Goal: Task Accomplishment & Management: Manage account settings

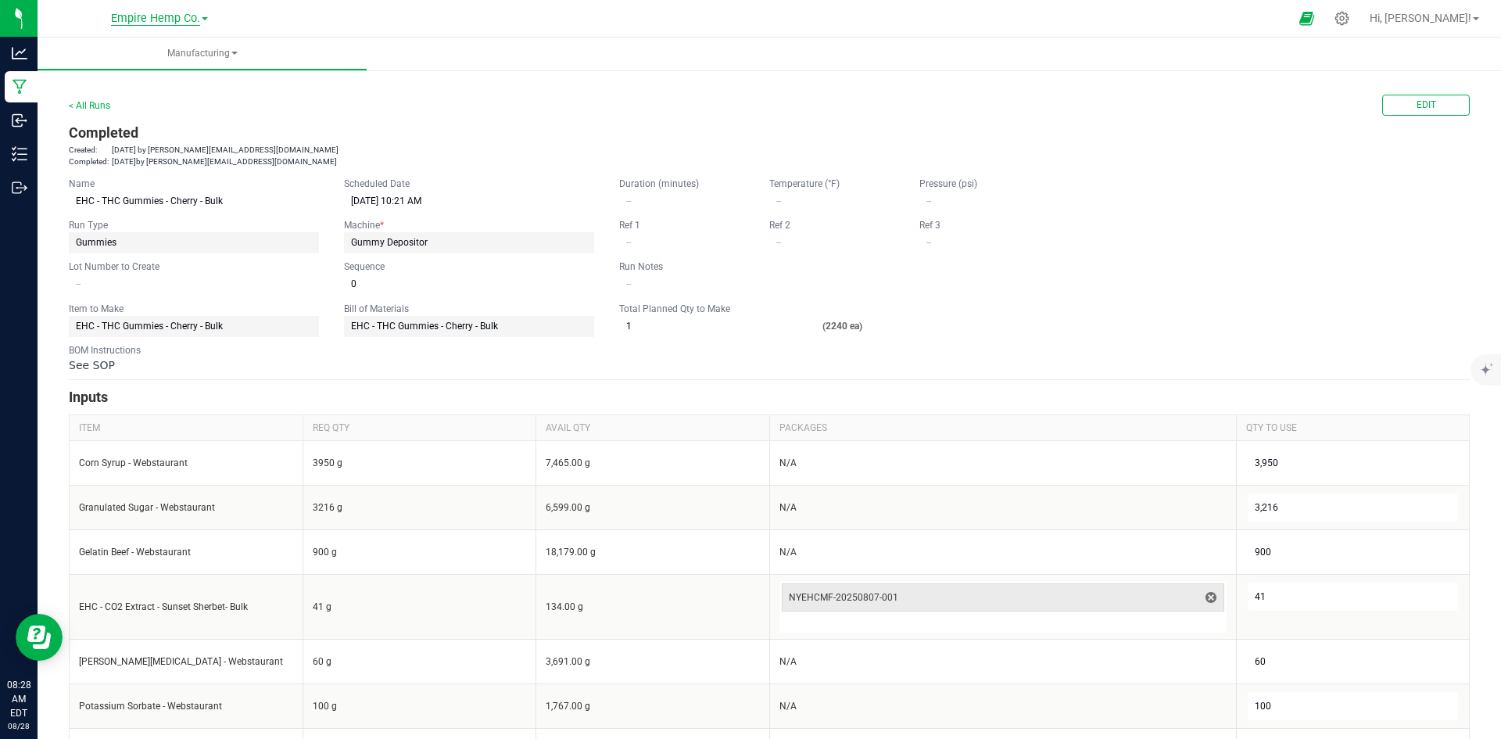
click at [178, 14] on span "Empire Hemp Co." at bounding box center [155, 19] width 89 height 14
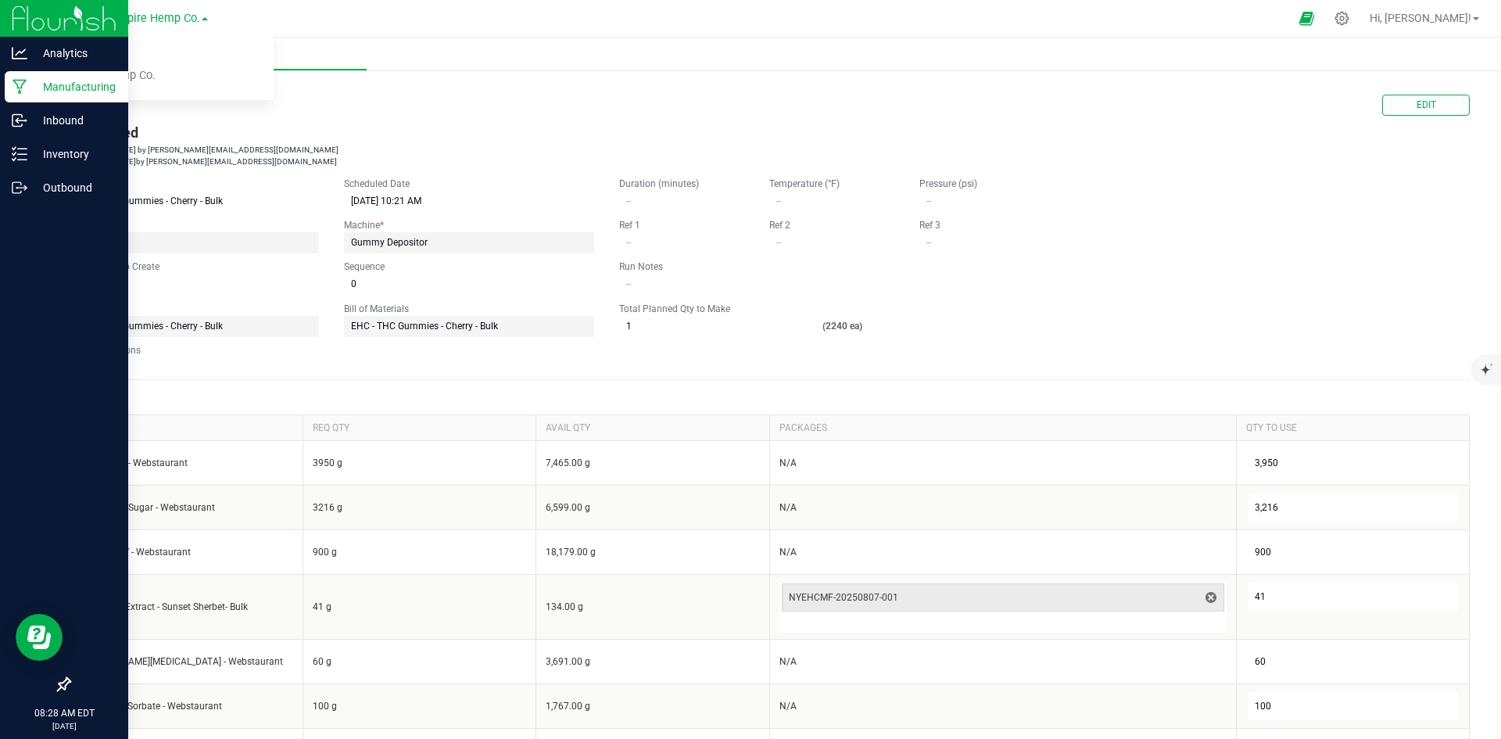
click at [35, 9] on img at bounding box center [64, 18] width 105 height 37
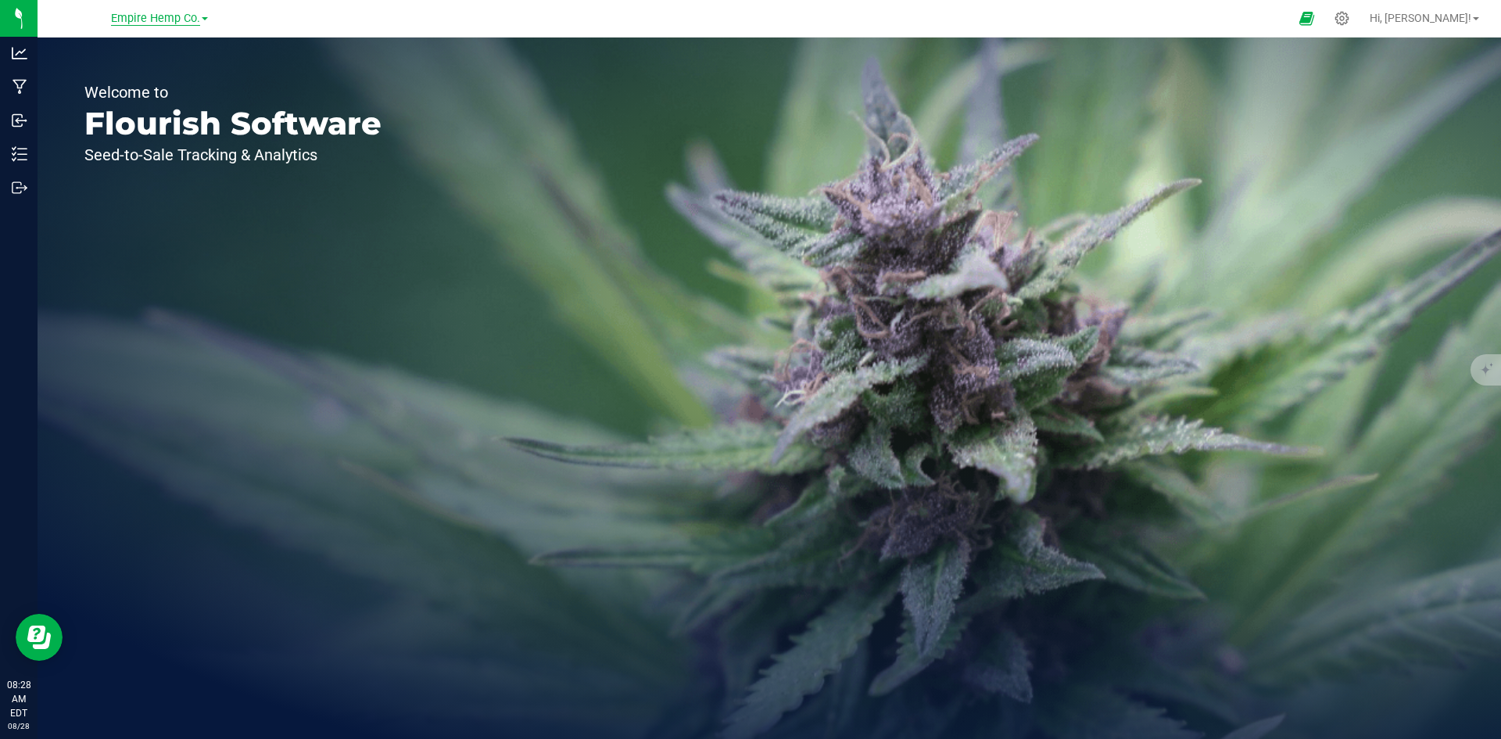
click at [133, 21] on span "Empire Hemp Co." at bounding box center [155, 19] width 89 height 14
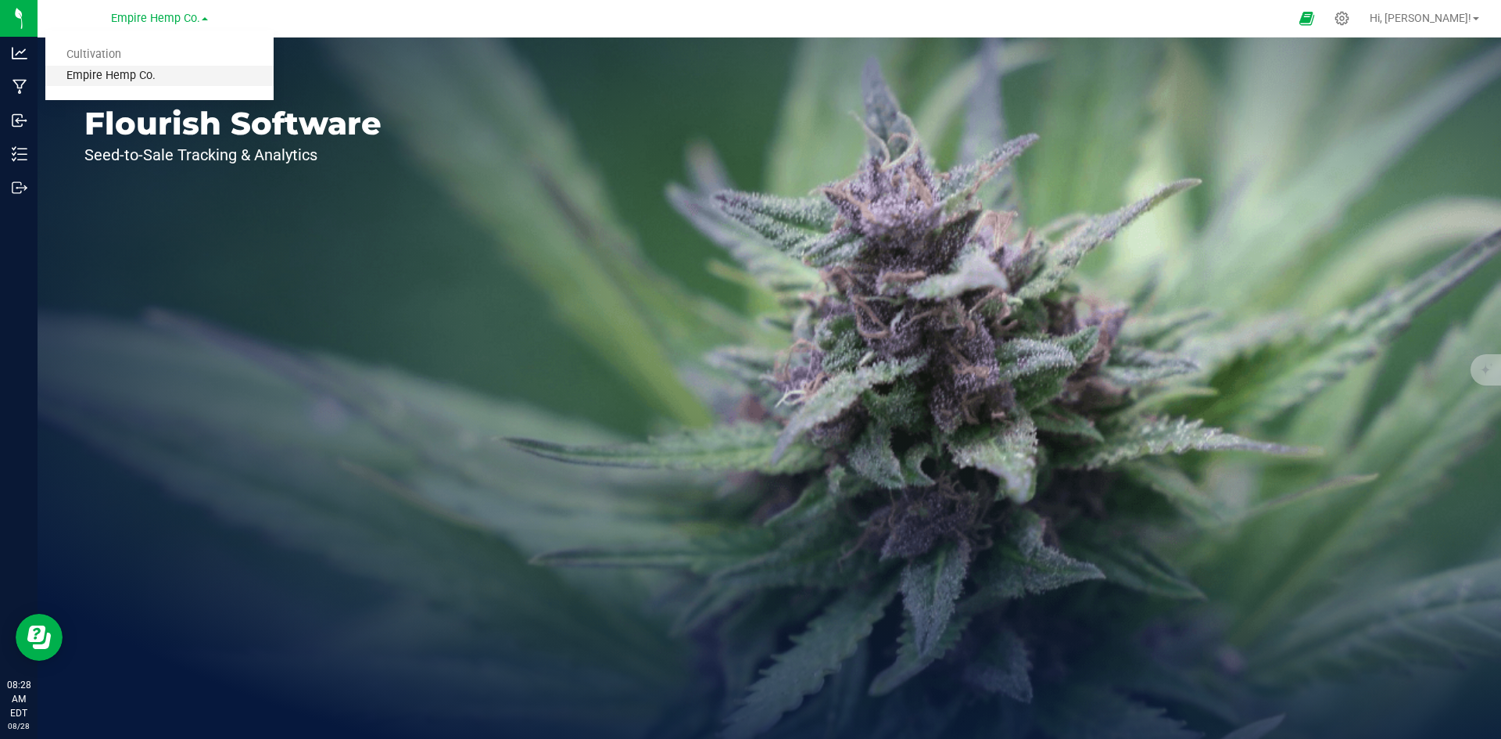
click at [113, 73] on link "Empire Hemp Co." at bounding box center [159, 76] width 228 height 21
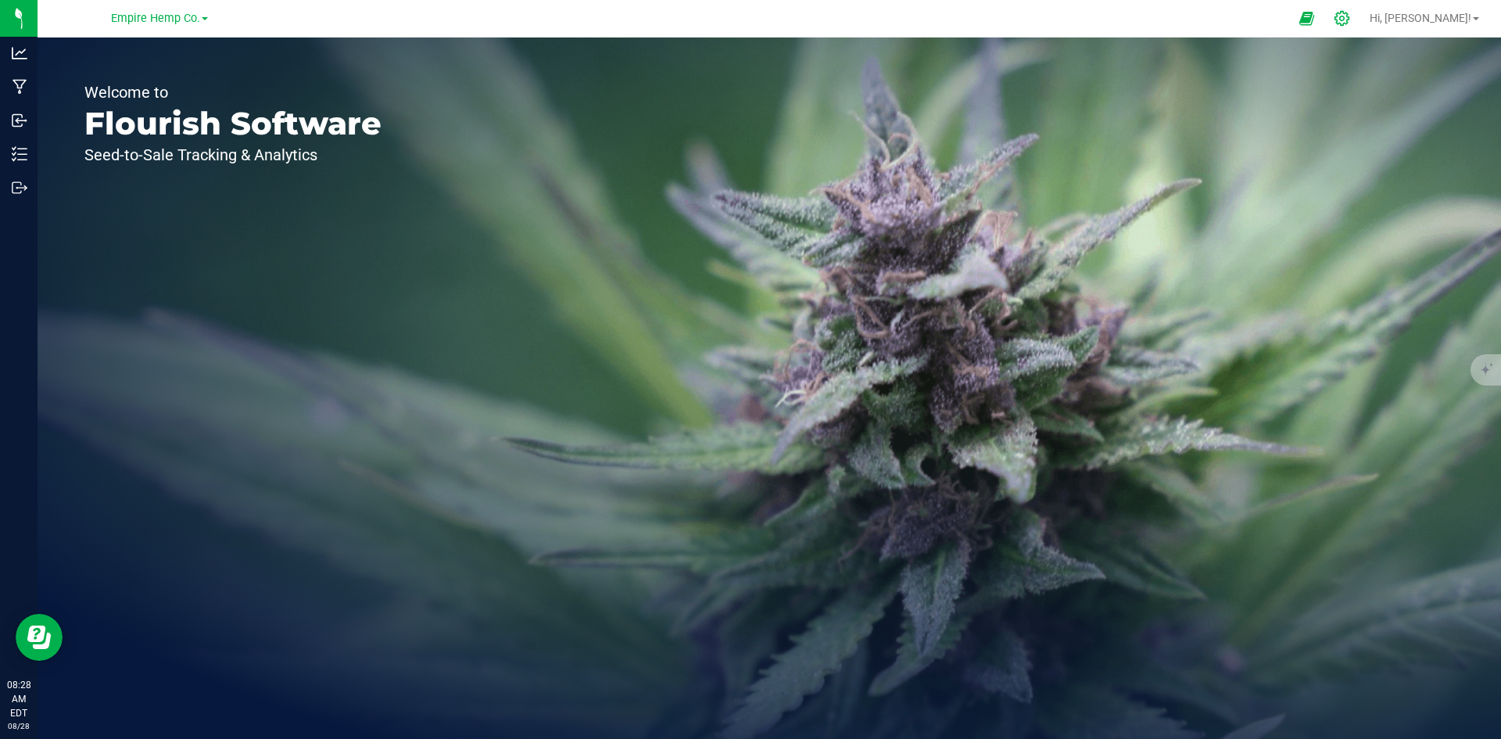
click at [1350, 20] on icon at bounding box center [1341, 18] width 16 height 16
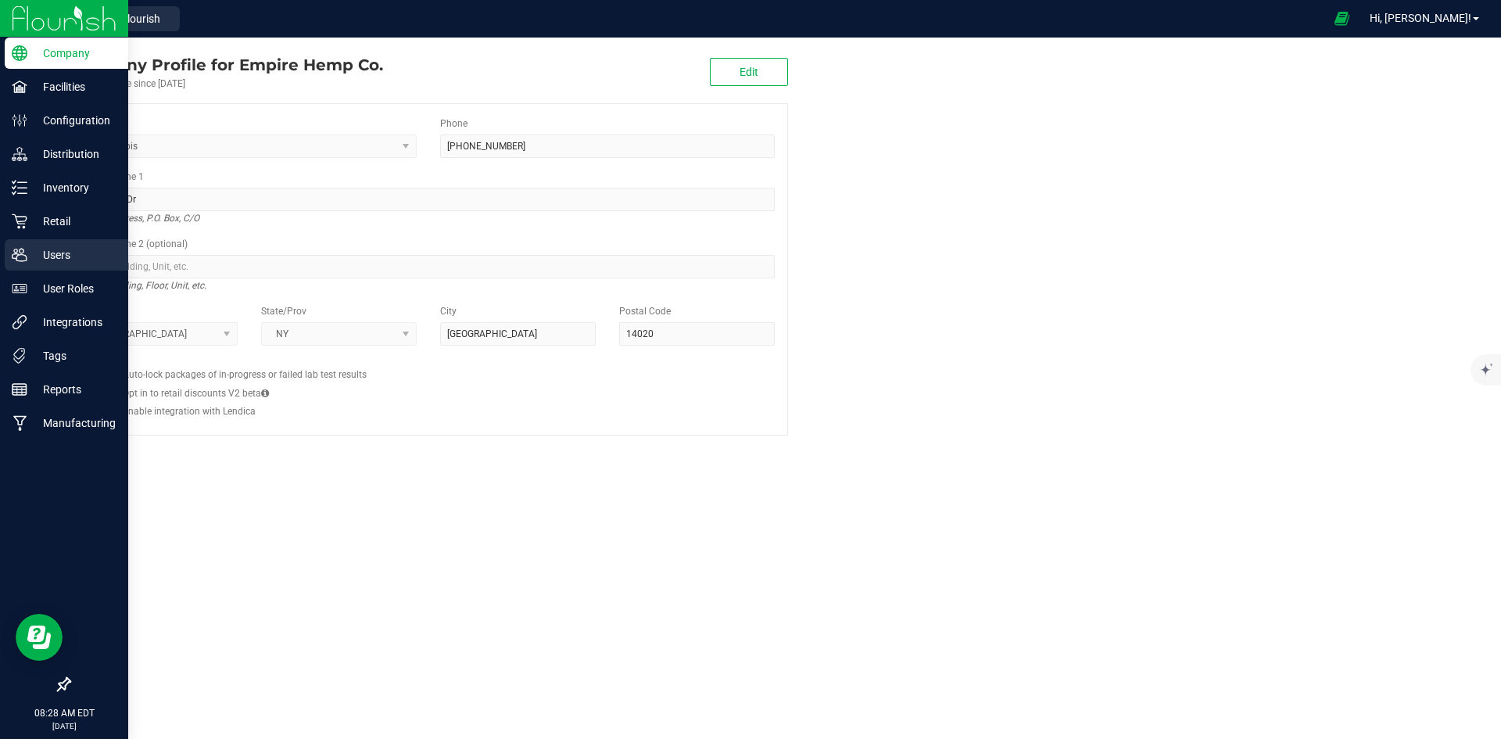
click at [66, 268] on div "Users" at bounding box center [67, 254] width 124 height 31
click at [65, 252] on p "Users" at bounding box center [74, 254] width 94 height 19
click at [70, 220] on p "Retail" at bounding box center [74, 221] width 94 height 19
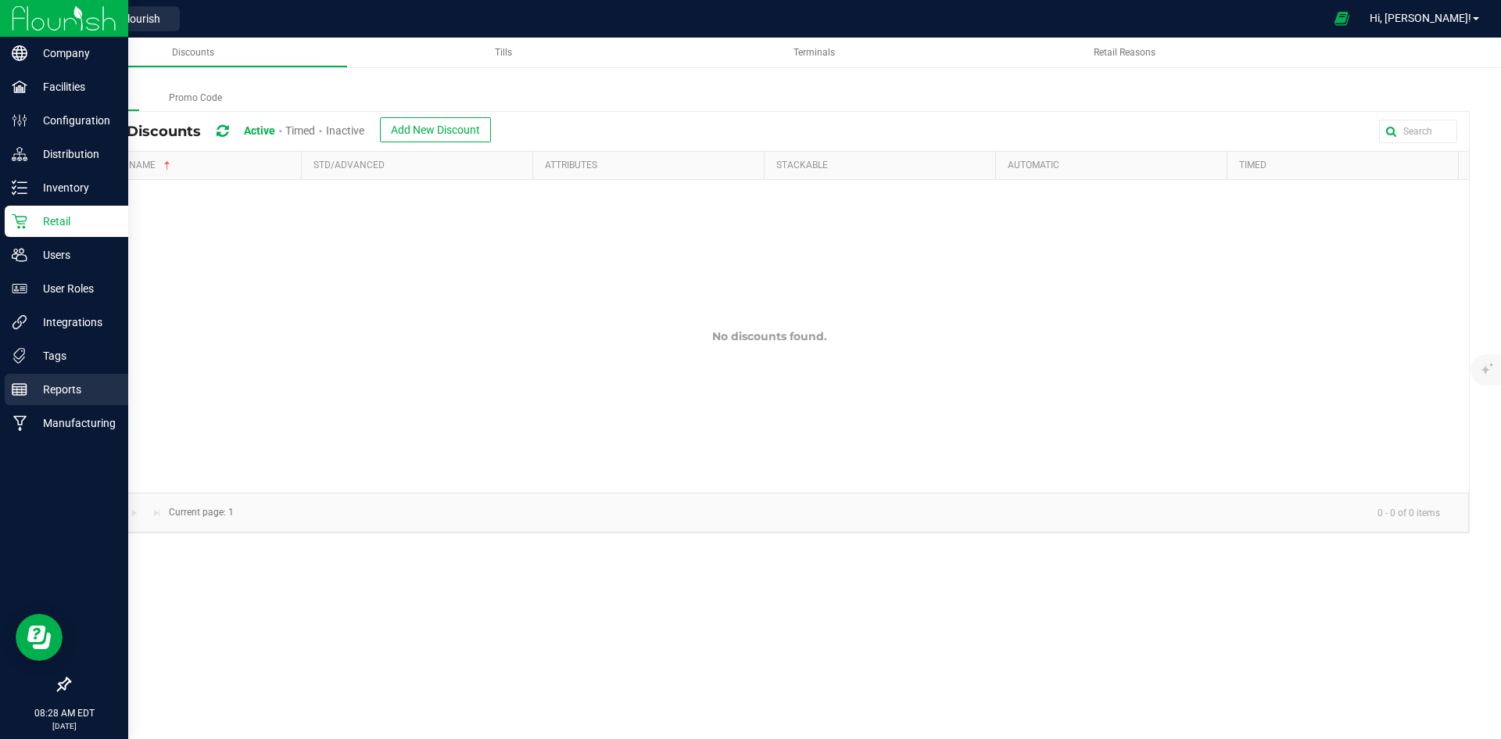
click at [83, 396] on p "Reports" at bounding box center [74, 389] width 94 height 19
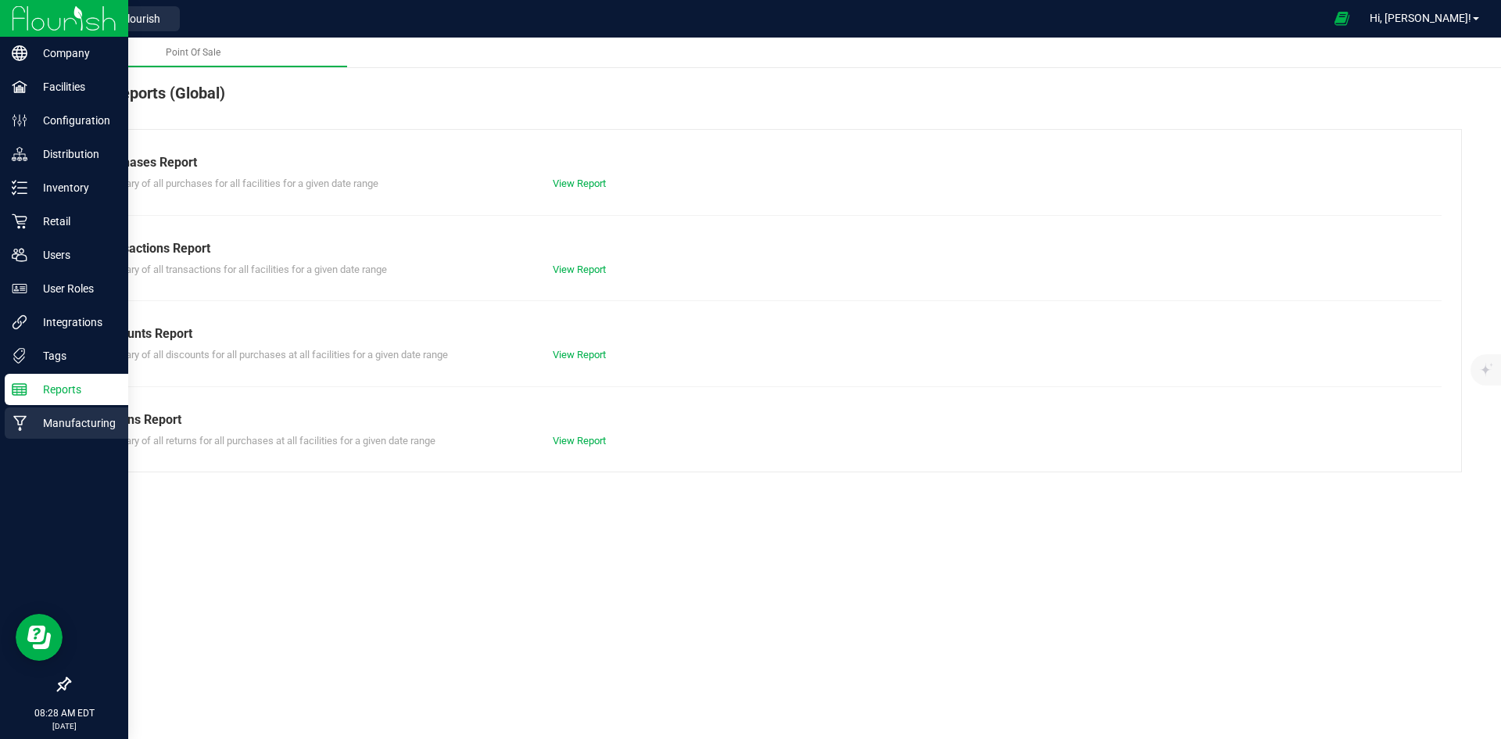
click at [83, 417] on p "Manufacturing" at bounding box center [74, 422] width 94 height 19
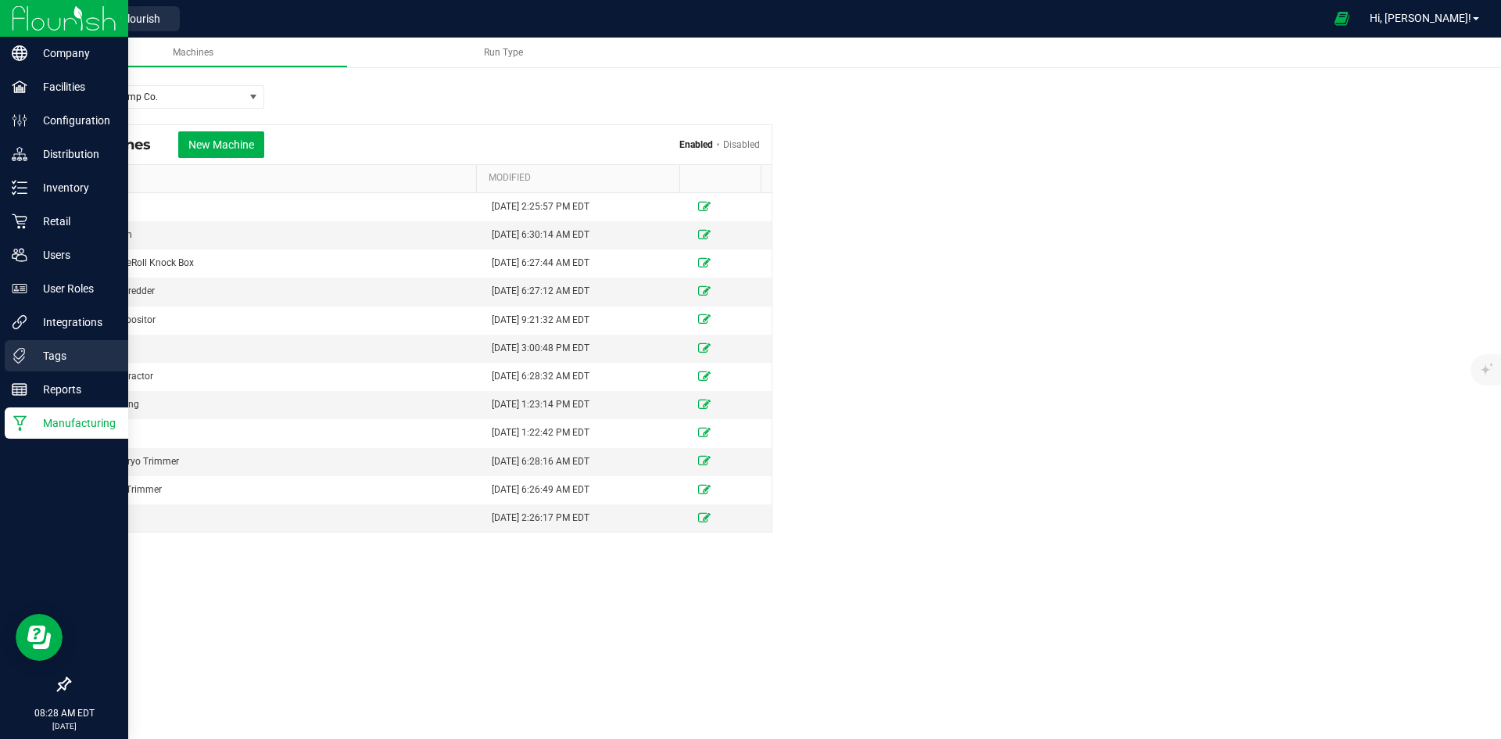
click at [72, 363] on p "Tags" at bounding box center [74, 355] width 94 height 19
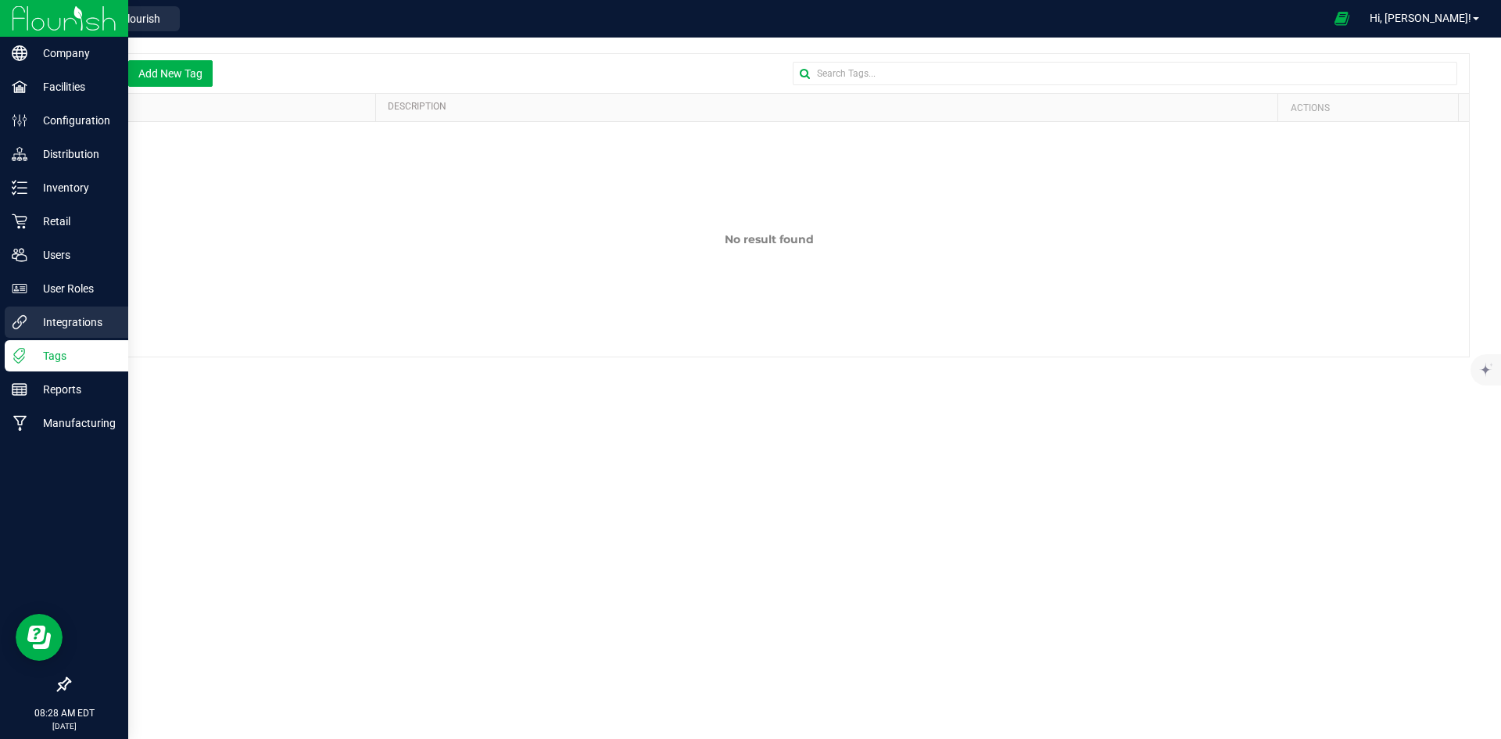
click at [66, 318] on p "Integrations" at bounding box center [74, 322] width 94 height 19
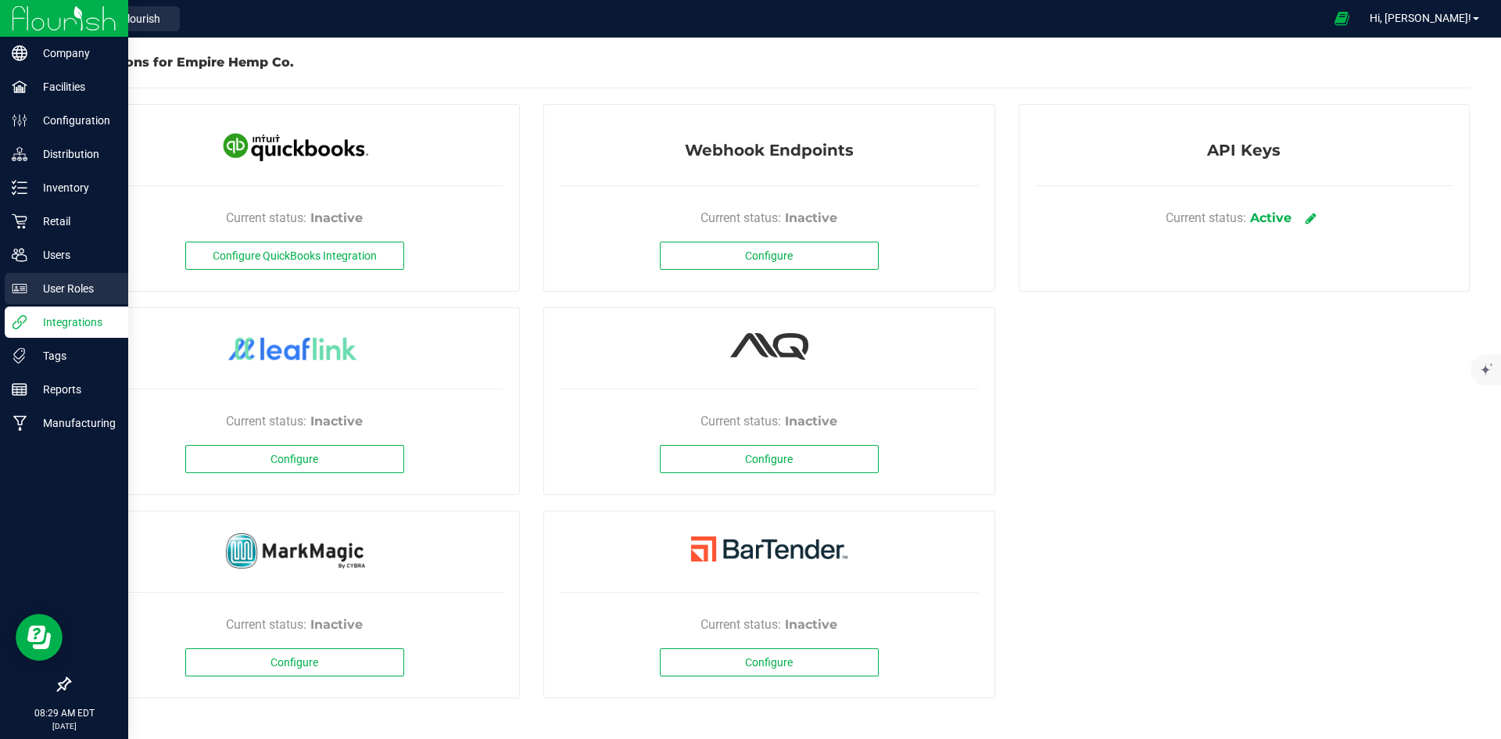
click at [59, 290] on p "User Roles" at bounding box center [74, 288] width 94 height 19
click at [63, 277] on div "User Roles" at bounding box center [67, 288] width 124 height 31
click at [75, 290] on p "User Roles" at bounding box center [74, 288] width 94 height 19
click at [72, 292] on p "User Roles" at bounding box center [74, 288] width 94 height 19
click at [70, 250] on p "Users" at bounding box center [74, 254] width 94 height 19
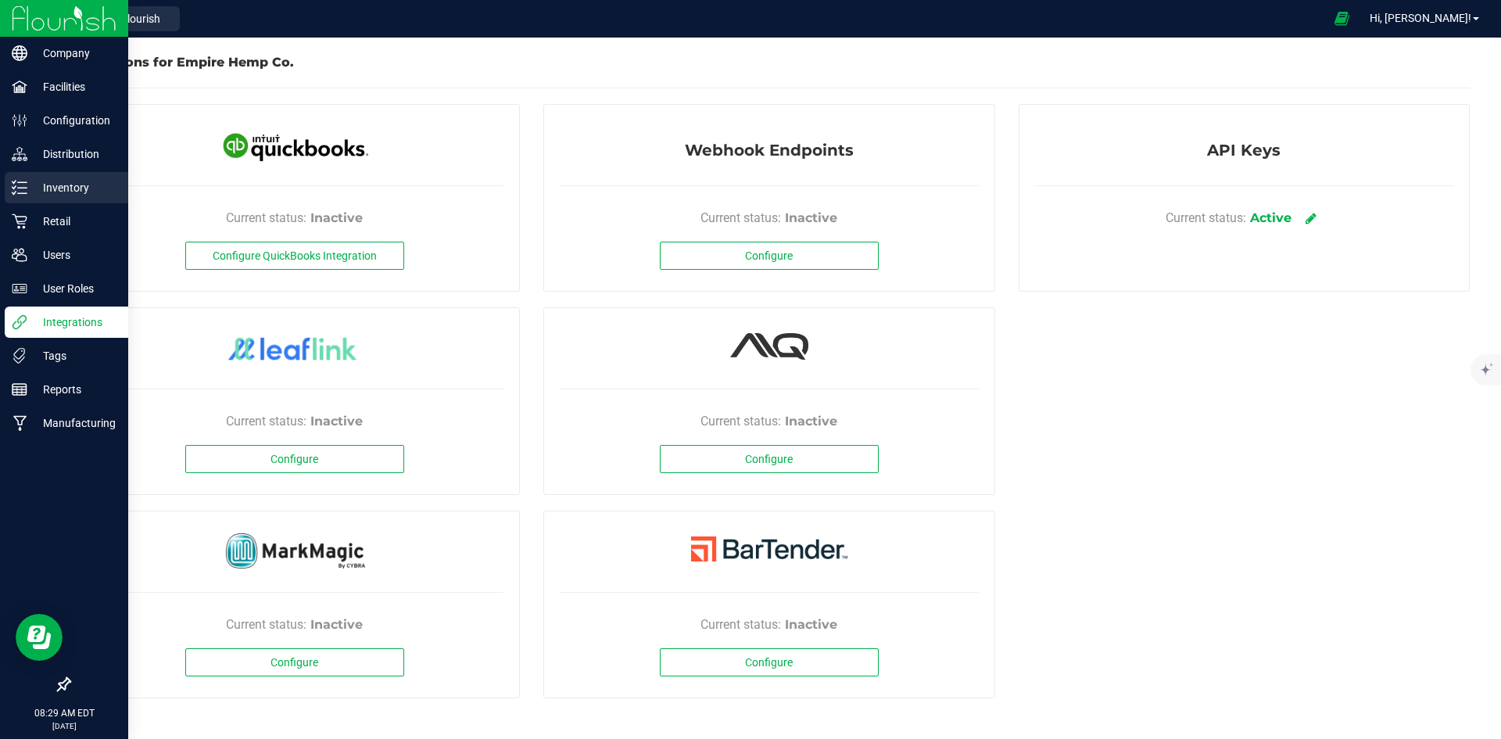
click at [48, 196] on p "Inventory" at bounding box center [74, 187] width 94 height 19
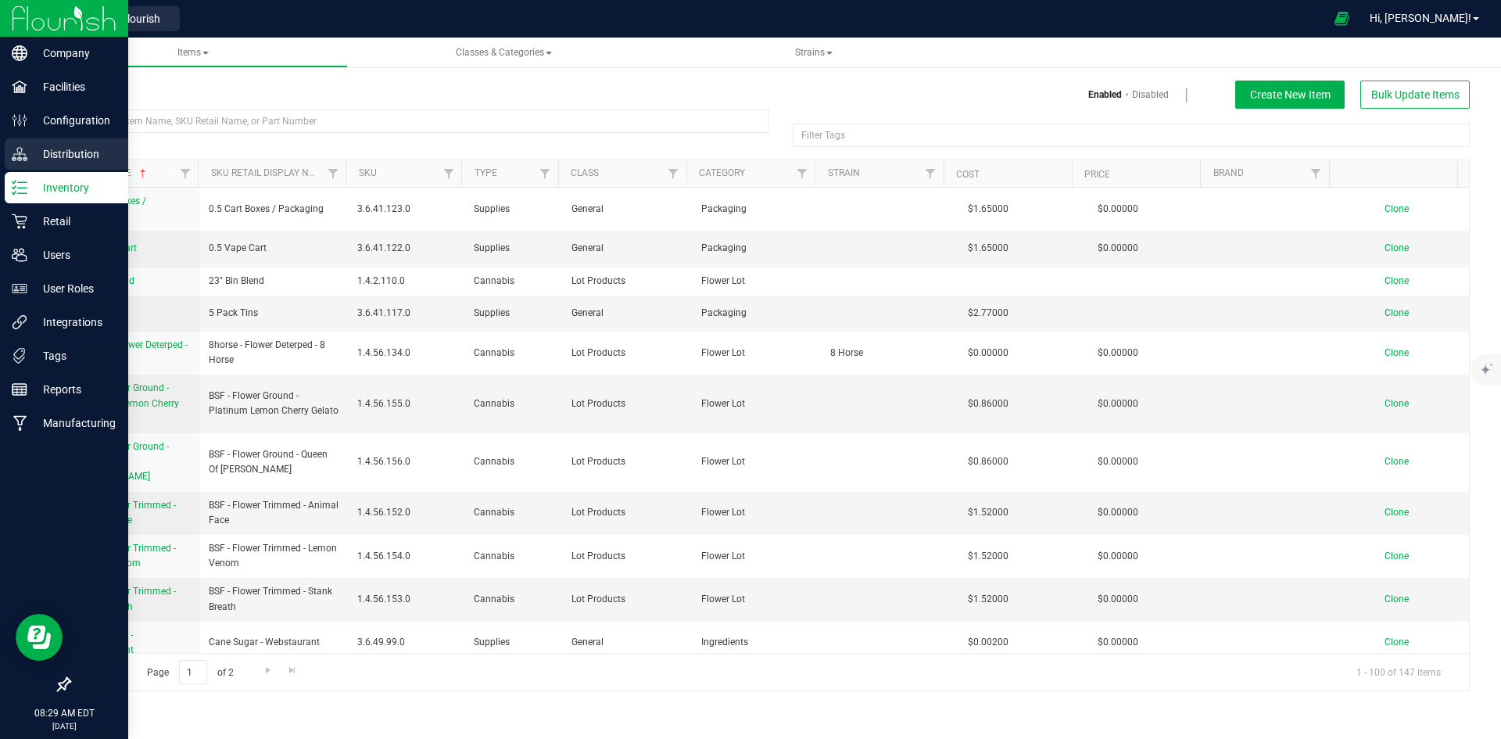
click at [25, 153] on icon at bounding box center [20, 154] width 16 height 16
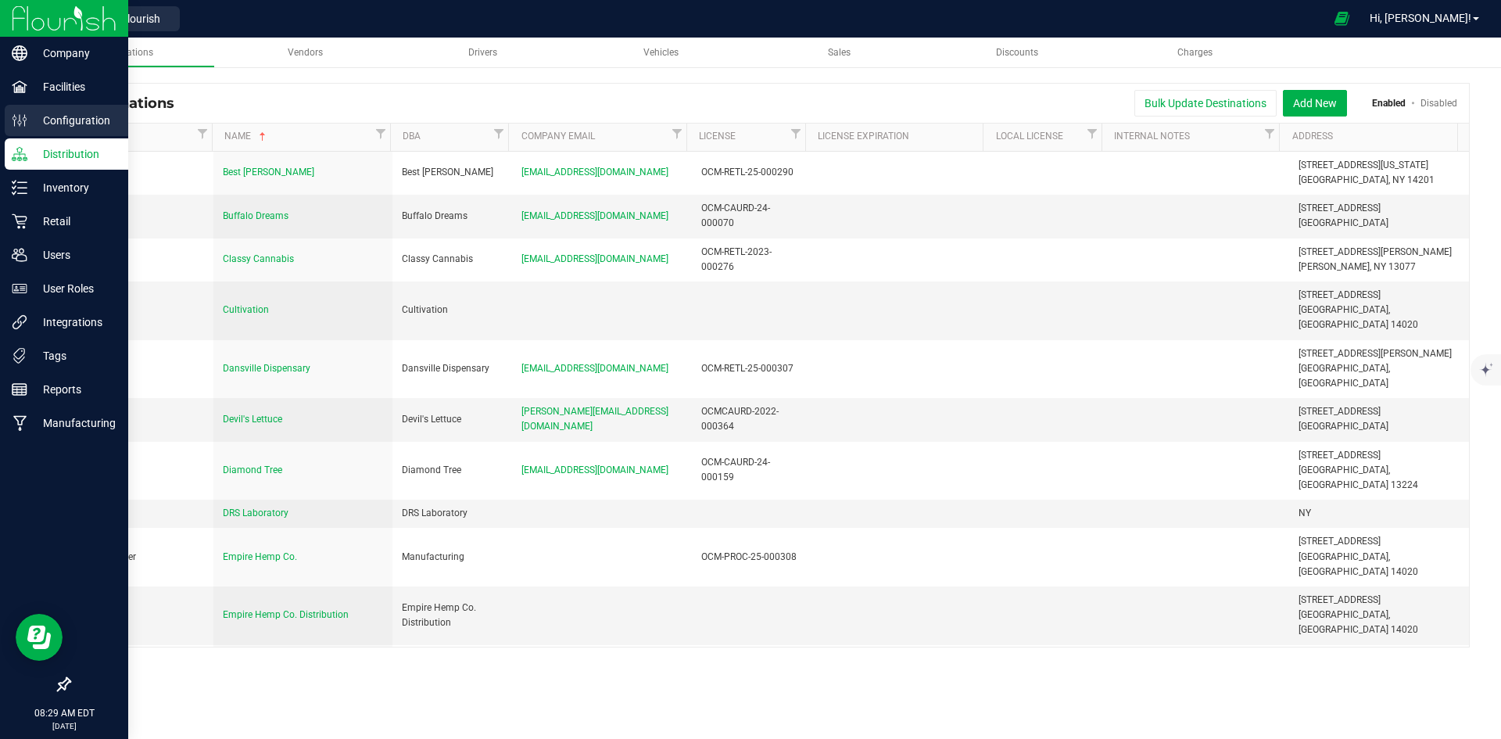
click at [59, 113] on p "Configuration" at bounding box center [74, 120] width 94 height 19
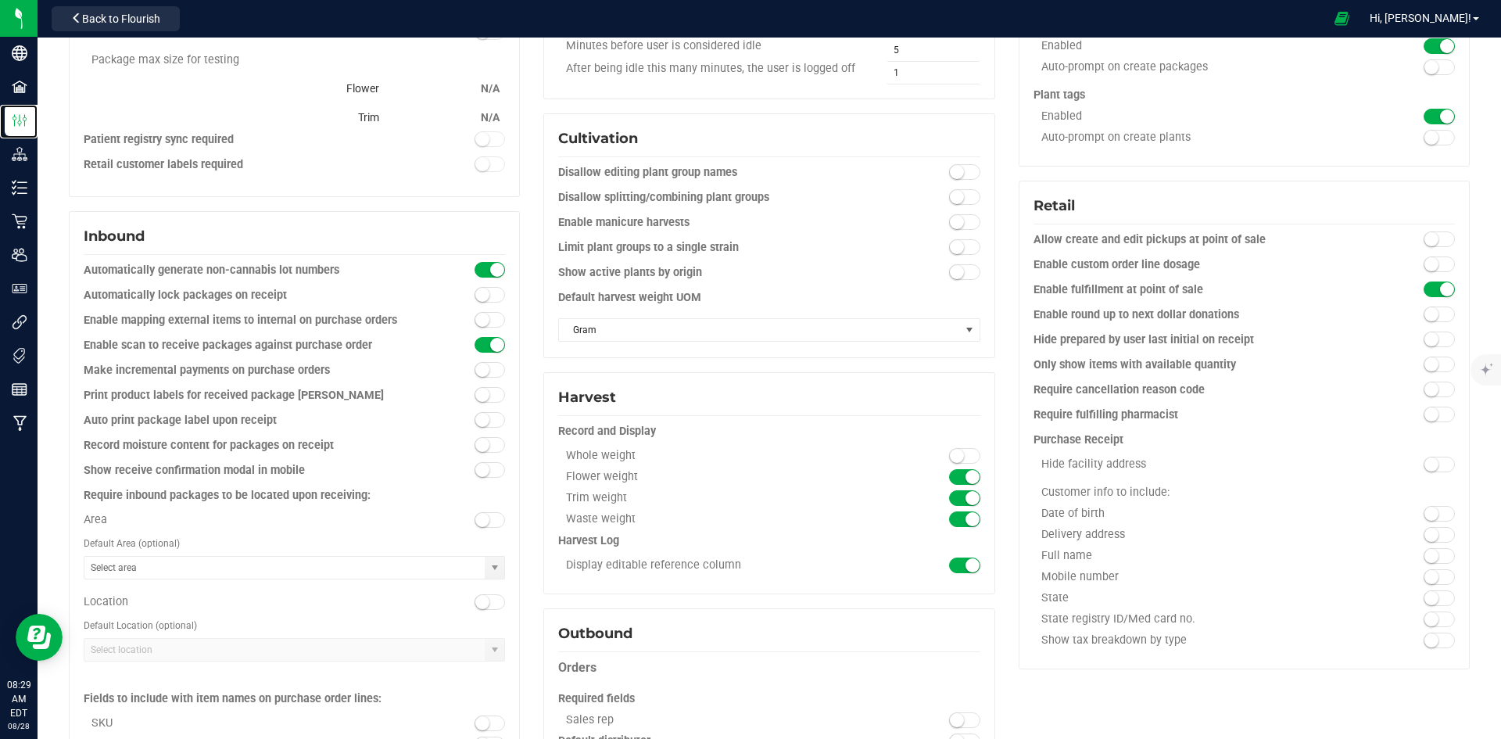
scroll to position [391, 0]
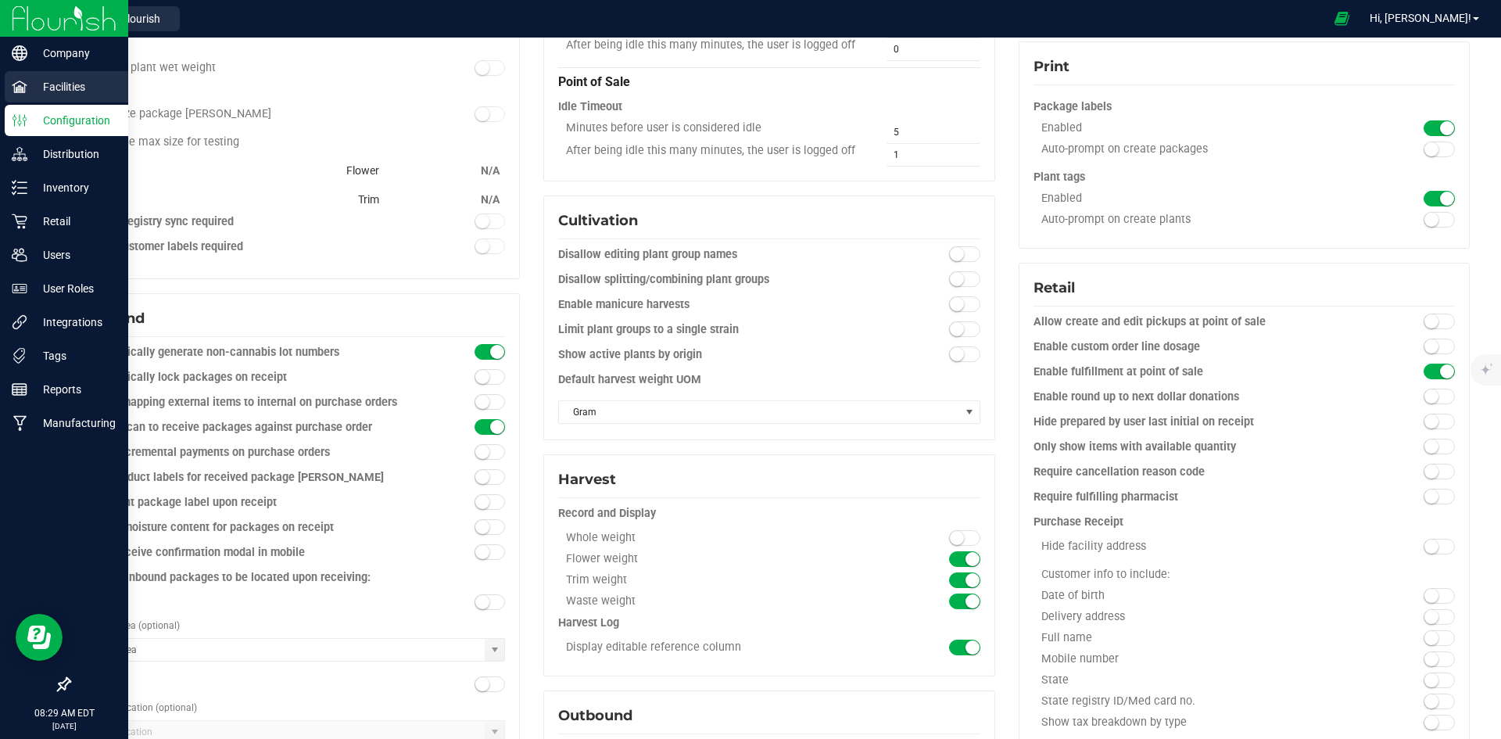
click at [20, 84] on icon at bounding box center [20, 87] width 16 height 16
click at [27, 94] on p "Facilities" at bounding box center [74, 86] width 94 height 19
click at [92, 87] on p "Facilities" at bounding box center [74, 86] width 94 height 19
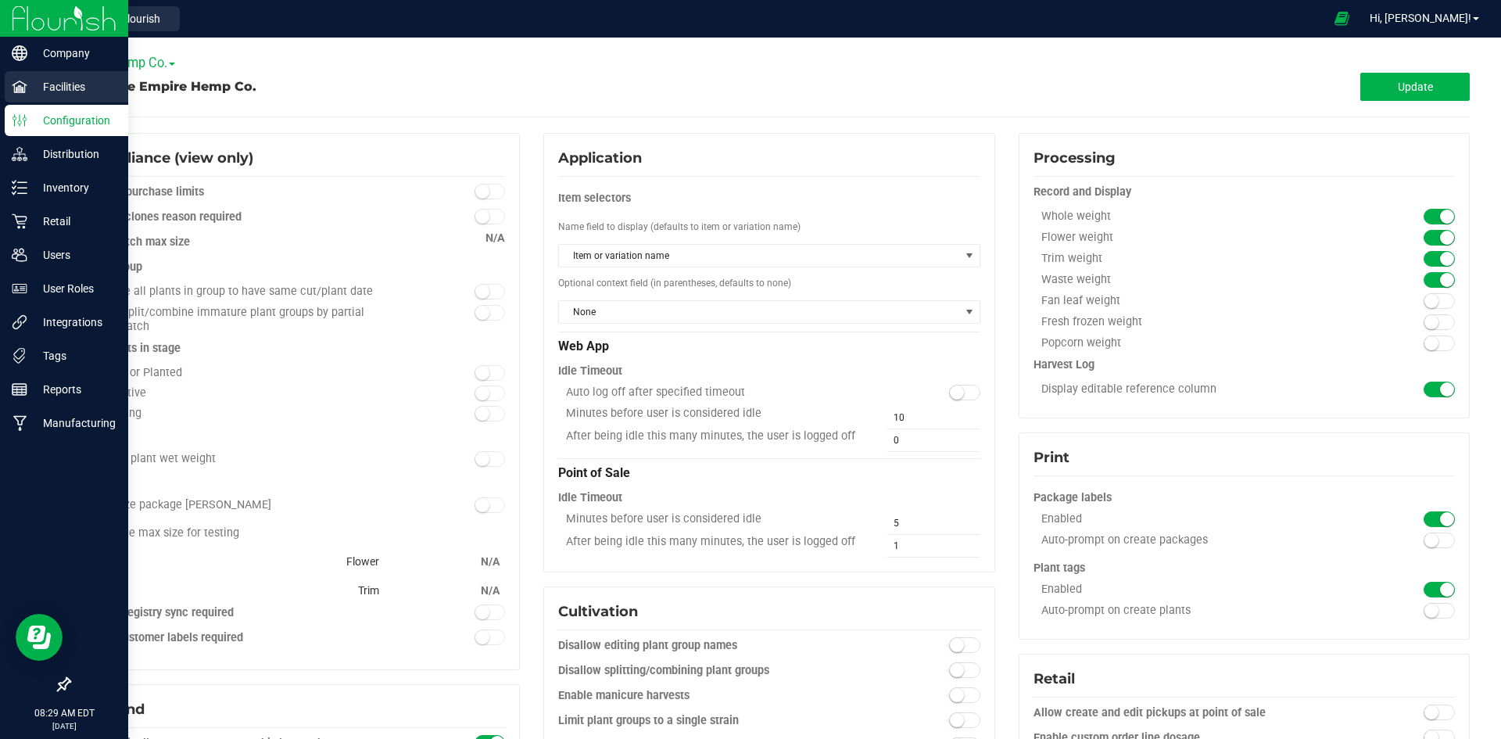
click at [70, 83] on p "Facilities" at bounding box center [74, 86] width 94 height 19
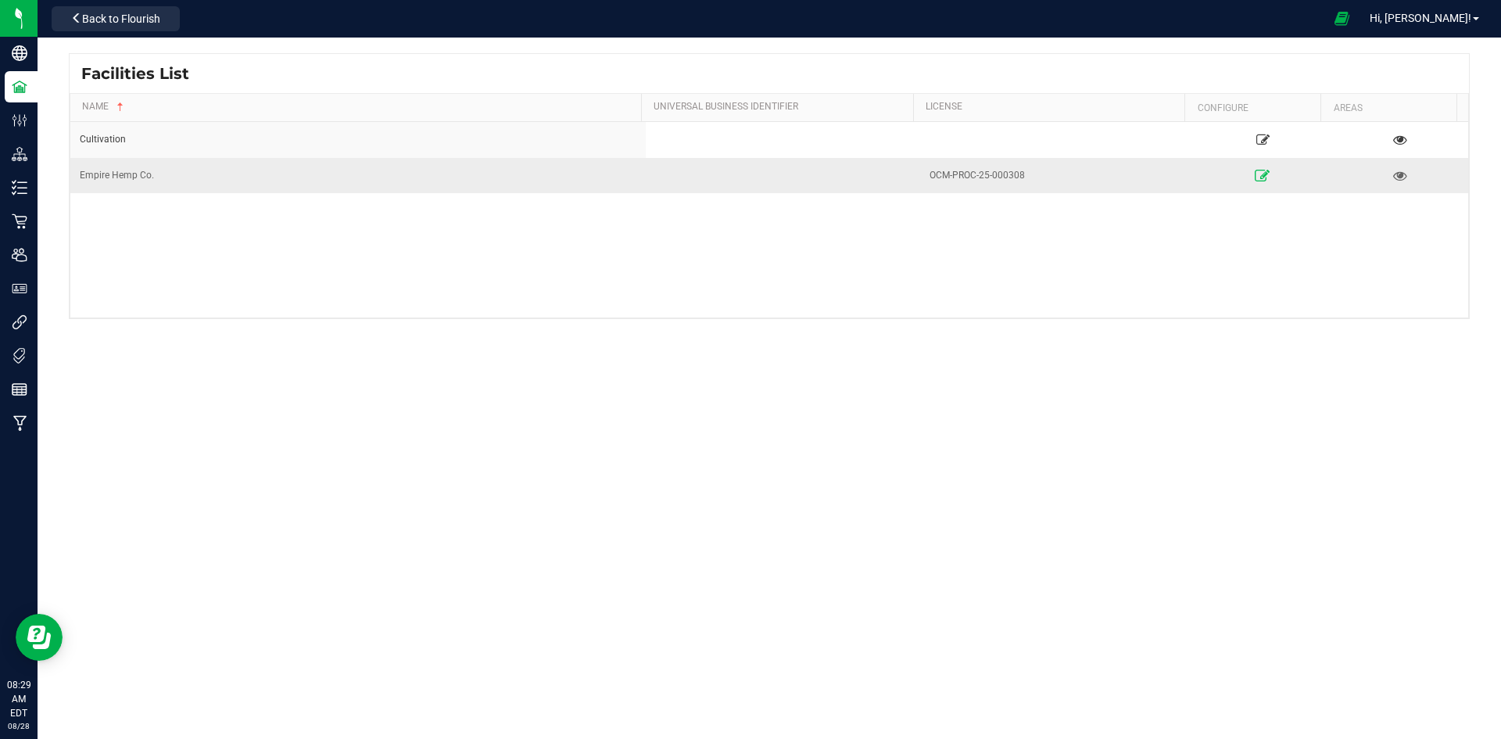
click at [1257, 178] on icon at bounding box center [1262, 175] width 15 height 11
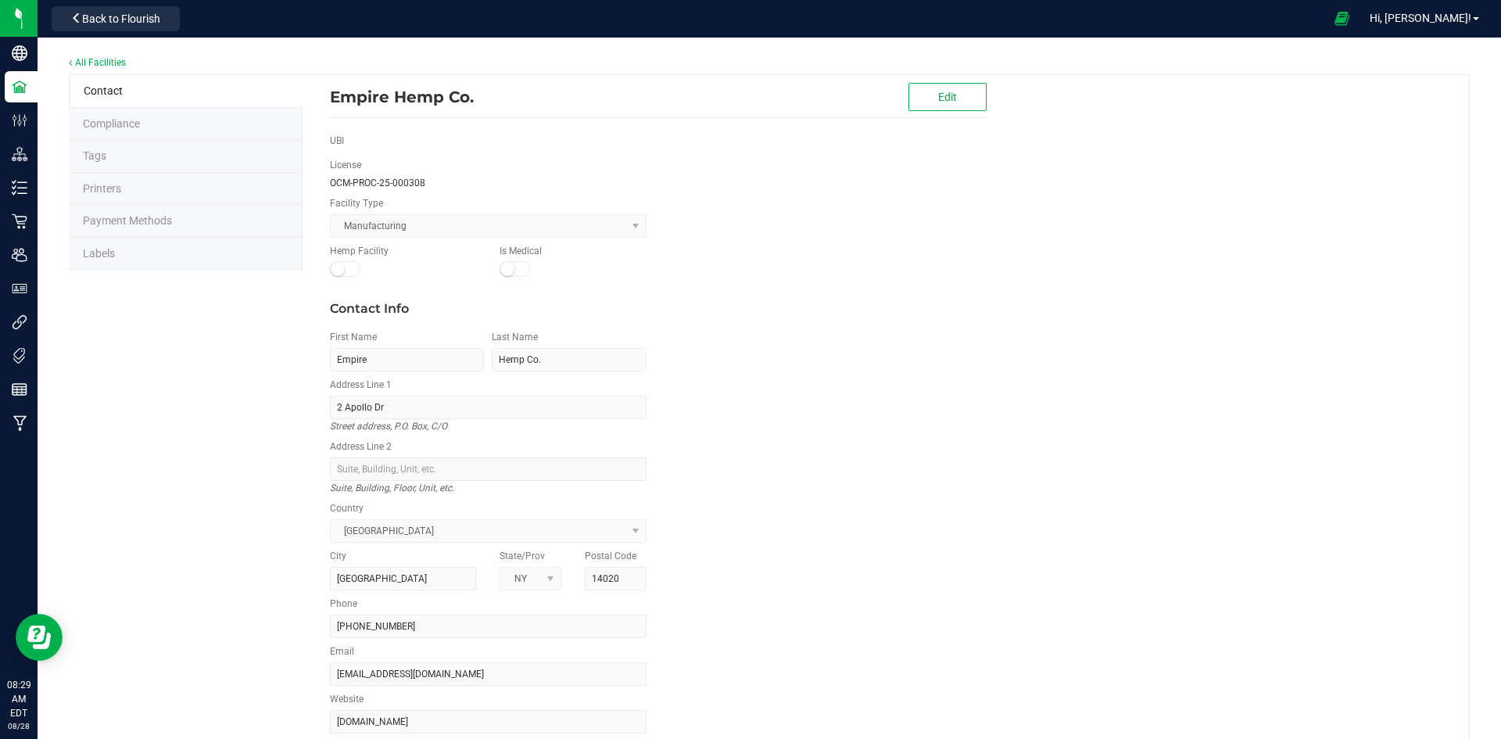
click at [106, 254] on span "Labels" at bounding box center [99, 253] width 32 height 13
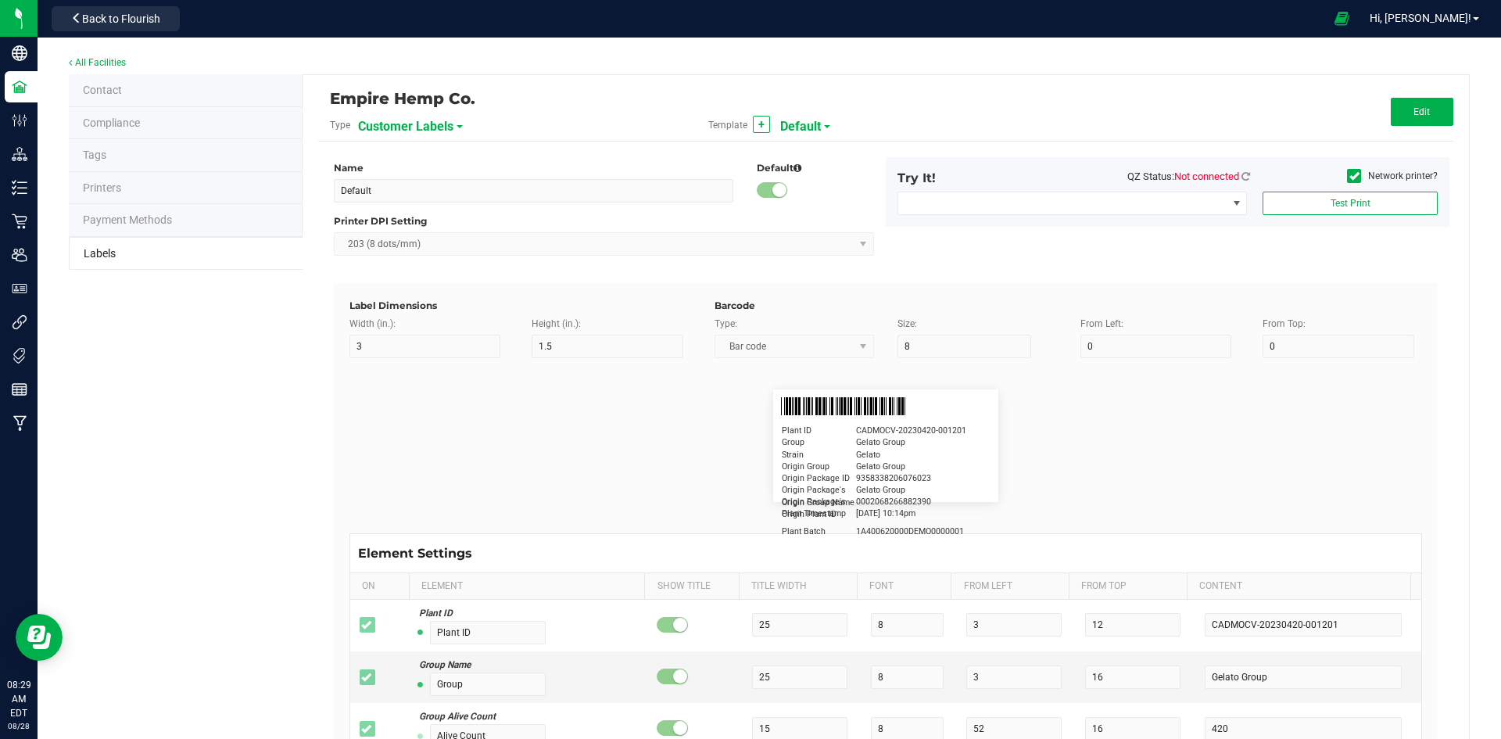
type input "2.25"
type input "1.25"
type input "20"
type input "5"
type input "Customer"
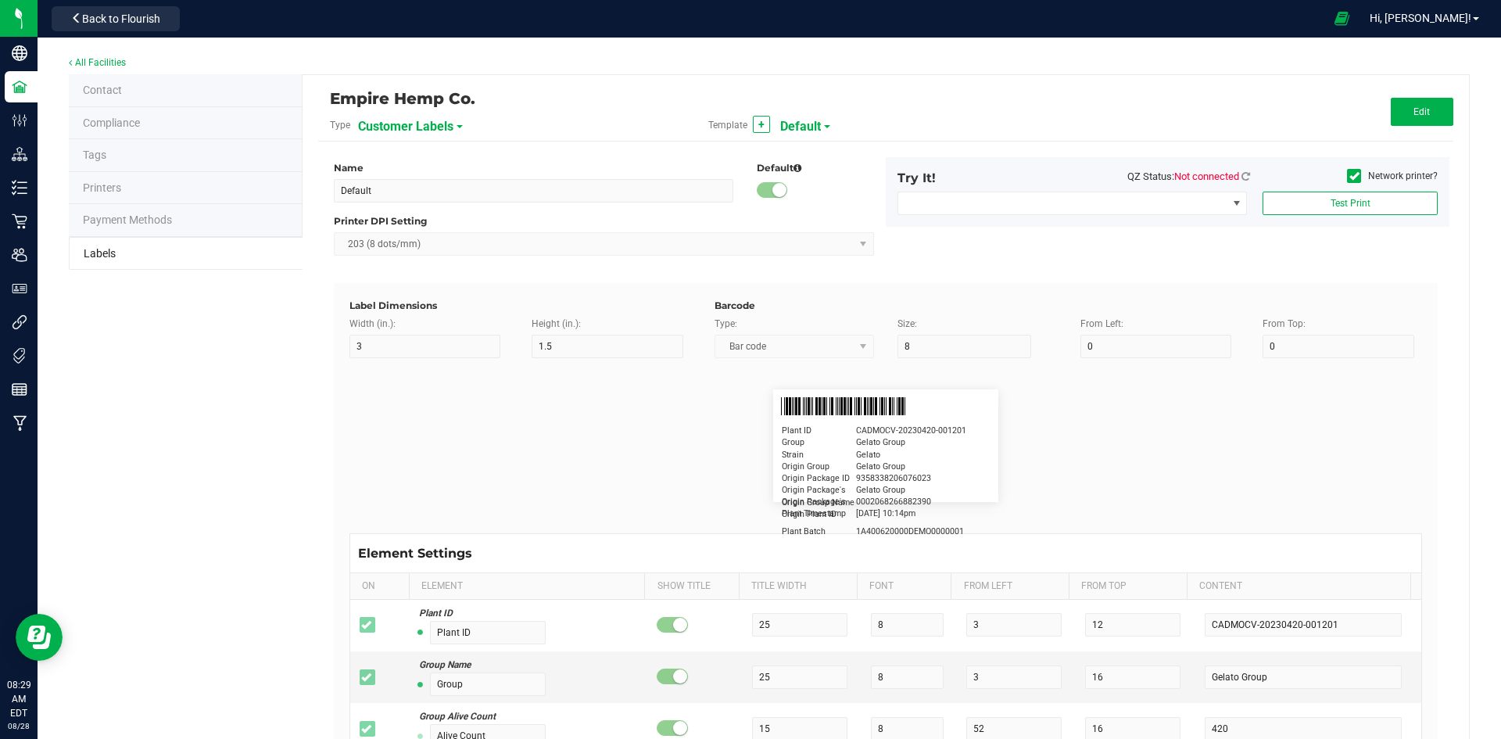
type input "15"
type input "5"
type input "Firstname Lastname"
type input "Product"
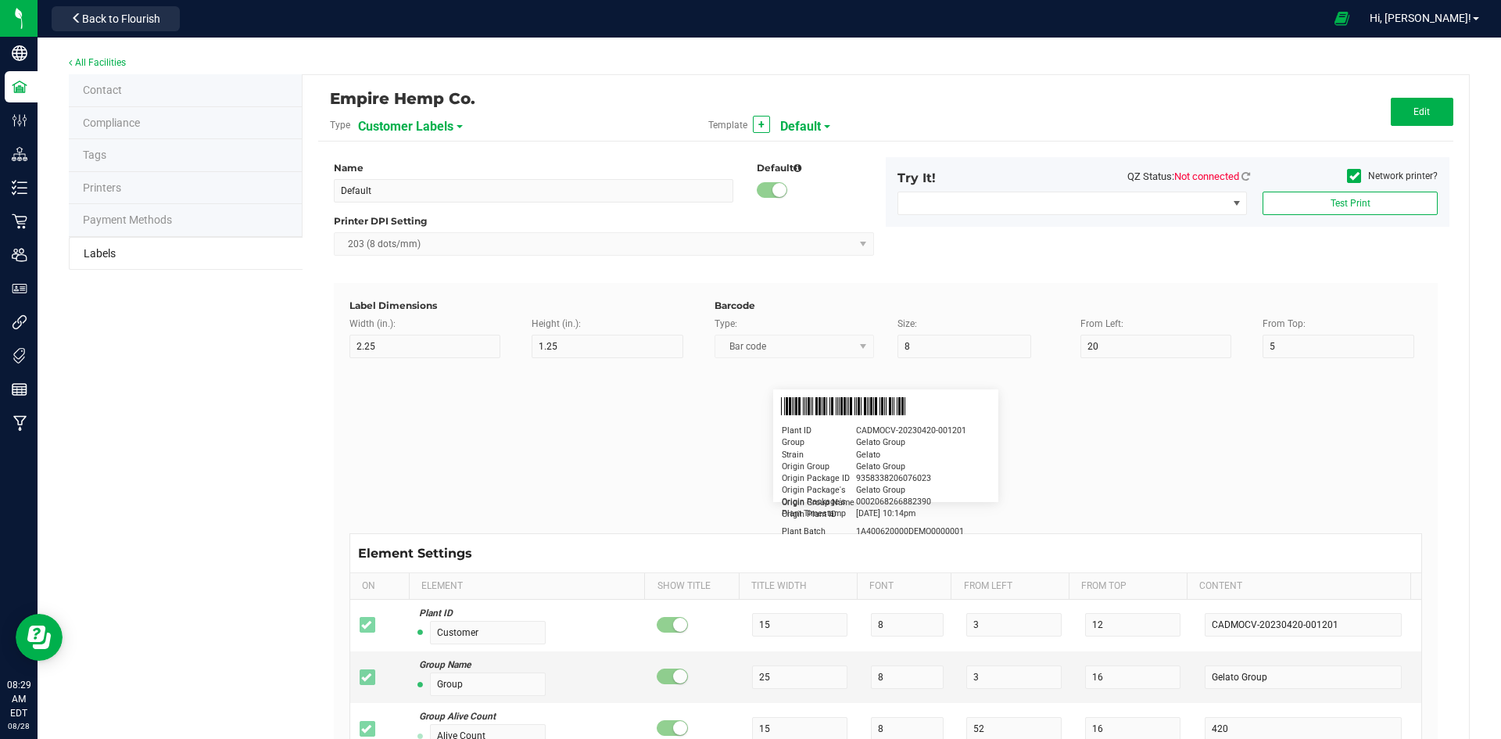
type input "15"
type input "5"
type input "10"
type input "GSC Oil Tincture"
type input "Qty"
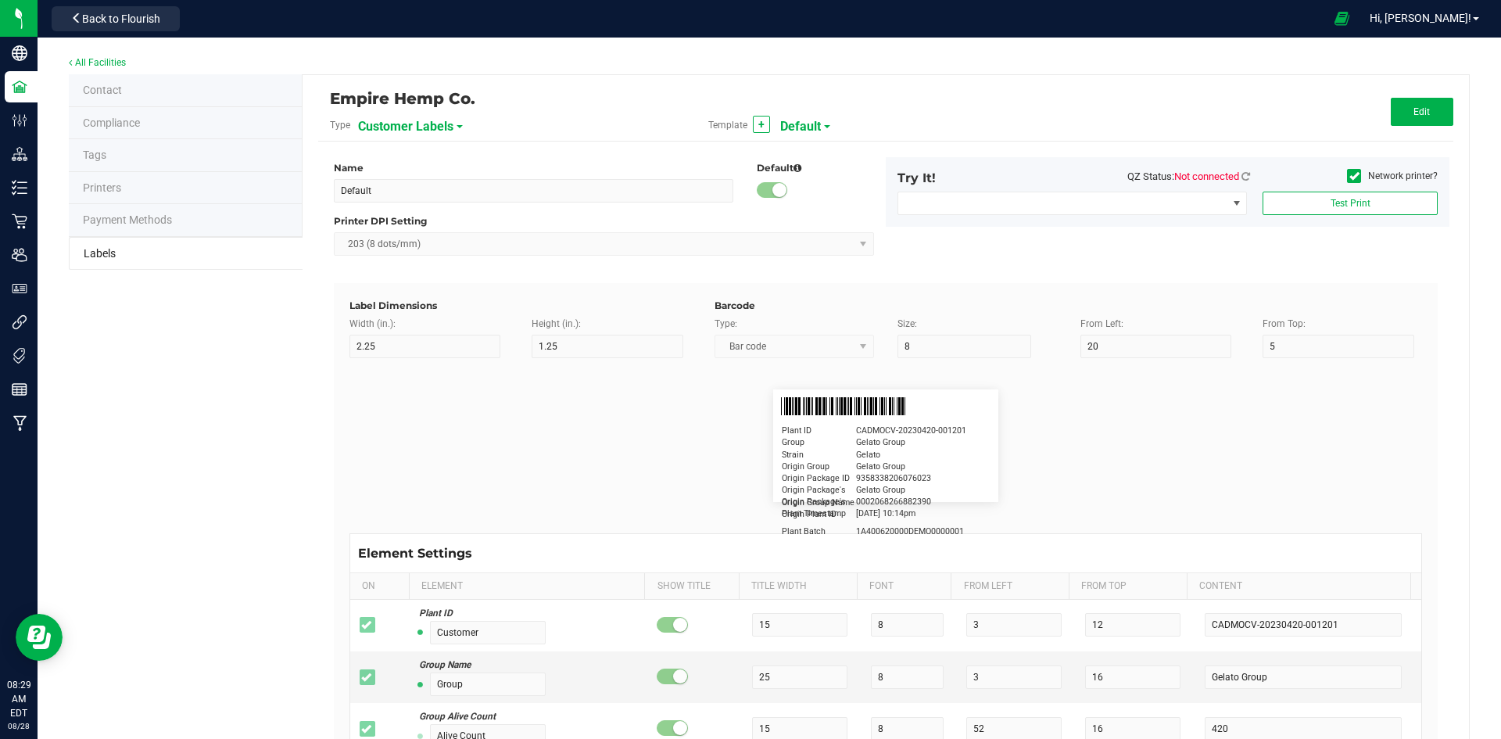
type input "5"
type input "15"
type input "3 ea"
type input "Physician"
type input "15"
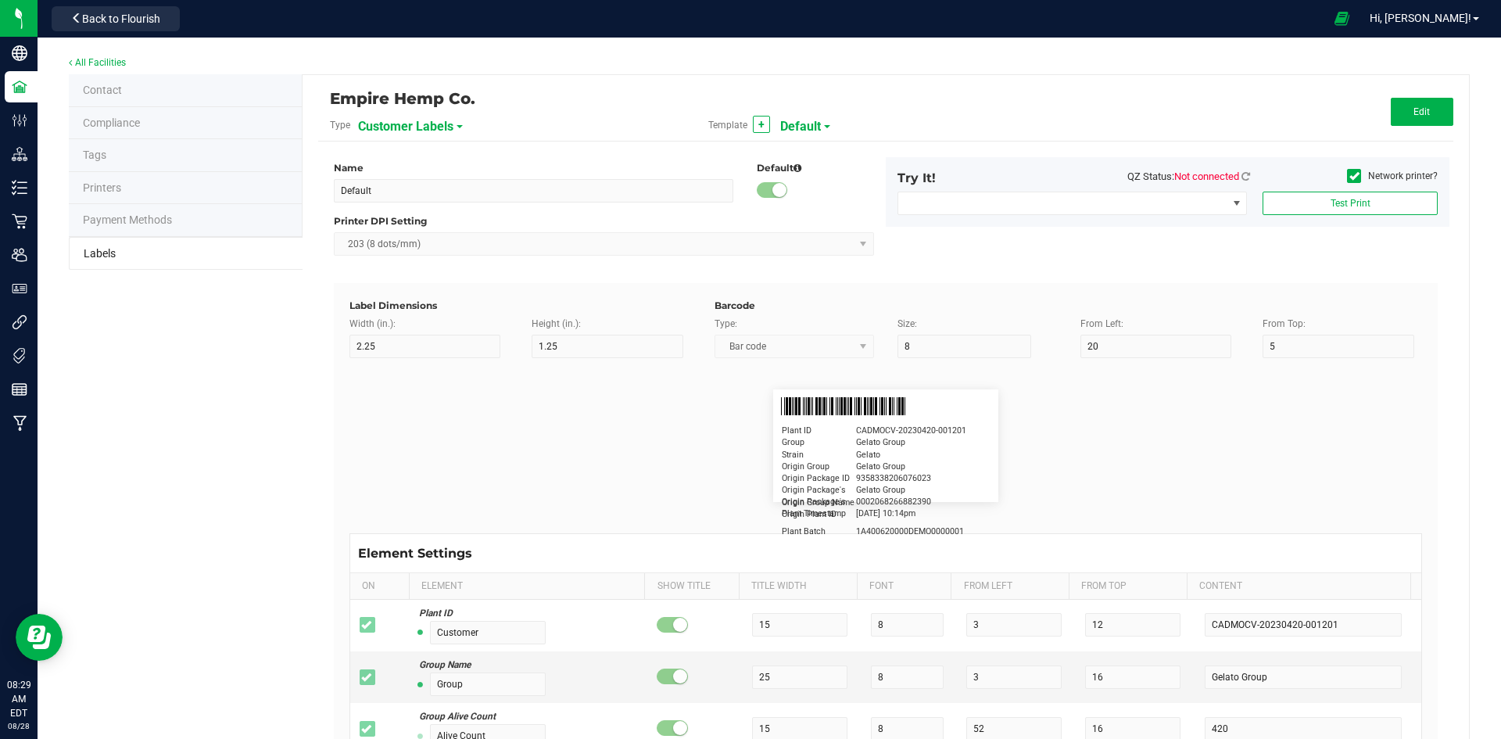
type input "5"
type input "Docfirst Doclast, MD."
type input "Order Date"
type input "15"
type input "5"
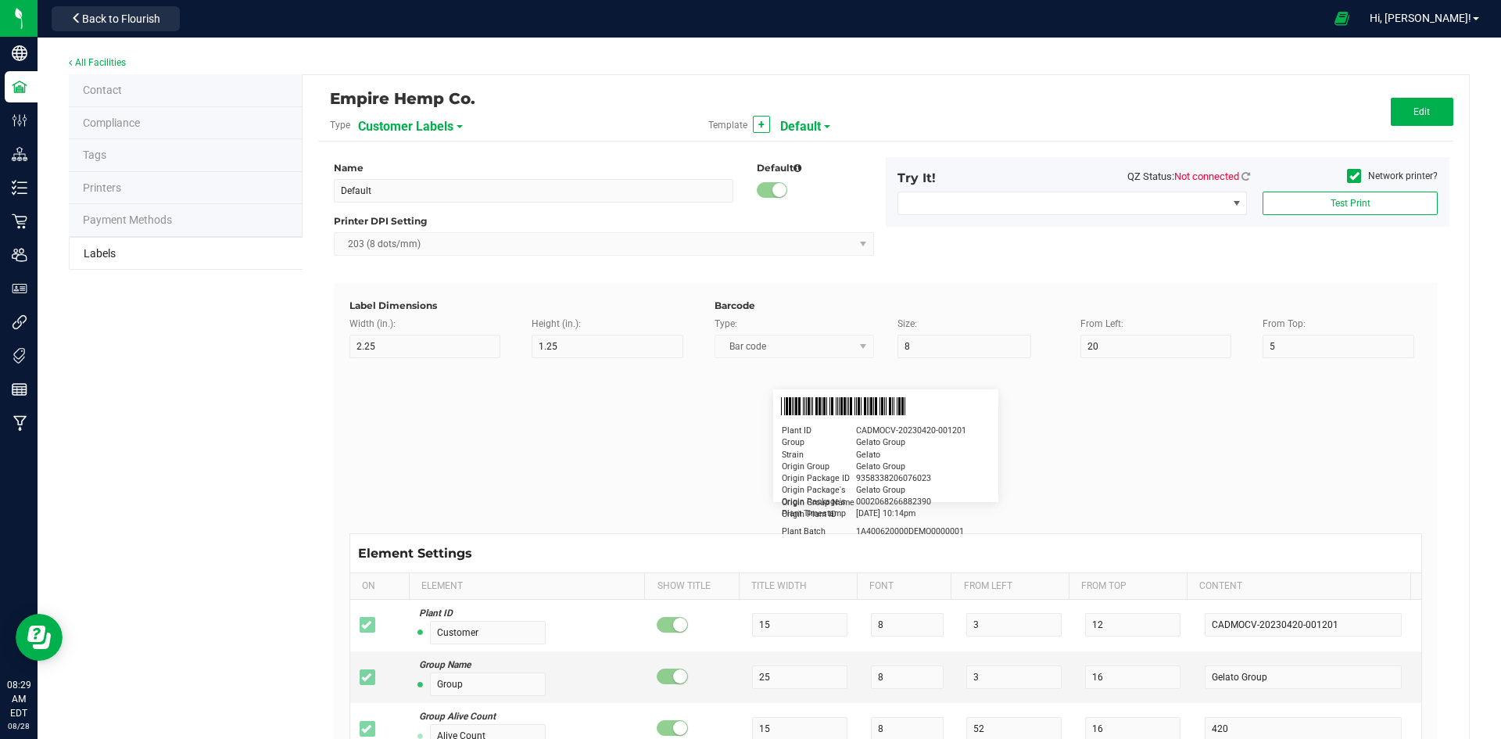
type input "25"
type input "4/20/2019 1:17 pm"
type input "Package ID"
type input "15"
type input "5"
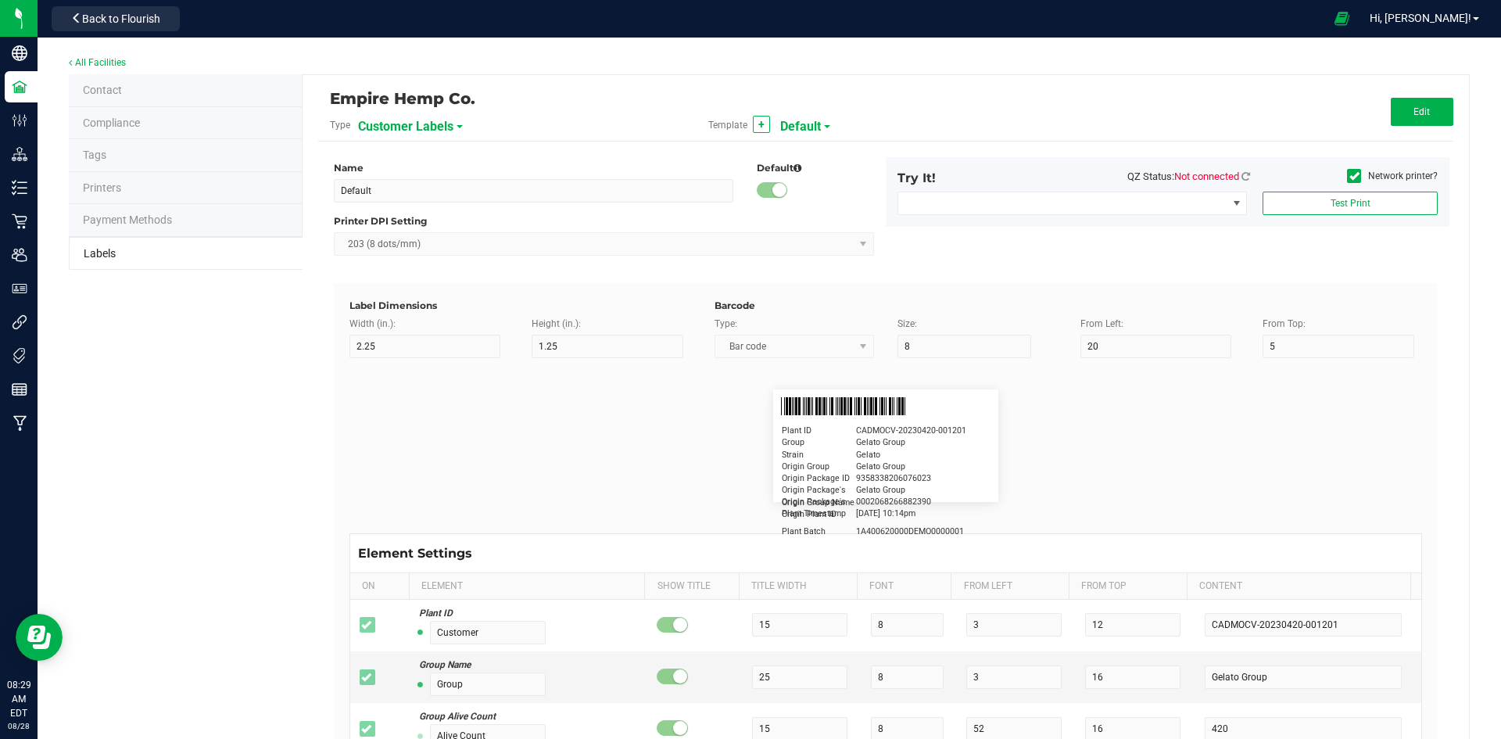
type input "10"
type input "CADMODS-20230420-096"
type input "Lot Number"
type input "15"
type input "5"
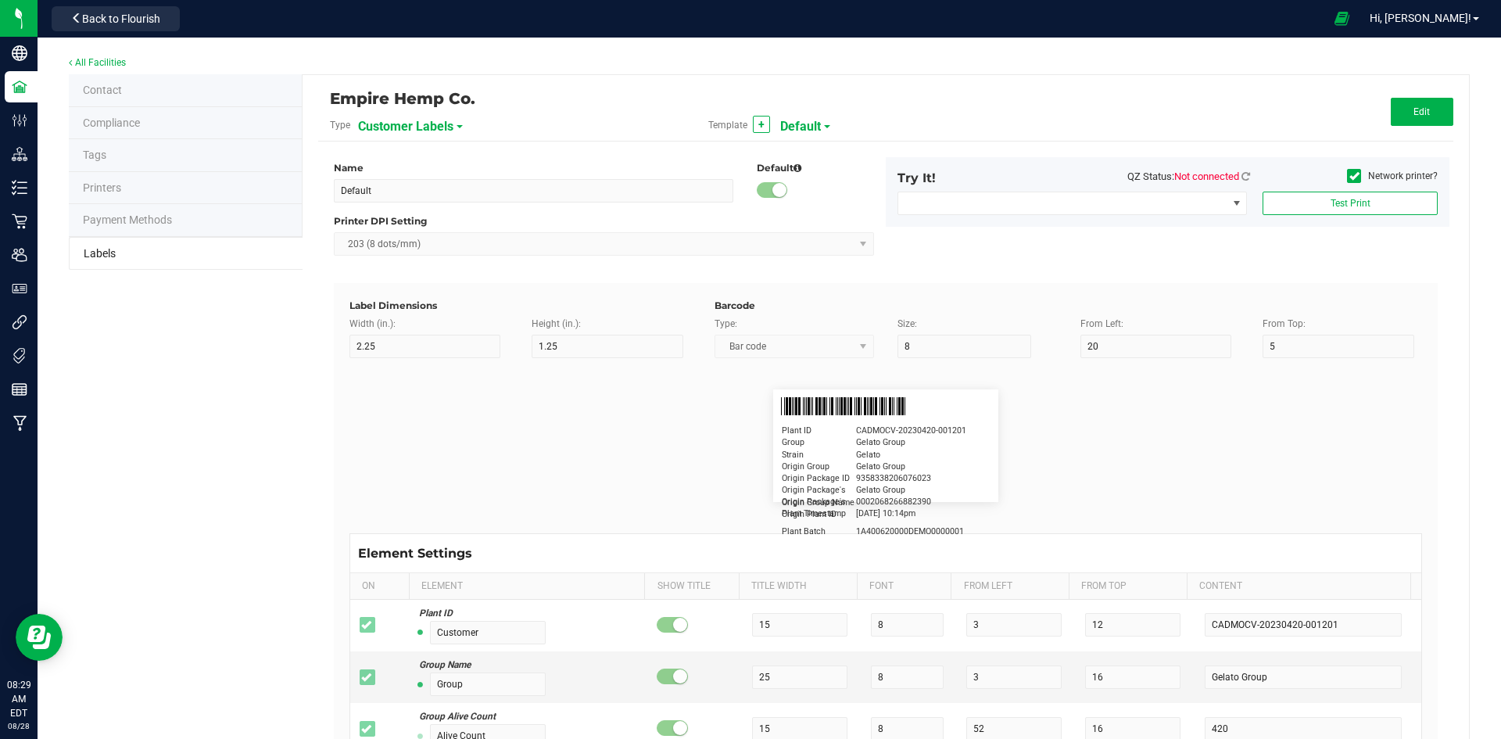
type input "10"
type input "LOTPXGDP-0912"
type input "Warning"
type input "15"
type input "5"
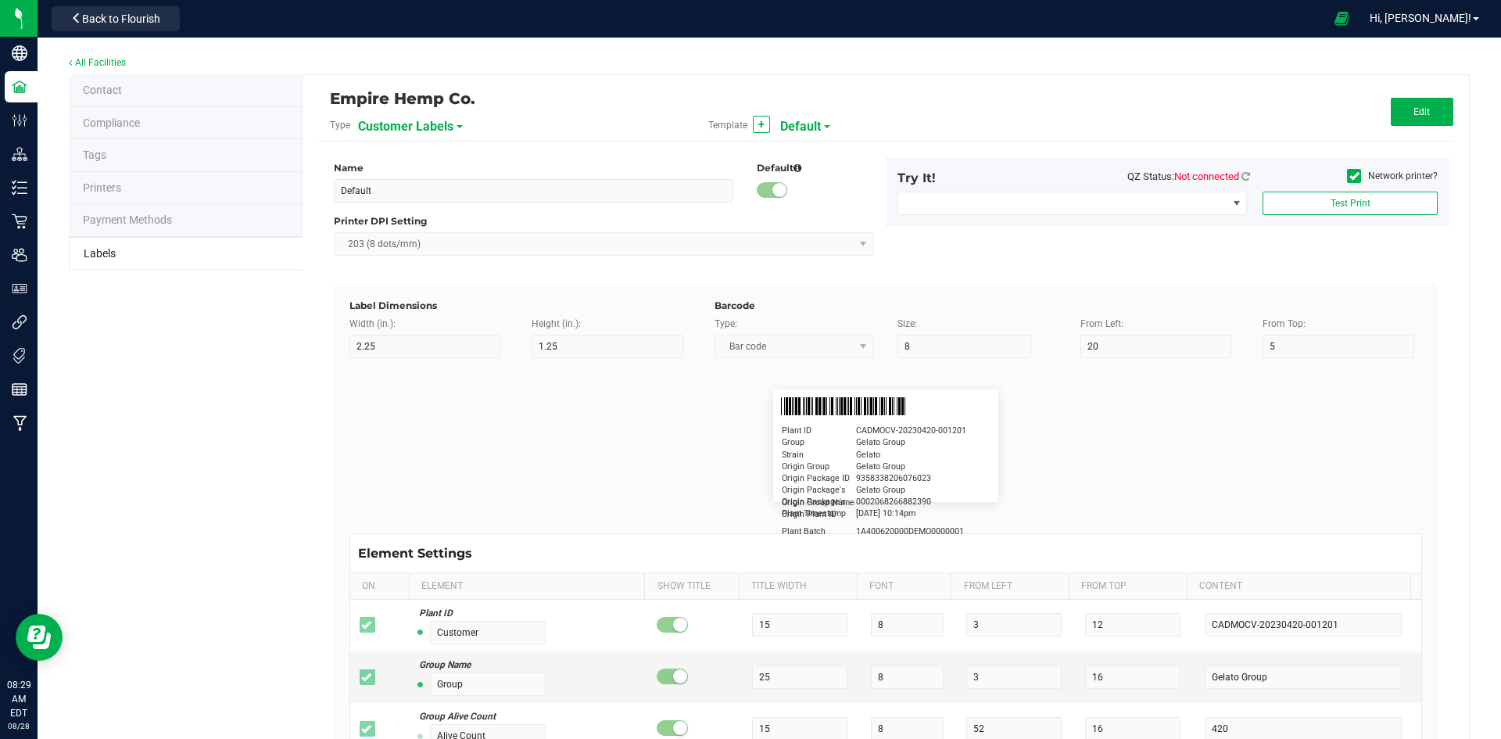
type input "30"
type input "Type Warning Here"
type input "Brand"
type input "15"
type input "5"
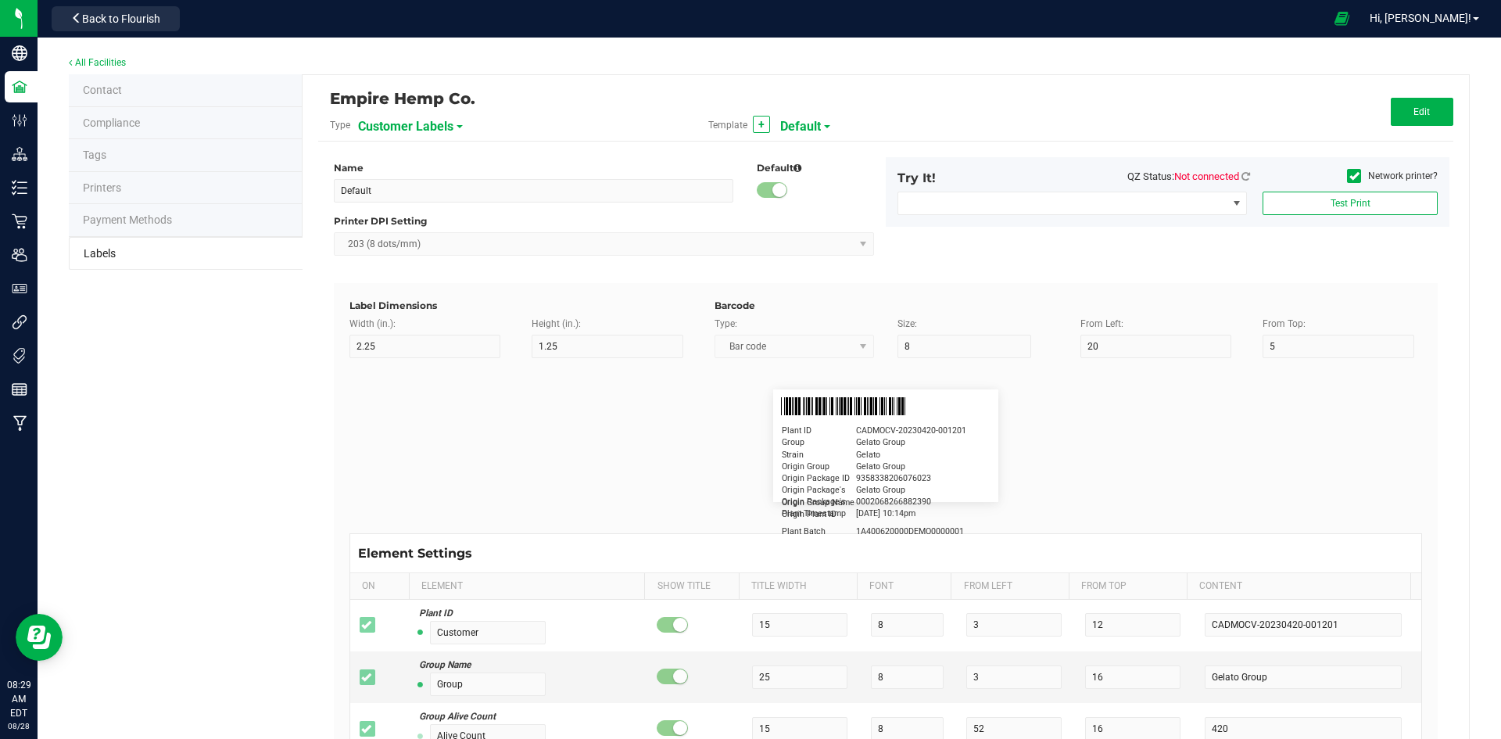
type input "30"
type input "Cannabis Co."
type input "NDC Number"
type input "15"
type input "5"
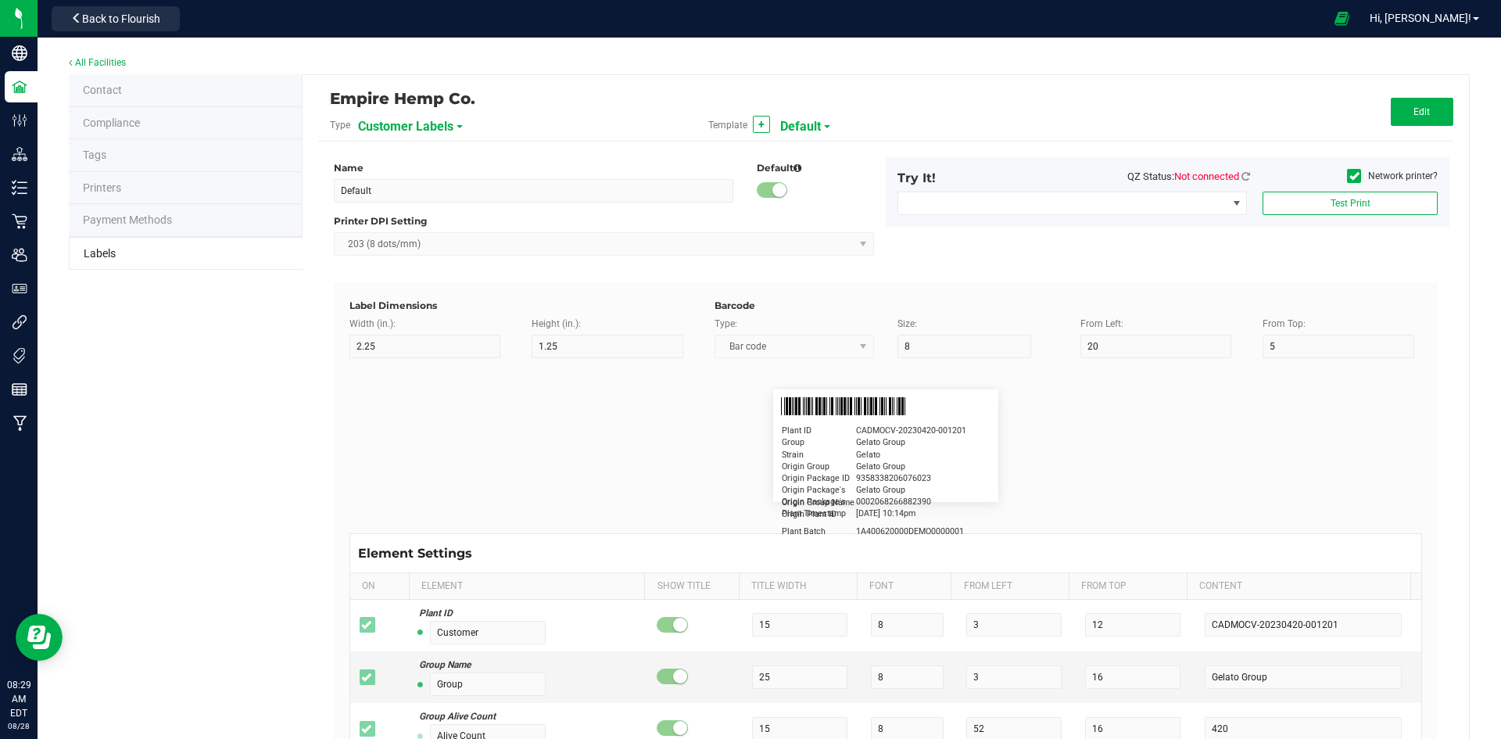
type input "30"
type input "0777-3105-02"
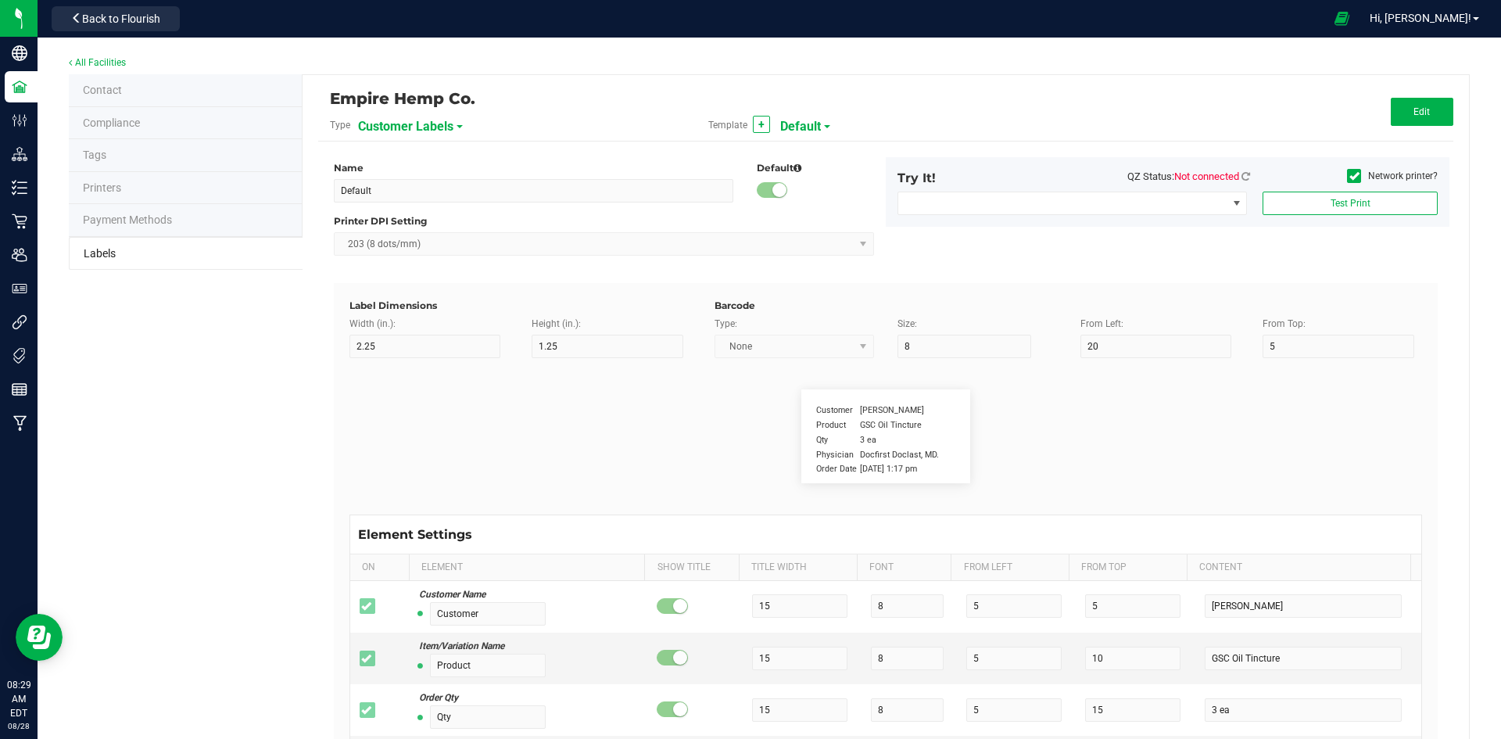
click at [427, 127] on span "Customer Labels" at bounding box center [405, 126] width 95 height 27
click at [412, 219] on span "Package Labels" at bounding box center [397, 218] width 66 height 11
type input "4"
type input "3"
type input "100"
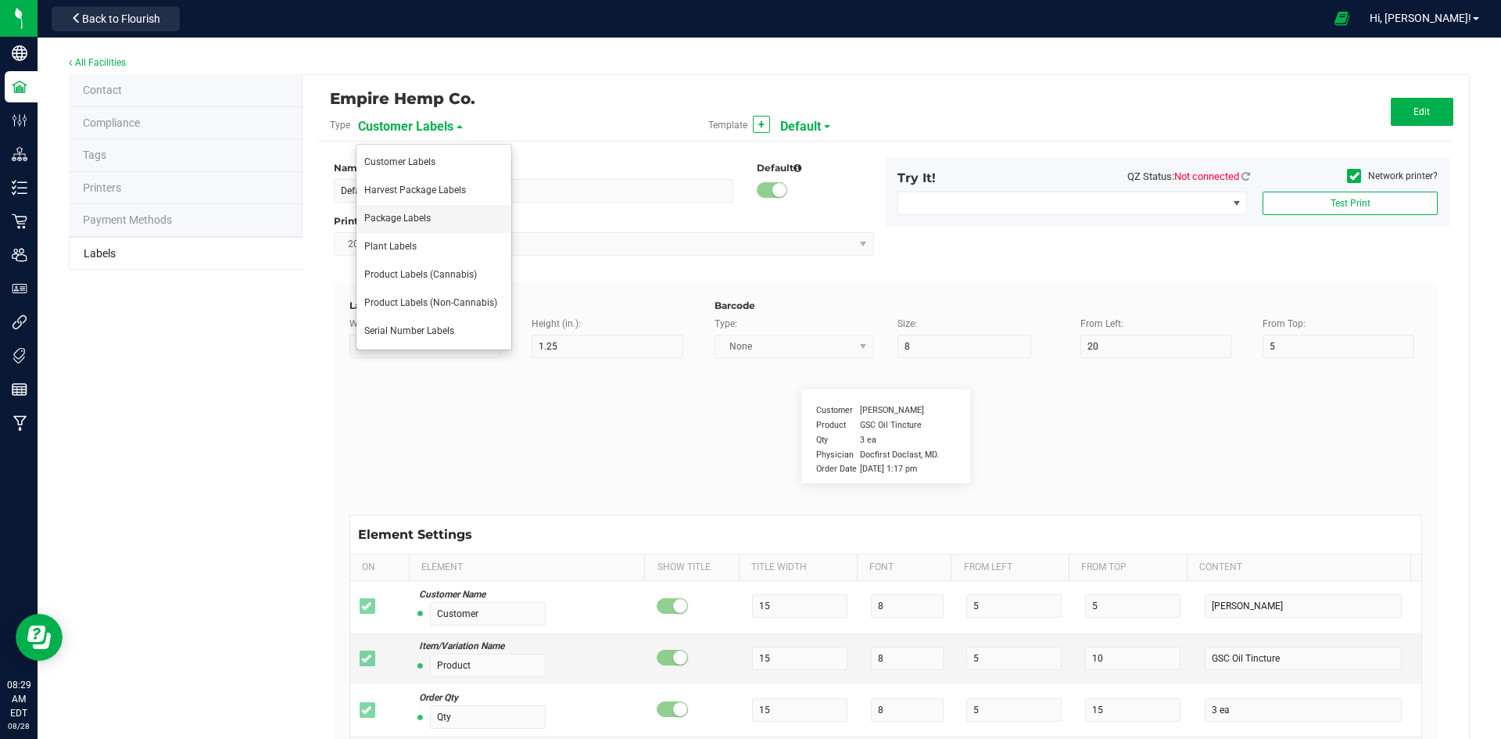
type input "70"
type input "45"
type input "Package ID:"
type input "23"
type input "12"
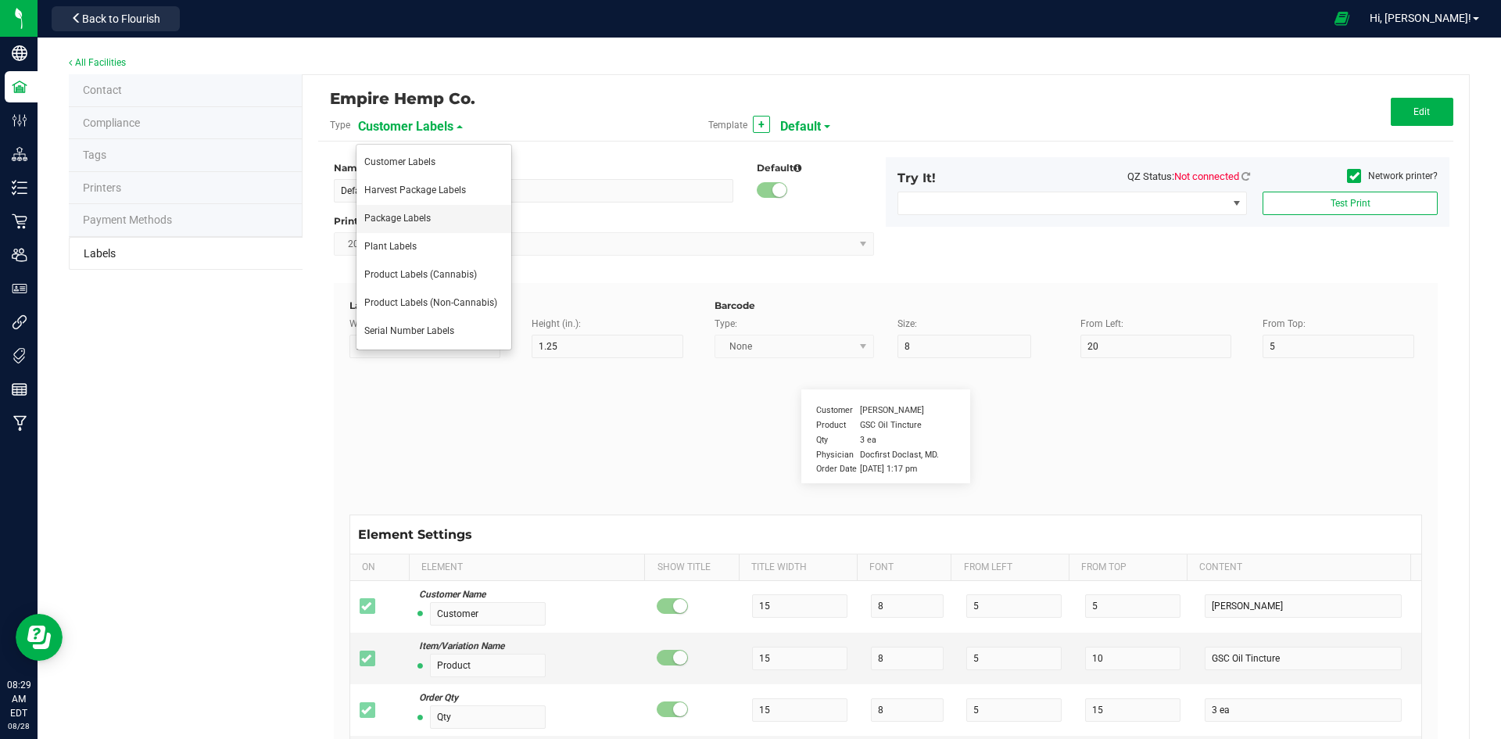
type input "0"
type input "20"
type input "CADMODS-20200420-096"
type input "Name:"
type input "13"
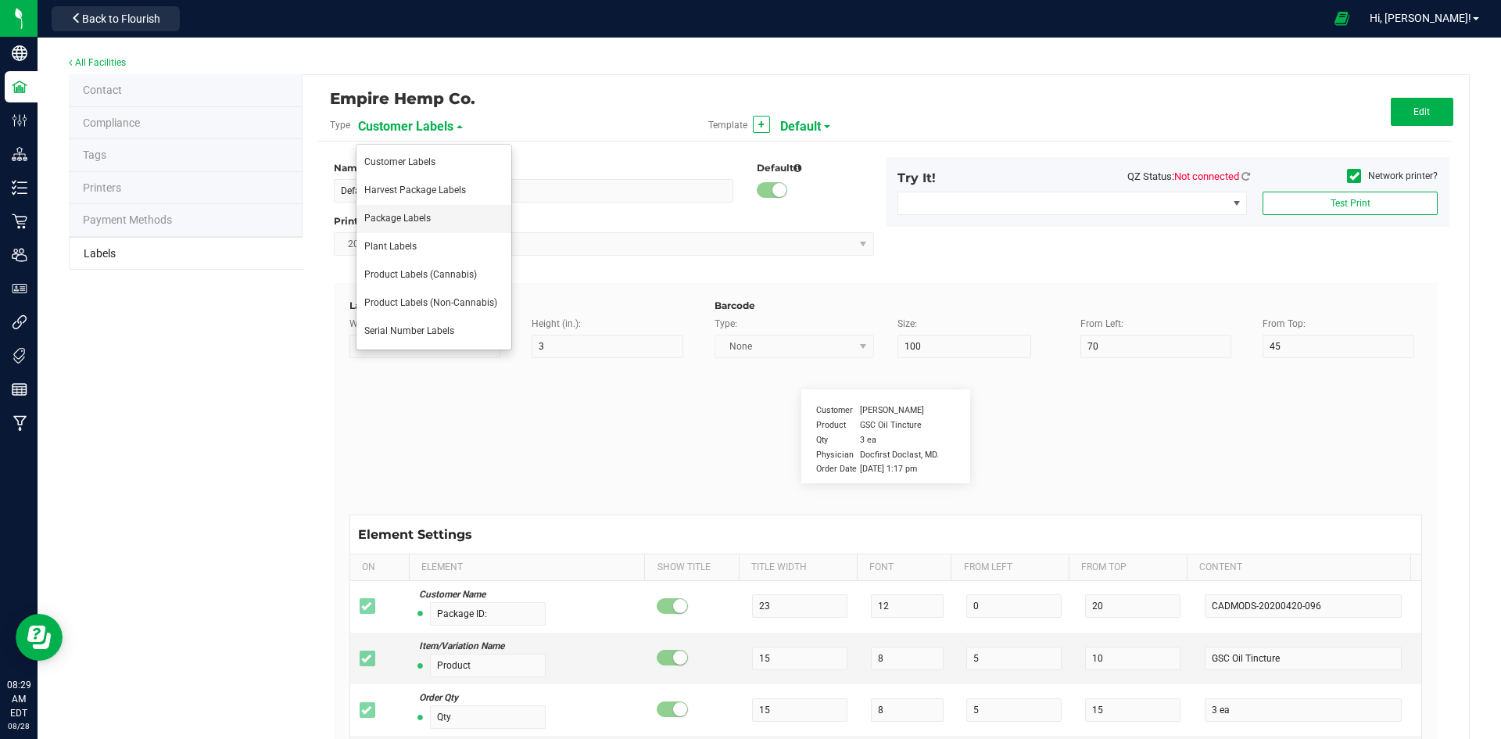
type input "12"
type input "0"
type input "Gelato Pen"
type input "Size:"
type input "10"
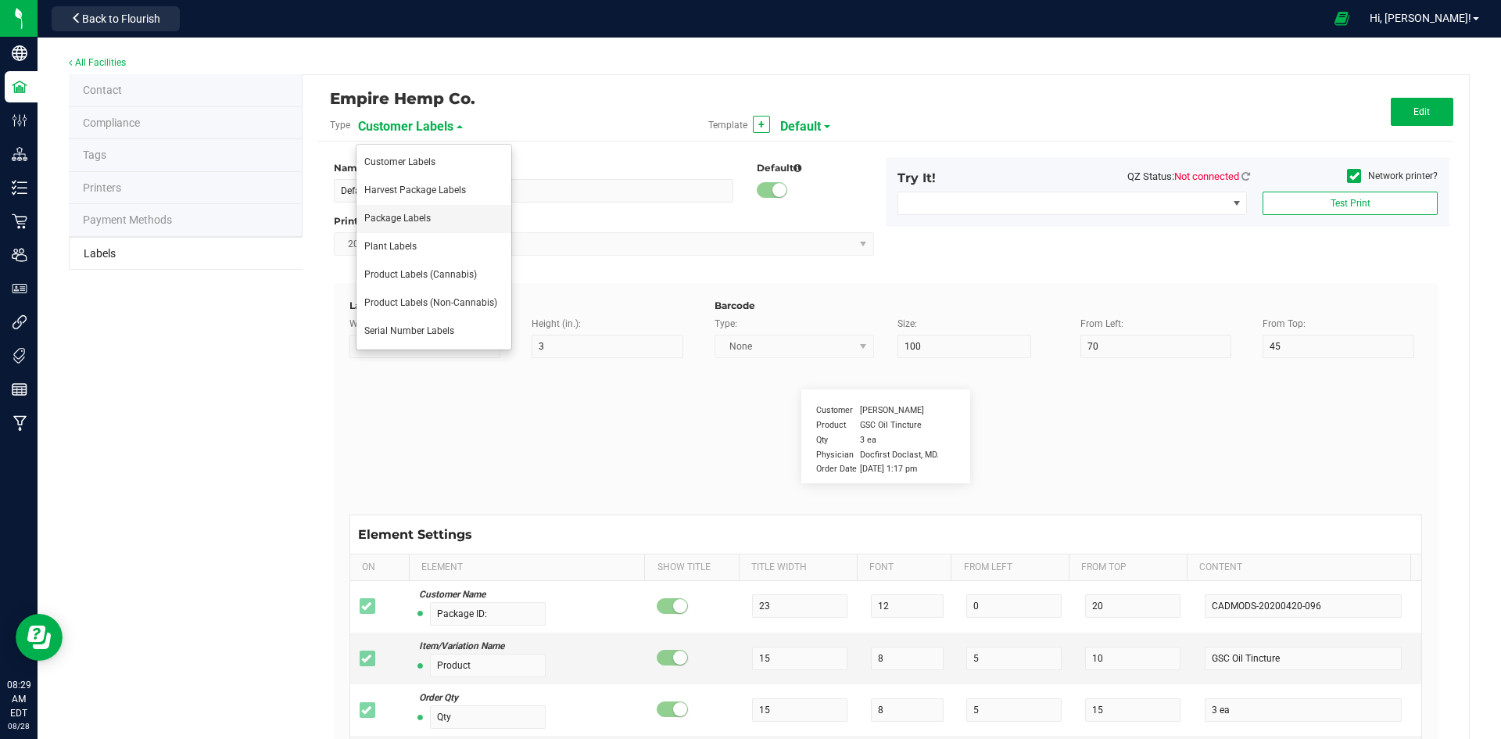
type input "12"
type input "0"
type input "30"
type input "44 ea"
type input "Package Date:"
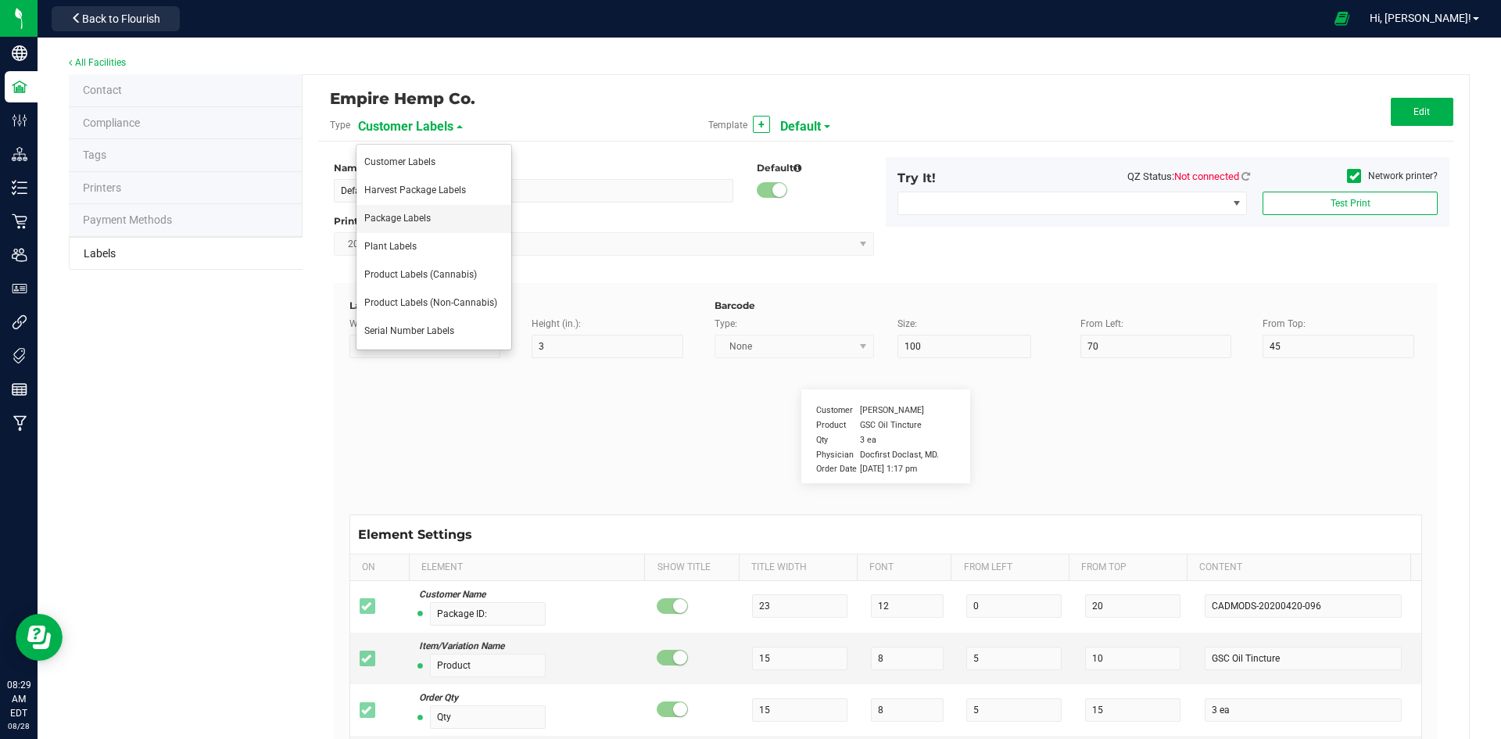
type input "28"
type input "12"
type input "0"
type input "25"
type input "4/20/2019 10:14pm"
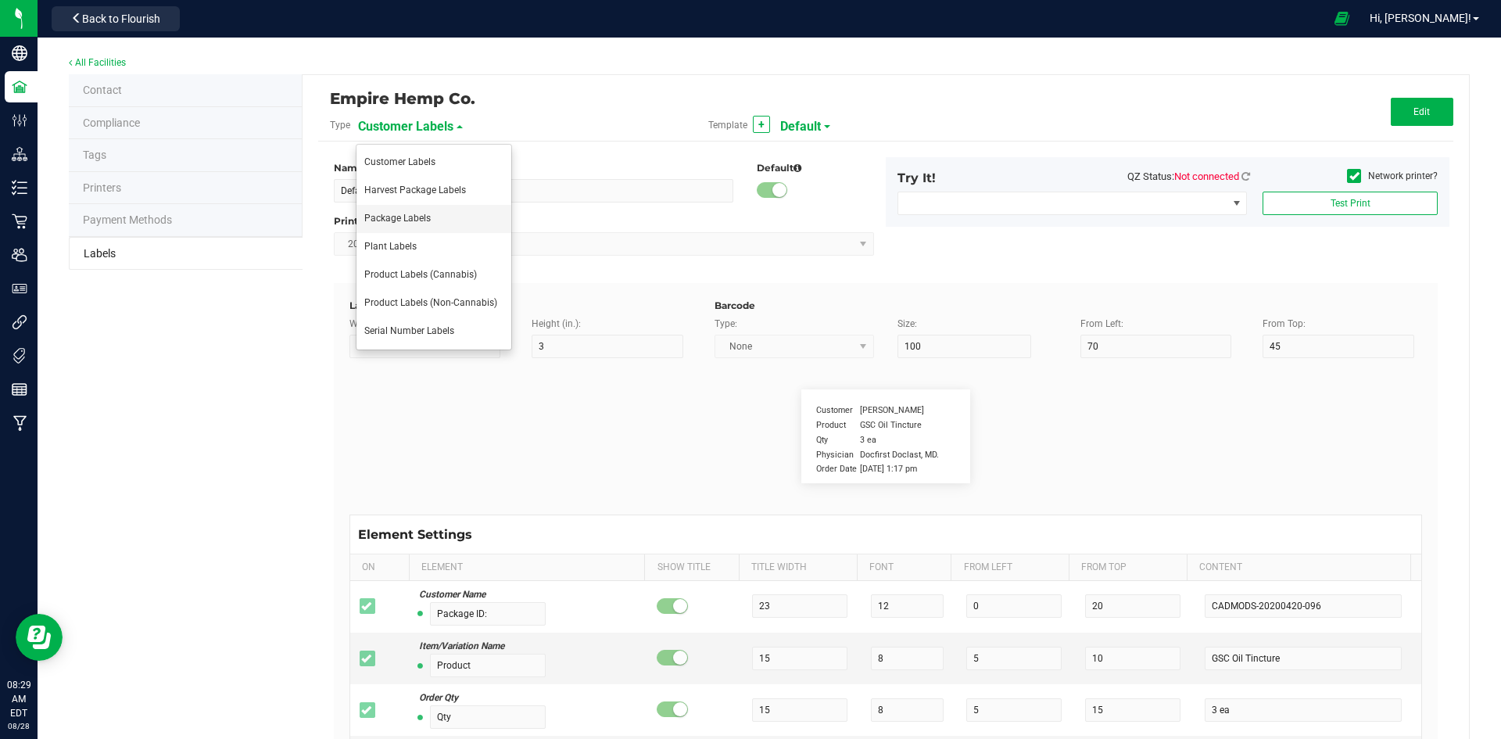
type input "Lot Number:"
type input "24"
type input "12"
type input "0"
type input "15"
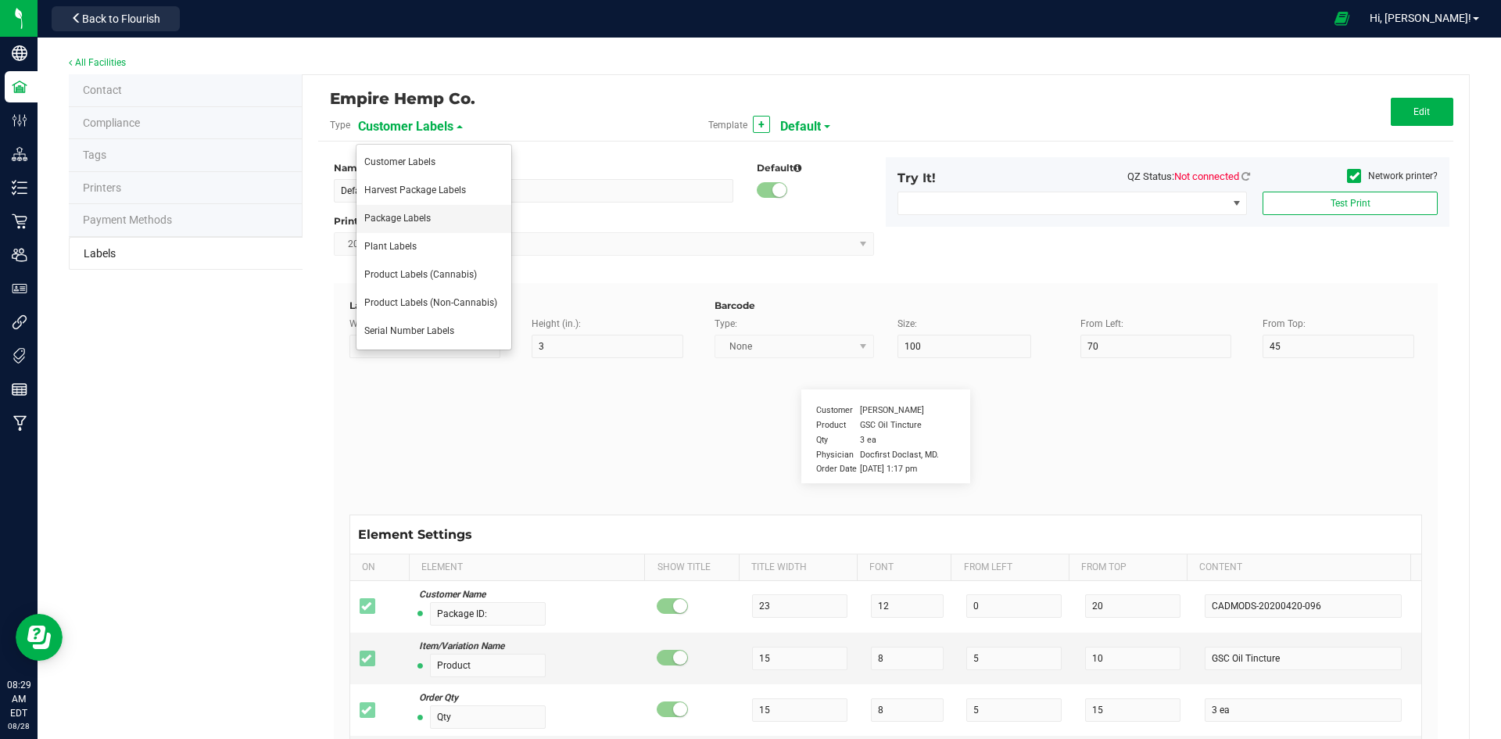
type input "LOT918234"
type input "25"
type input "10"
type input "0"
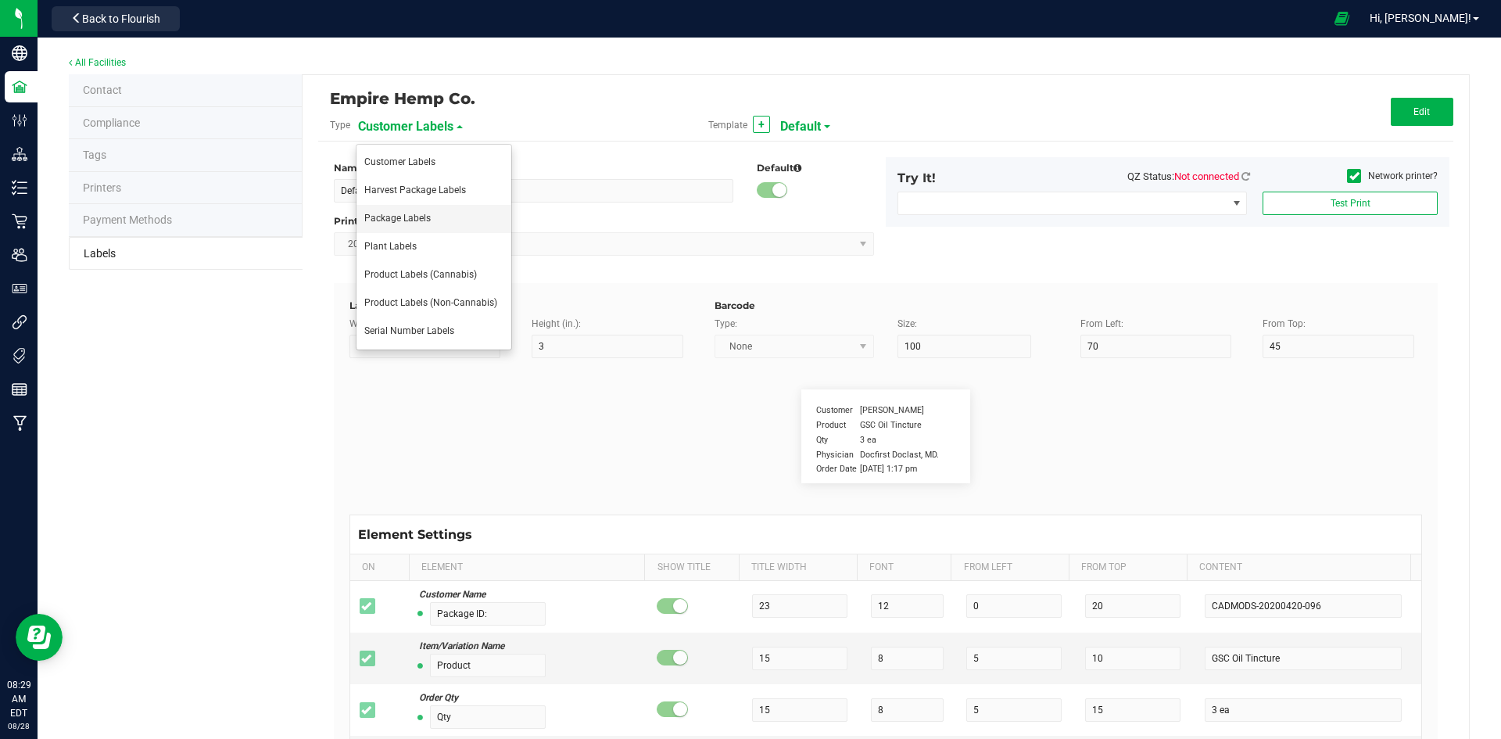
type input "Acme CannaSupply Co., LLC"
type input "Notes:"
type input "12"
type input "0"
type input "35"
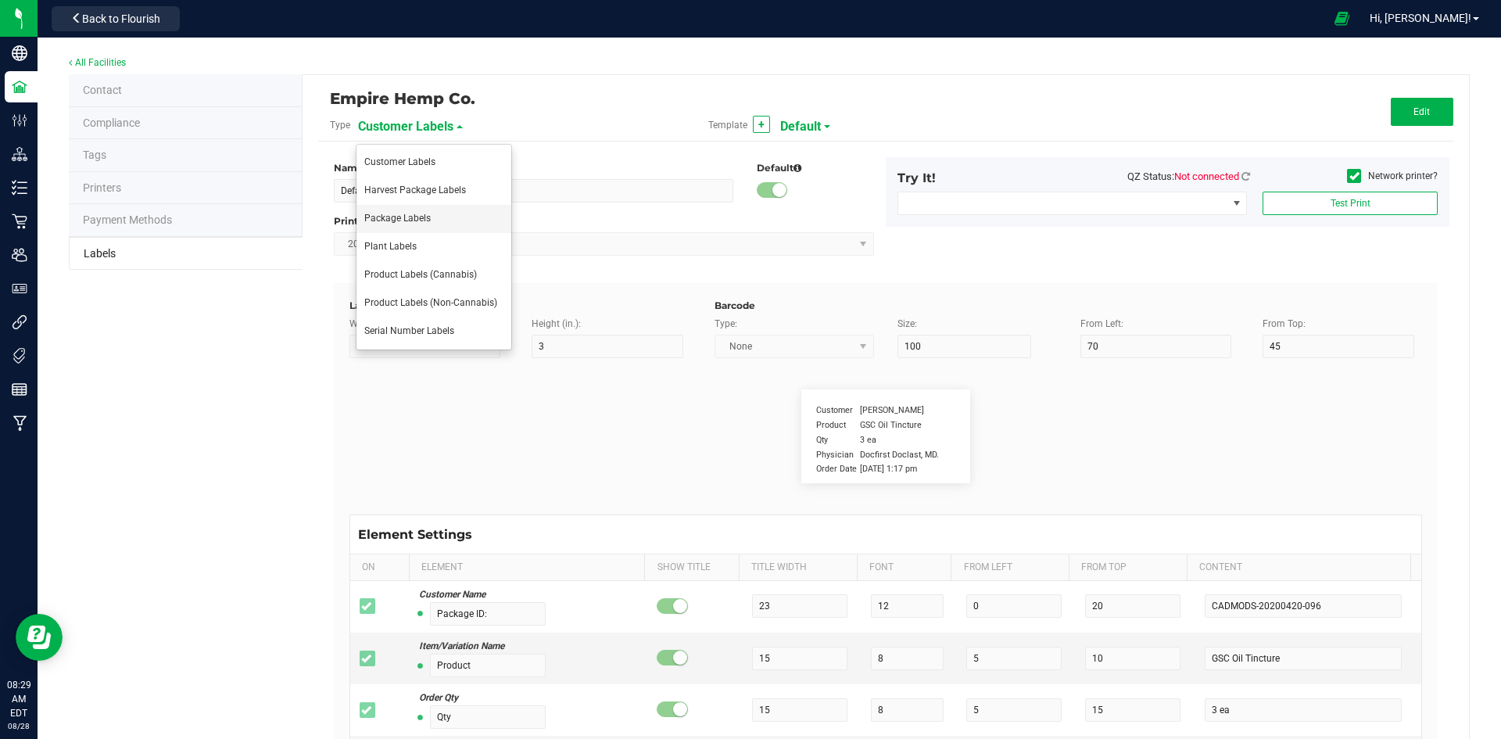
type input "Ref Field"
type input "Strain"
type input "25"
type input "10"
type input "15"
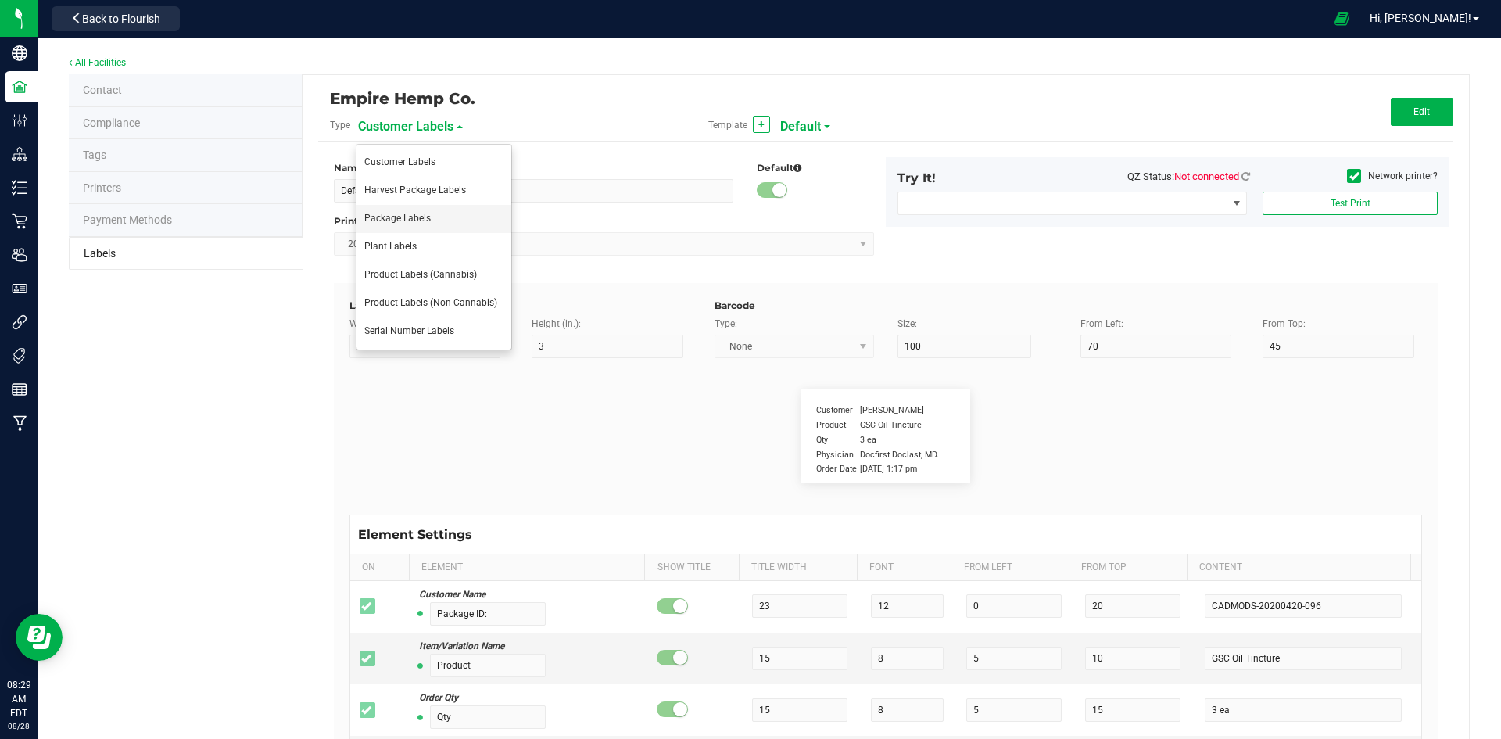
type input "Gelato"
type input "SKU"
type input "25"
type input "10"
type input "42P017"
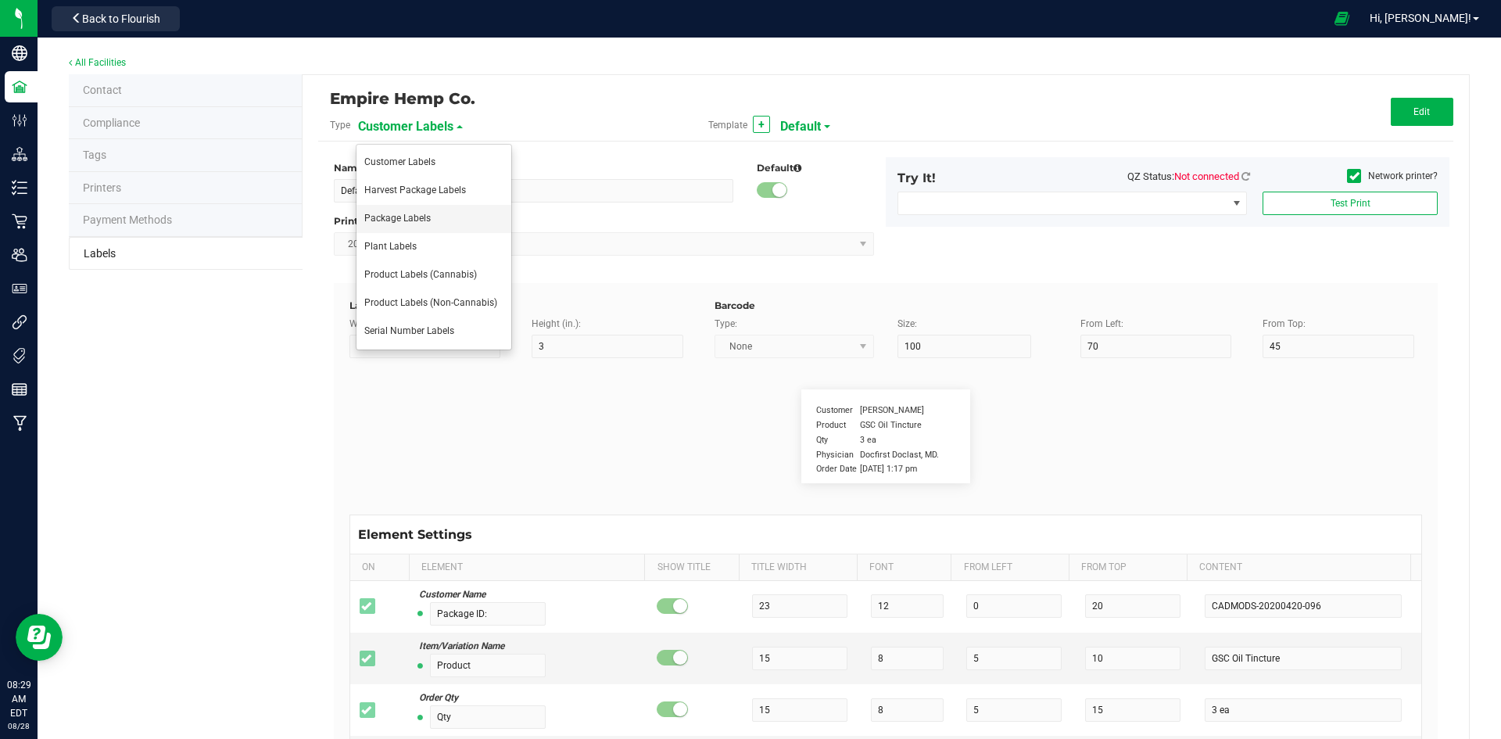
type input "Ref Field 2"
type input "25"
type input "10"
type input "35"
type input "Ref Field 2 Value"
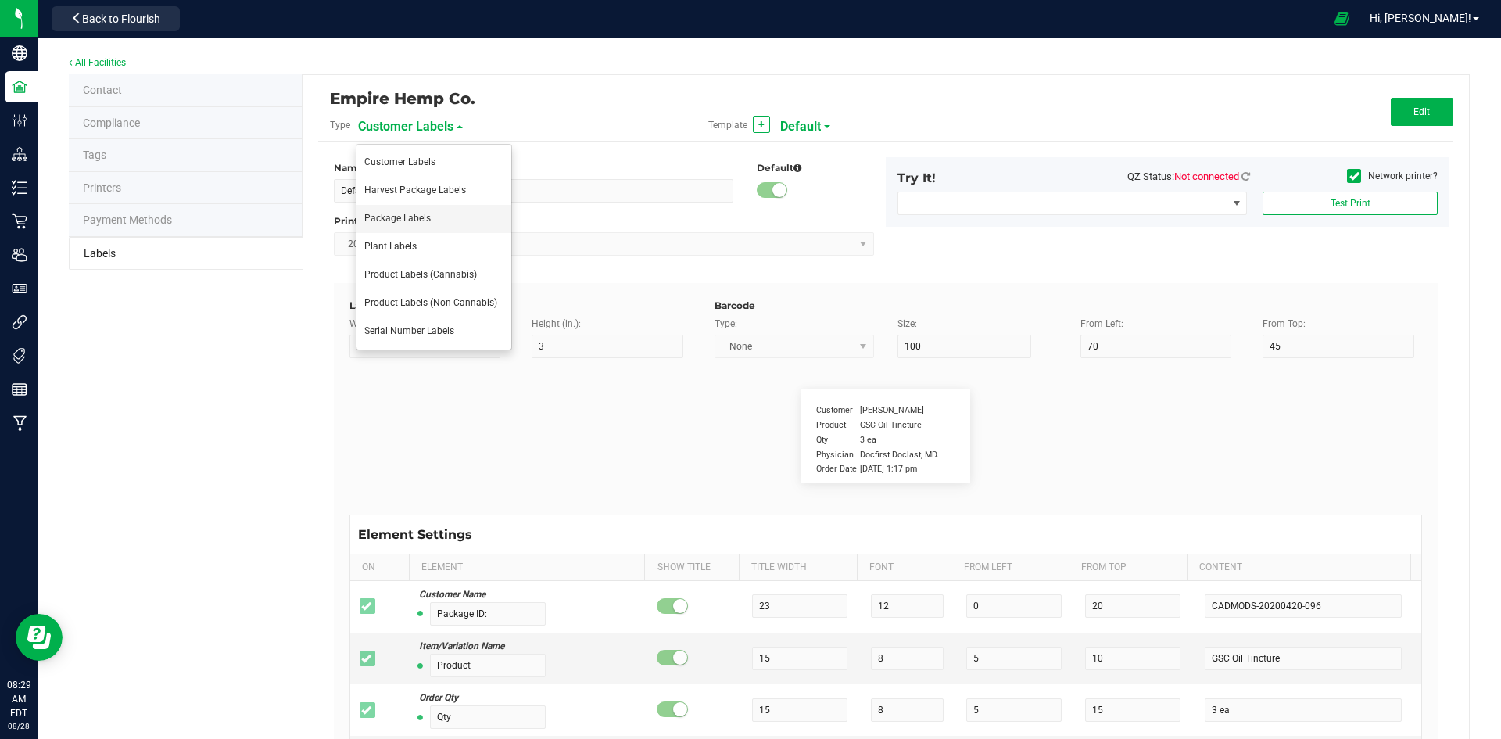
type input "Ref Field 3"
type input "25"
type input "10"
type input "35"
type input "Ref Field 3 Value"
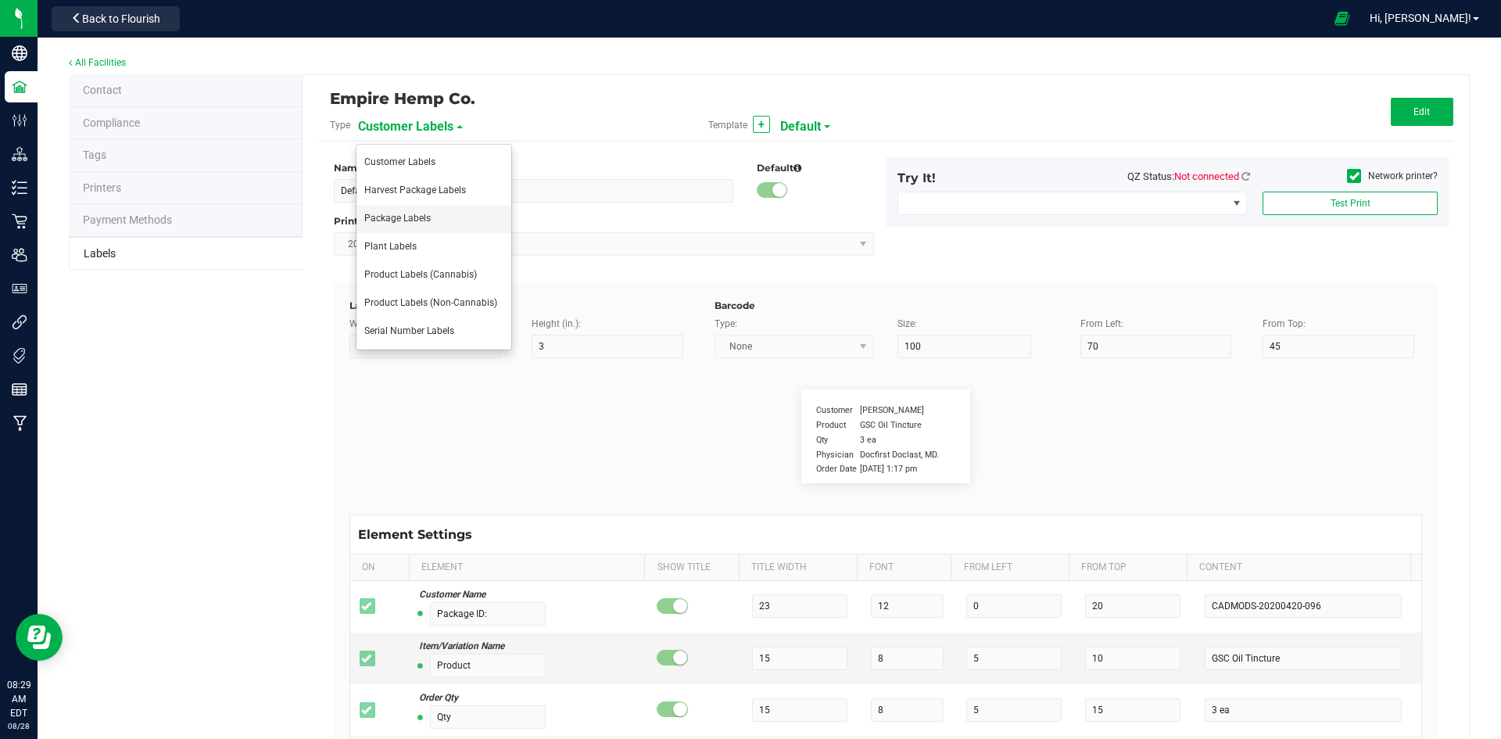
type input "Item Ref Field 1"
type input "25"
type input "10"
type input "35"
type input "Item Ref Field 1 Value"
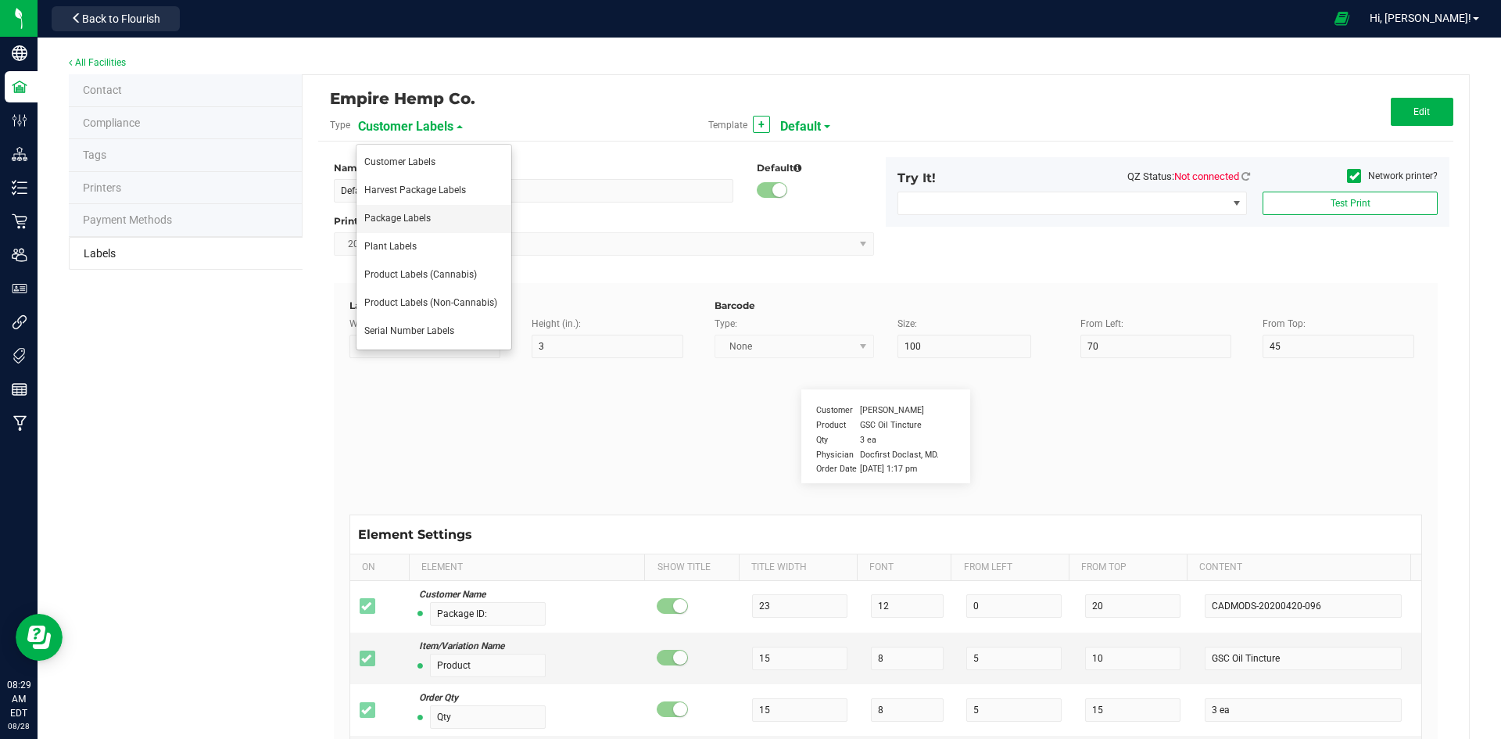
type input "Item Ref Field 2"
type input "25"
type input "10"
type input "35"
type input "Item Ref Field 2 Value"
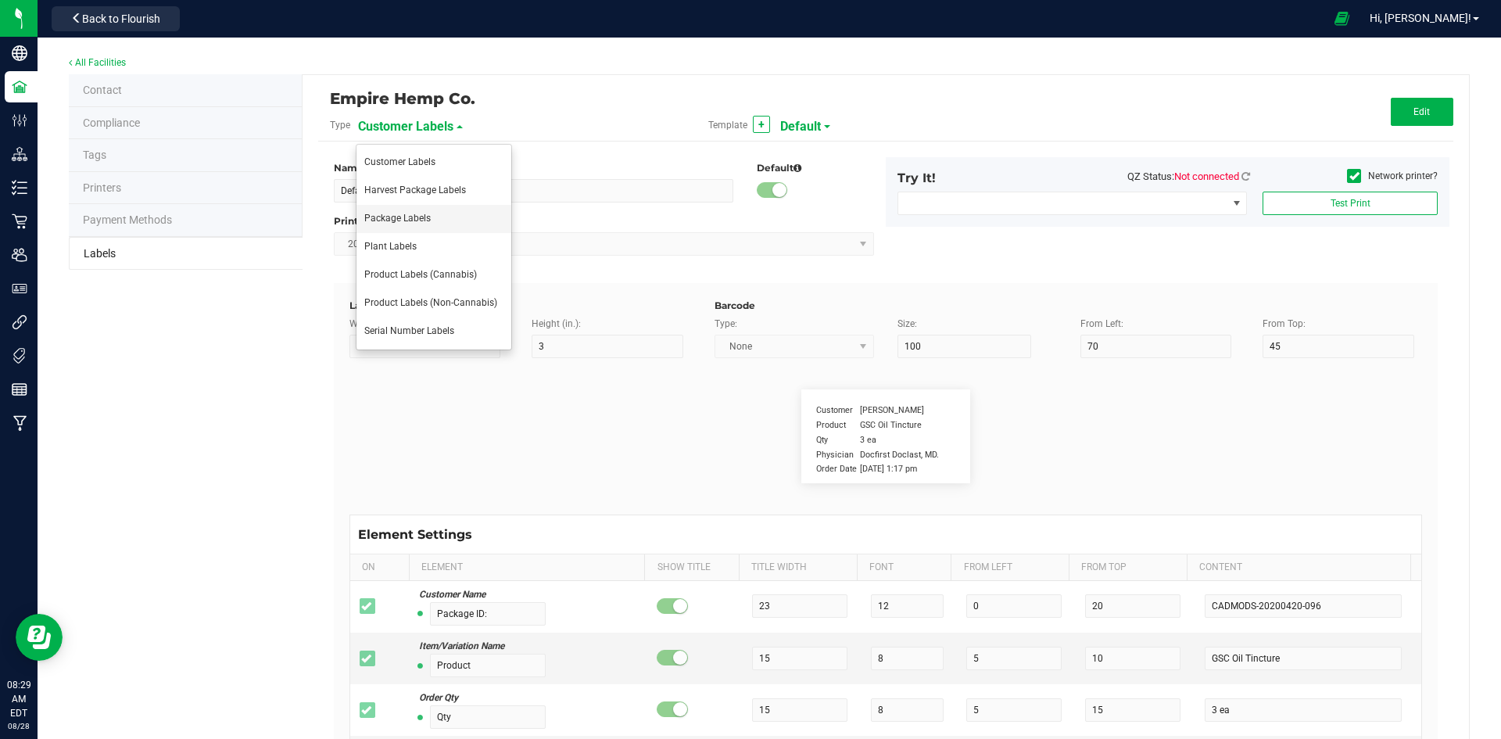
type input "Item Ref Field 3"
type input "25"
type input "10"
type input "35"
type input "Item Ref Field 3 Value"
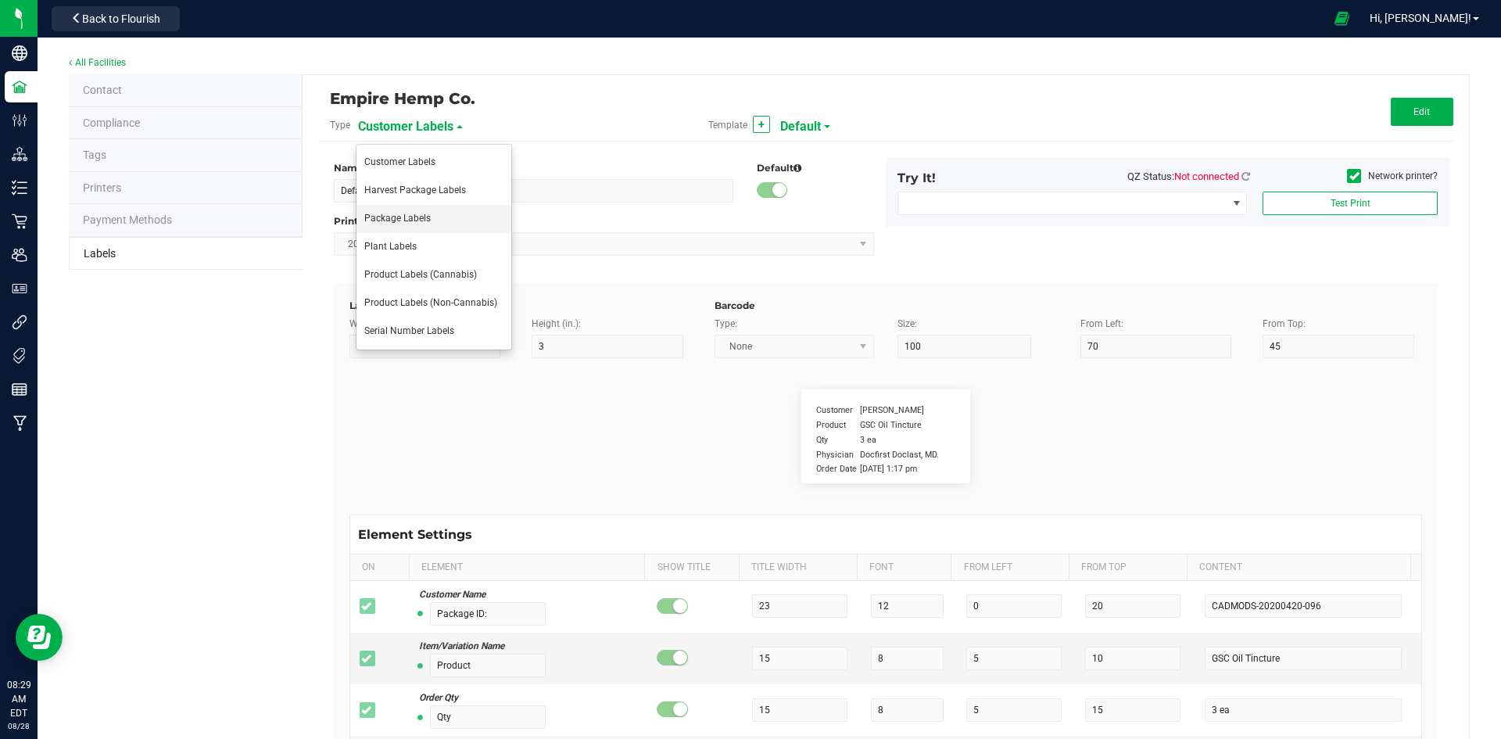
type input "Item Ref Field 4"
type input "25"
type input "10"
type input "35"
type input "Item Ref Field 4 Value"
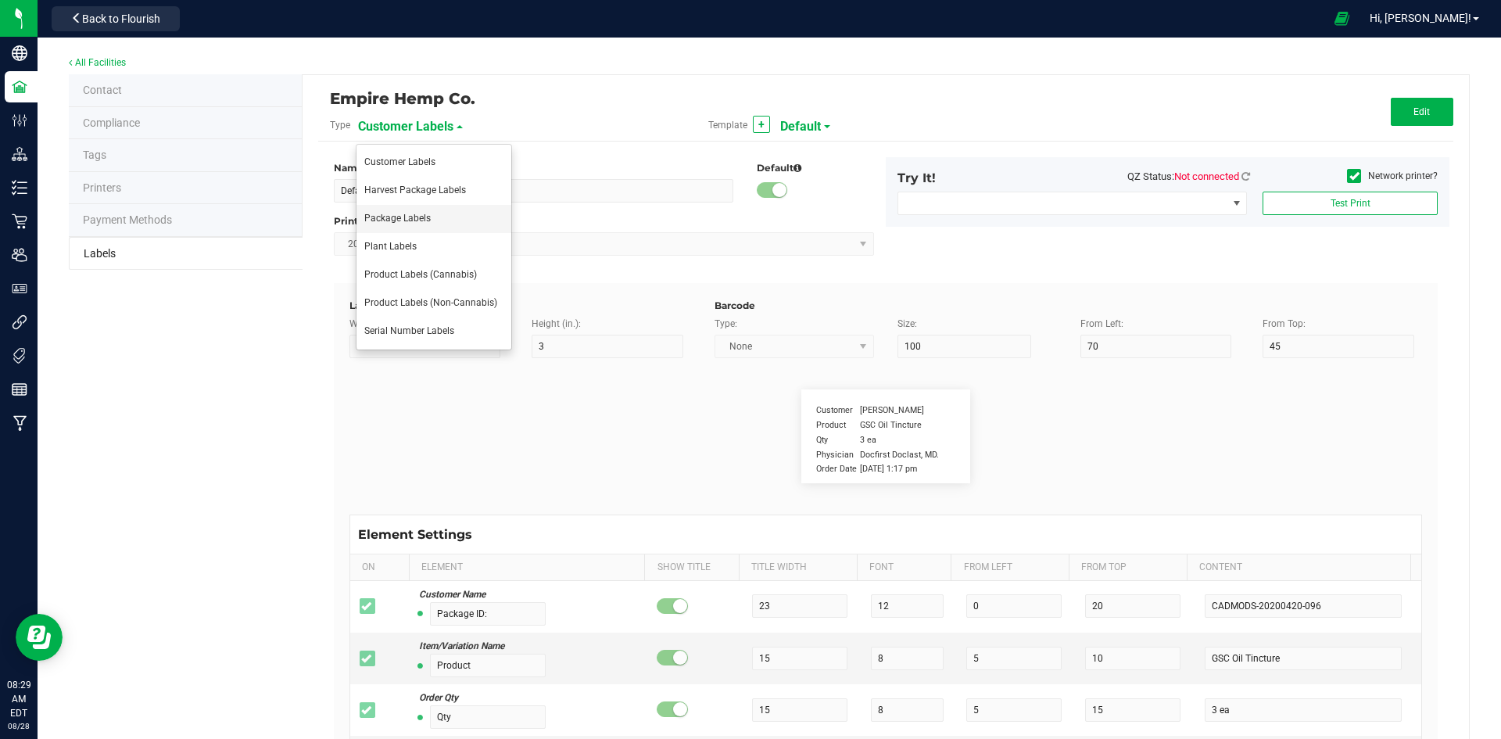
type input "Item Ref Field 5"
type input "25"
type input "10"
type input "35"
type input "Item Ref Field 5 Value"
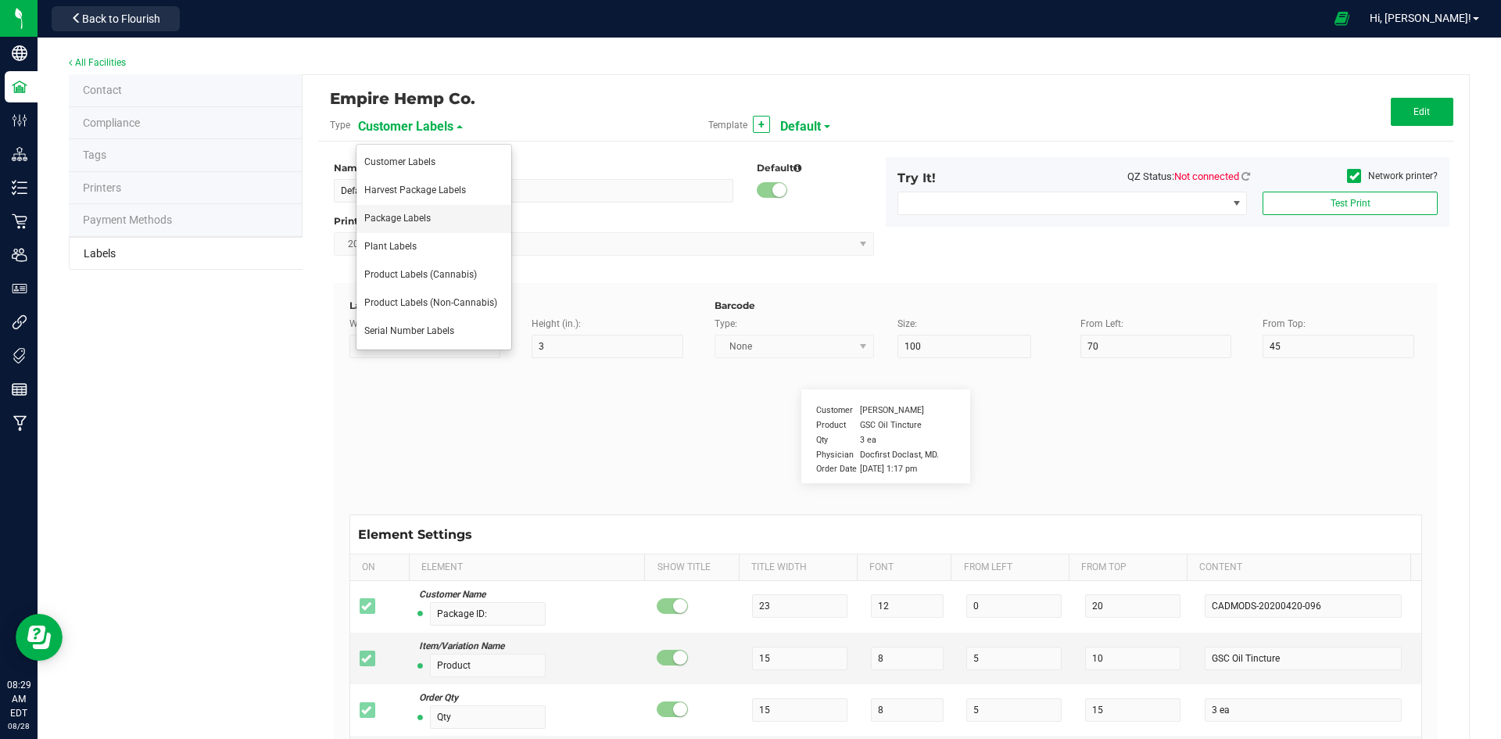
type input "NDC Number"
type input "25"
type input "10"
type input "35"
type input "0777-3105-02"
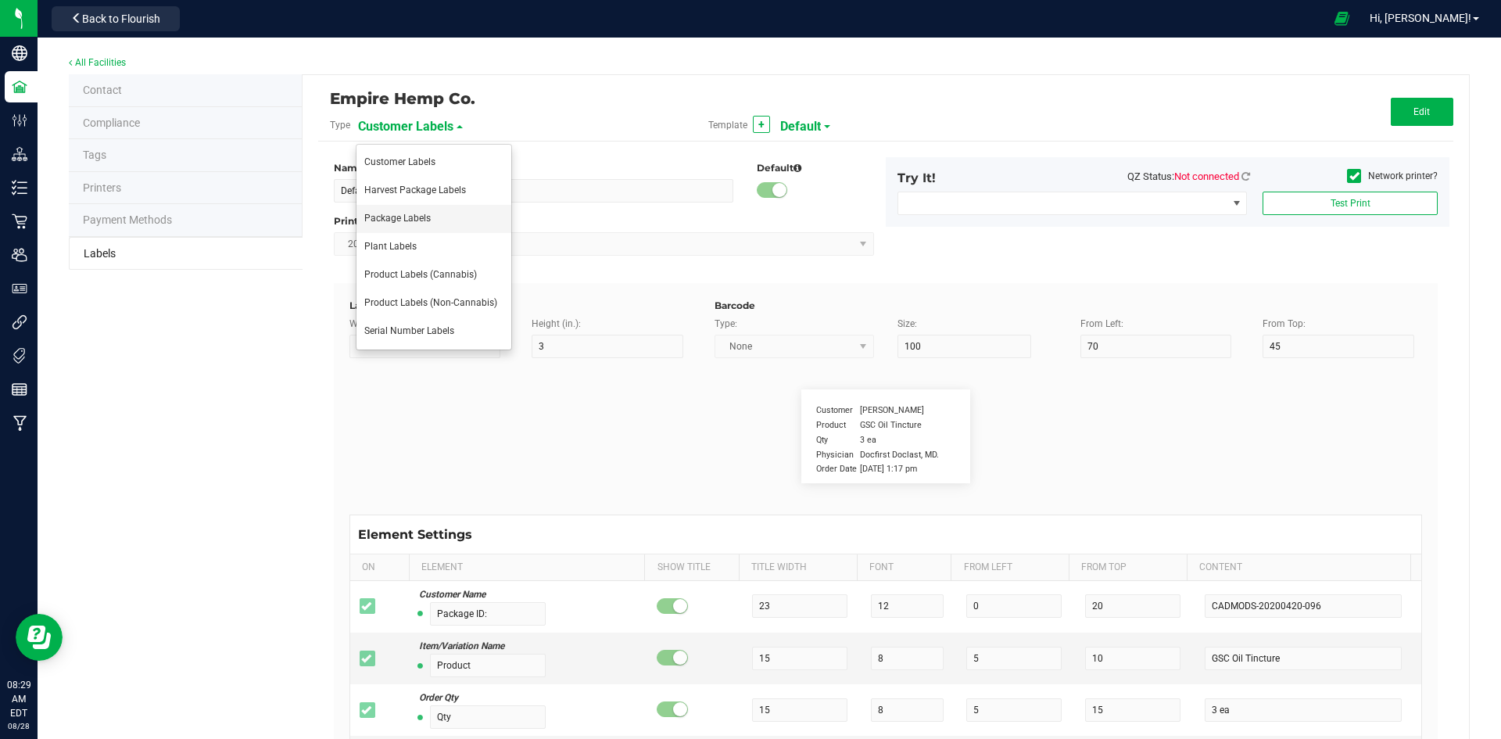
type input "Number of Servings"
type input "25"
type input "10"
type input "35"
type input "4 servings/item"
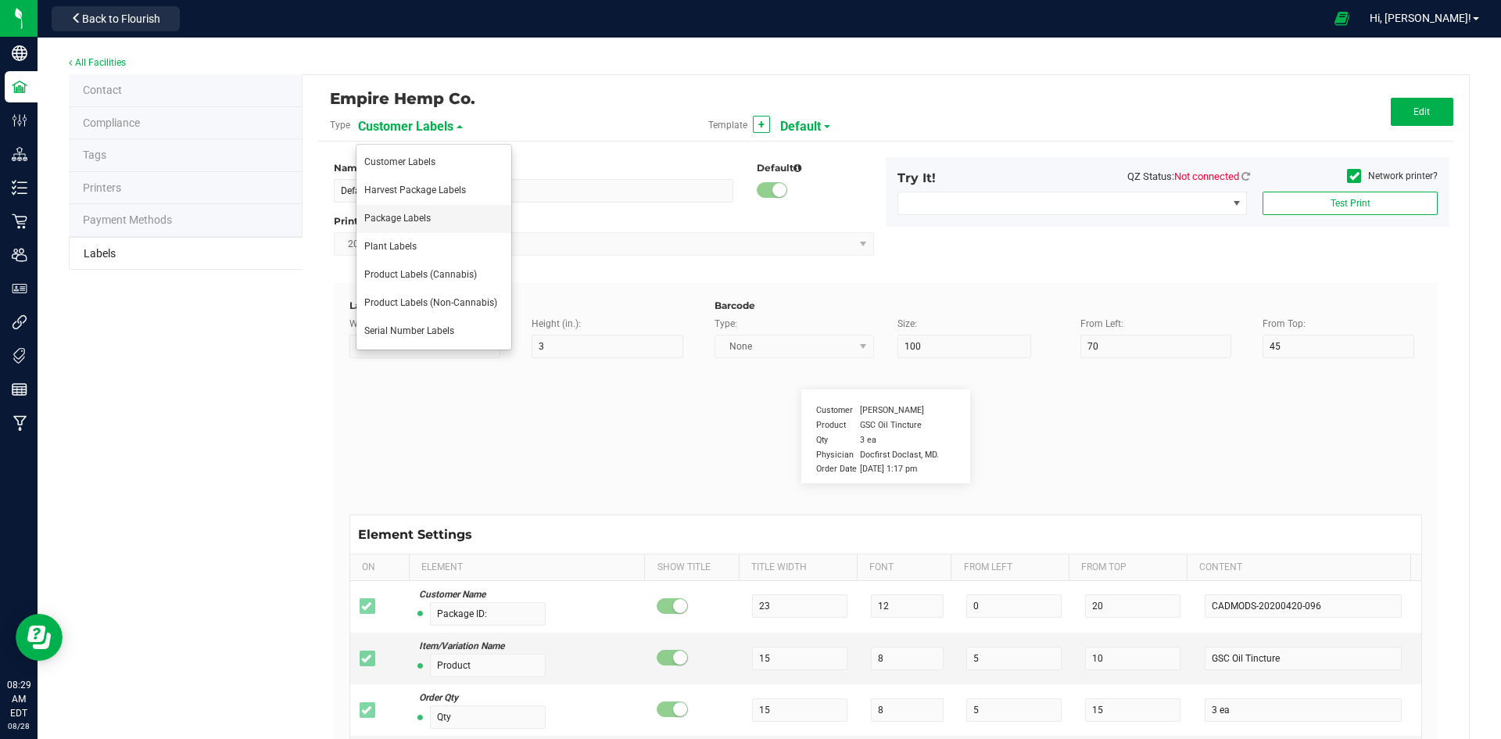
type input "Serving Size"
type input "25"
type input "10"
type input "35"
type input "1 cup"
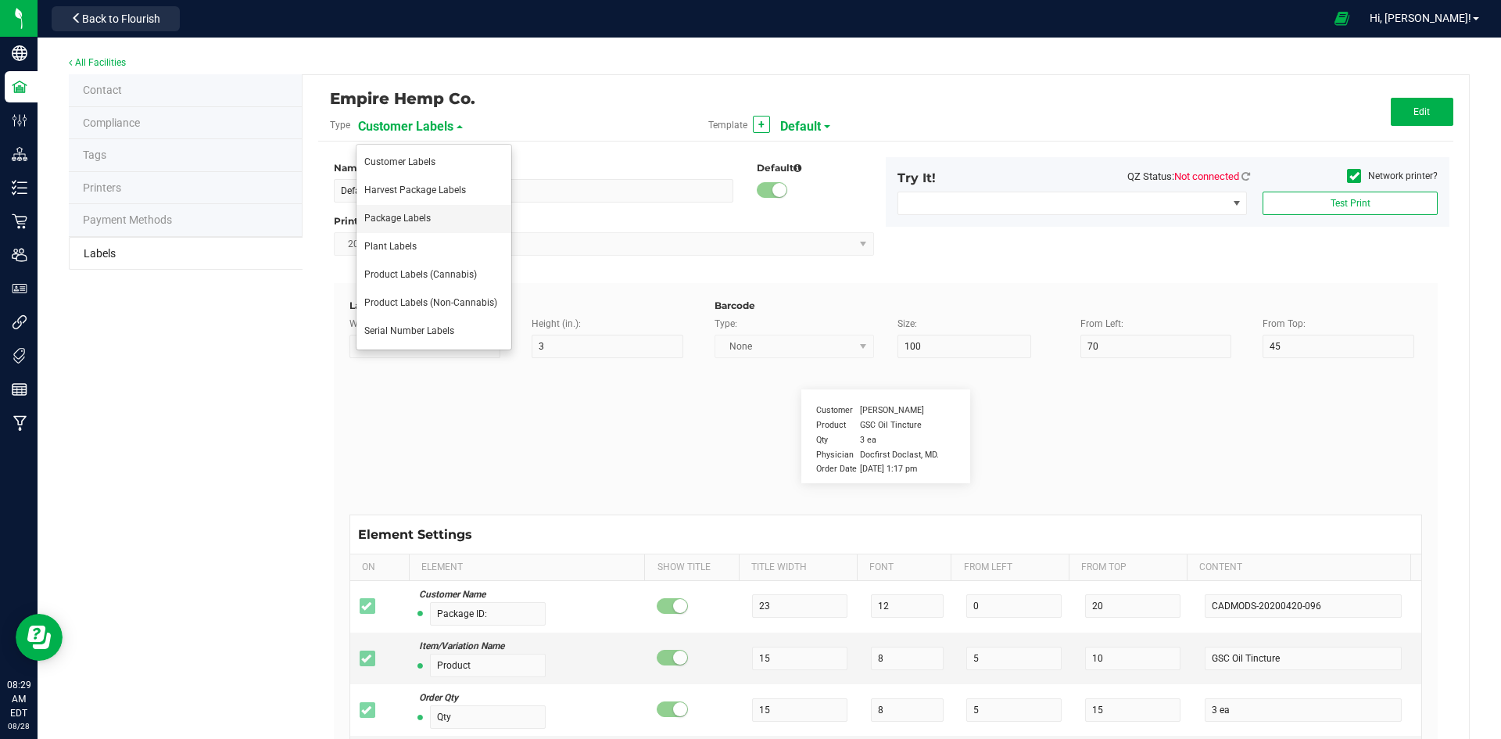
type input "Serving Size (Grams)"
type input "25"
type input "10"
type input "35"
type input "4 g"
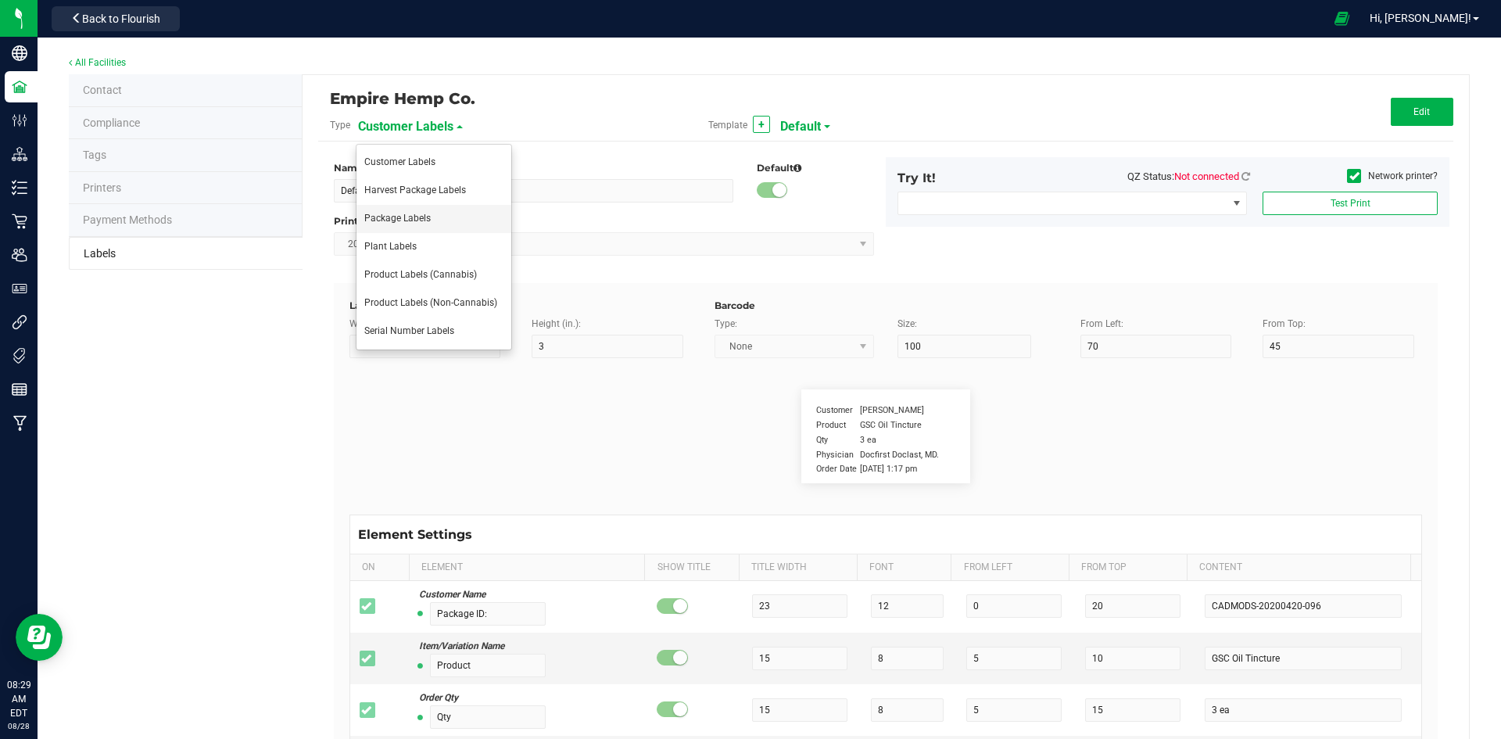
type input "Item Ingredients"
type input "25"
type input "10"
type input "35"
type input "Ingredient one, ingredient two"
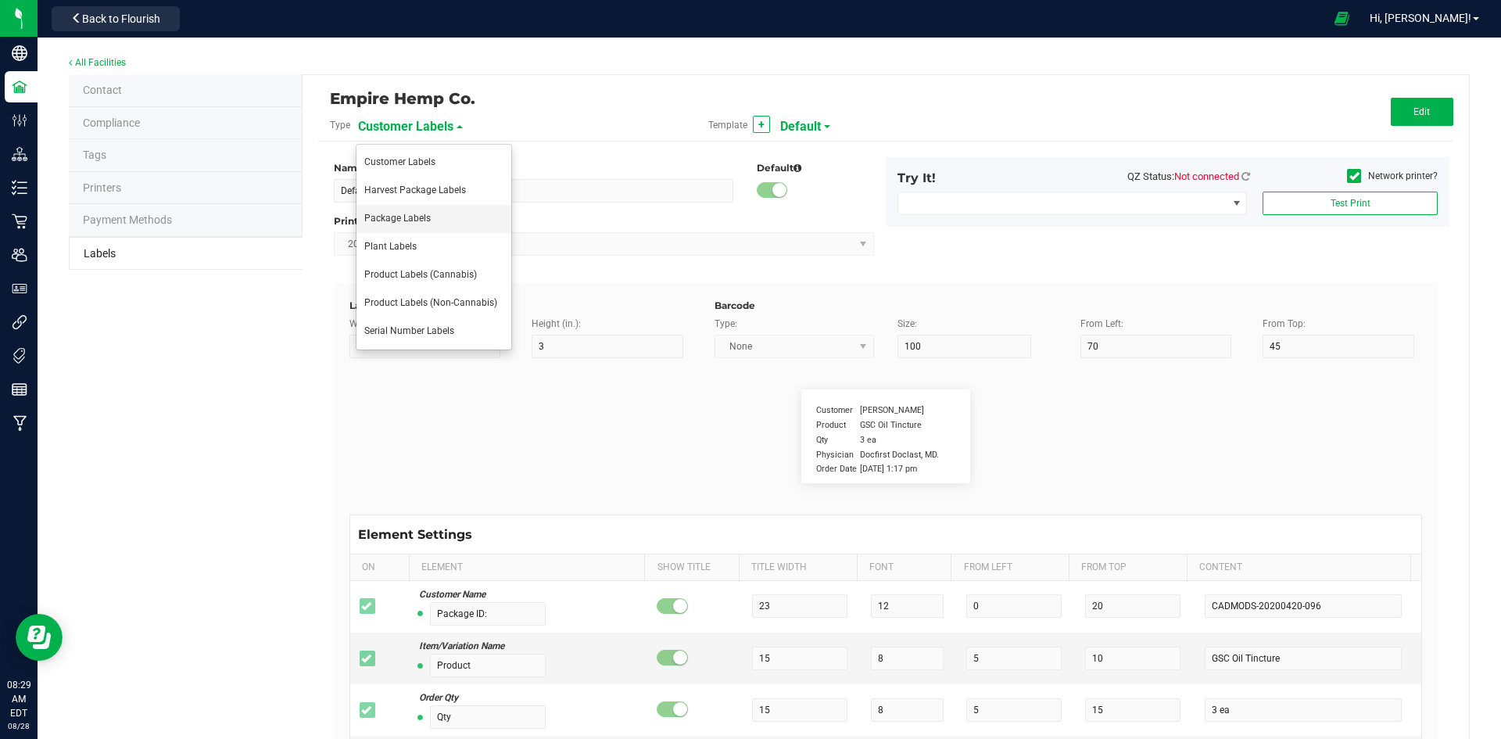
type input "Allergens"
type input "25"
type input "10"
type input "35"
type input "Tree Nuts, Soy, Wheat"
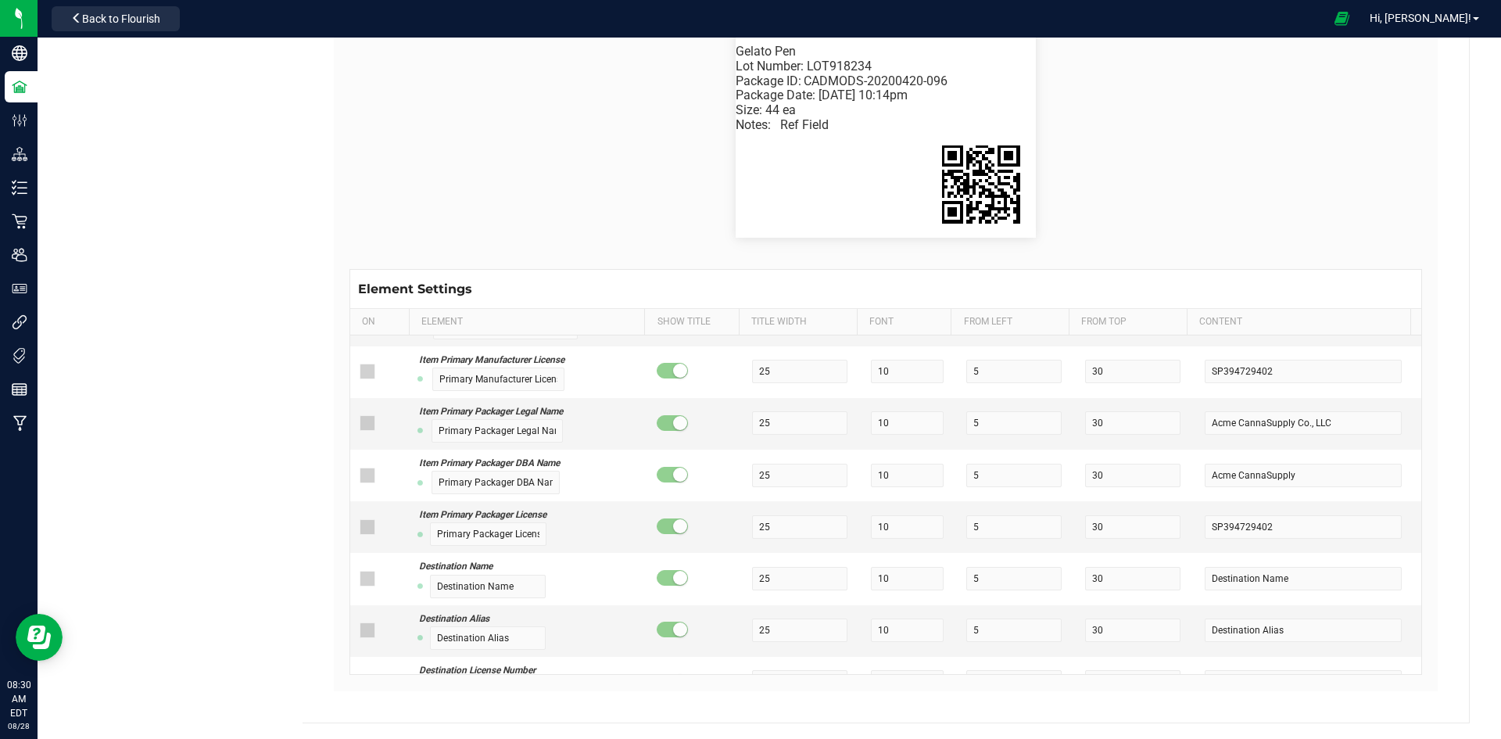
scroll to position [2501, 0]
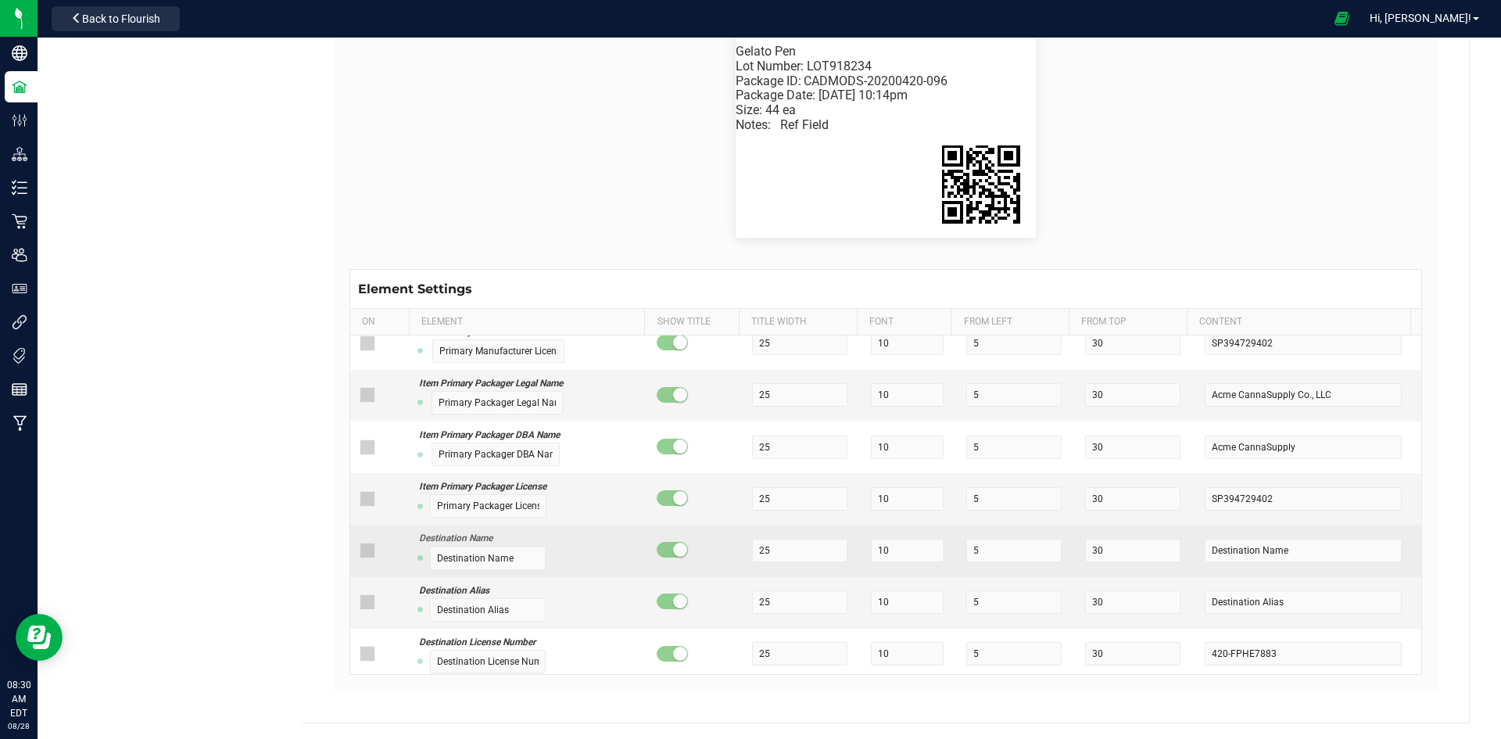
click at [371, 552] on span at bounding box center [368, 550] width 16 height 16
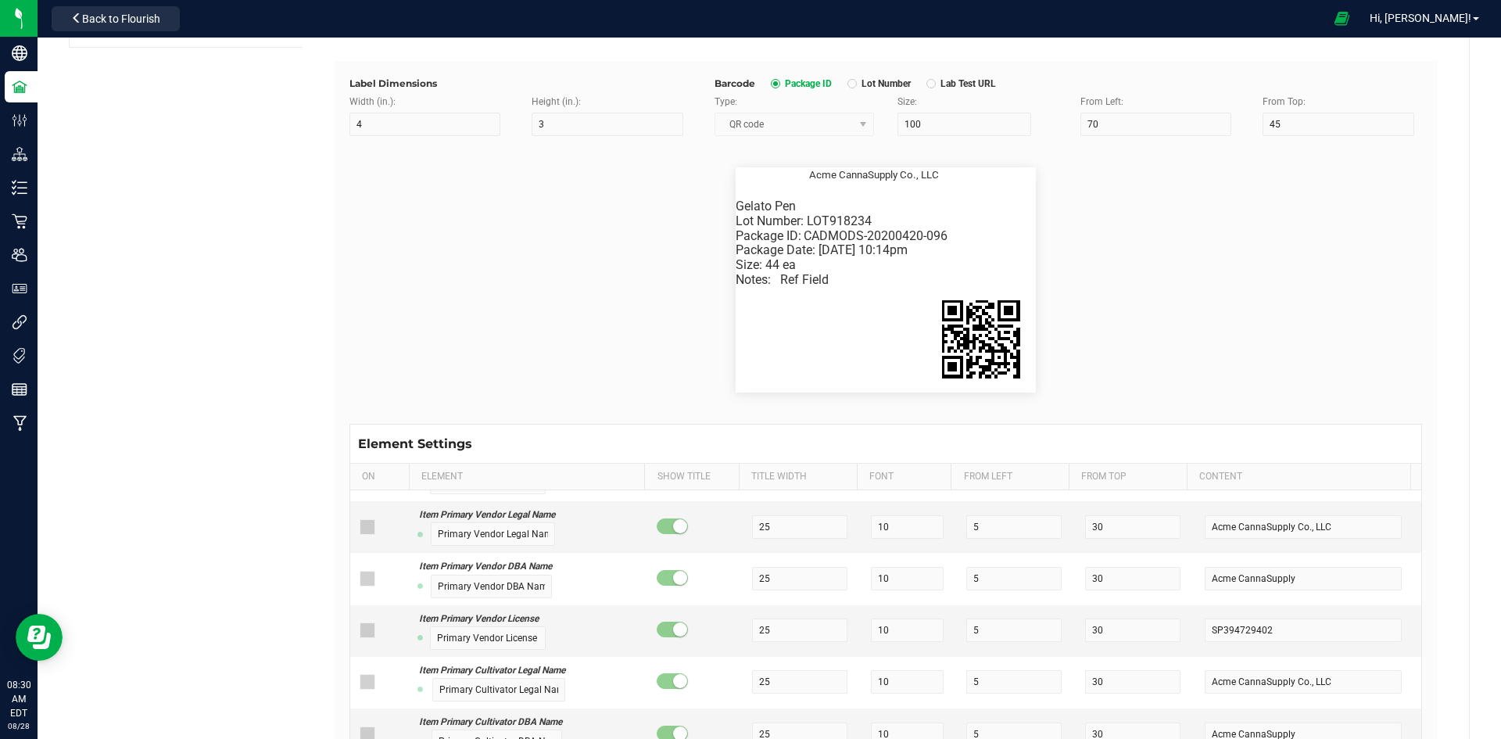
scroll to position [64, 0]
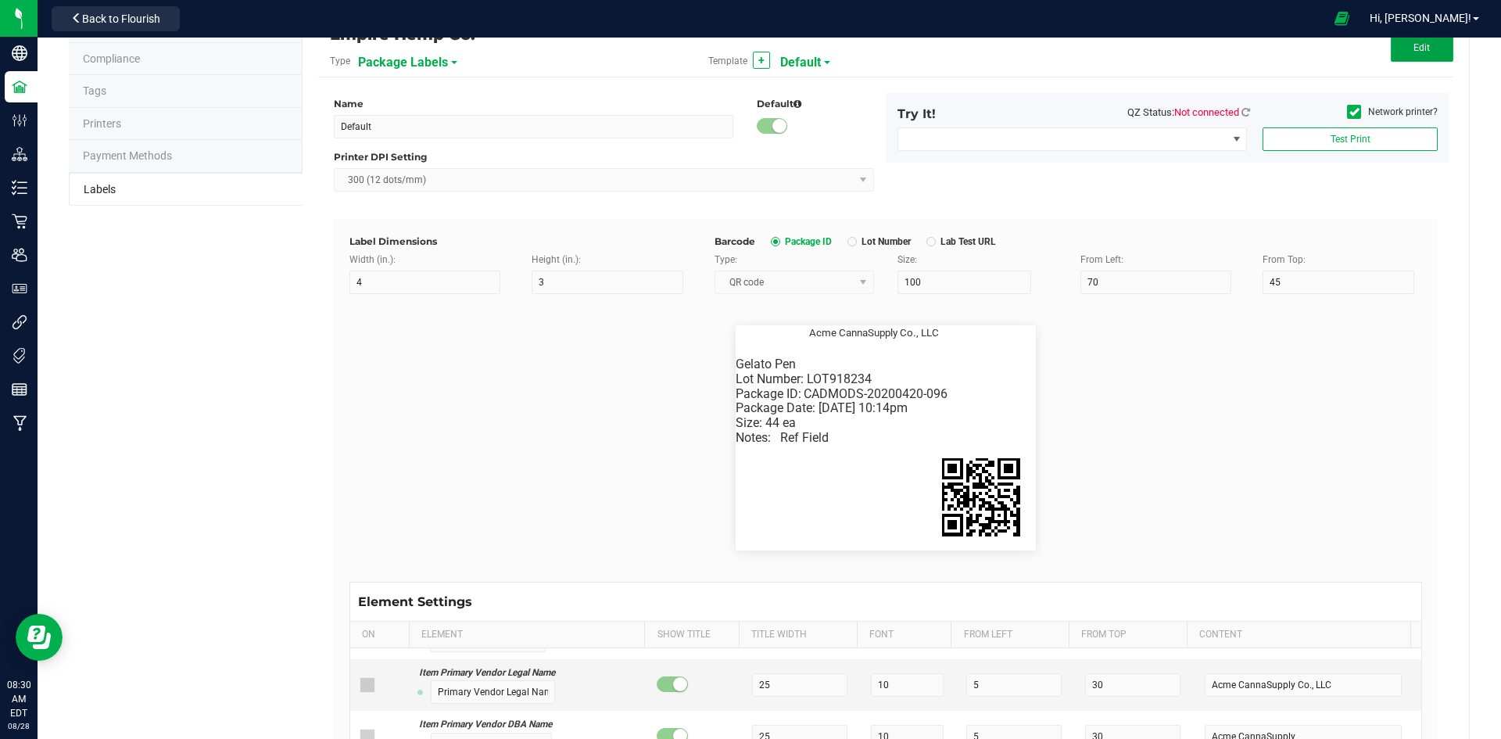
click at [1419, 54] on button "Edit" at bounding box center [1422, 48] width 63 height 28
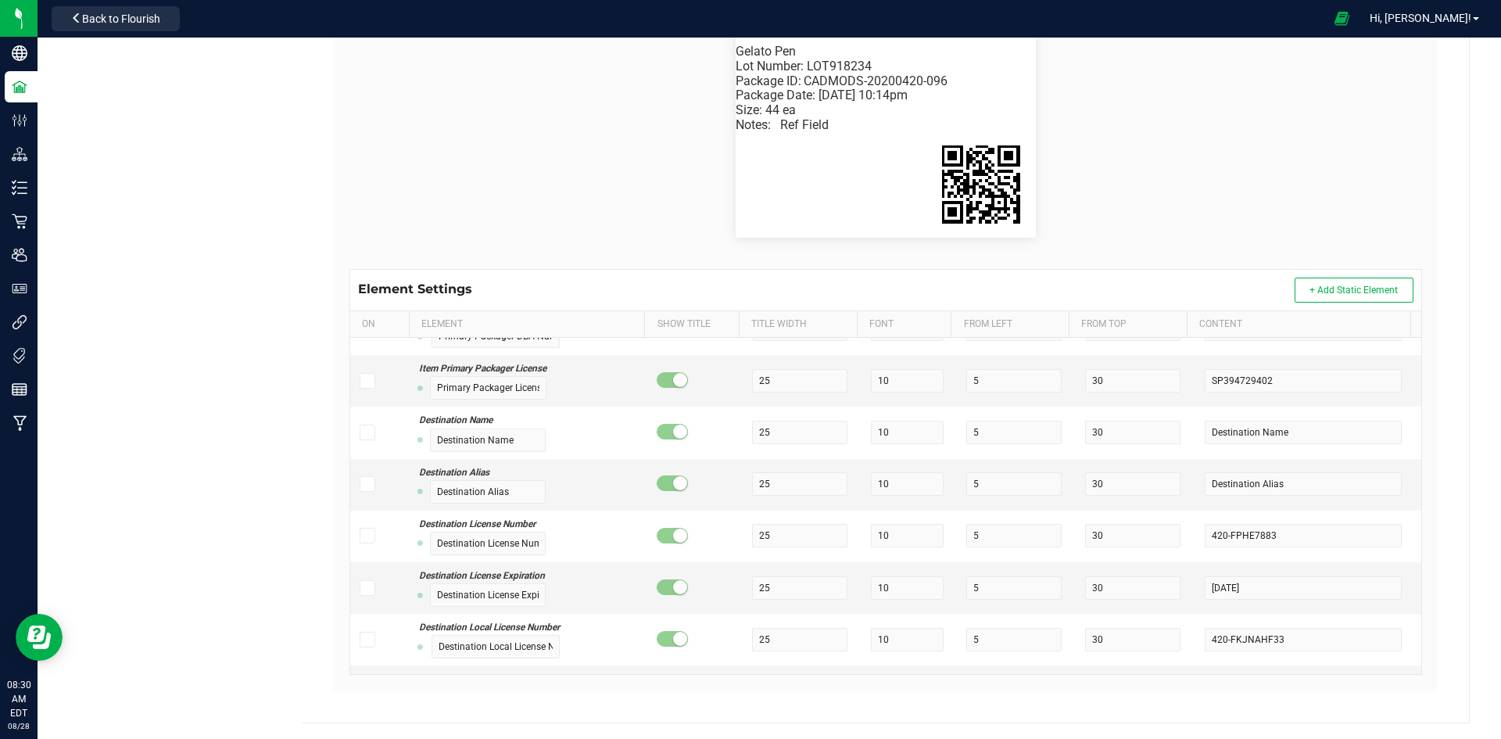
scroll to position [2658, 0]
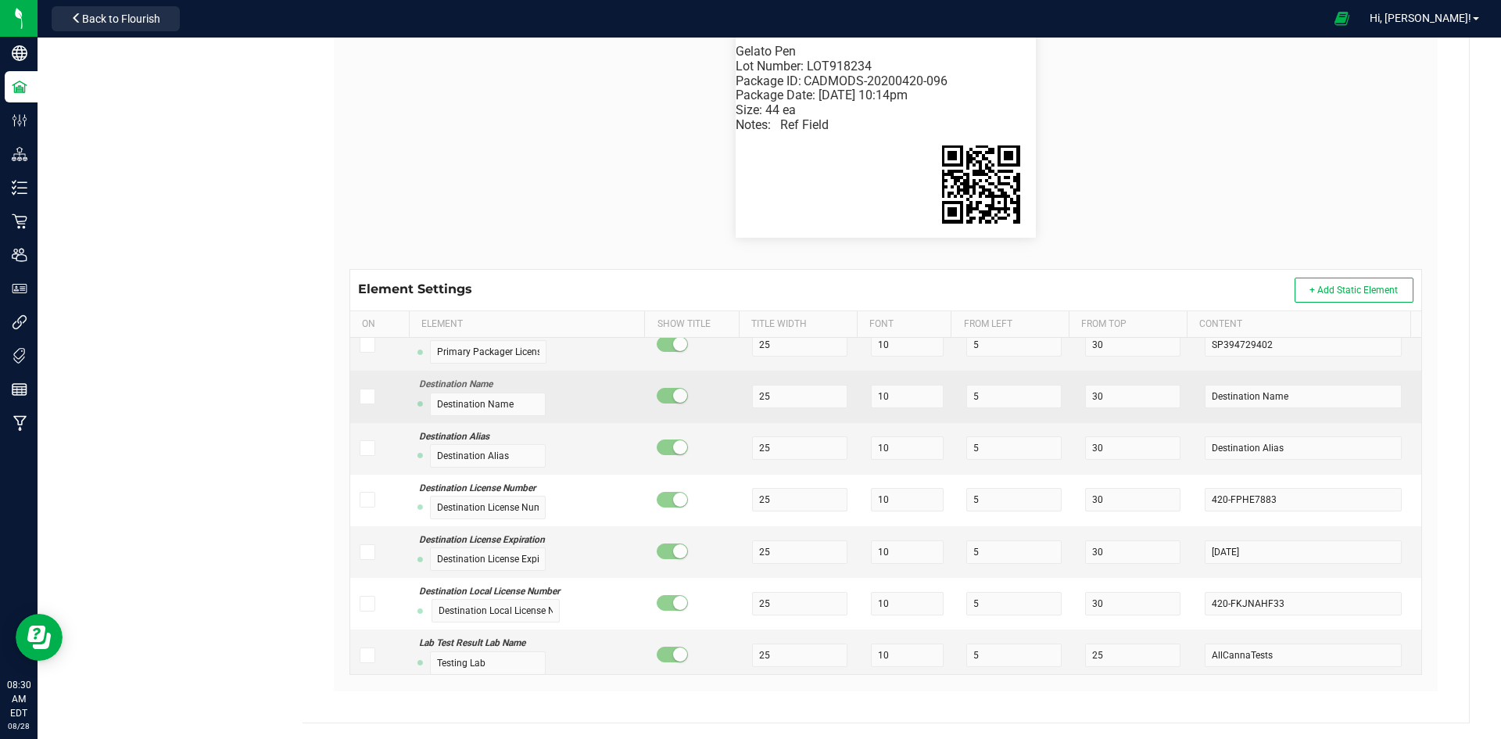
click at [363, 396] on icon at bounding box center [366, 396] width 10 height 0
click at [0, 0] on input "checkbox" at bounding box center [0, 0] width 0 height 0
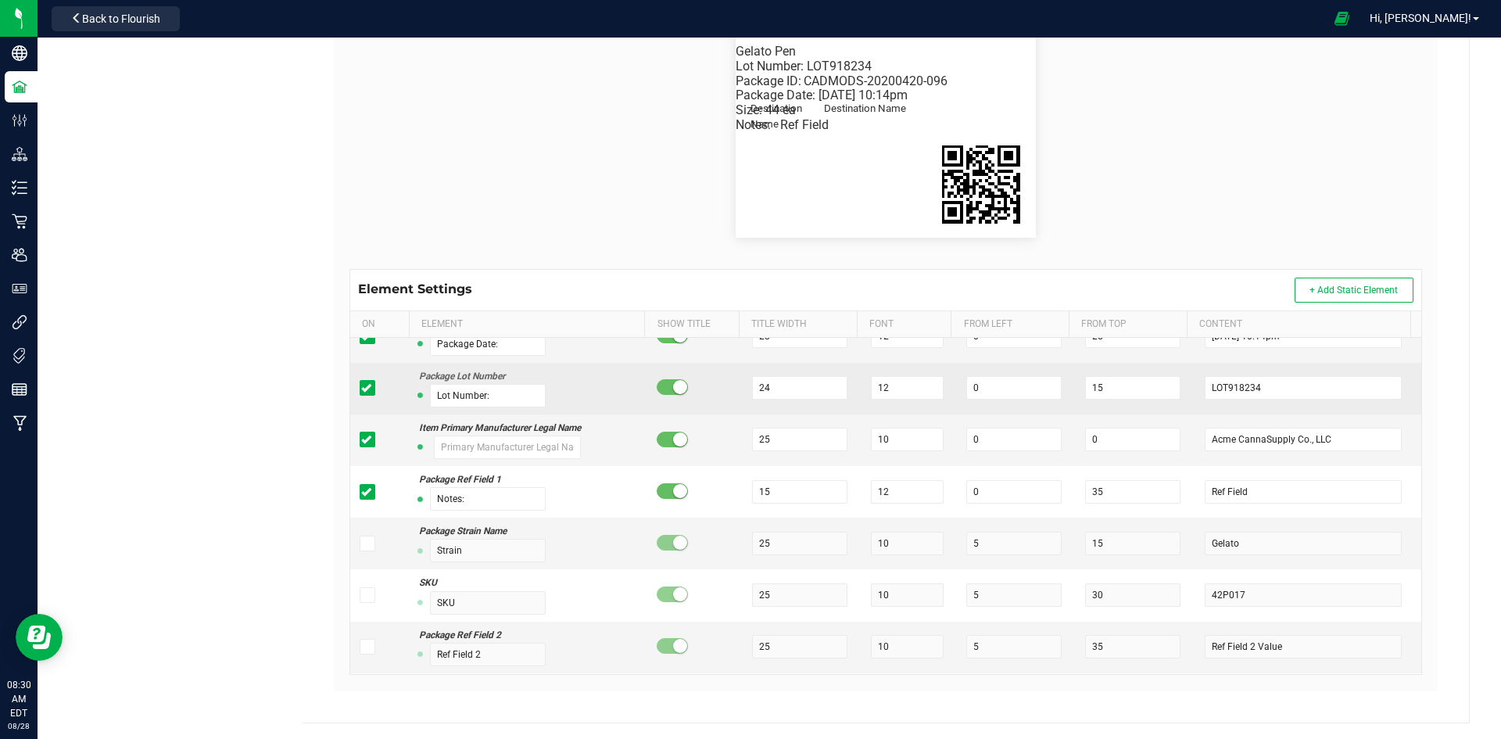
scroll to position [78, 0]
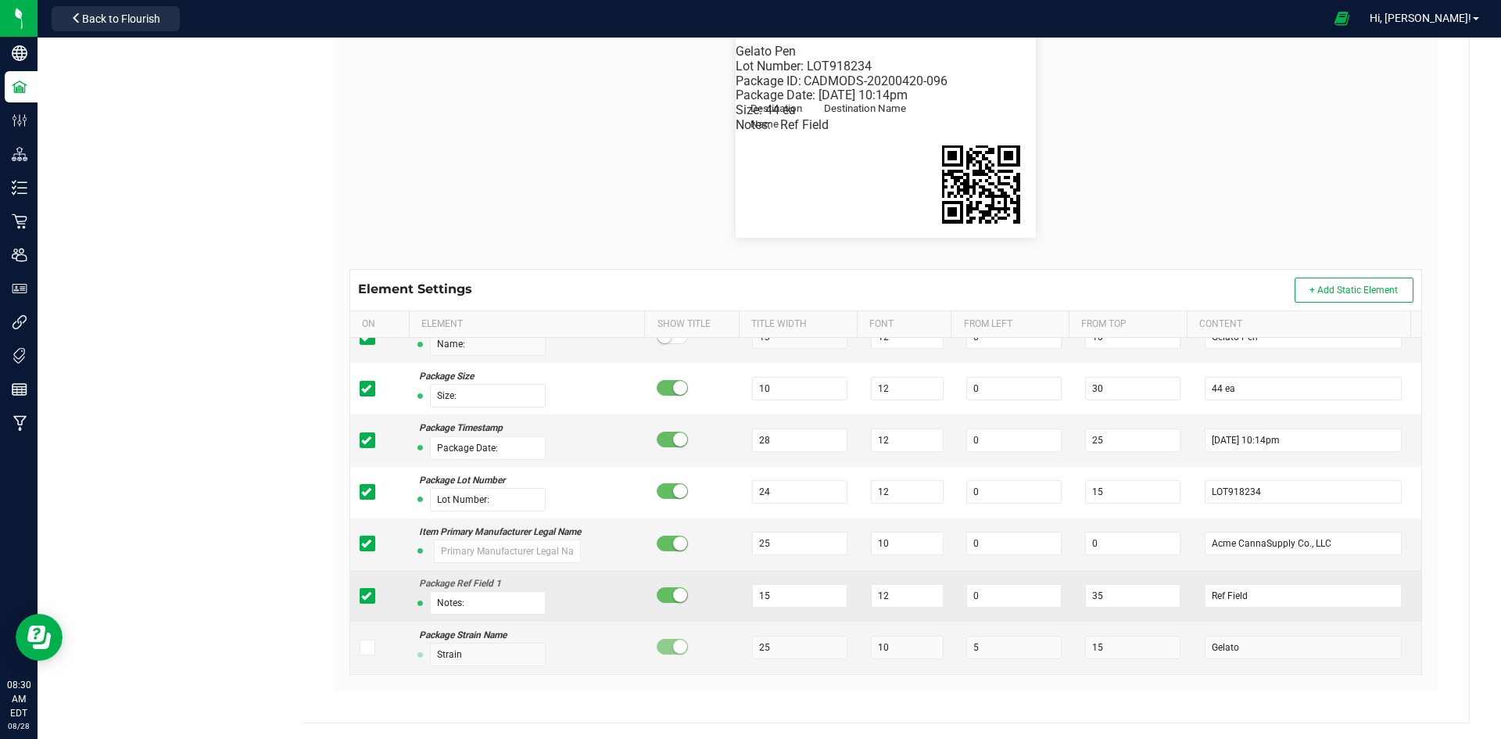
click at [365, 596] on icon at bounding box center [366, 596] width 10 height 0
click at [0, 0] on input "checkbox" at bounding box center [0, 0] width 0 height 0
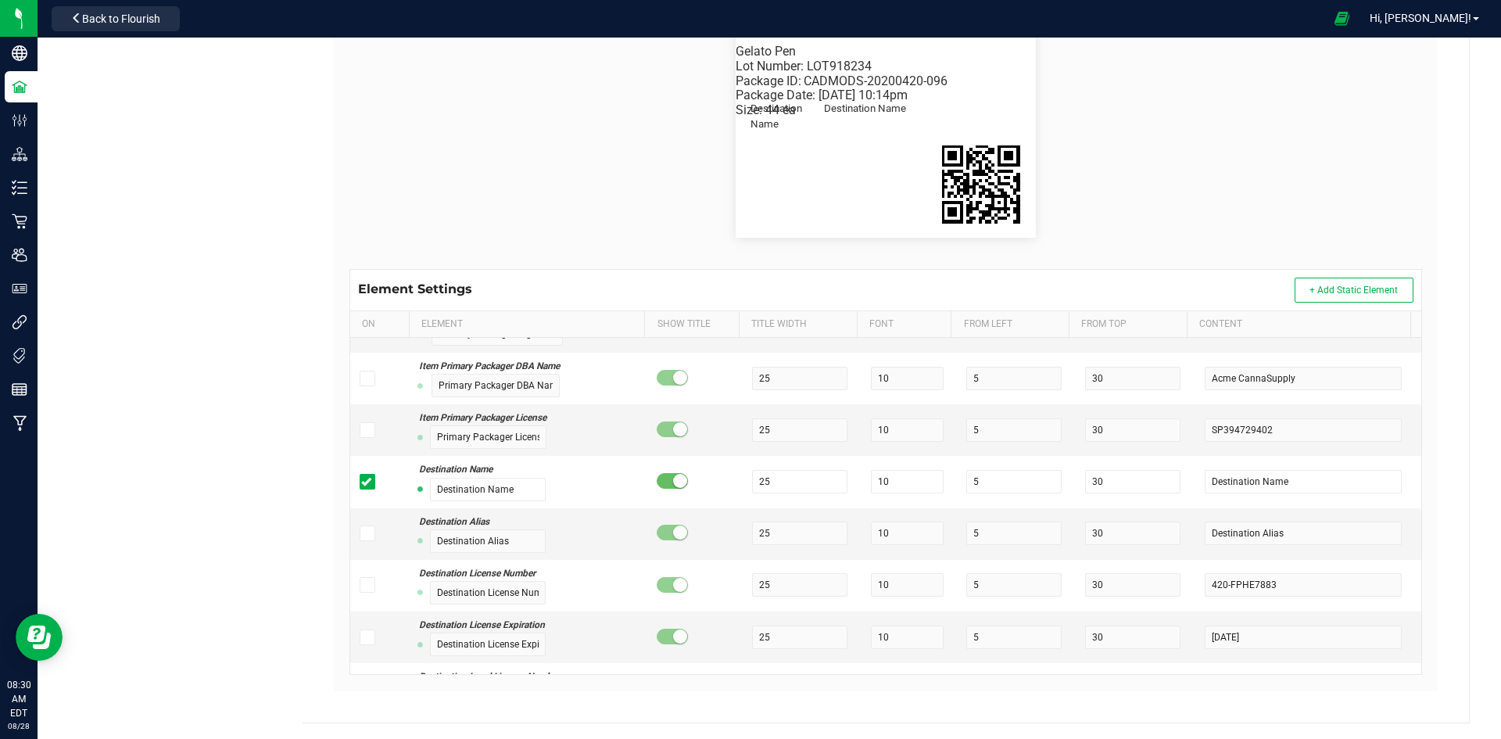
scroll to position [2579, 0]
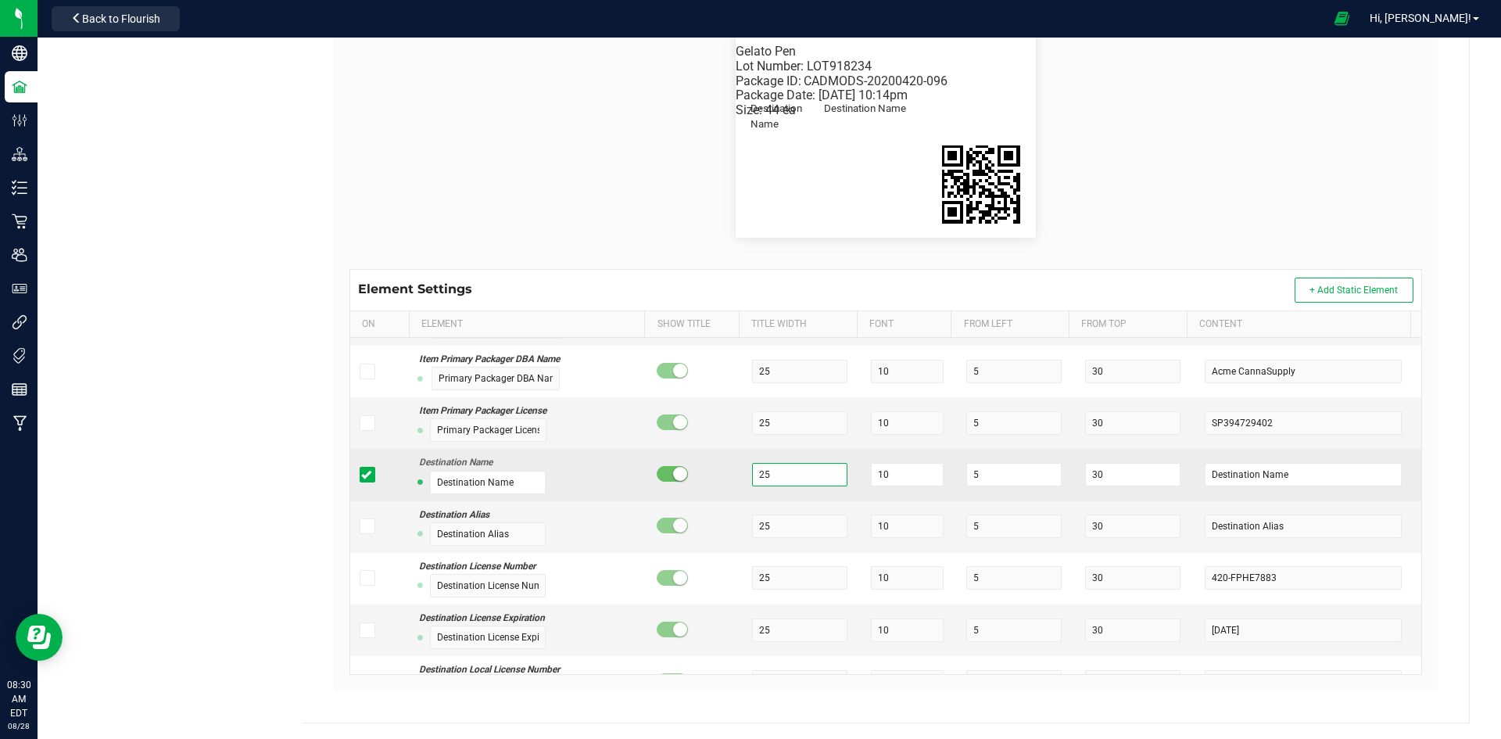
click at [762, 471] on input "25" at bounding box center [799, 474] width 95 height 23
type input "2"
type input "15"
click at [893, 476] on input "10" at bounding box center [907, 474] width 73 height 23
type input "12"
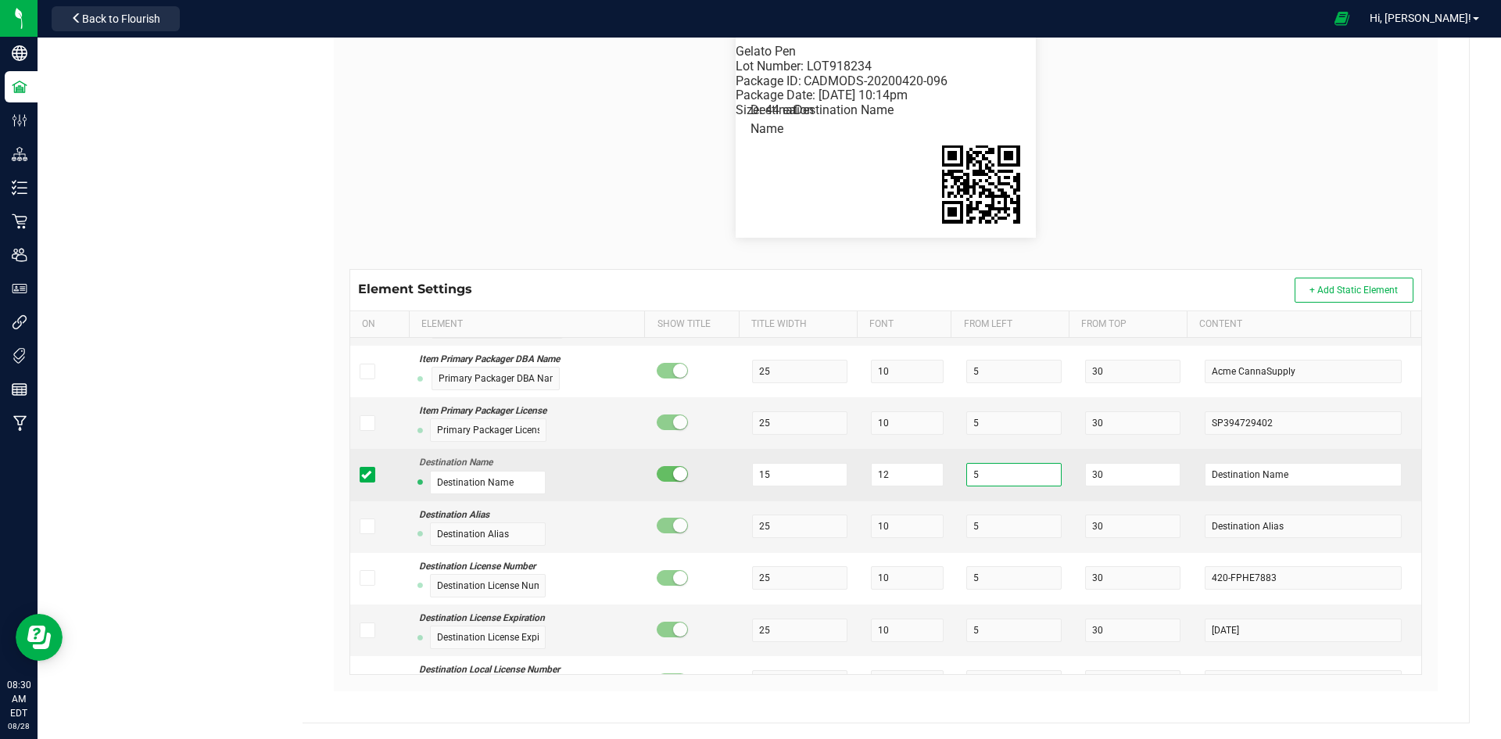
click at [966, 471] on input "5" at bounding box center [1013, 474] width 95 height 23
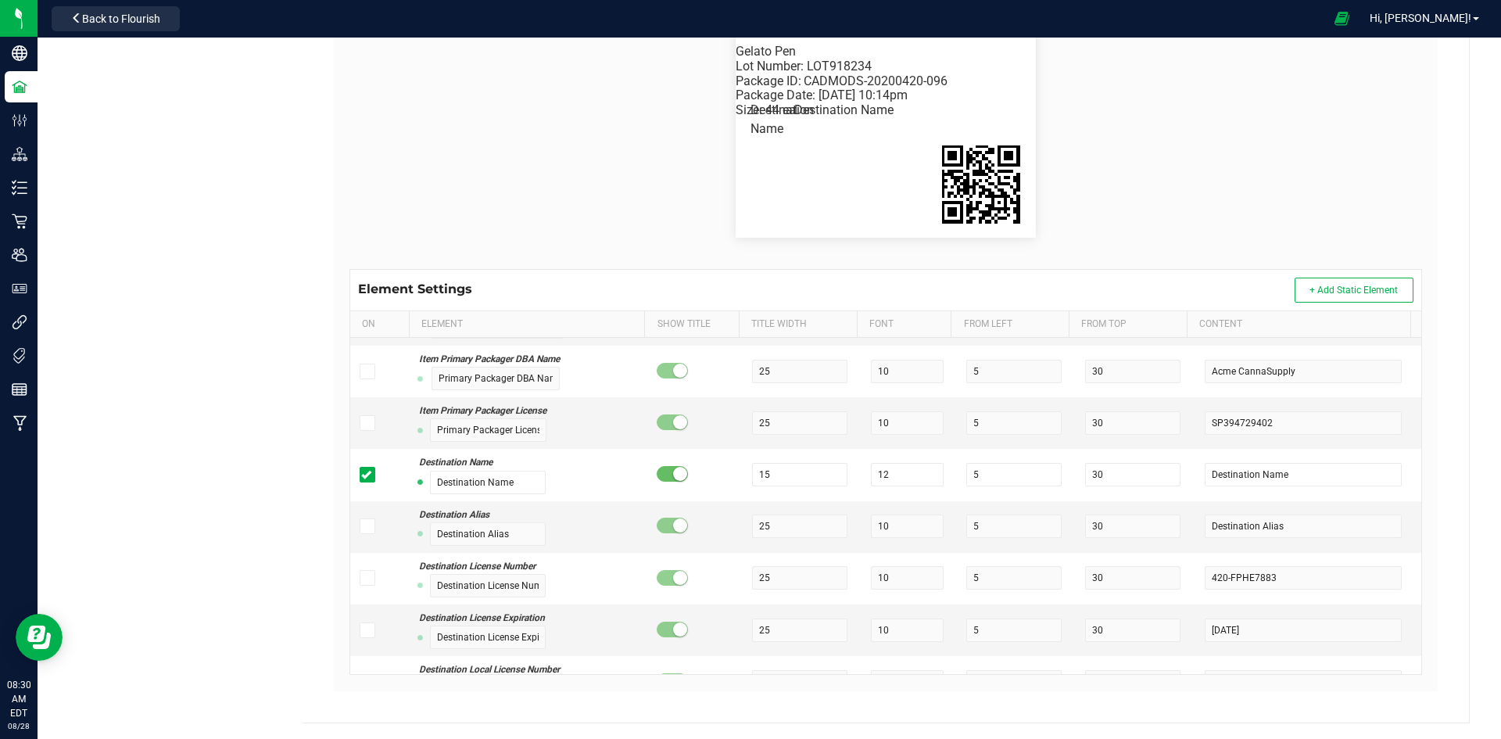
click at [829, 239] on div "Package ID: CADMODS-20200420-096 Gelato Pen Size: 44 ea Package Date: 4/20/2019…" at bounding box center [886, 125] width 1096 height 288
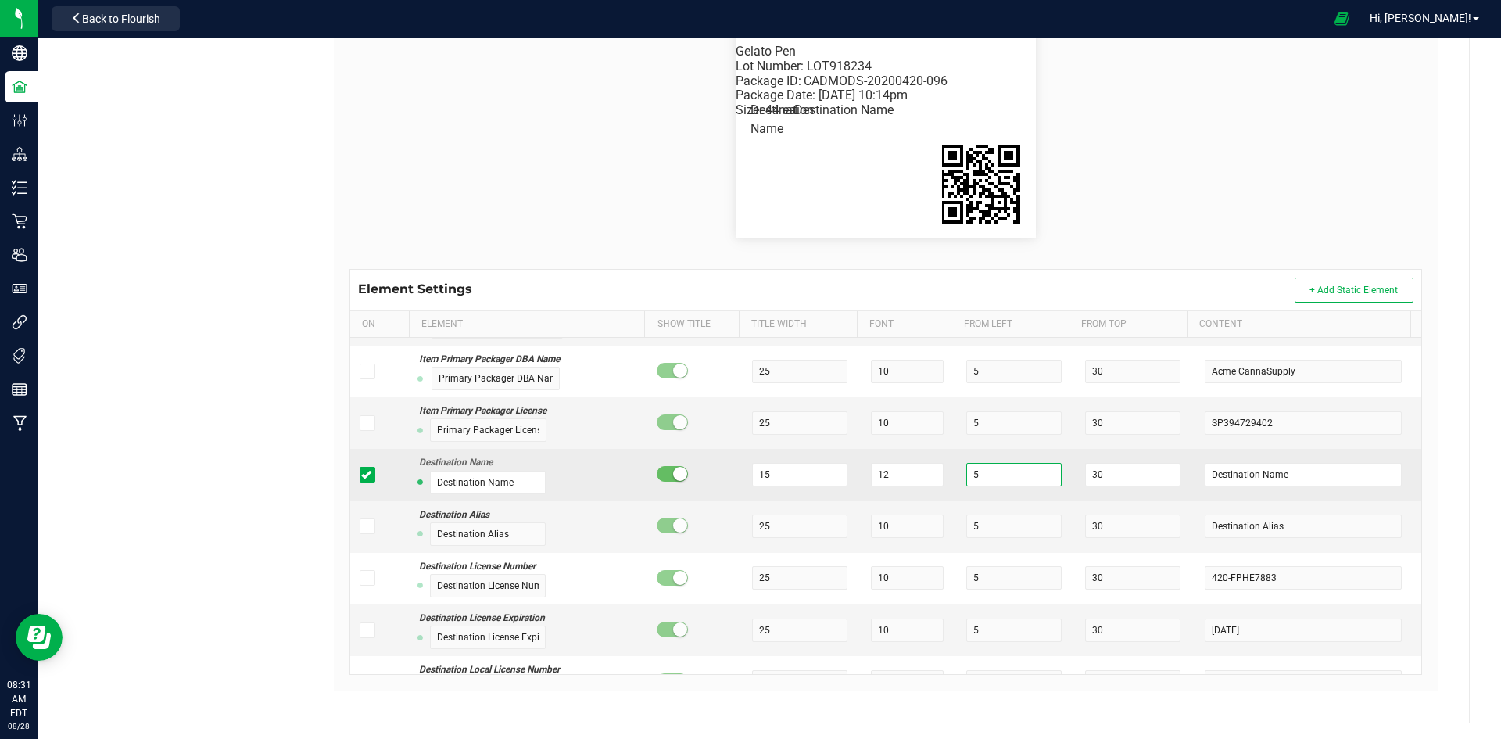
click at [990, 478] on input "5" at bounding box center [1013, 474] width 95 height 23
type input "5"
type input "0"
click at [1119, 475] on input "30" at bounding box center [1132, 474] width 95 height 23
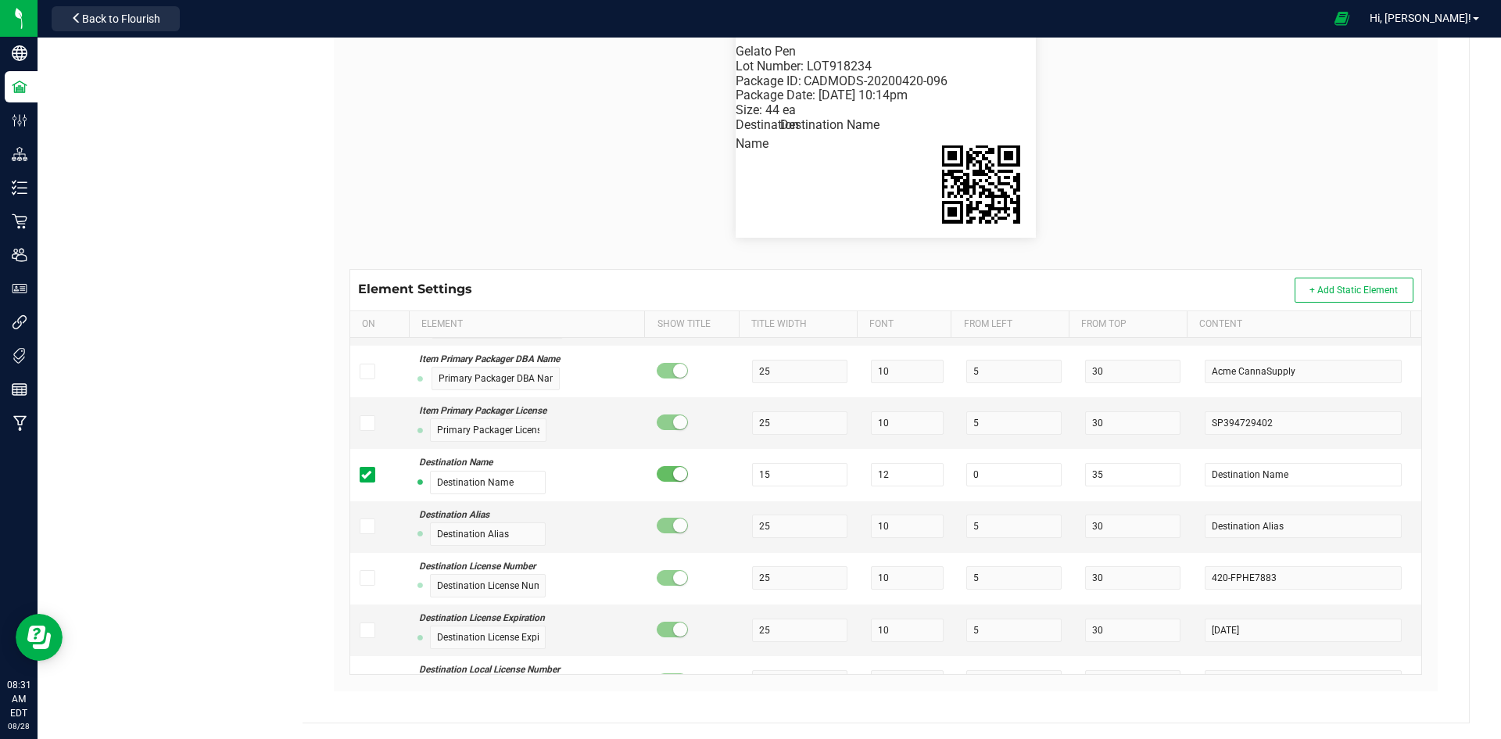
click at [1098, 279] on div "Element Settings + Add Static Element" at bounding box center [885, 290] width 1071 height 41
click at [792, 148] on div "Package ID: CADMODS-20200420-096 Gelato Pen Size: 44 ea Package Date: 4/20/2019…" at bounding box center [886, 125] width 300 height 225
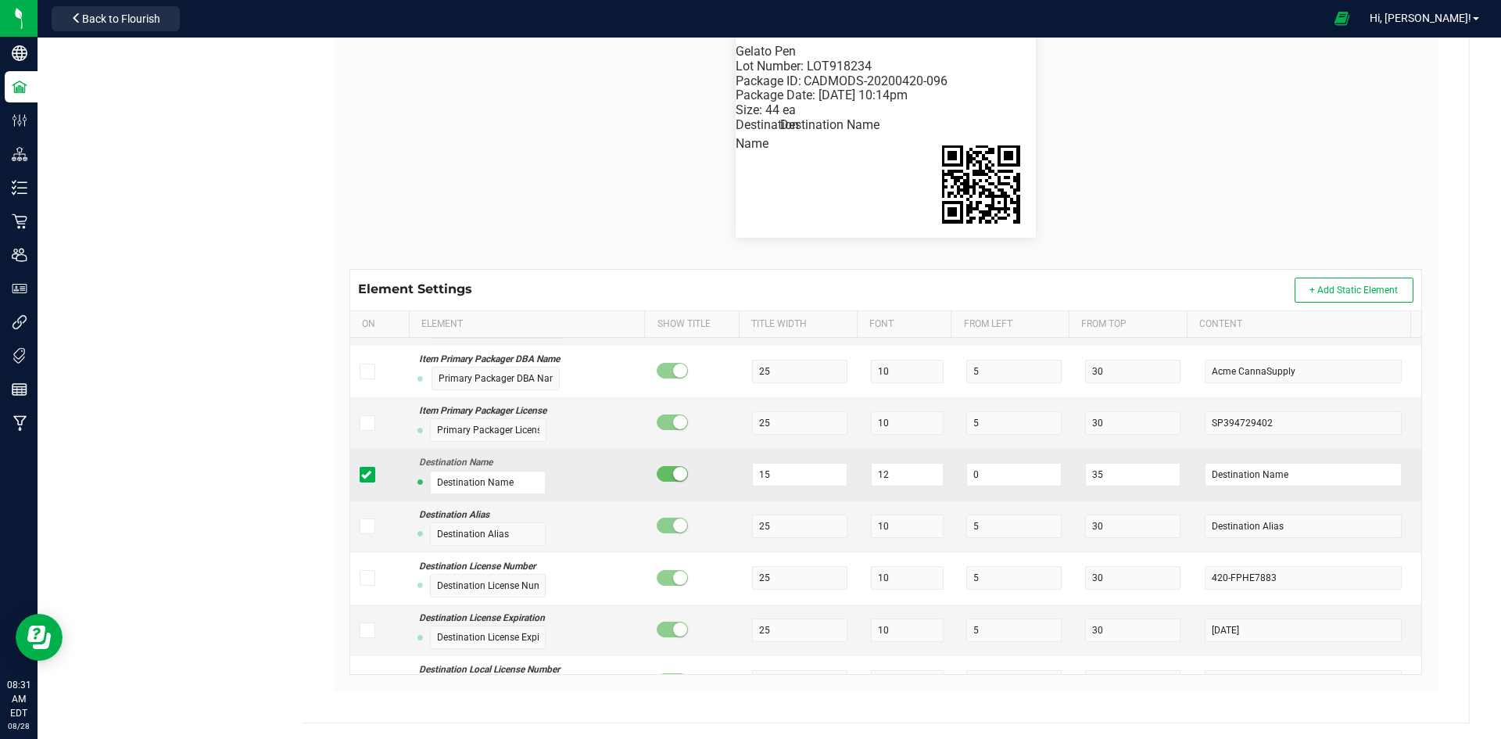
click at [673, 471] on small at bounding box center [680, 474] width 14 height 14
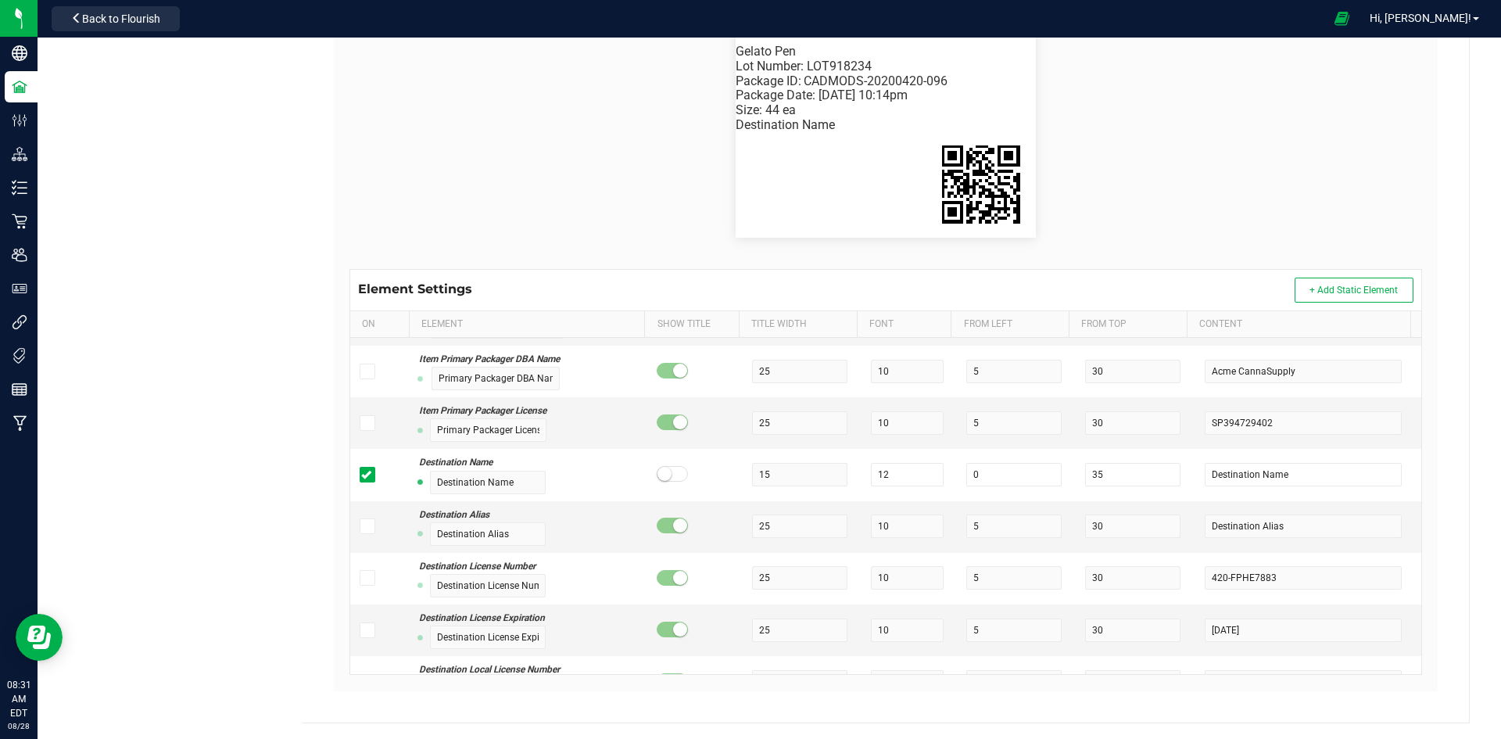
click at [689, 196] on flourish-label-viewer "Package ID: CADMODS-20200420-096 Gelato Pen Size: 44 ea Package Date: 4/20/2019…" at bounding box center [885, 125] width 1072 height 225
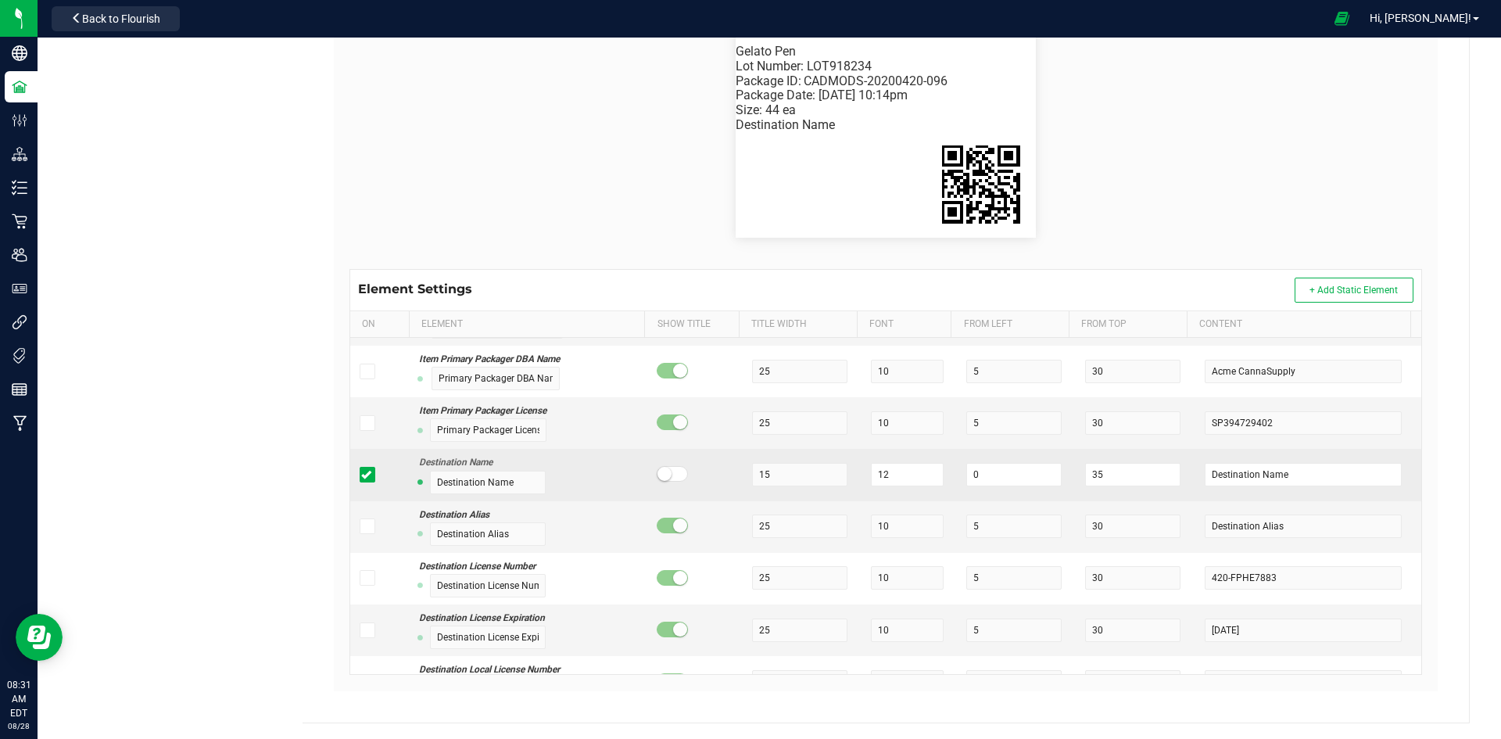
click at [657, 469] on small at bounding box center [664, 474] width 14 height 14
click at [673, 469] on small at bounding box center [680, 474] width 14 height 14
click at [1089, 477] on input "35" at bounding box center [1132, 474] width 95 height 23
type input "3"
type input "40"
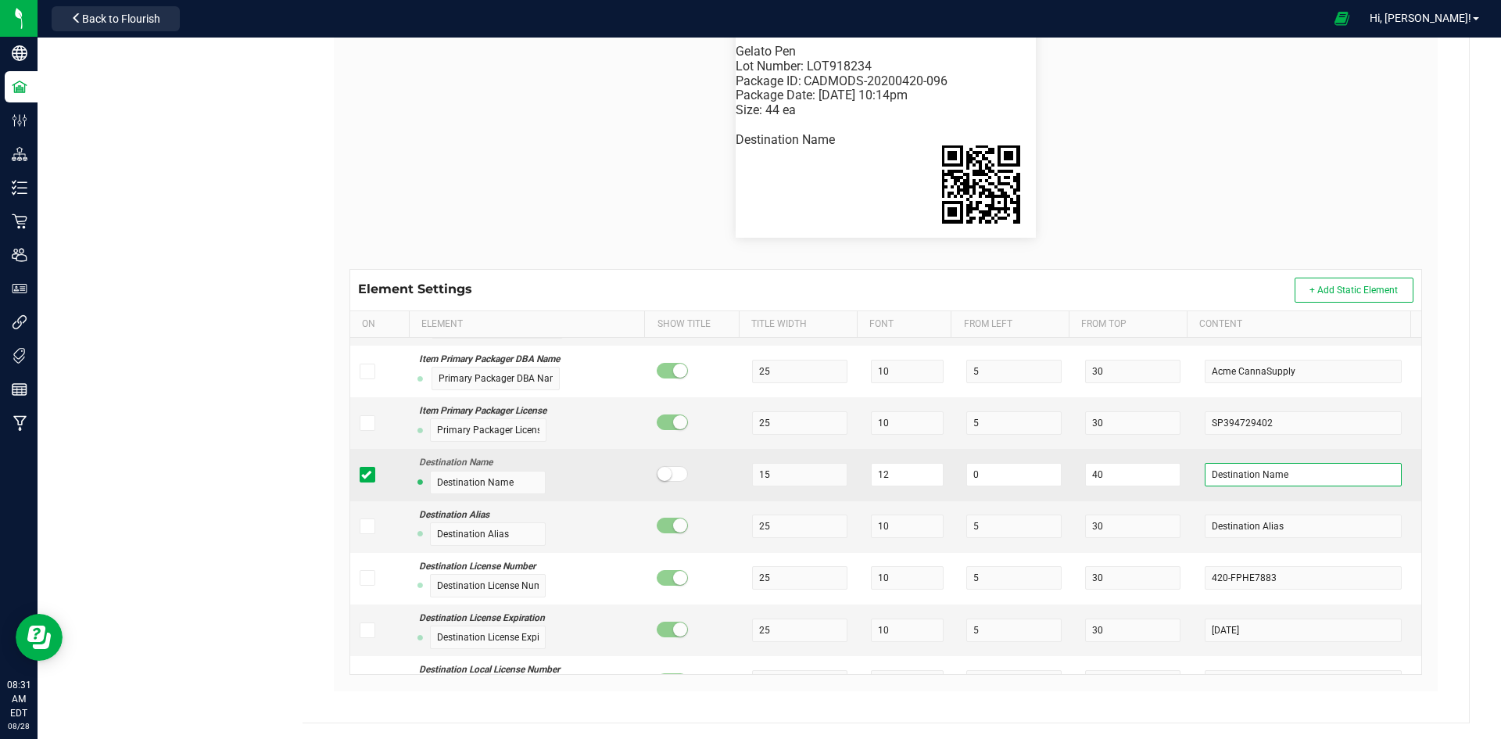
drag, startPoint x: 1276, startPoint y: 472, endPoint x: 1238, endPoint y: 474, distance: 38.4
click at [1238, 474] on input "Destination Name" at bounding box center [1303, 474] width 197 height 23
type input "Destination Name"
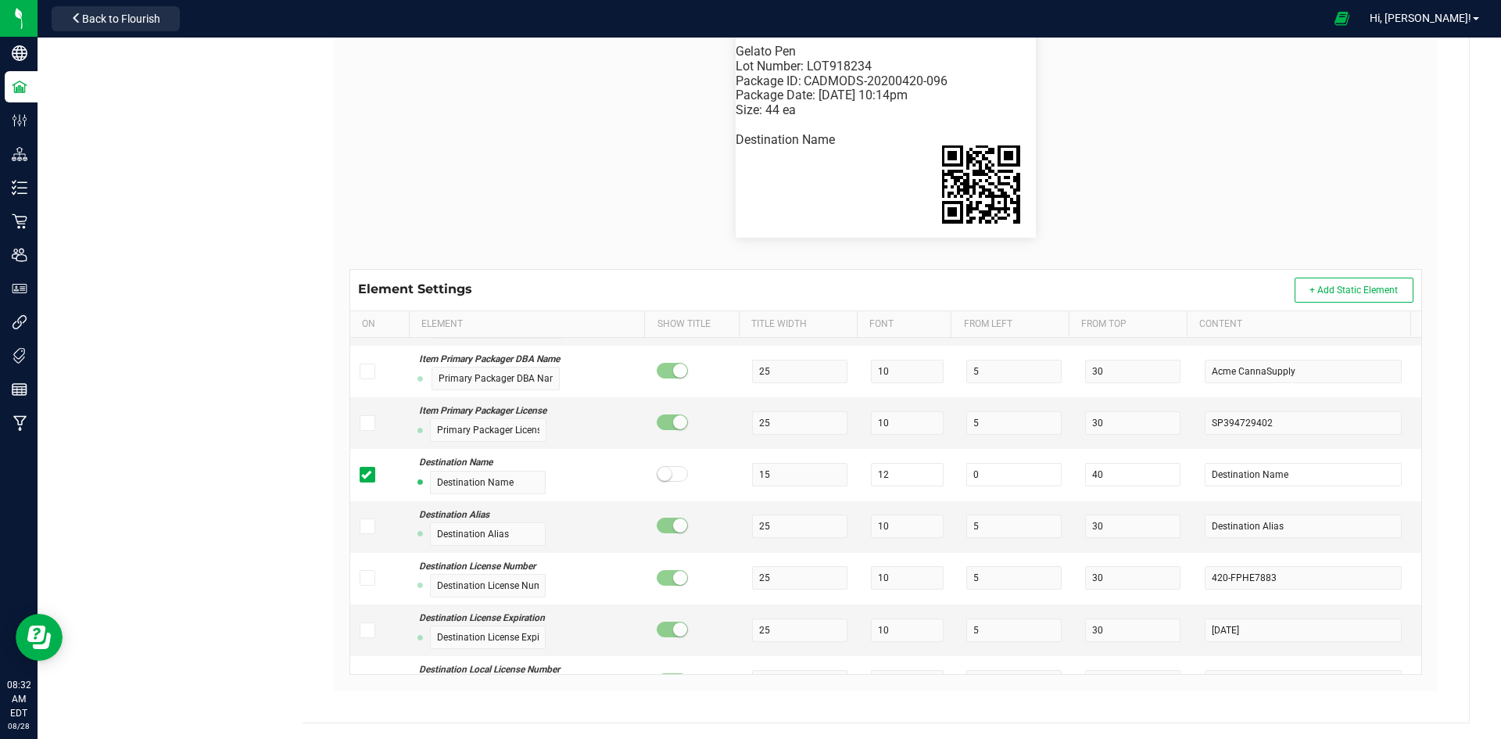
click at [1121, 277] on div "Element Settings + Add Static Element" at bounding box center [885, 290] width 1071 height 41
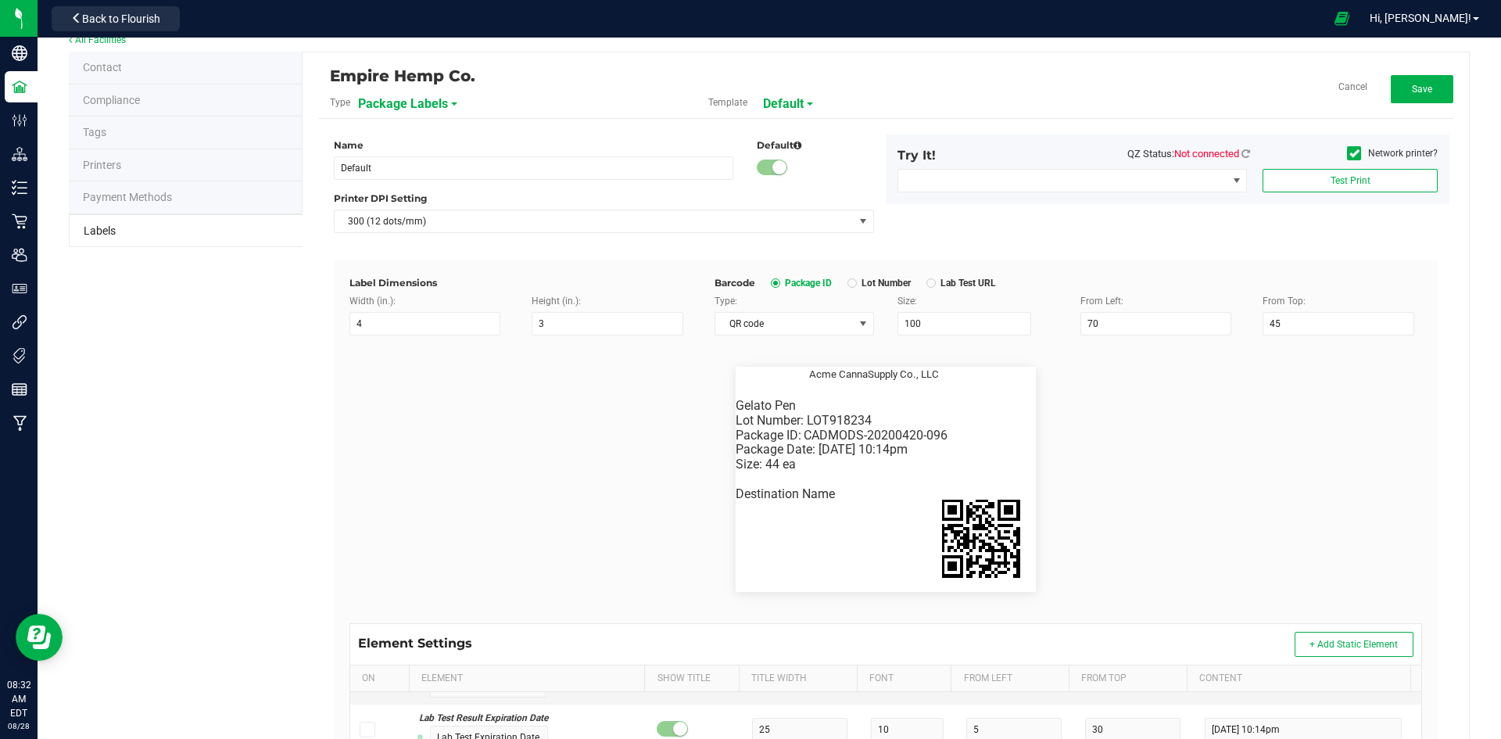
scroll to position [0, 0]
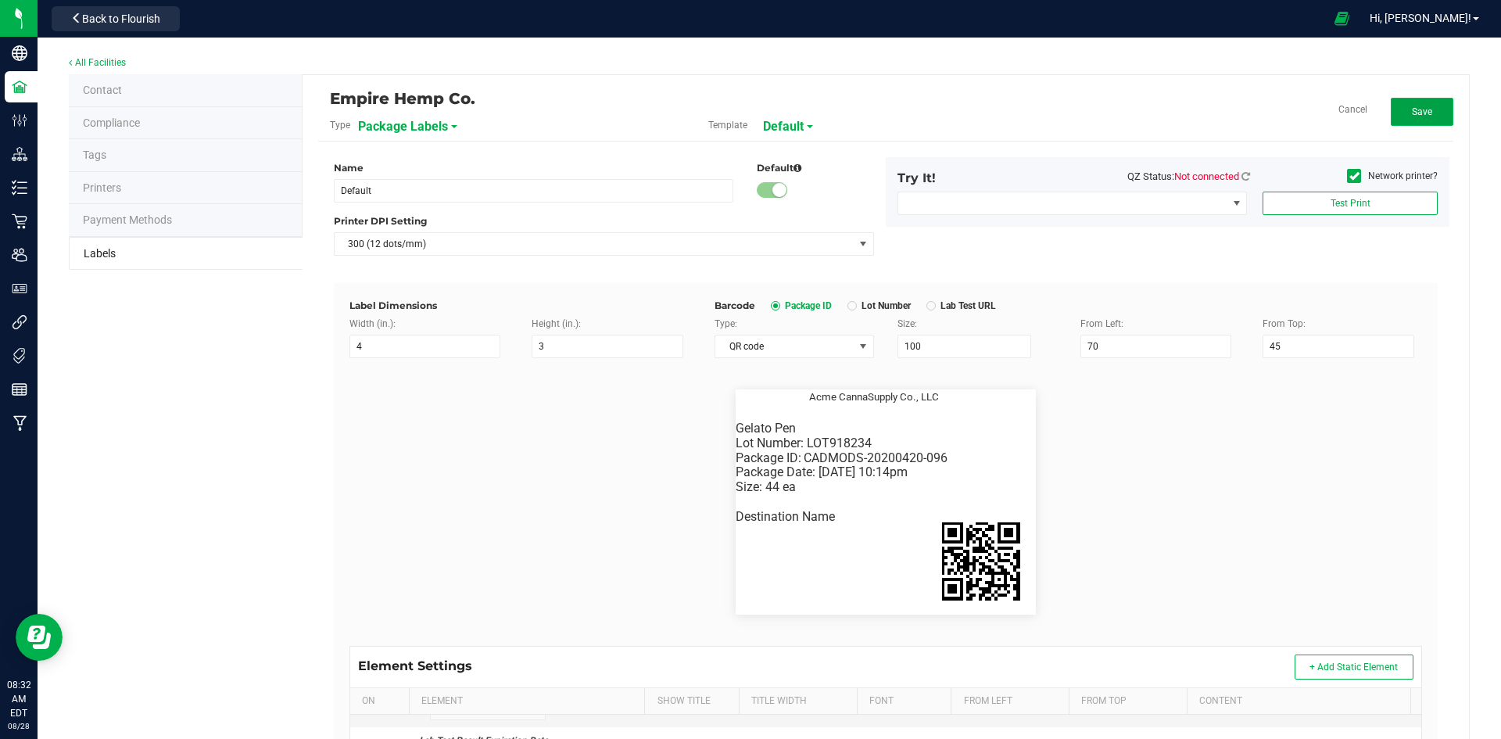
click at [1433, 103] on button "Save" at bounding box center [1422, 112] width 63 height 28
click at [1401, 112] on button "Edit" at bounding box center [1422, 112] width 63 height 28
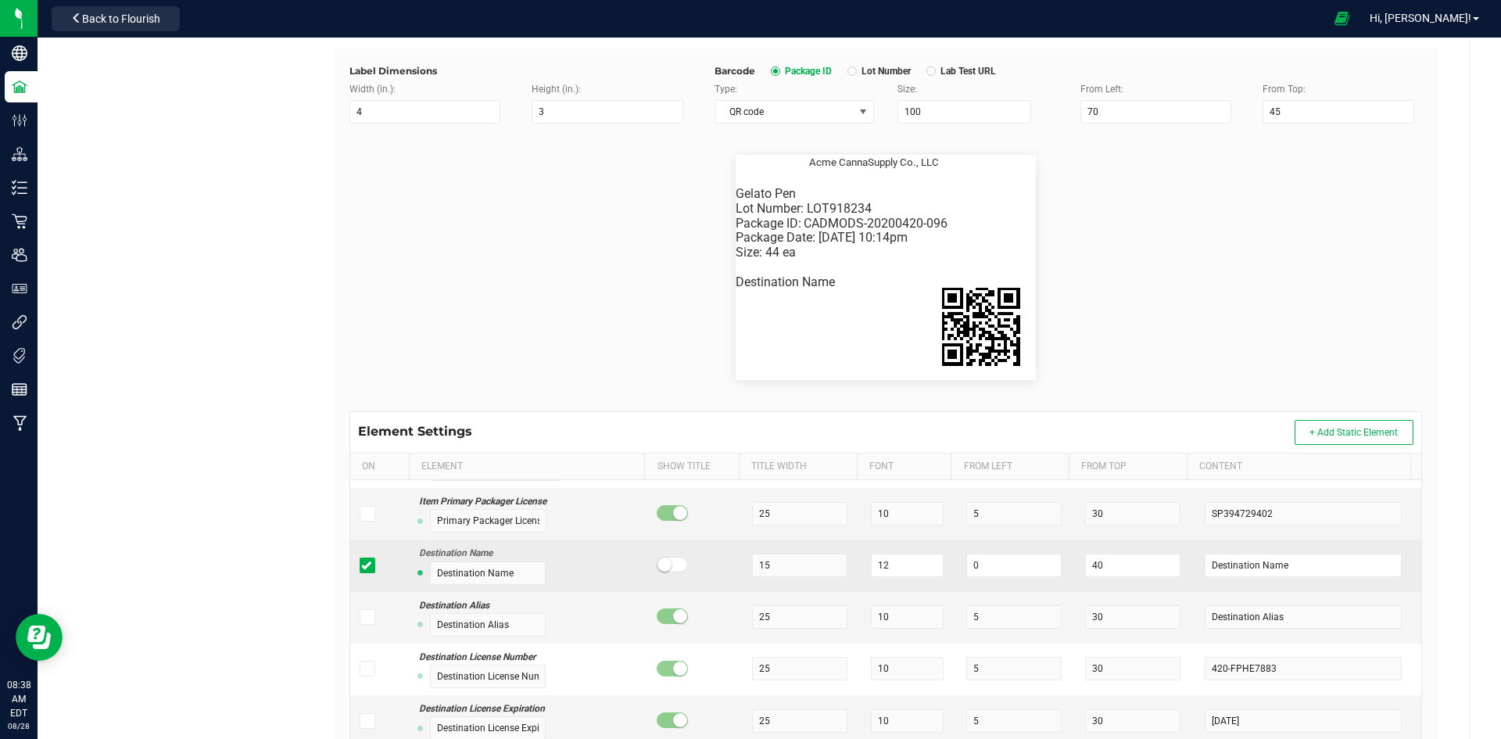
scroll to position [2658, 0]
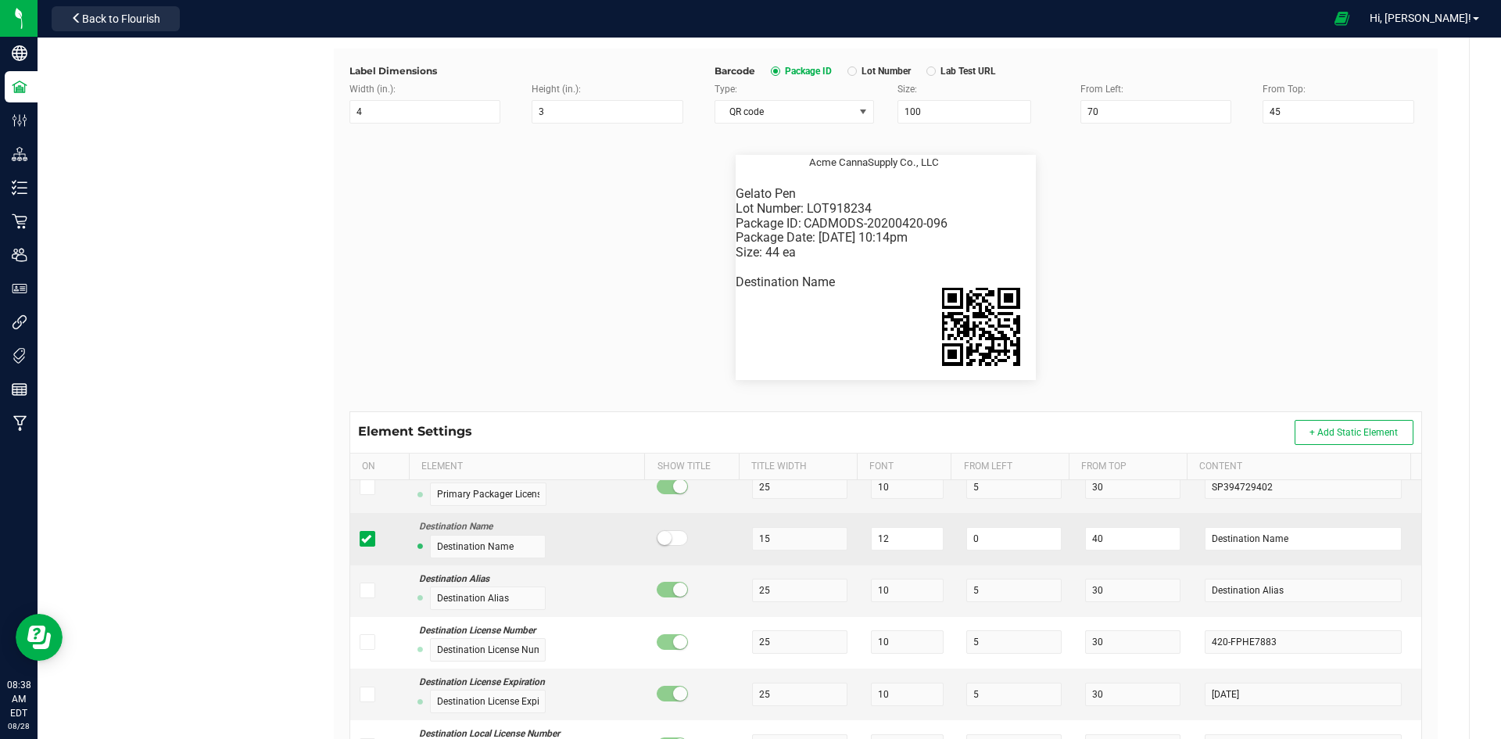
click at [659, 541] on small at bounding box center [664, 538] width 14 height 14
drag, startPoint x: 1272, startPoint y: 535, endPoint x: 1174, endPoint y: 544, distance: 98.1
click at [1174, 544] on tr "Destination Name Destination Name 15 12 0 40 Destination Name" at bounding box center [885, 539] width 1071 height 52
click at [1279, 539] on input "Destination Name" at bounding box center [1303, 538] width 197 height 23
click at [492, 538] on input "Destination Name" at bounding box center [488, 546] width 116 height 23
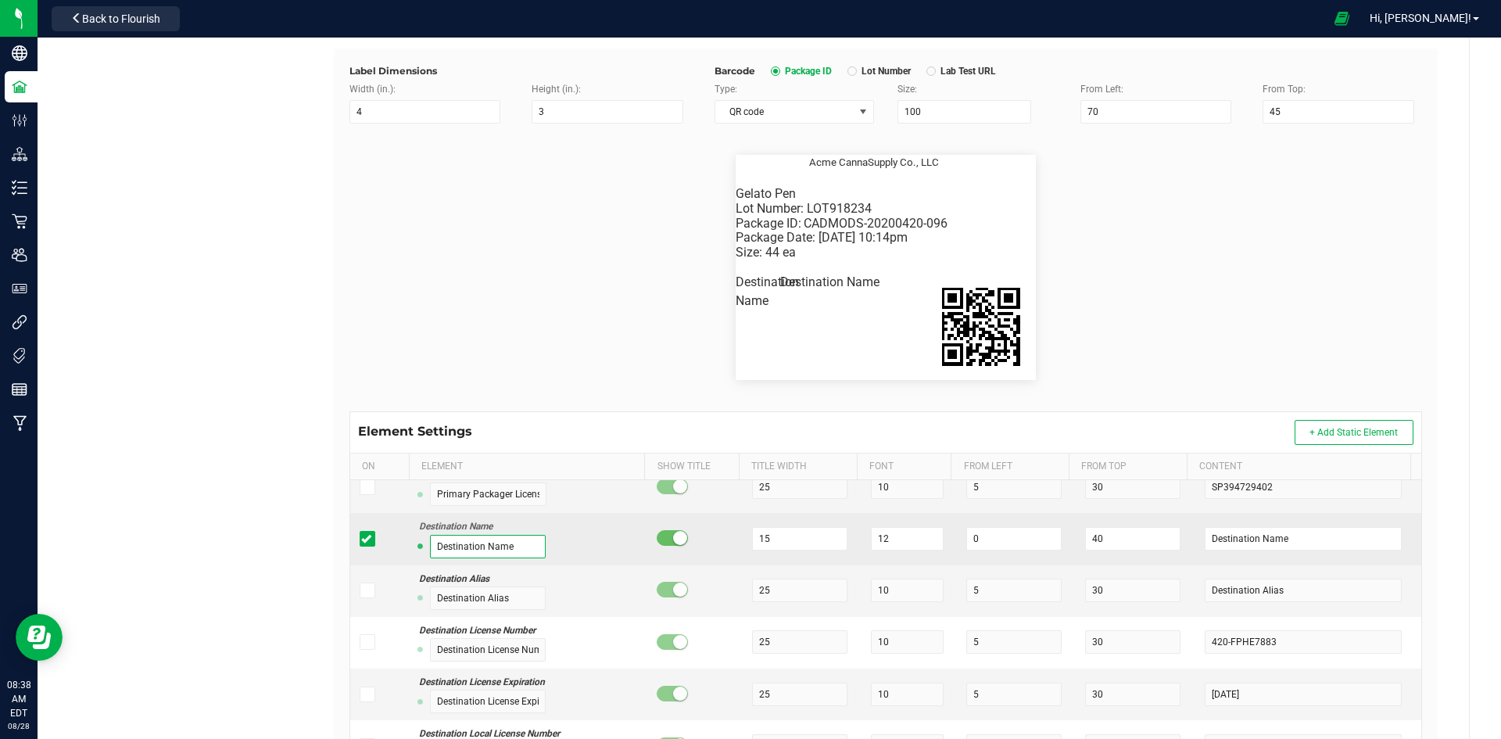
click at [516, 544] on input "Destination Name" at bounding box center [488, 546] width 116 height 23
drag, startPoint x: 515, startPoint y: 544, endPoint x: 434, endPoint y: 548, distance: 81.4
click at [434, 548] on input "Destination Name" at bounding box center [488, 546] width 116 height 23
type input "Deliver To:"
click at [673, 540] on small at bounding box center [680, 538] width 14 height 14
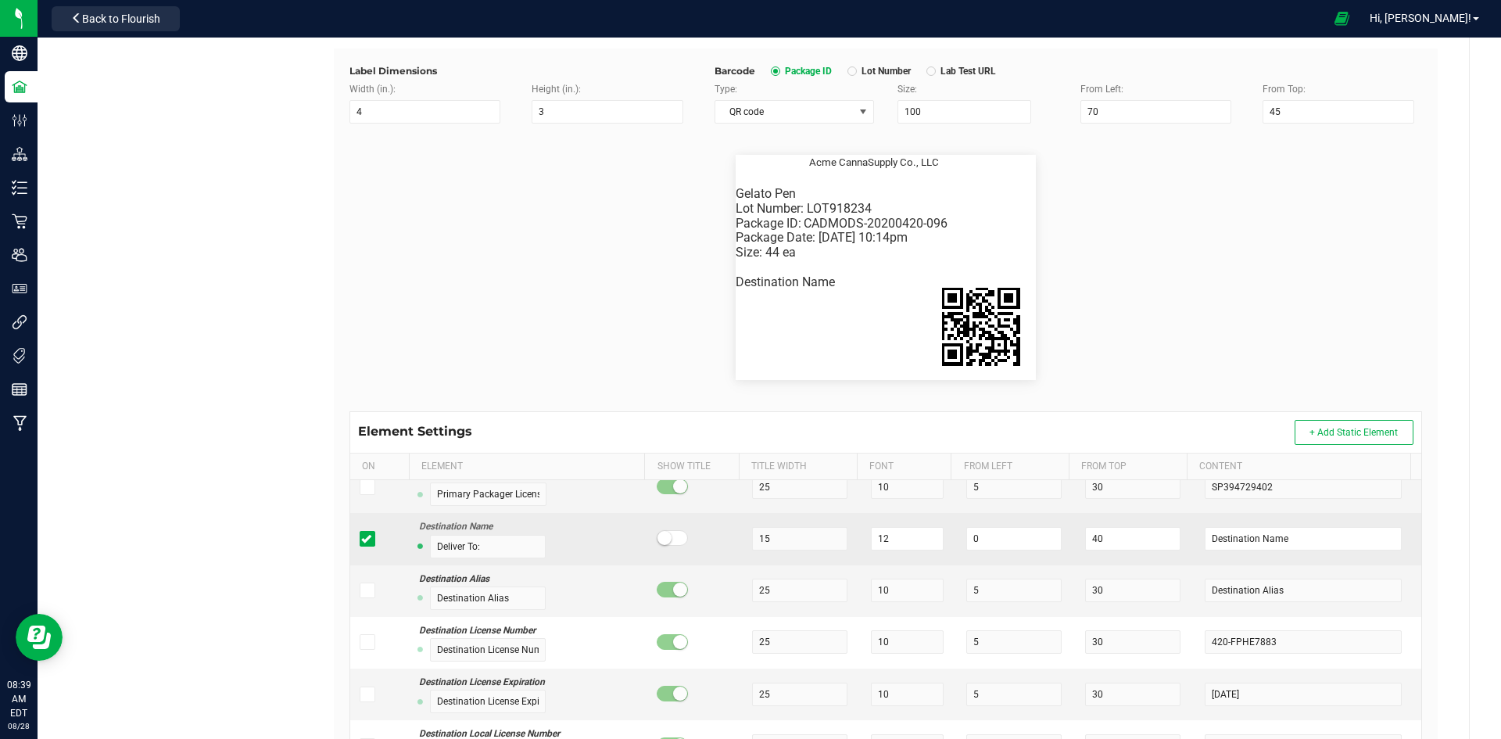
click at [666, 540] on span at bounding box center [672, 538] width 31 height 16
drag, startPoint x: 1294, startPoint y: 536, endPoint x: 1175, endPoint y: 548, distance: 120.2
click at [1175, 548] on tr "Destination Name Deliver To: 15 12 0 40 Destination Name" at bounding box center [885, 539] width 1071 height 52
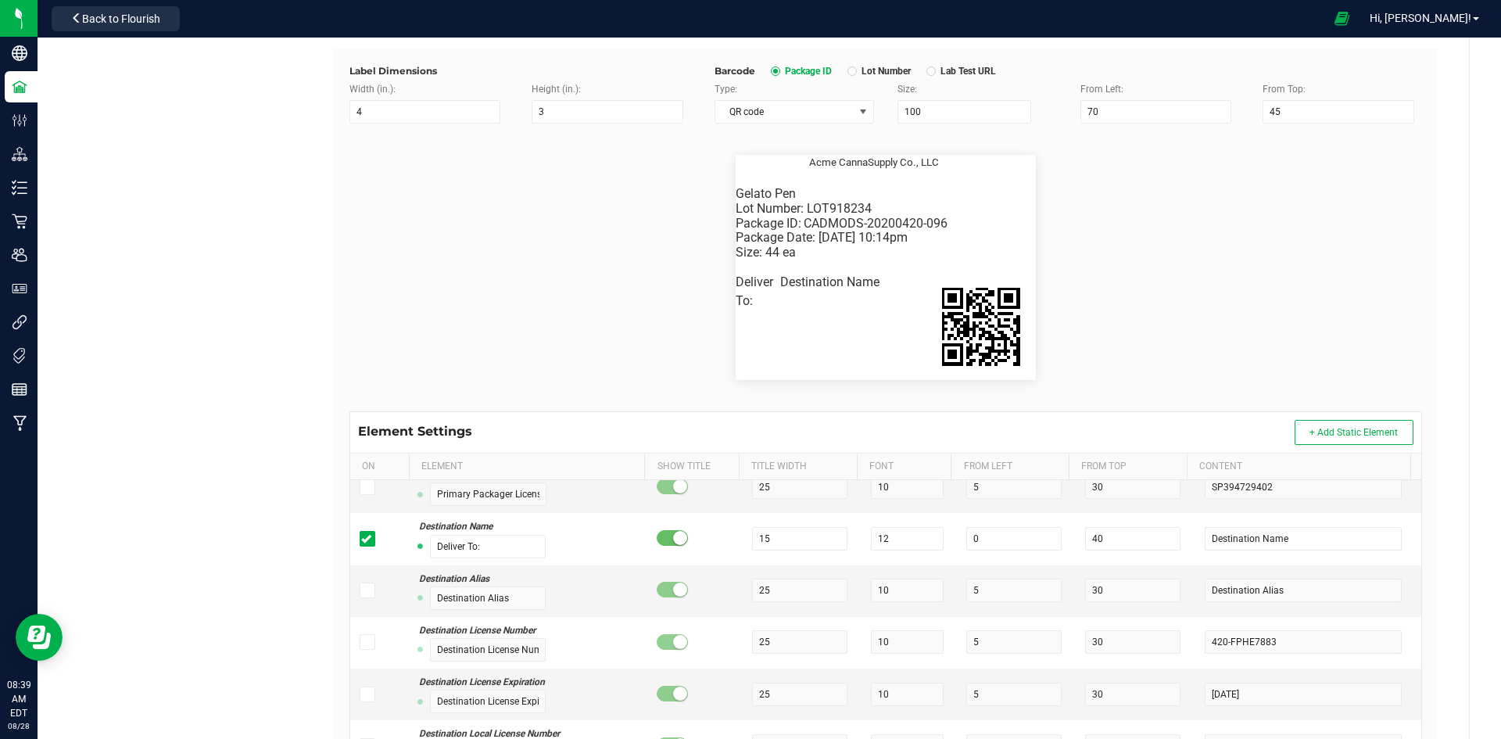
click at [1192, 396] on div "Package ID: CADMODS-20200420-096 Gelato Pen Size: 44 ea Package Date: 4/20/2019…" at bounding box center [886, 268] width 1096 height 288
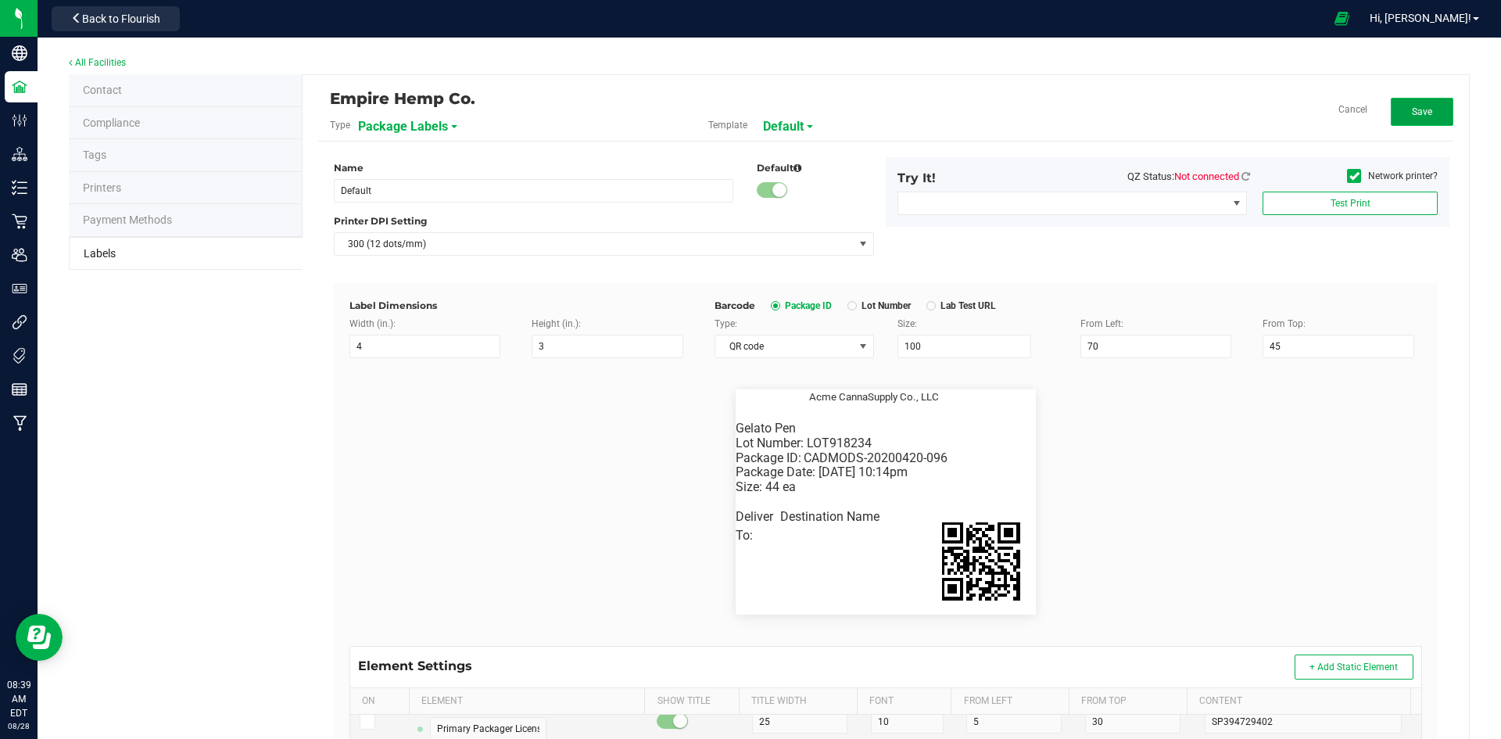
click at [1391, 117] on button "Save" at bounding box center [1422, 112] width 63 height 28
click at [1413, 113] on span "Edit" at bounding box center [1421, 111] width 16 height 11
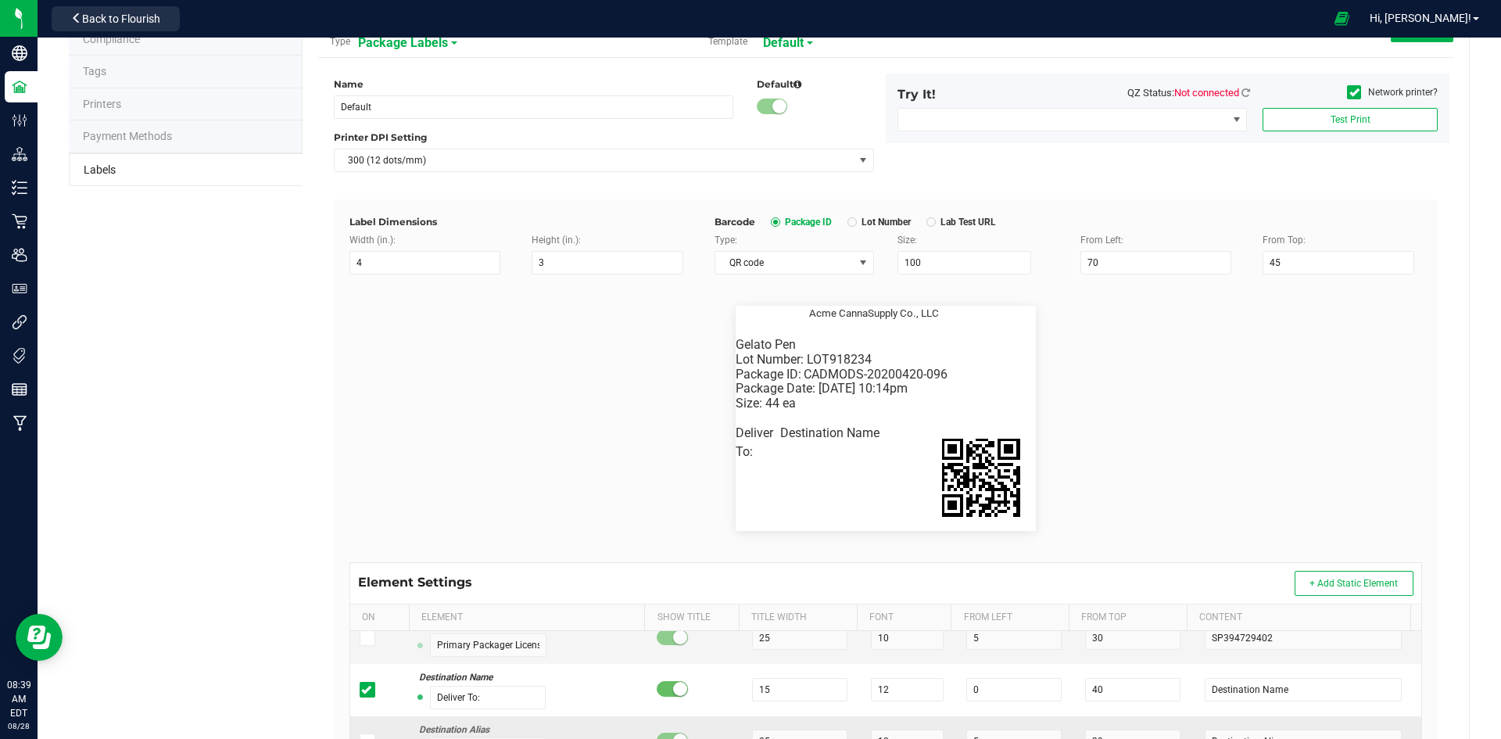
scroll to position [313, 0]
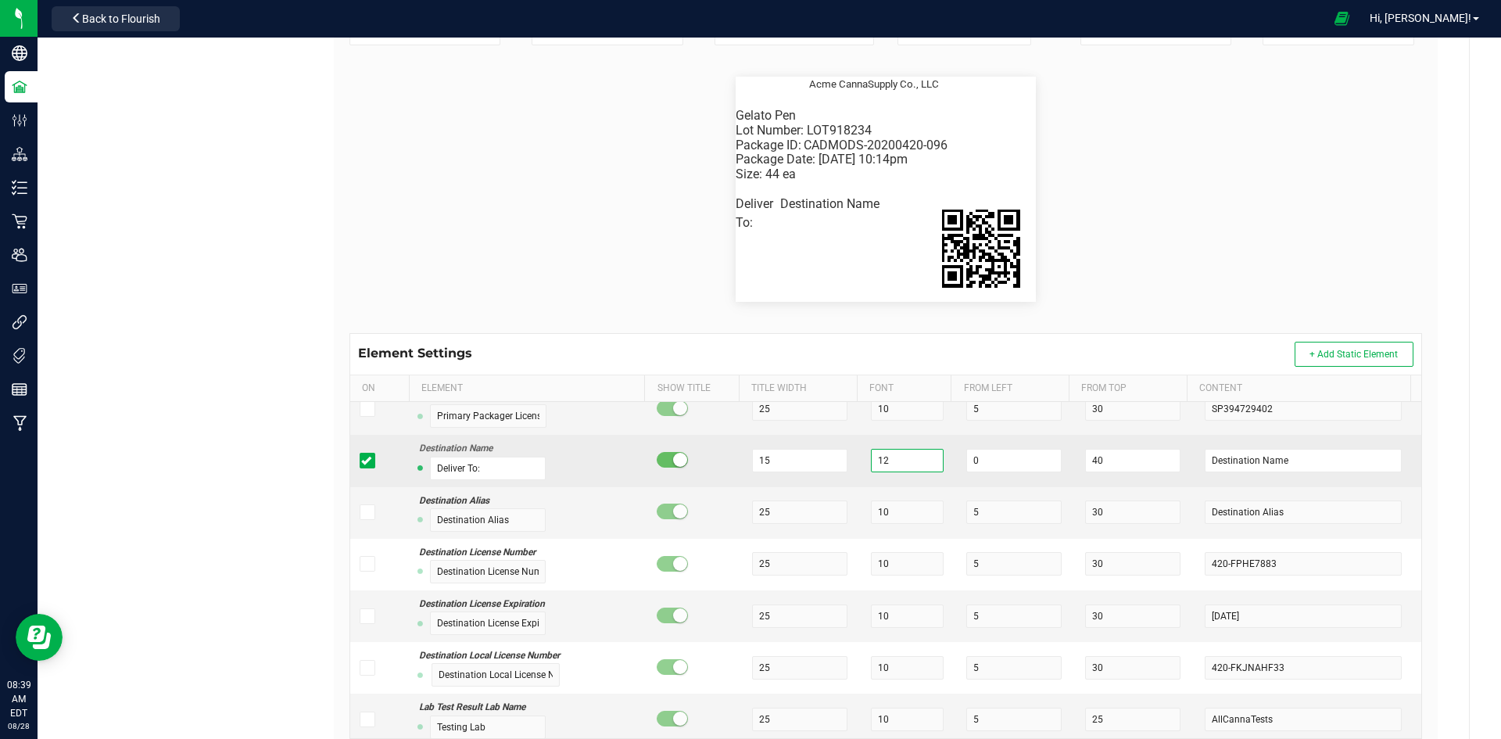
click at [910, 466] on input "12" at bounding box center [907, 460] width 73 height 23
type input "1"
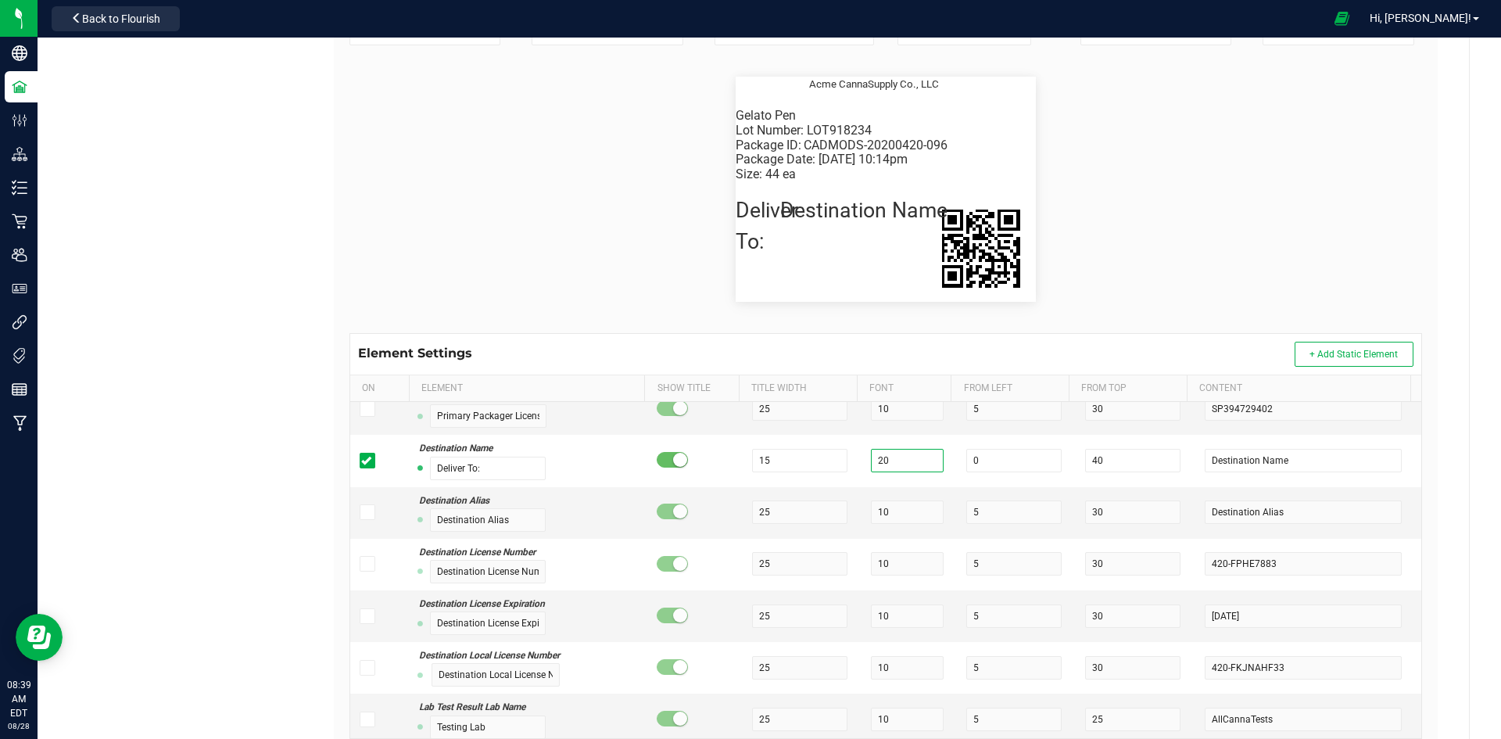
type input "20"
click at [839, 339] on div "Element Settings + Add Static Element" at bounding box center [885, 354] width 1071 height 41
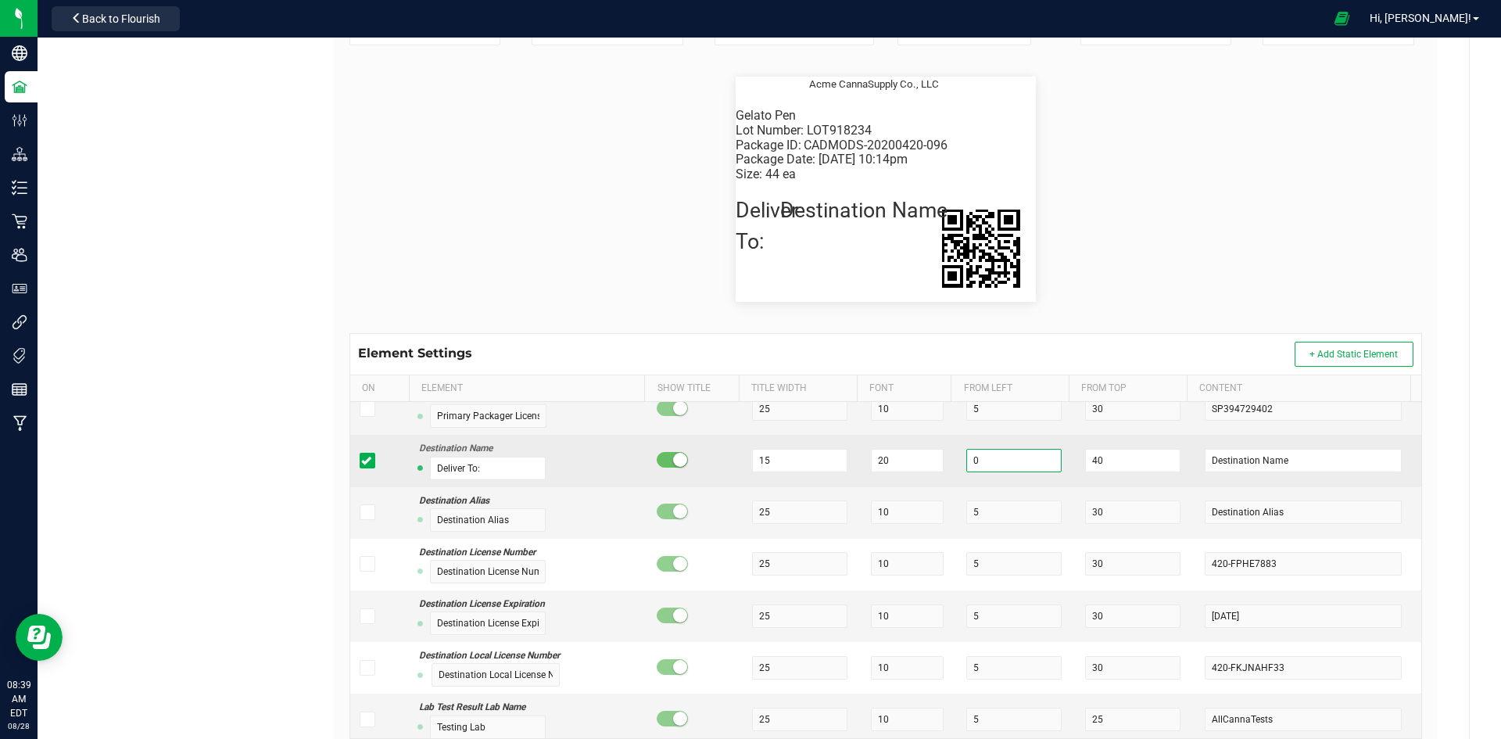
click at [983, 464] on input "0" at bounding box center [1013, 460] width 95 height 23
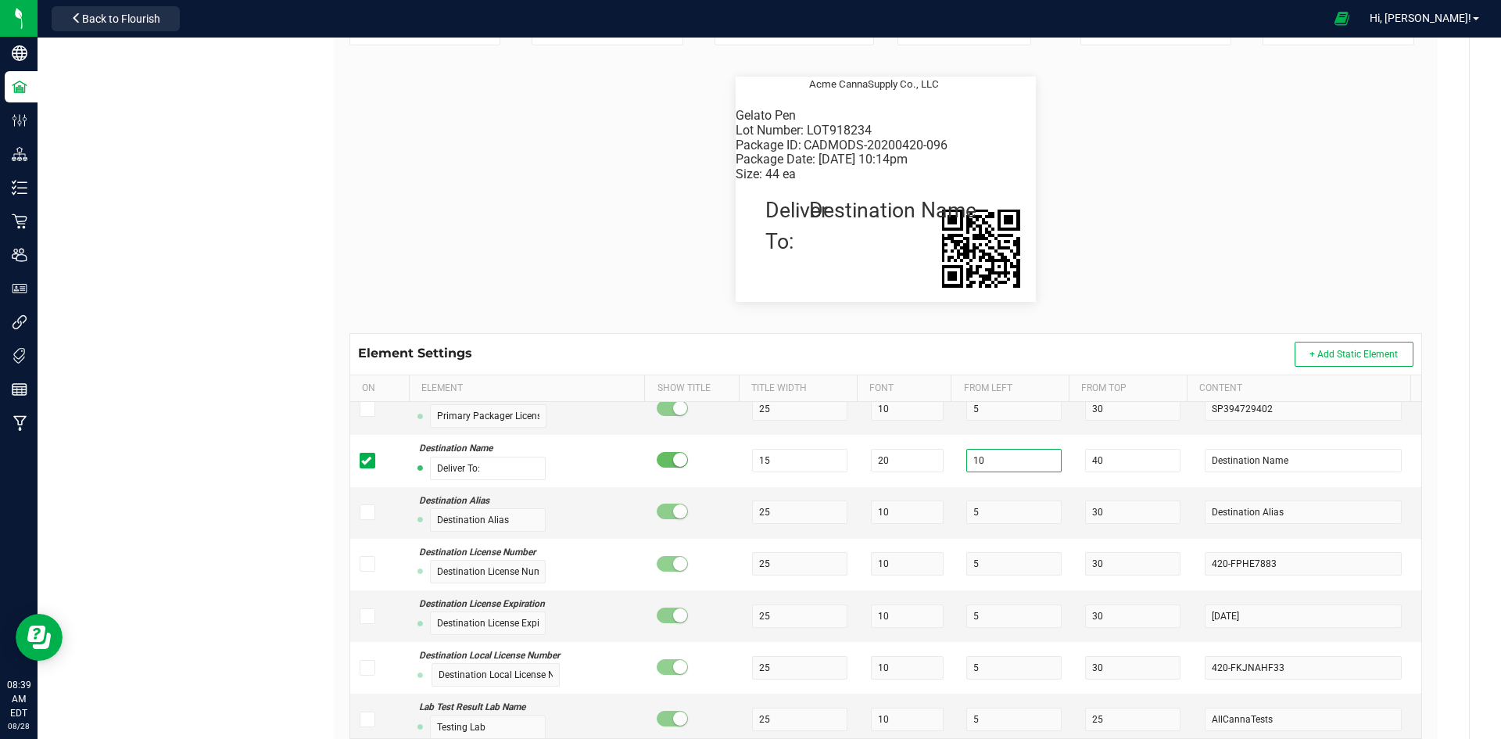
type input "10"
click at [1061, 246] on flourish-label-viewer "Package ID: CADMODS-20200420-096 Gelato Pen Size: 44 ea Package Date: 4/20/2019…" at bounding box center [885, 189] width 1072 height 225
click at [1131, 174] on flourish-label-viewer "Package ID: CADMODS-20200420-096 Gelato Pen Size: 44 ea Package Date: 4/20/2019…" at bounding box center [885, 189] width 1072 height 225
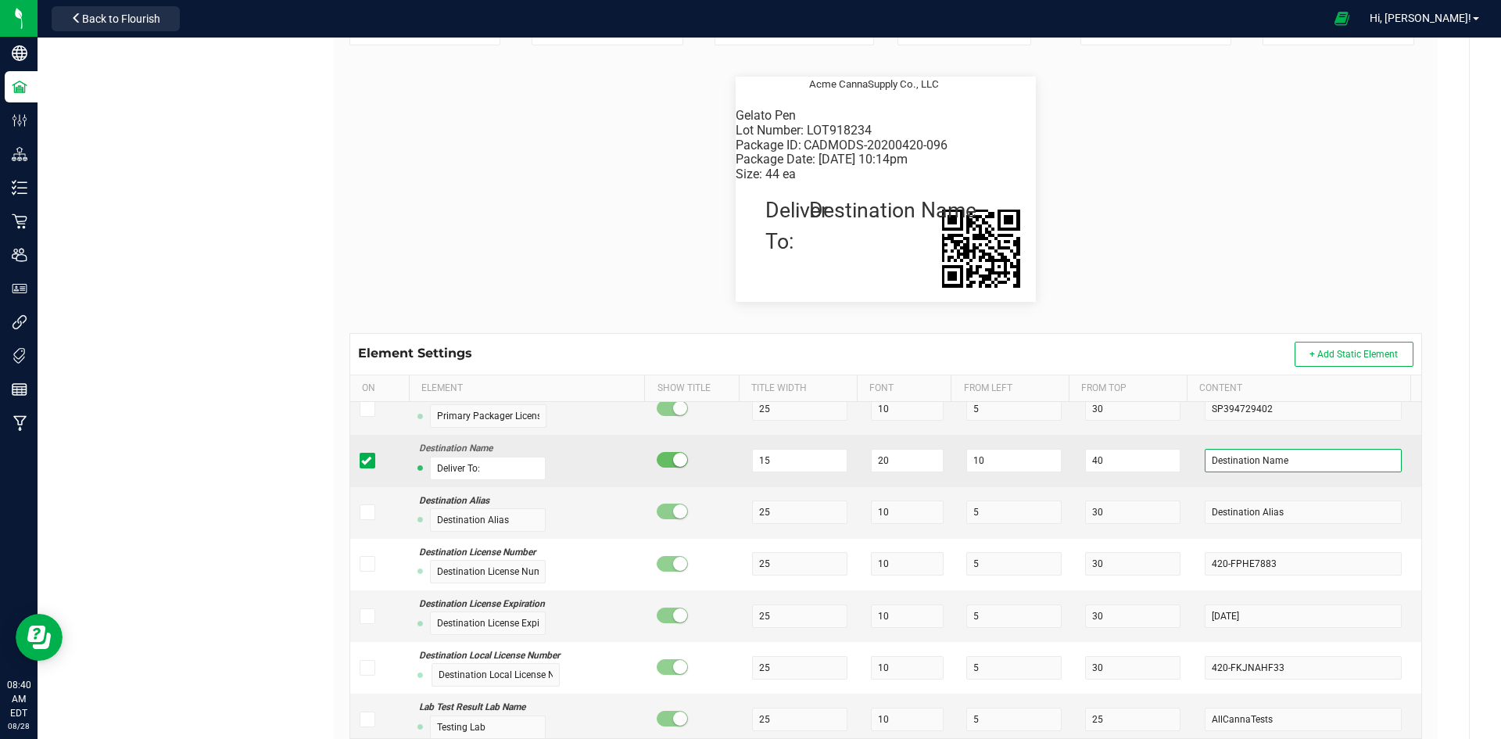
drag, startPoint x: 1260, startPoint y: 464, endPoint x: 1182, endPoint y: 473, distance: 78.6
click at [1195, 473] on td "Destination Name" at bounding box center [1308, 461] width 226 height 52
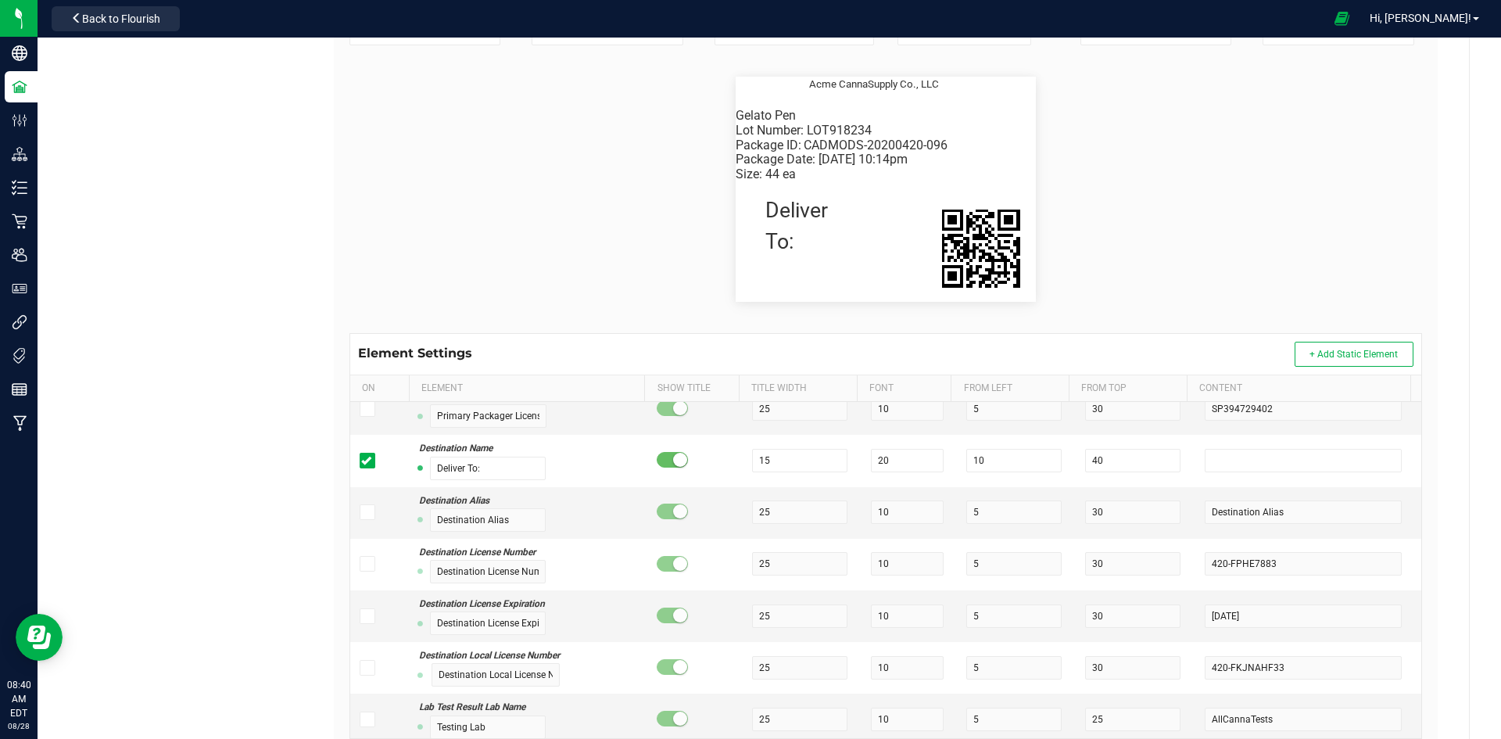
click at [1141, 297] on flourish-label-viewer "Package ID: CADMODS-20200420-096 Gelato Pen Size: 44 ea Package Date: 4/20/2019…" at bounding box center [885, 189] width 1072 height 225
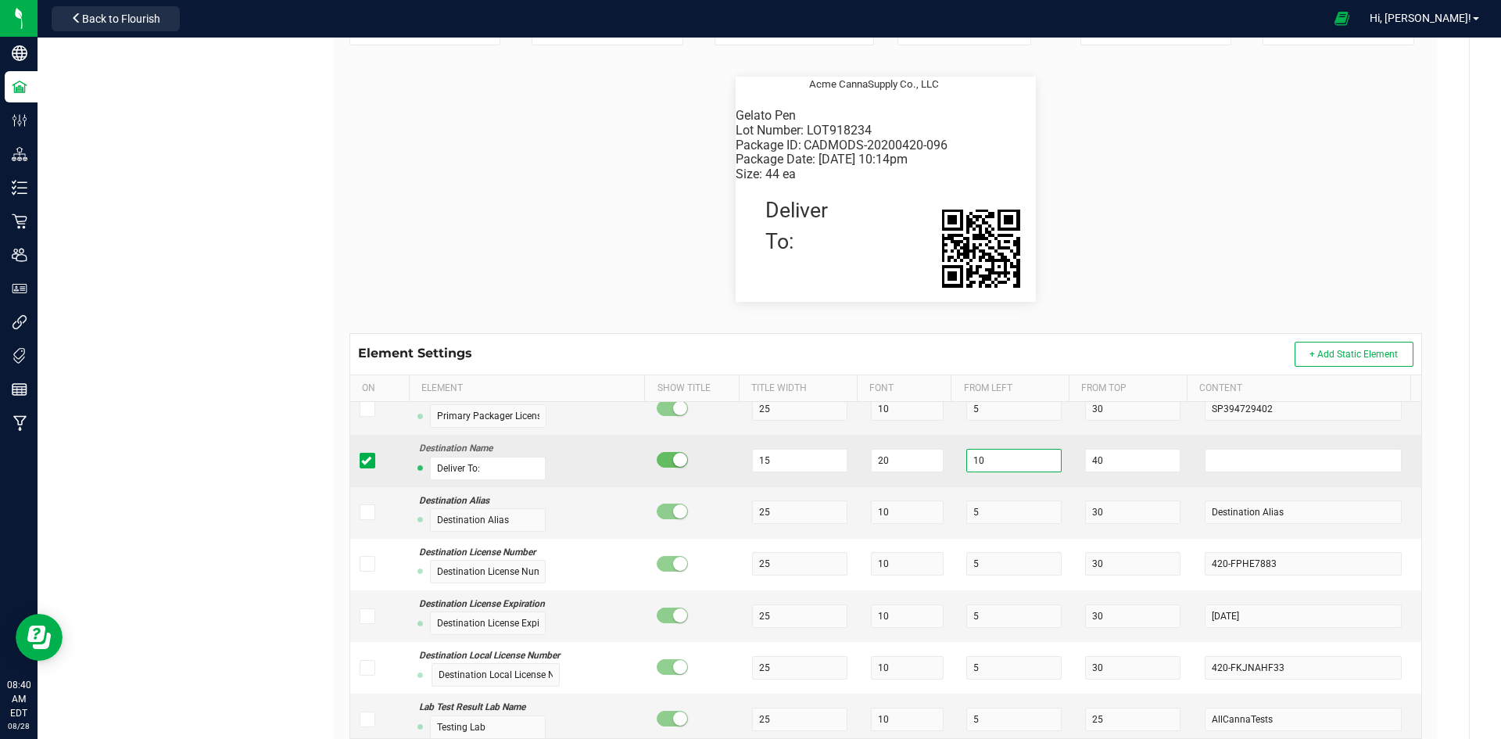
click at [976, 463] on input "10" at bounding box center [1013, 460] width 95 height 23
type input "1"
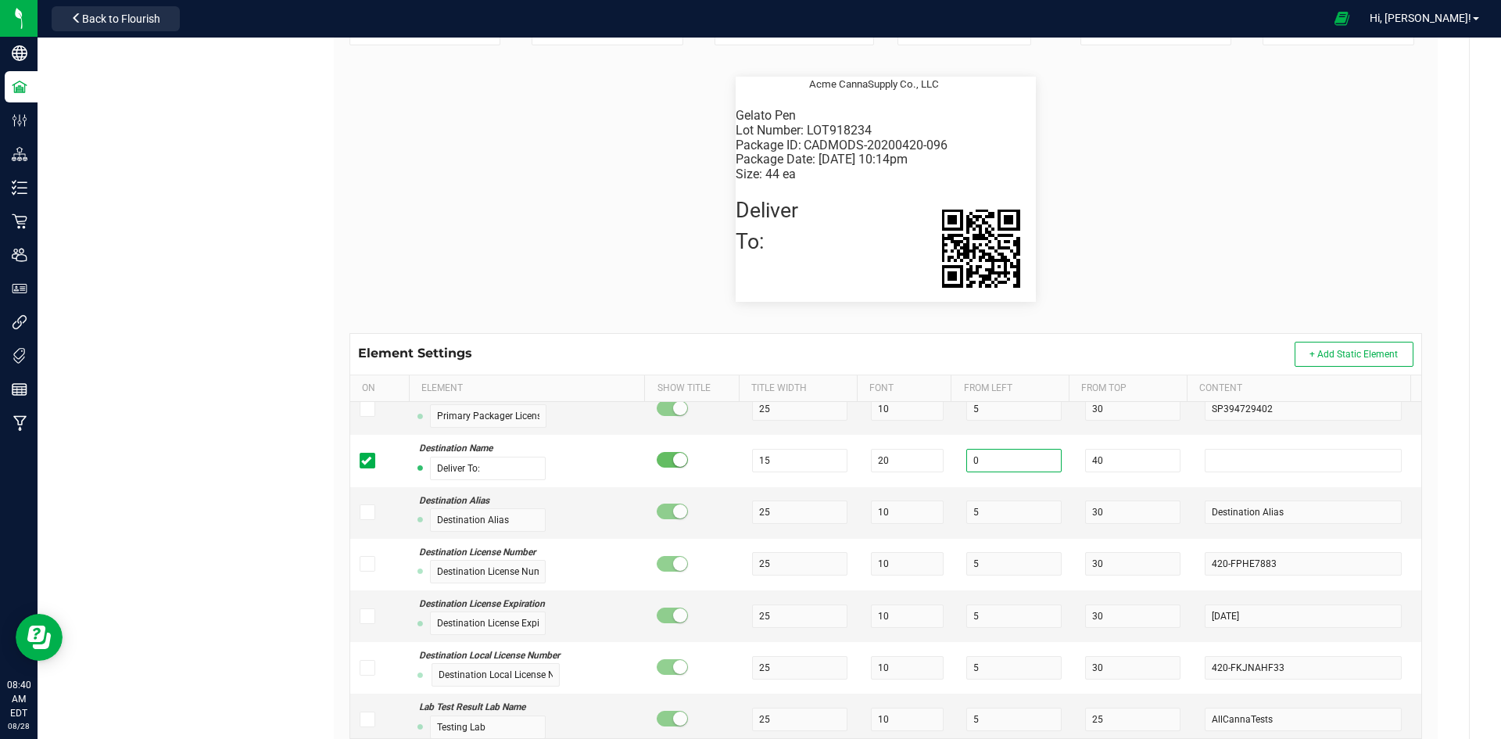
type input "0"
click at [1048, 321] on div "Package ID: CADMODS-20200420-096 Gelato Pen Size: 44 ea Package Date: 4/20/2019…" at bounding box center [886, 189] width 1096 height 288
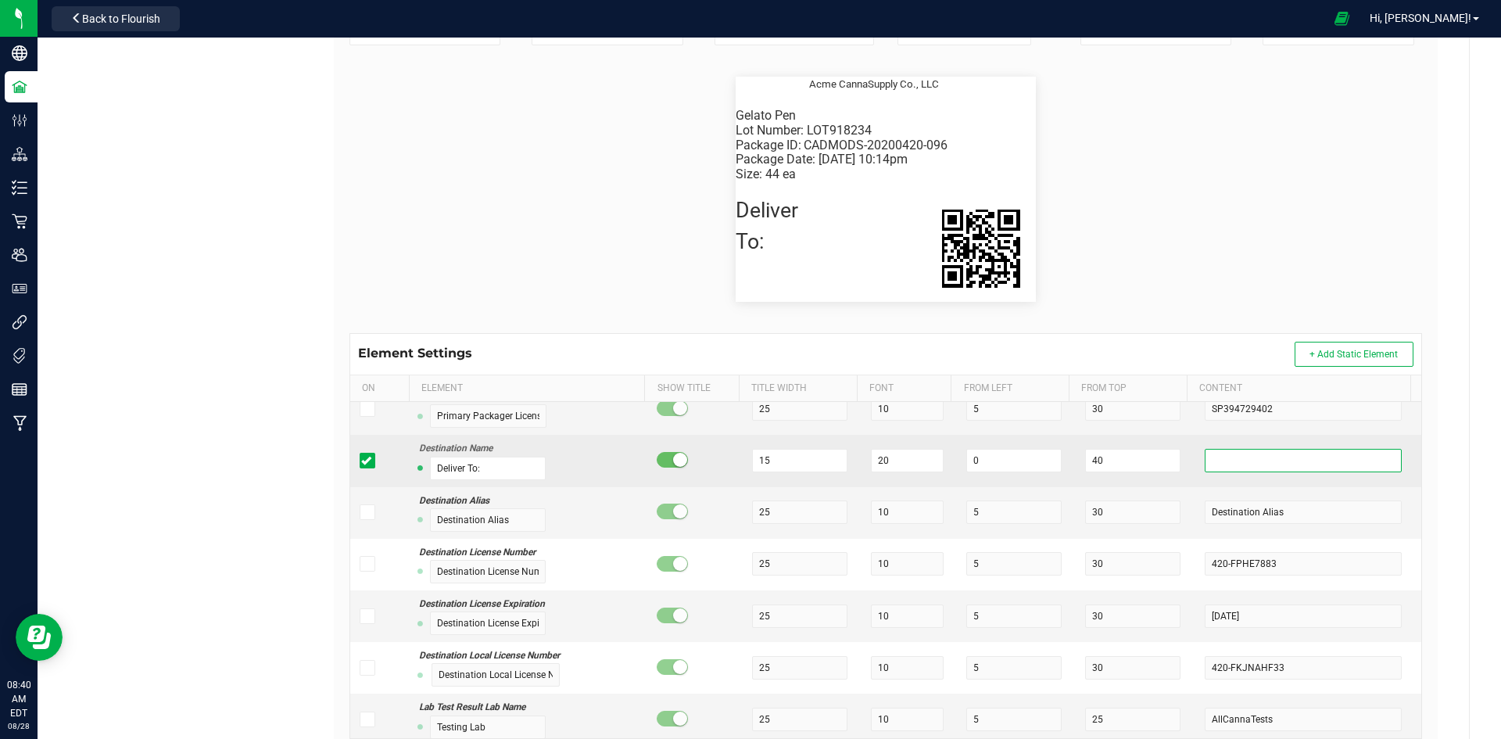
click at [1205, 464] on input "text" at bounding box center [1303, 460] width 197 height 23
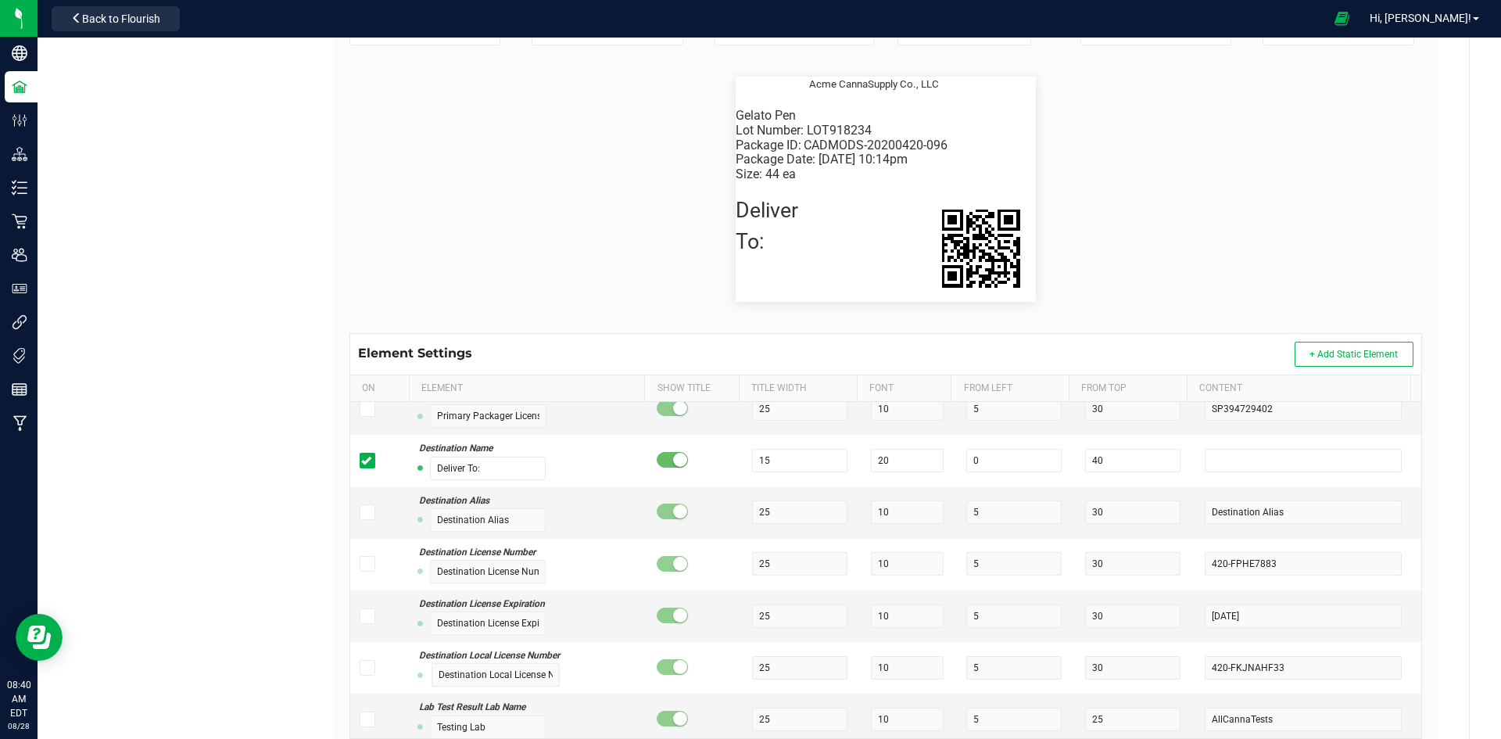
click at [1104, 353] on div "Element Settings + Add Static Element" at bounding box center [885, 354] width 1071 height 41
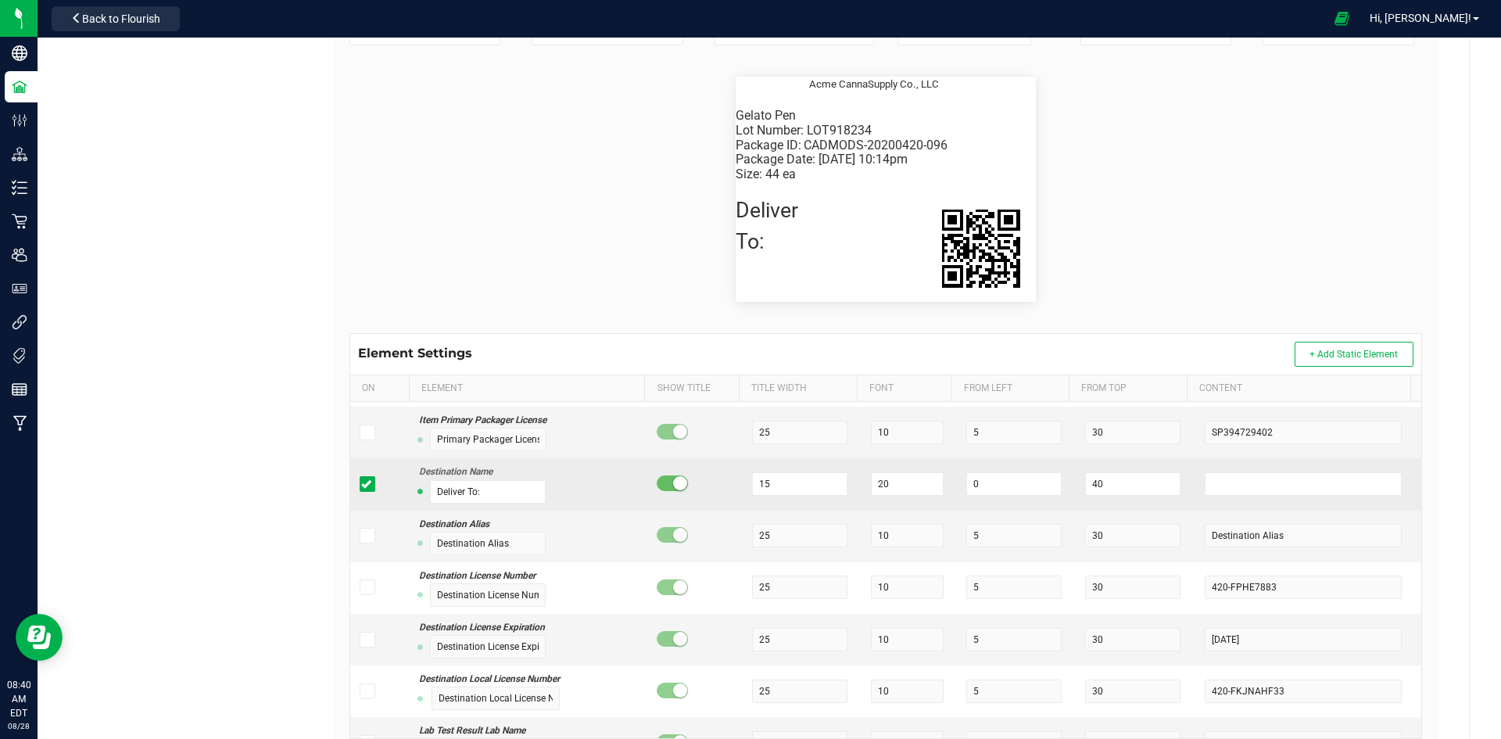
scroll to position [2658, 0]
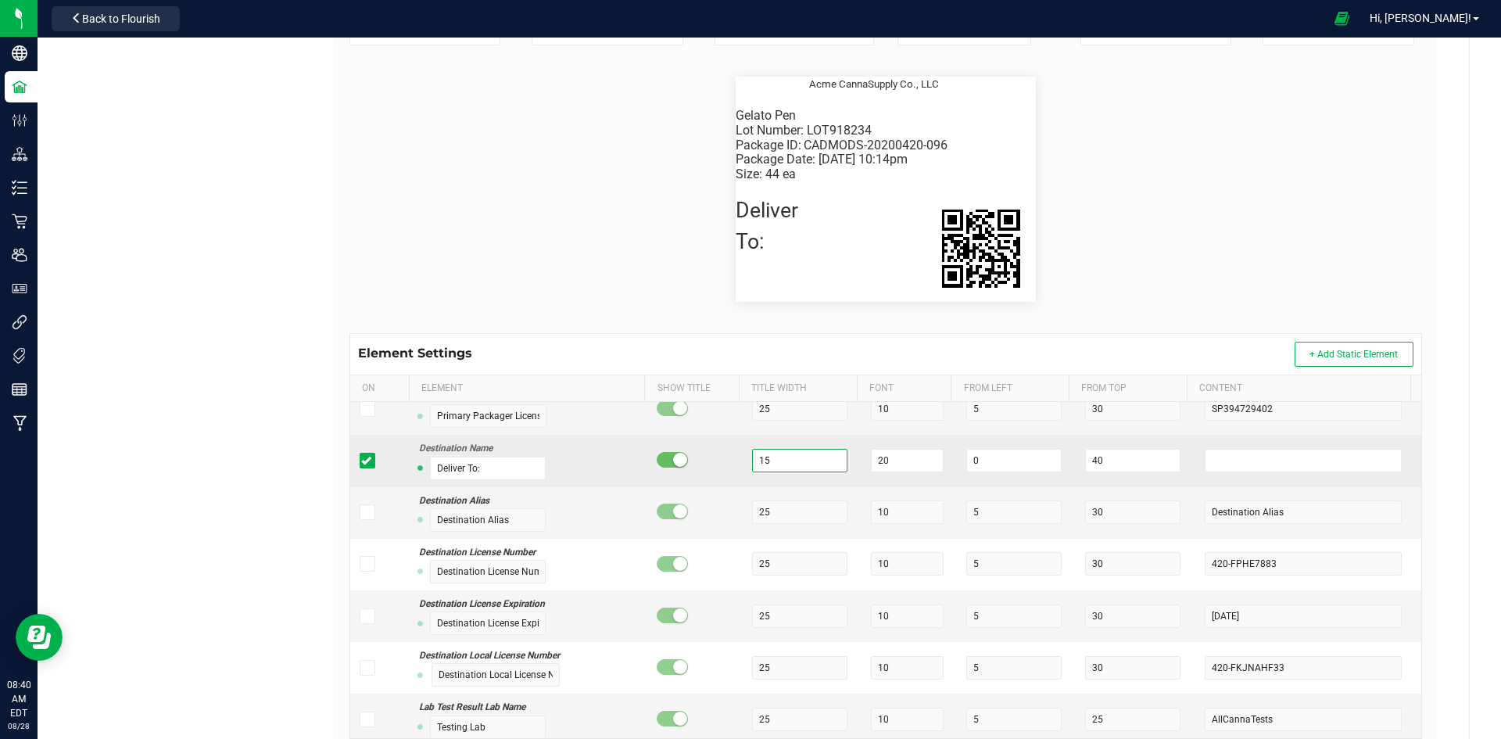
click at [799, 455] on input "15" at bounding box center [799, 460] width 95 height 23
click at [890, 468] on input "20" at bounding box center [907, 460] width 73 height 23
click at [779, 449] on input "15" at bounding box center [799, 460] width 95 height 23
click at [779, 436] on td "10" at bounding box center [802, 461] width 119 height 52
click at [773, 455] on input "10" at bounding box center [799, 460] width 95 height 23
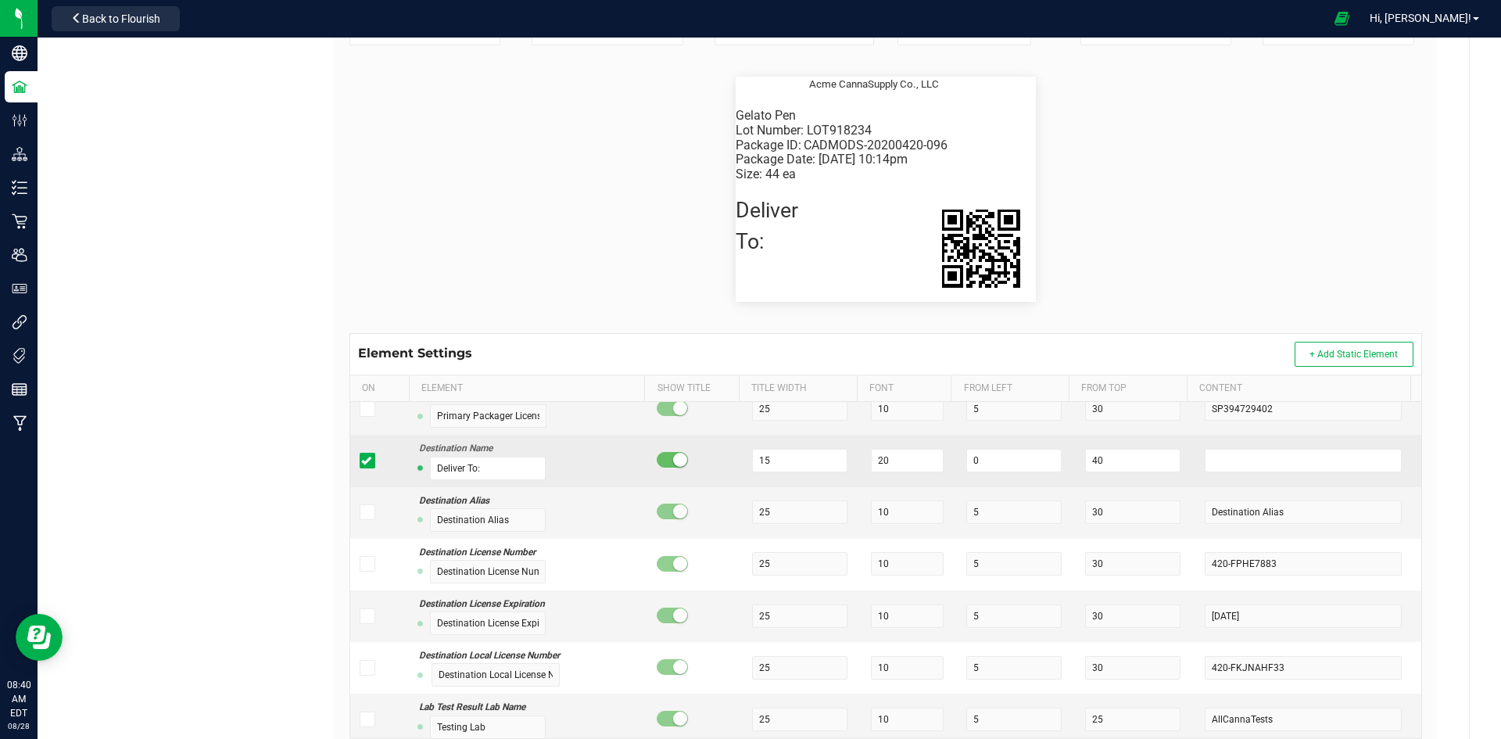
click at [774, 442] on td "15" at bounding box center [802, 461] width 119 height 52
click at [771, 467] on input "15" at bounding box center [799, 460] width 95 height 23
type input "1"
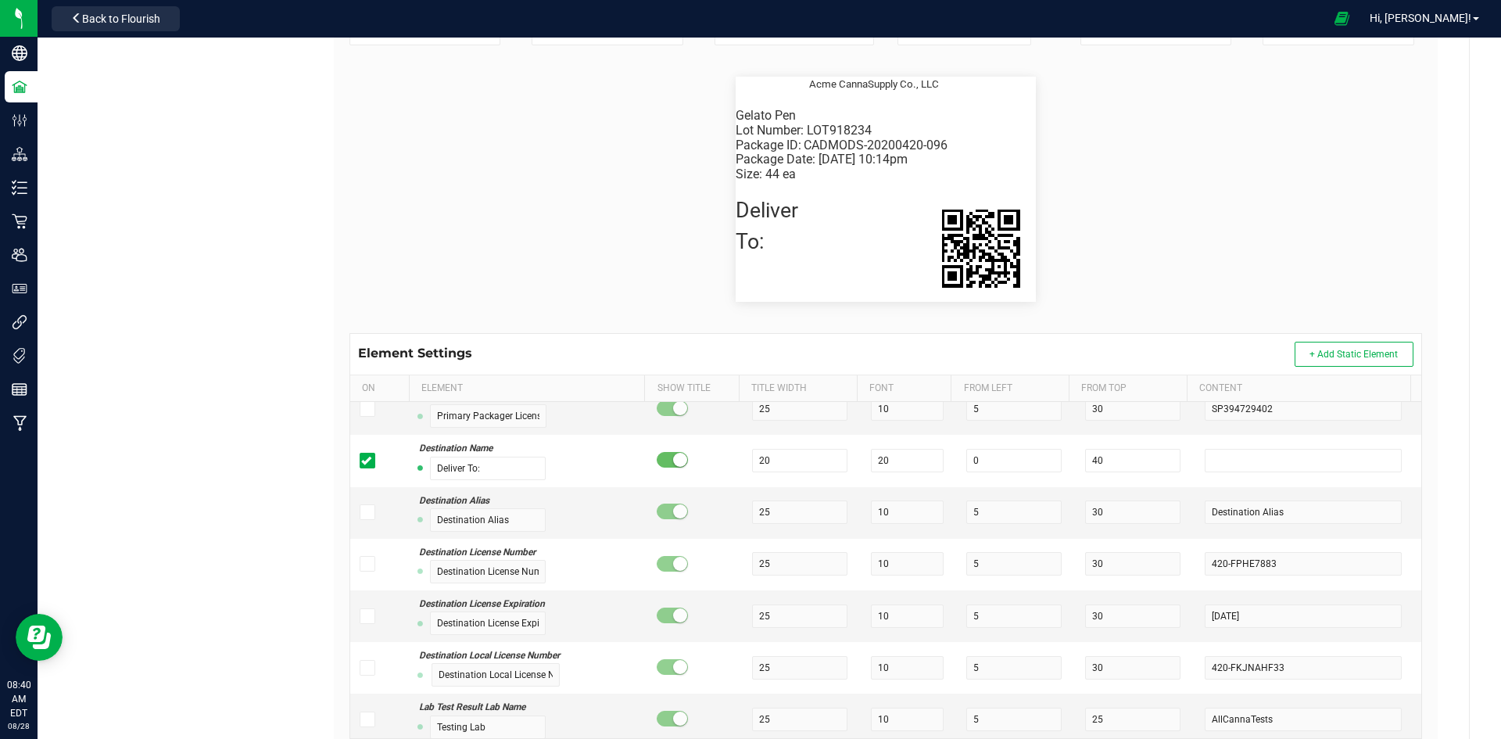
click at [1280, 218] on flourish-label-viewer "Package ID: CADMODS-20200420-096 Gelato Pen Size: 44 ea Package Date: 4/20/2019…" at bounding box center [885, 189] width 1072 height 225
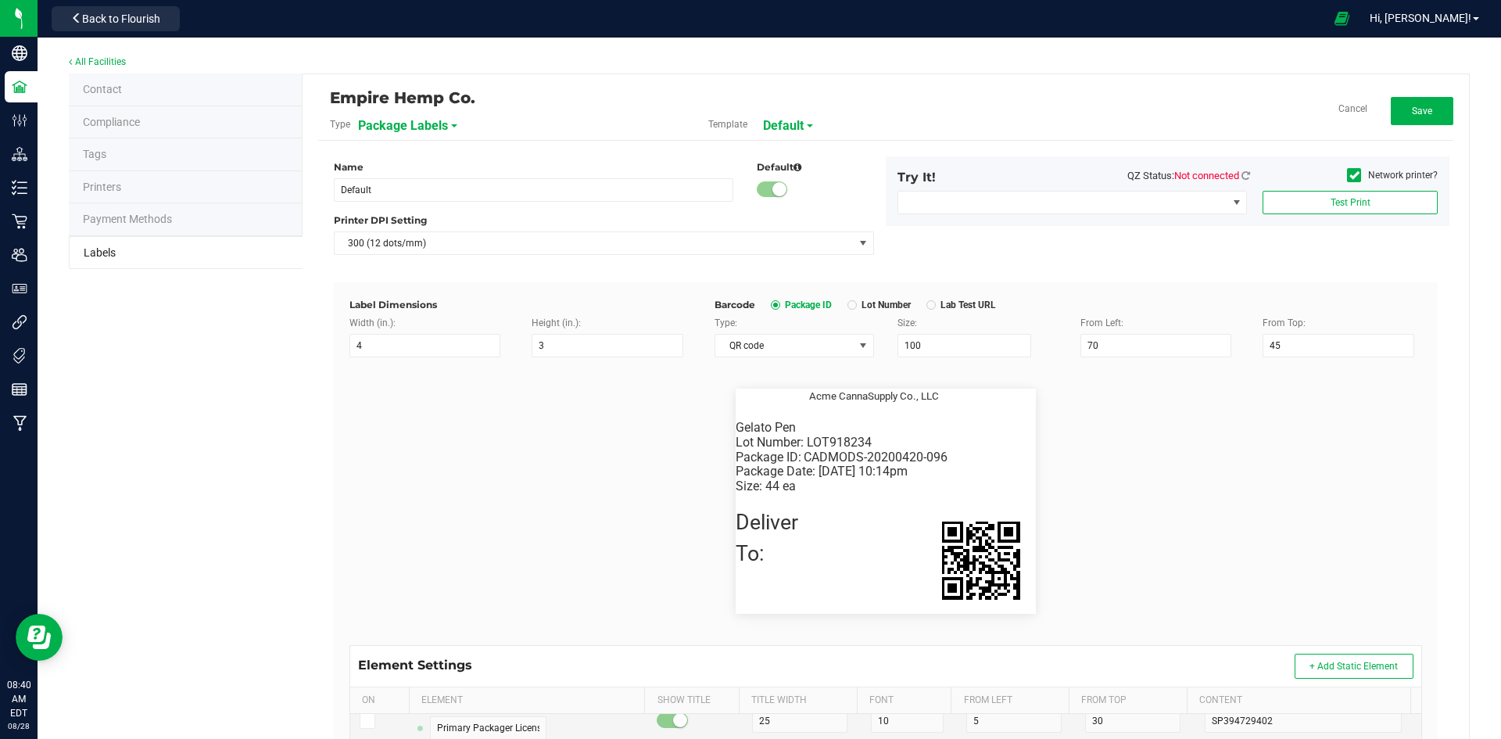
scroll to position [0, 0]
click at [1391, 107] on button "Save" at bounding box center [1422, 112] width 63 height 28
click at [1415, 113] on span "Edit" at bounding box center [1421, 111] width 16 height 11
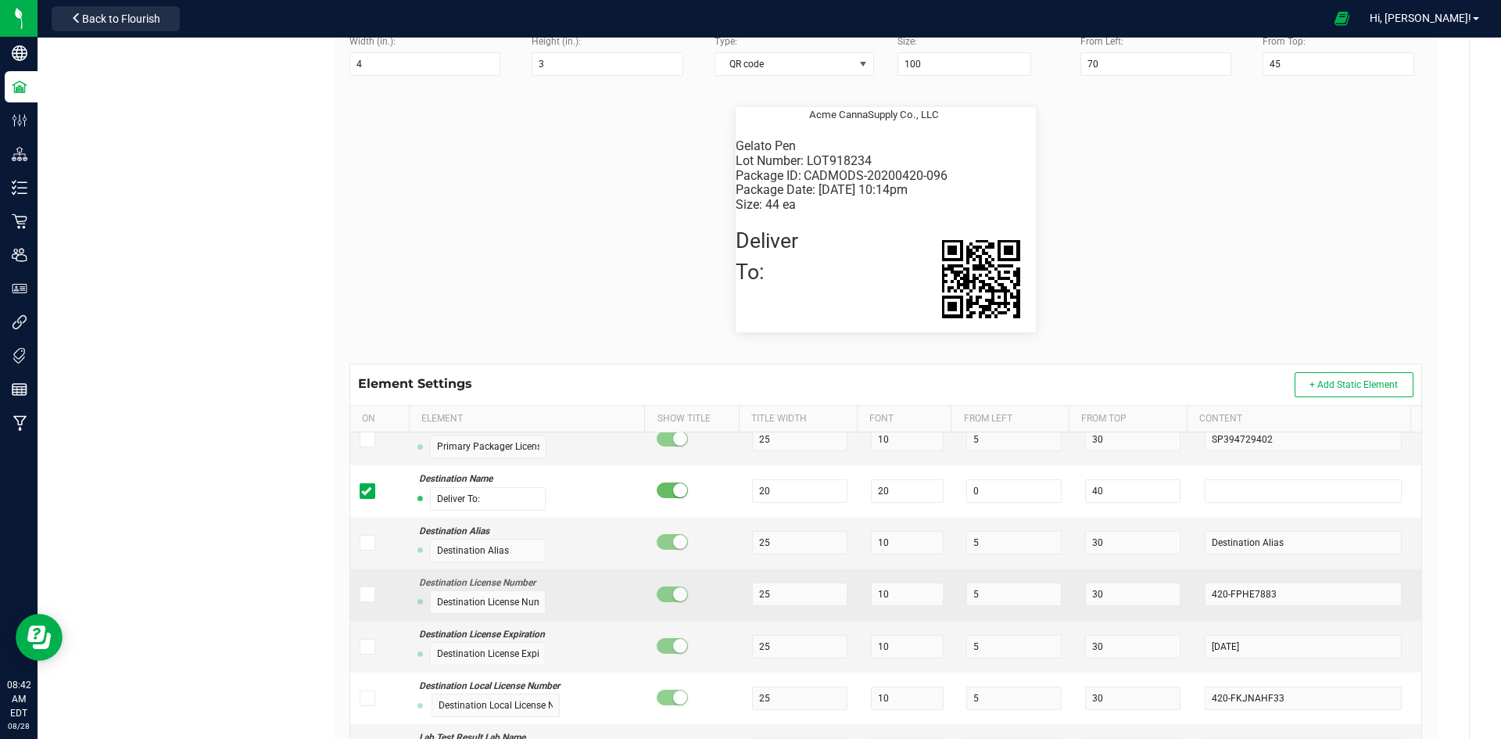
scroll to position [313, 0]
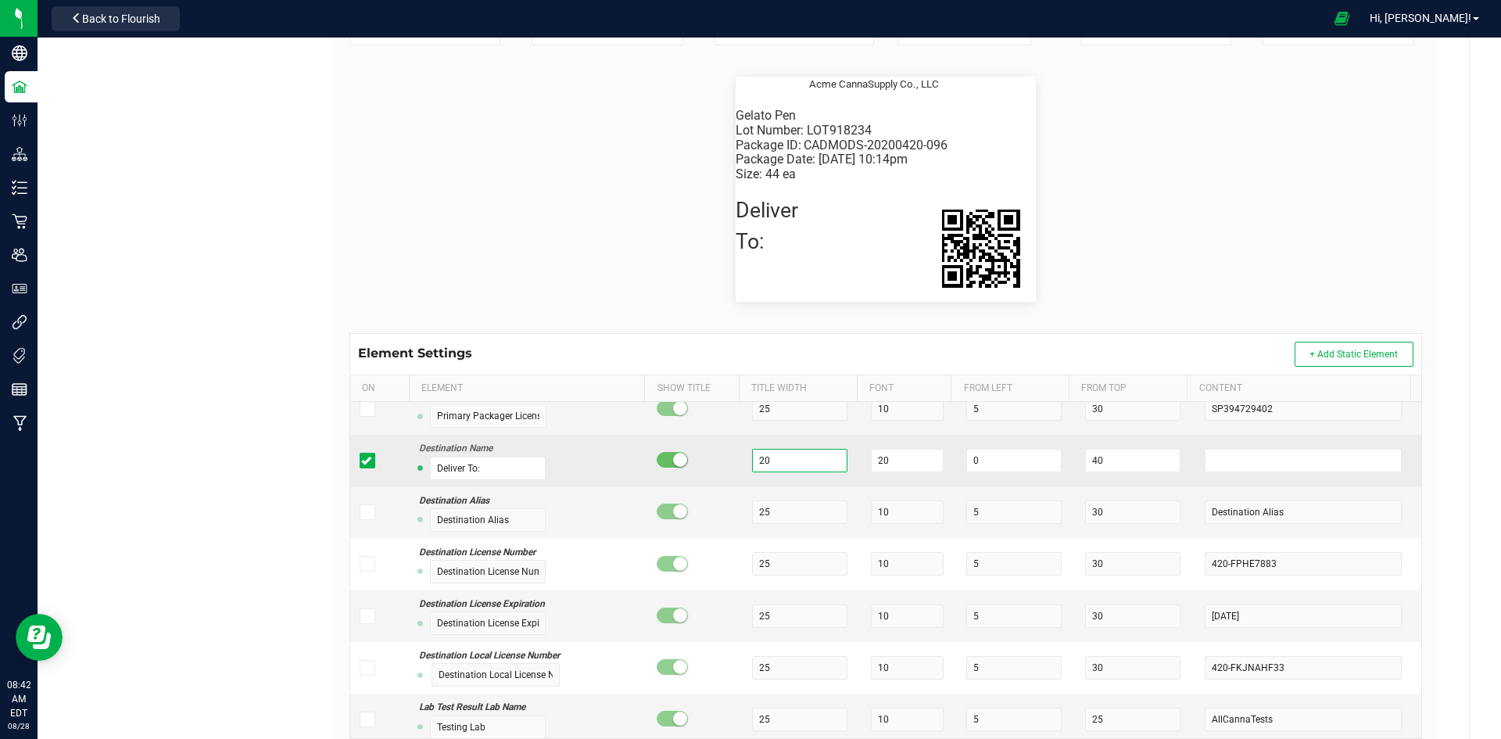
click at [786, 457] on input "20" at bounding box center [799, 460] width 95 height 23
type input "2"
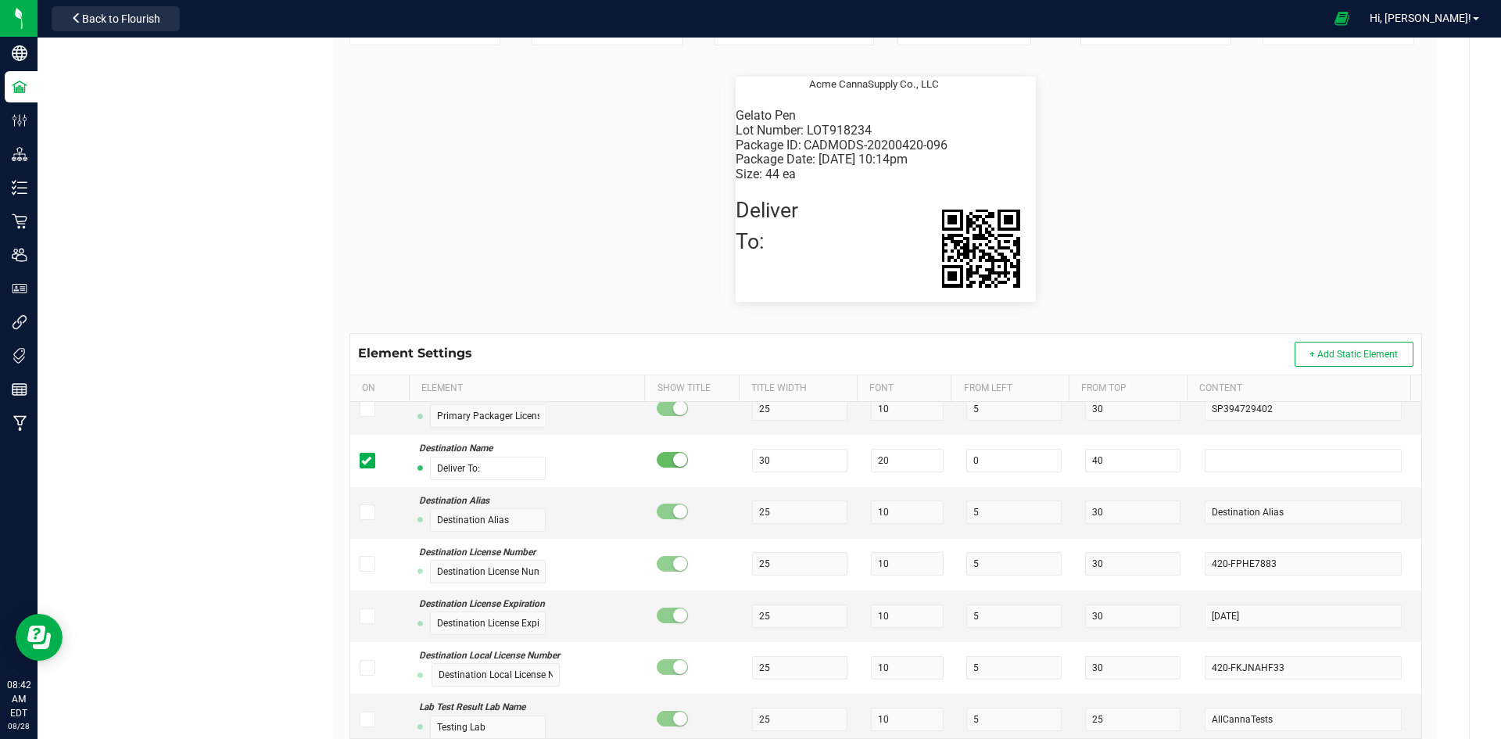
click at [1198, 252] on flourish-label-viewer "Package ID: CADMODS-20200420-096 Gelato Pen Size: 44 ea Package Date: 4/20/2019…" at bounding box center [885, 189] width 1072 height 225
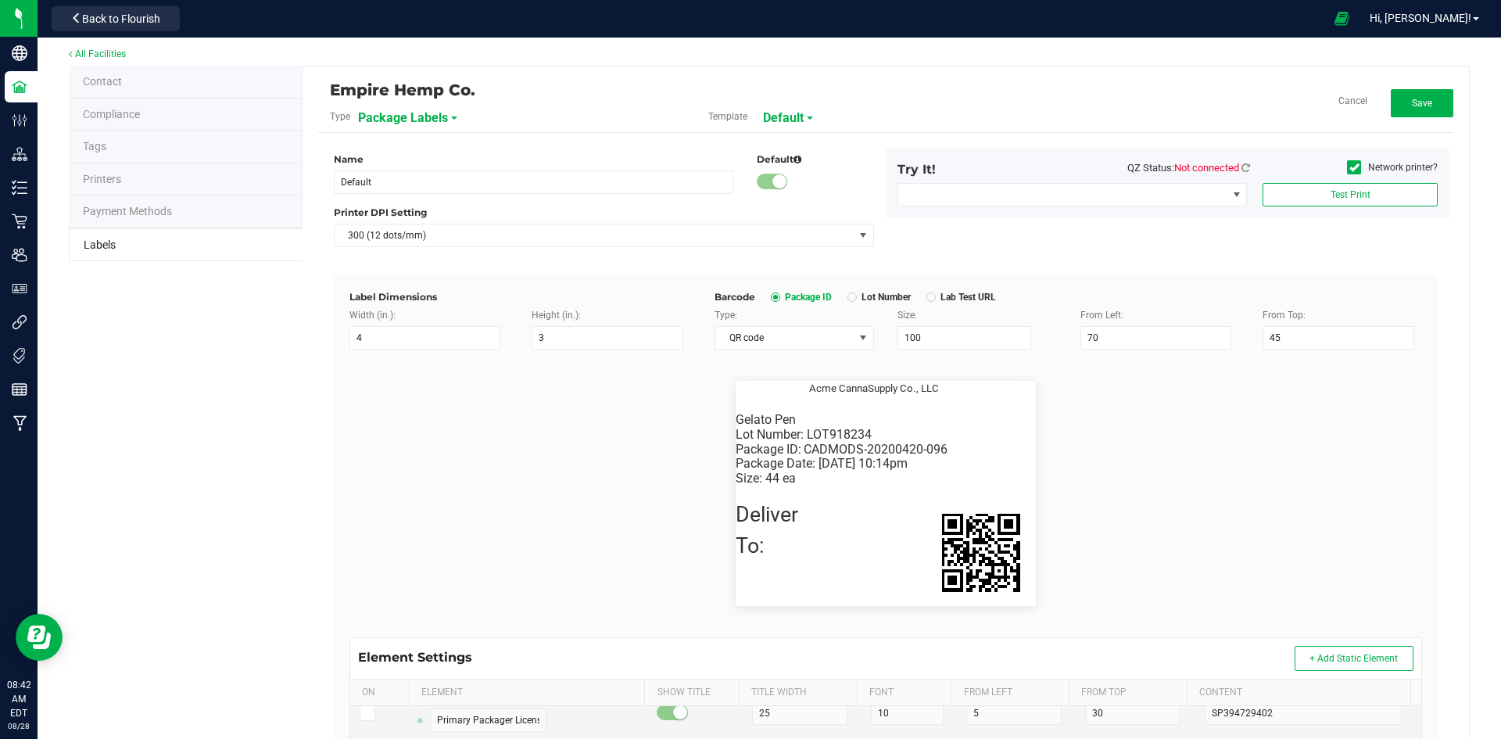
scroll to position [0, 0]
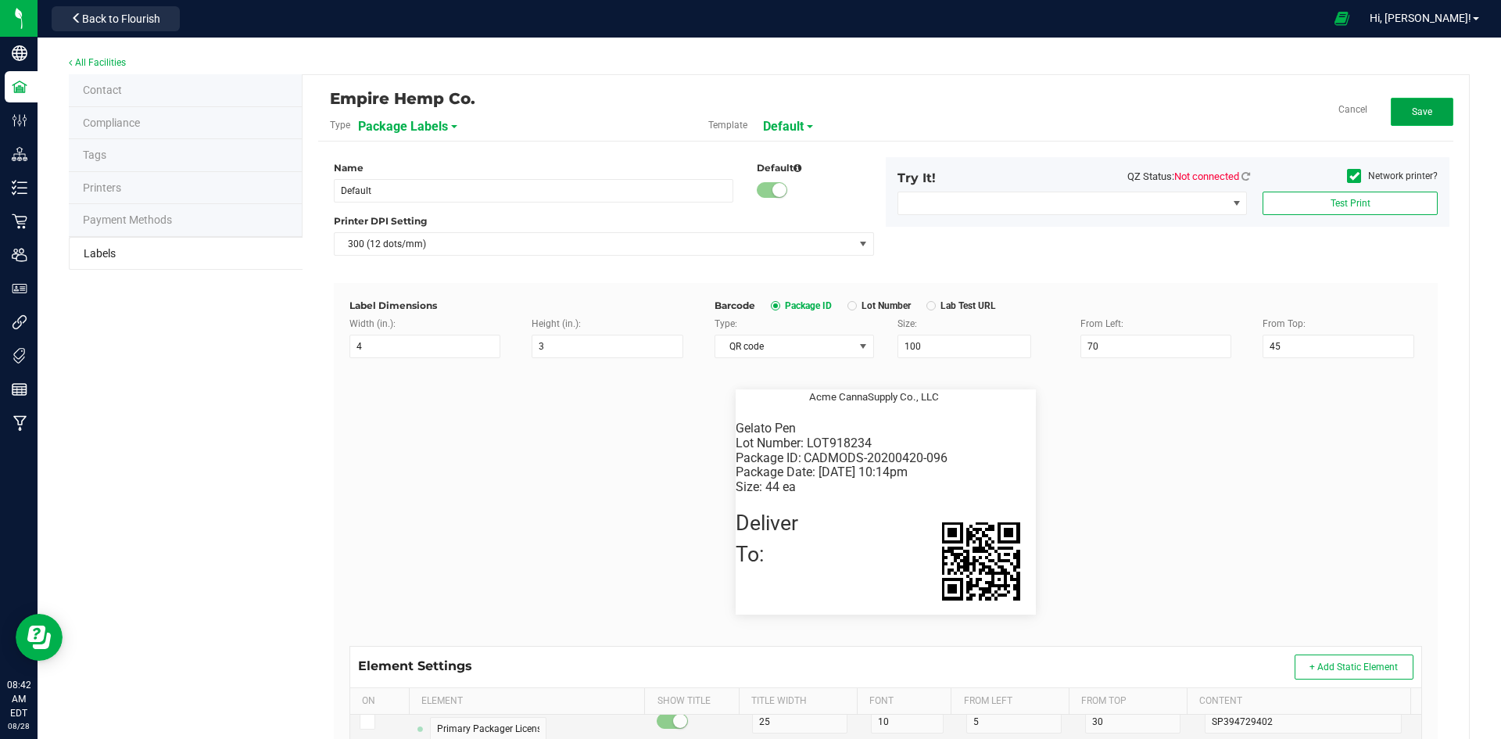
click at [1412, 109] on span "Save" at bounding box center [1422, 111] width 20 height 11
click at [1401, 114] on button "Edit" at bounding box center [1422, 112] width 63 height 28
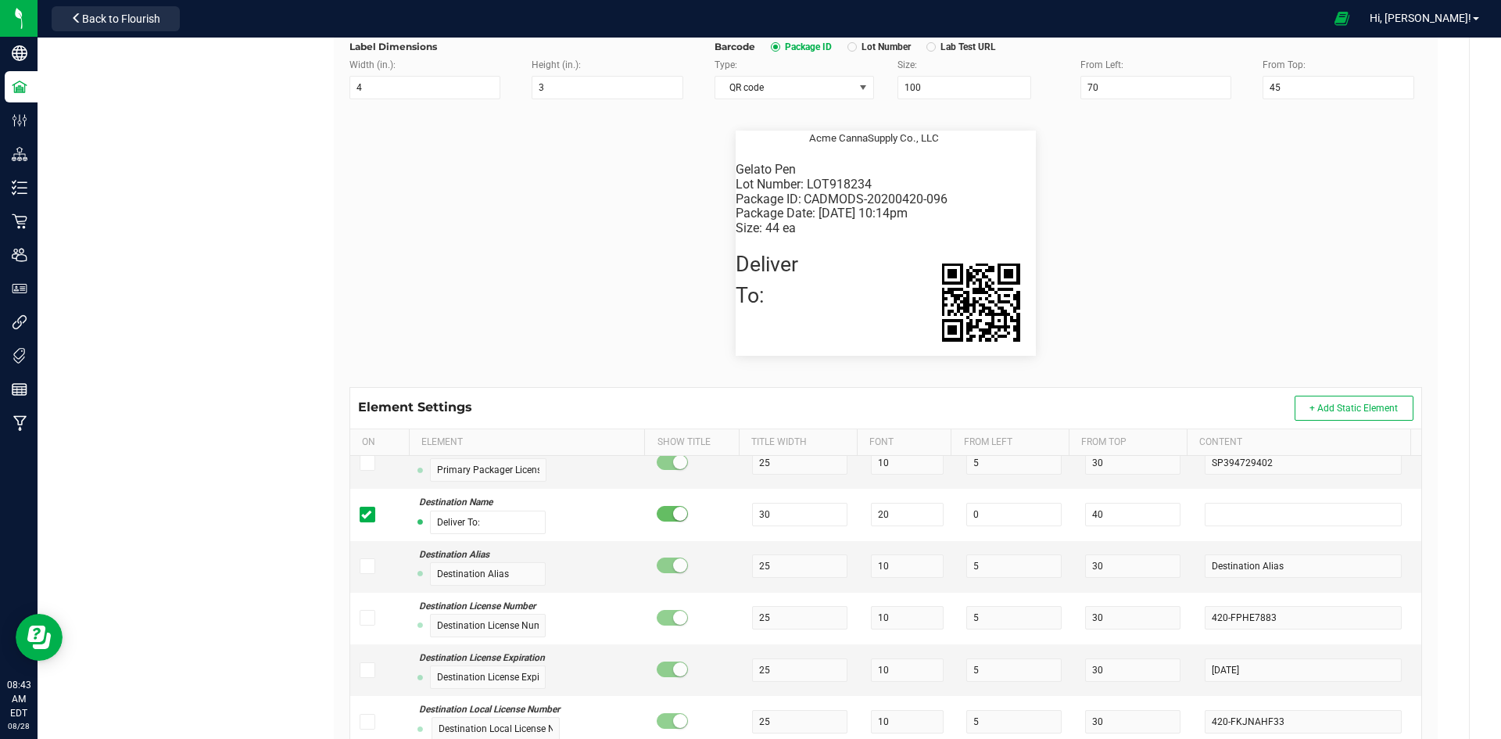
scroll to position [377, 0]
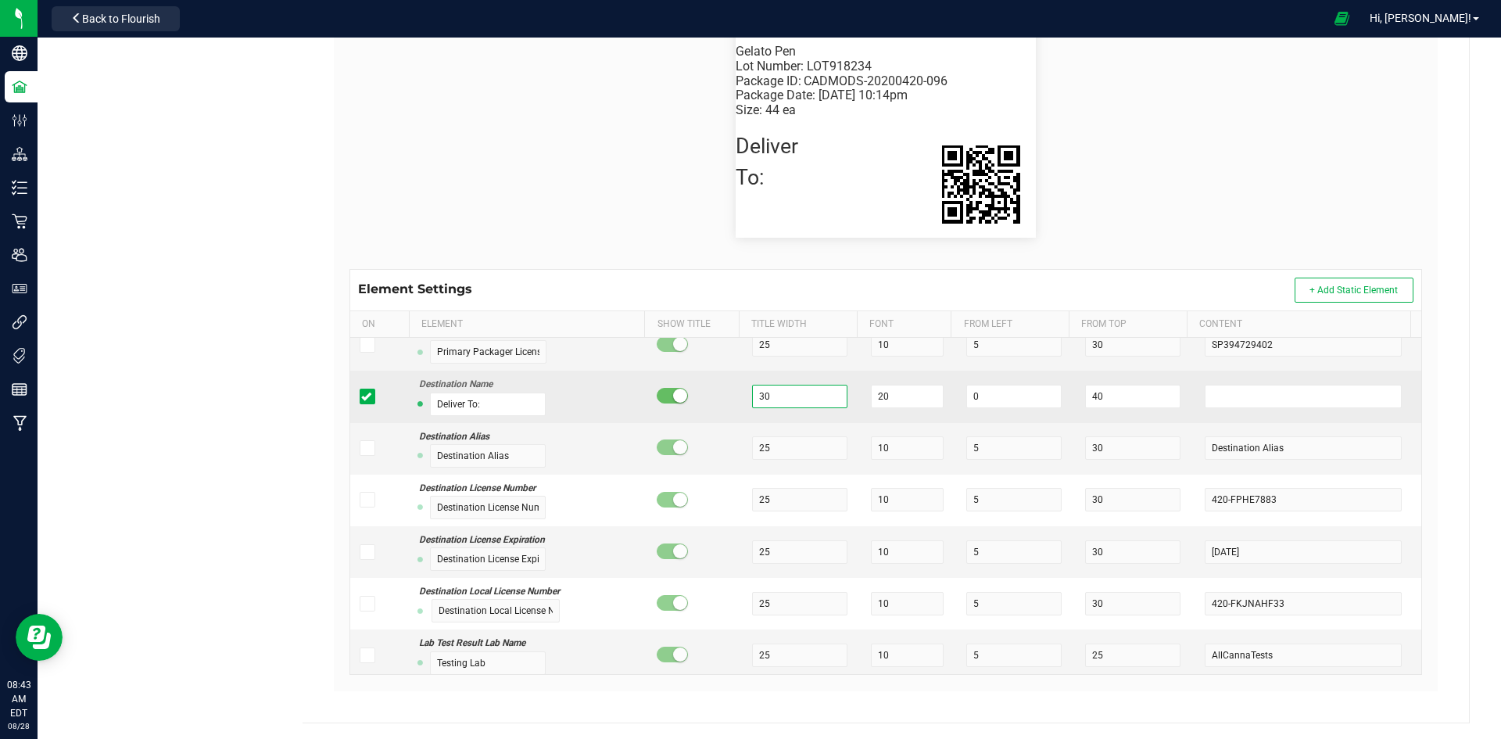
click at [782, 390] on input "30" at bounding box center [799, 396] width 95 height 23
type input "3"
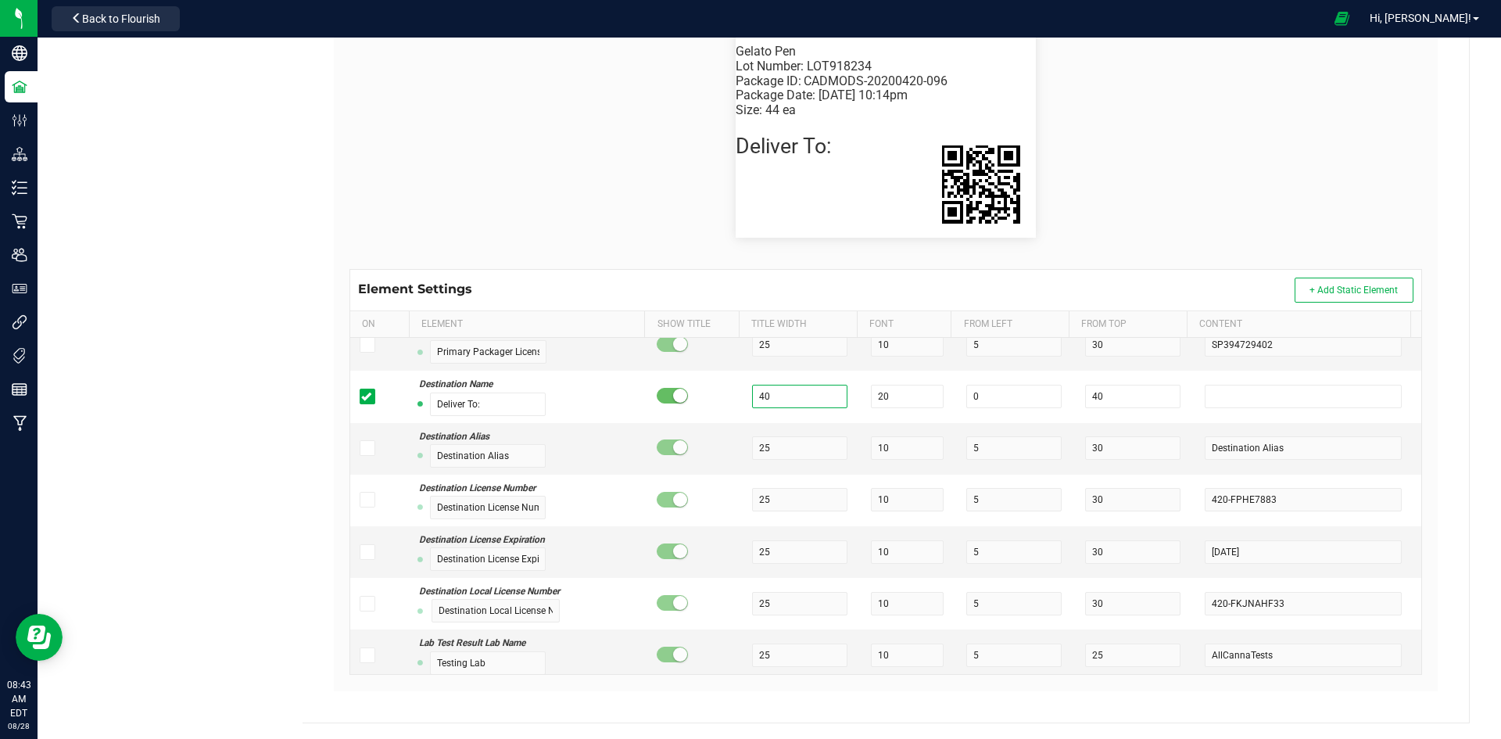
type input "40"
click at [1020, 267] on div "Package ID: CADMODS-20200420-096 Gelato Pen Size: 44 ea Package Date: 4/20/2019…" at bounding box center [886, 125] width 1096 height 288
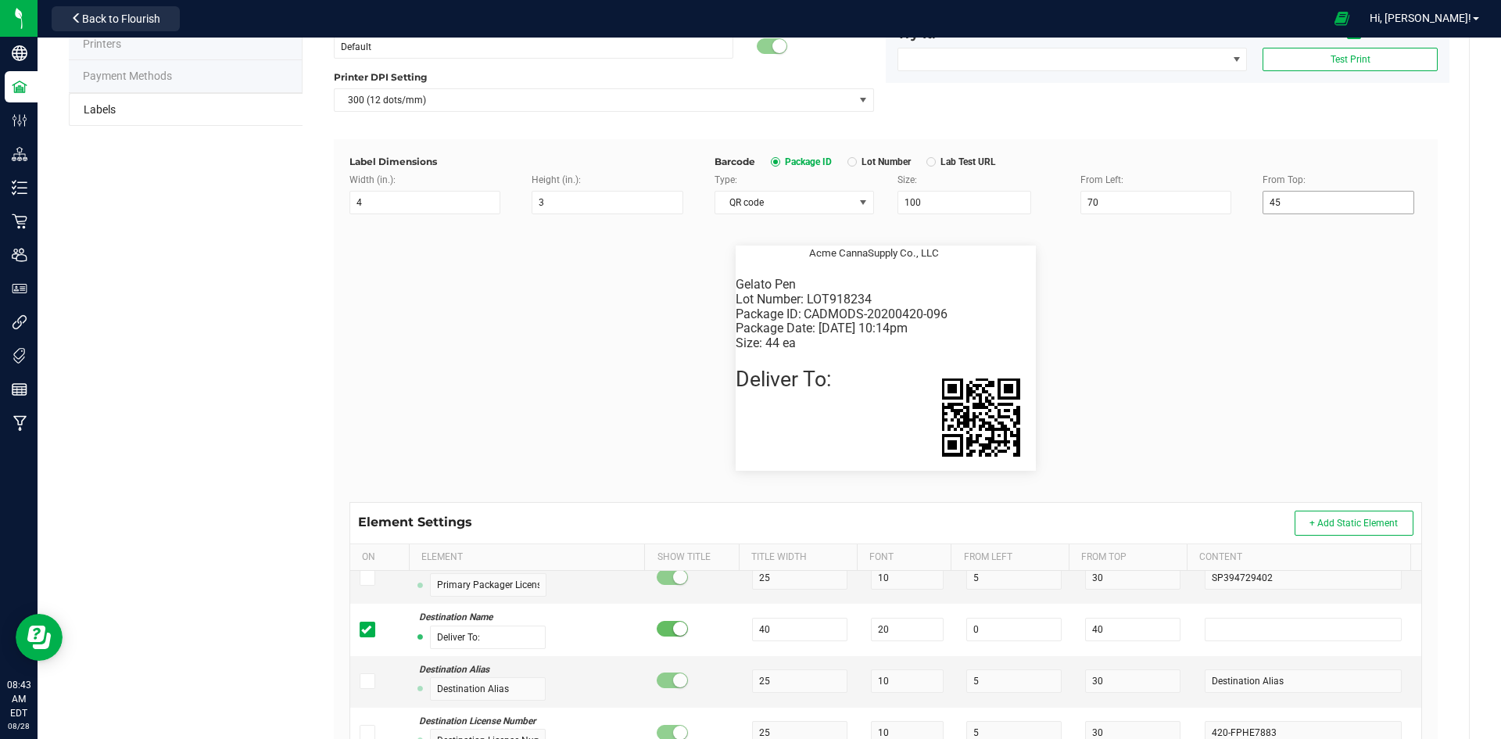
scroll to position [142, 0]
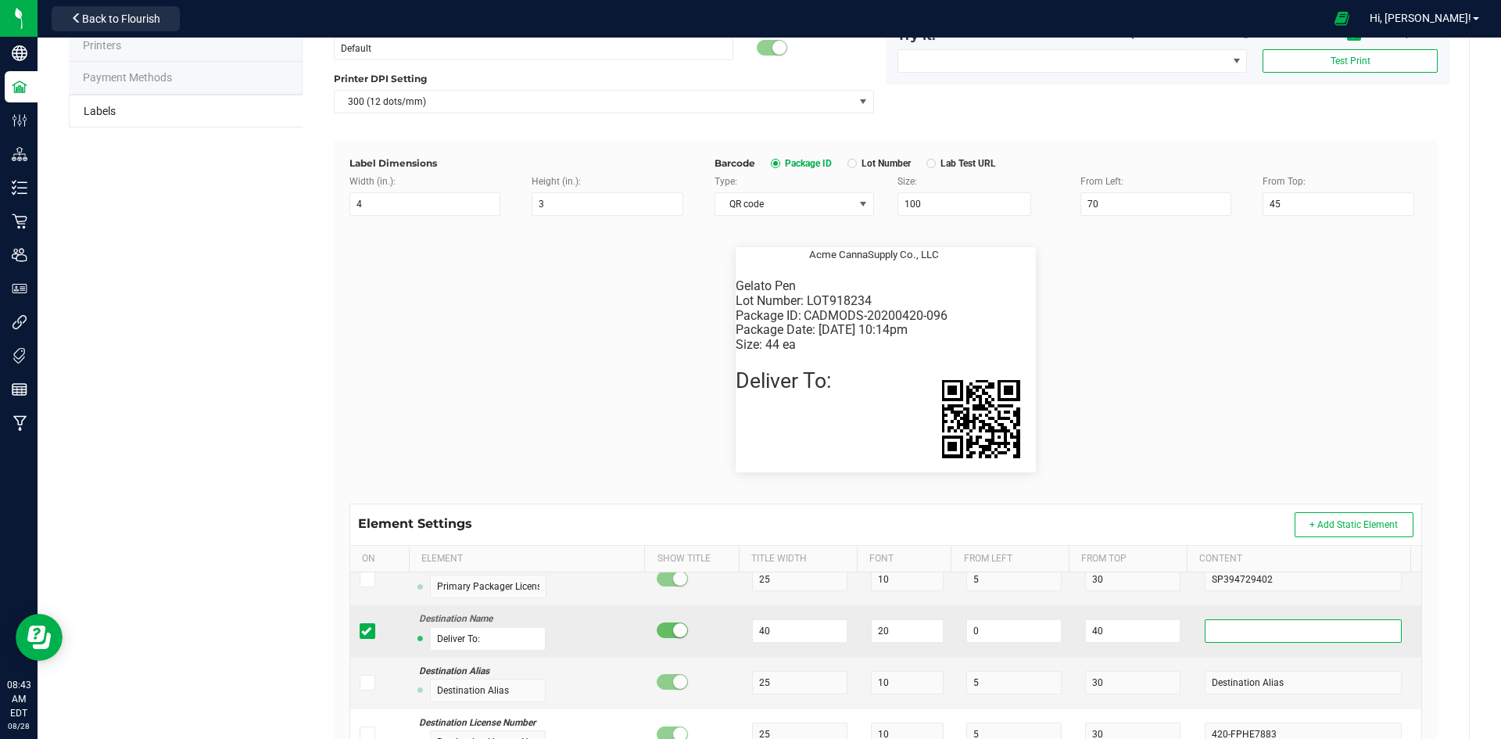
click at [1212, 628] on input "text" at bounding box center [1303, 630] width 197 height 23
type input "d"
click at [818, 635] on input "40" at bounding box center [799, 630] width 95 height 23
type input "4"
type input "37"
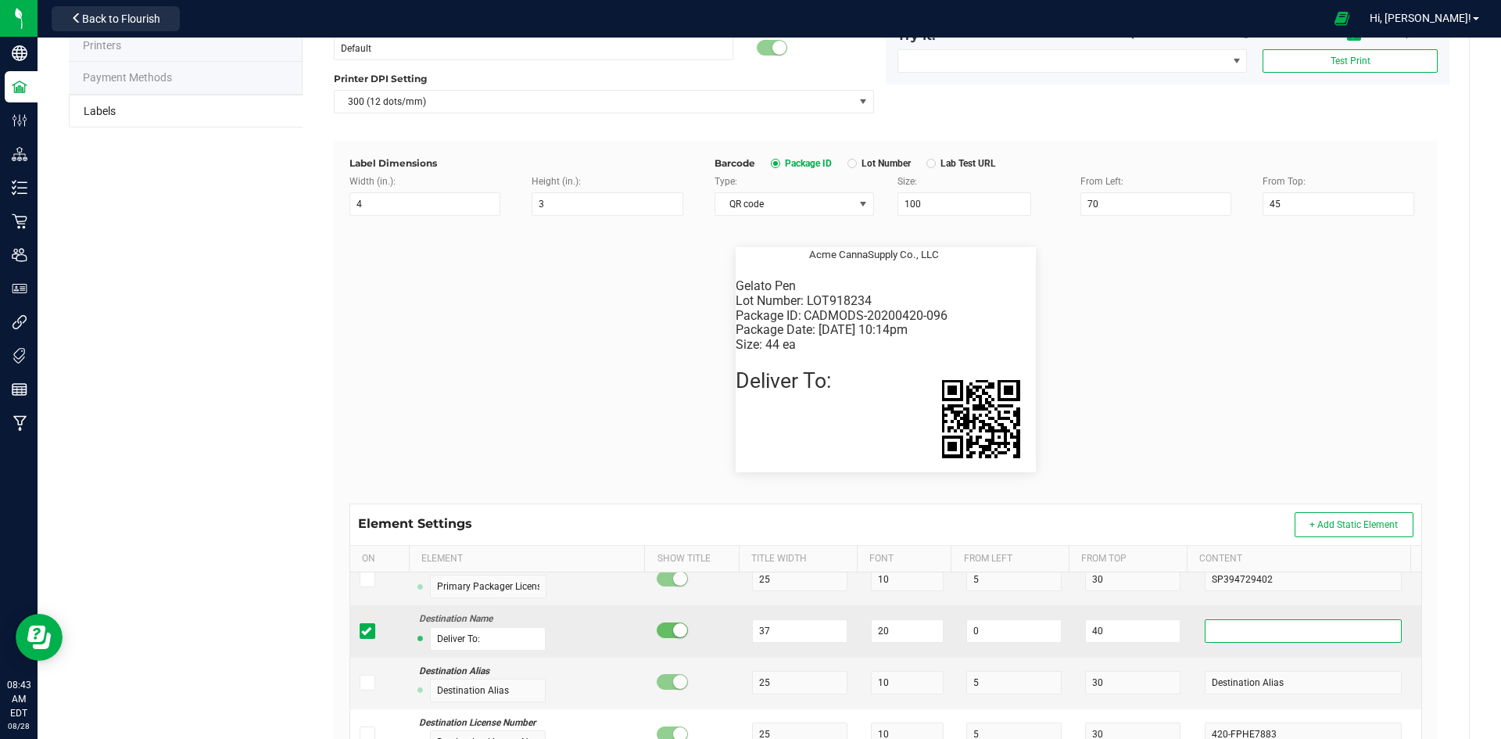
click at [1237, 642] on input "text" at bounding box center [1303, 630] width 197 height 23
type input "rgrggrs"
click at [771, 628] on input "37" at bounding box center [799, 630] width 95 height 23
type input "35"
drag, startPoint x: 1234, startPoint y: 636, endPoint x: 1172, endPoint y: 638, distance: 62.6
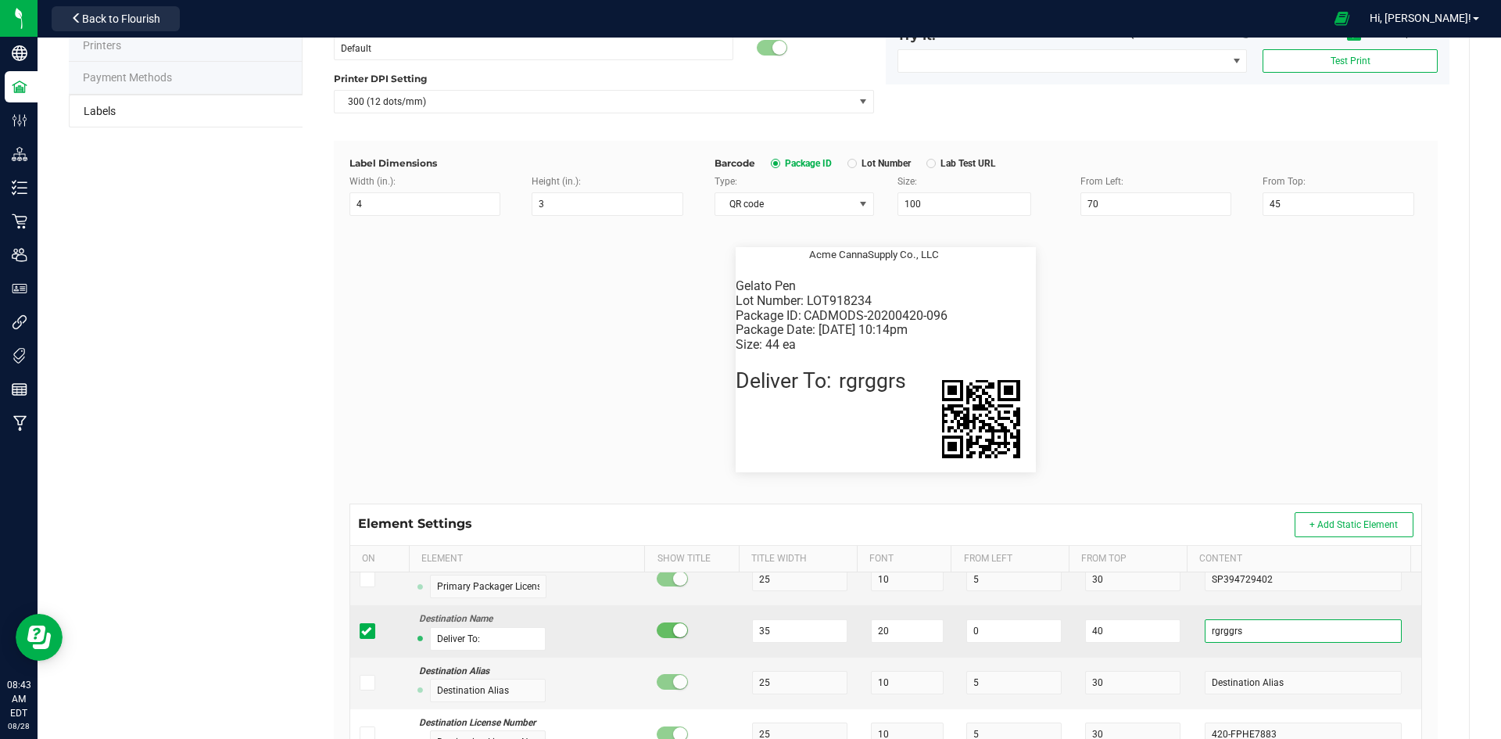
click at [1172, 638] on tr "Destination Name Deliver To: 35 20 0 40 rgrggrs" at bounding box center [885, 631] width 1071 height 52
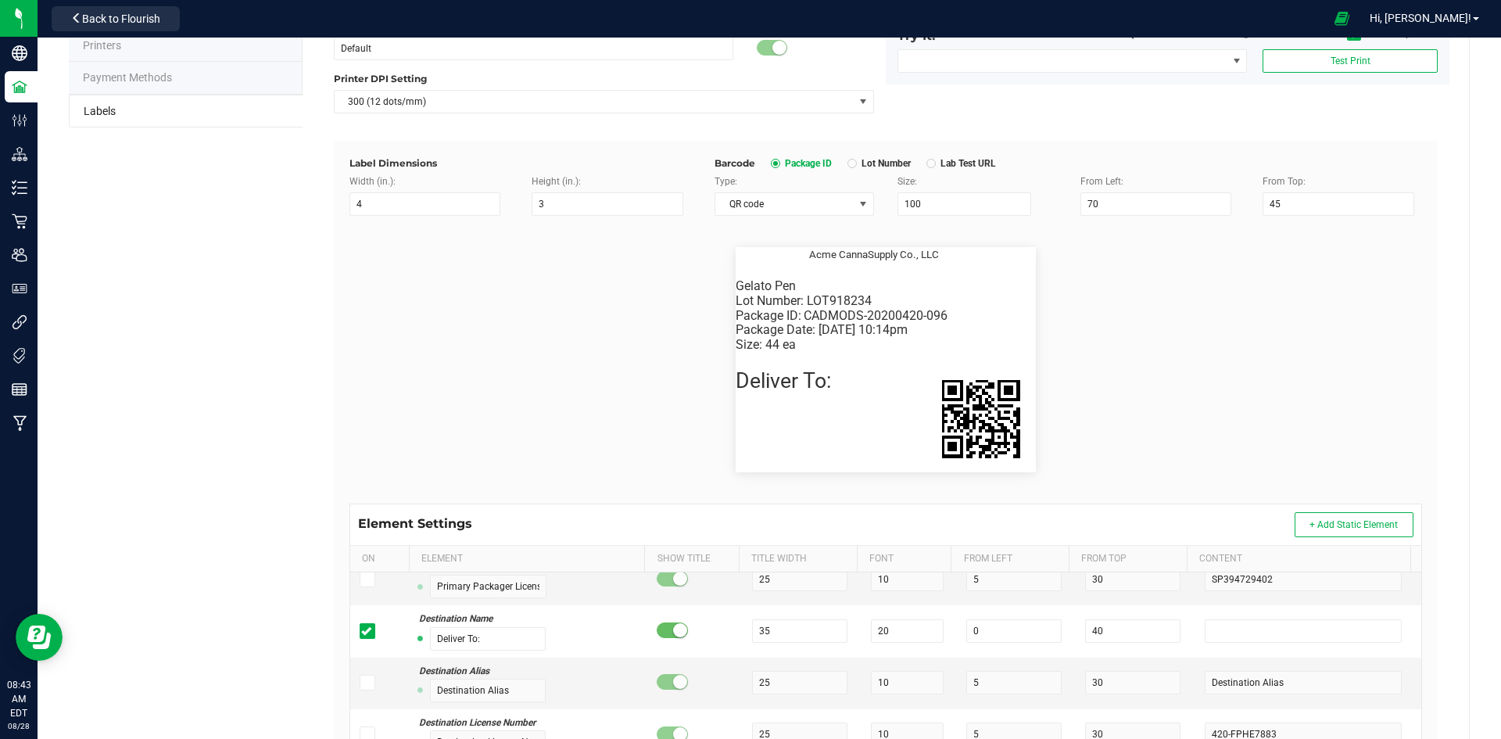
click at [1184, 513] on div "Element Settings + Add Static Element" at bounding box center [885, 524] width 1071 height 41
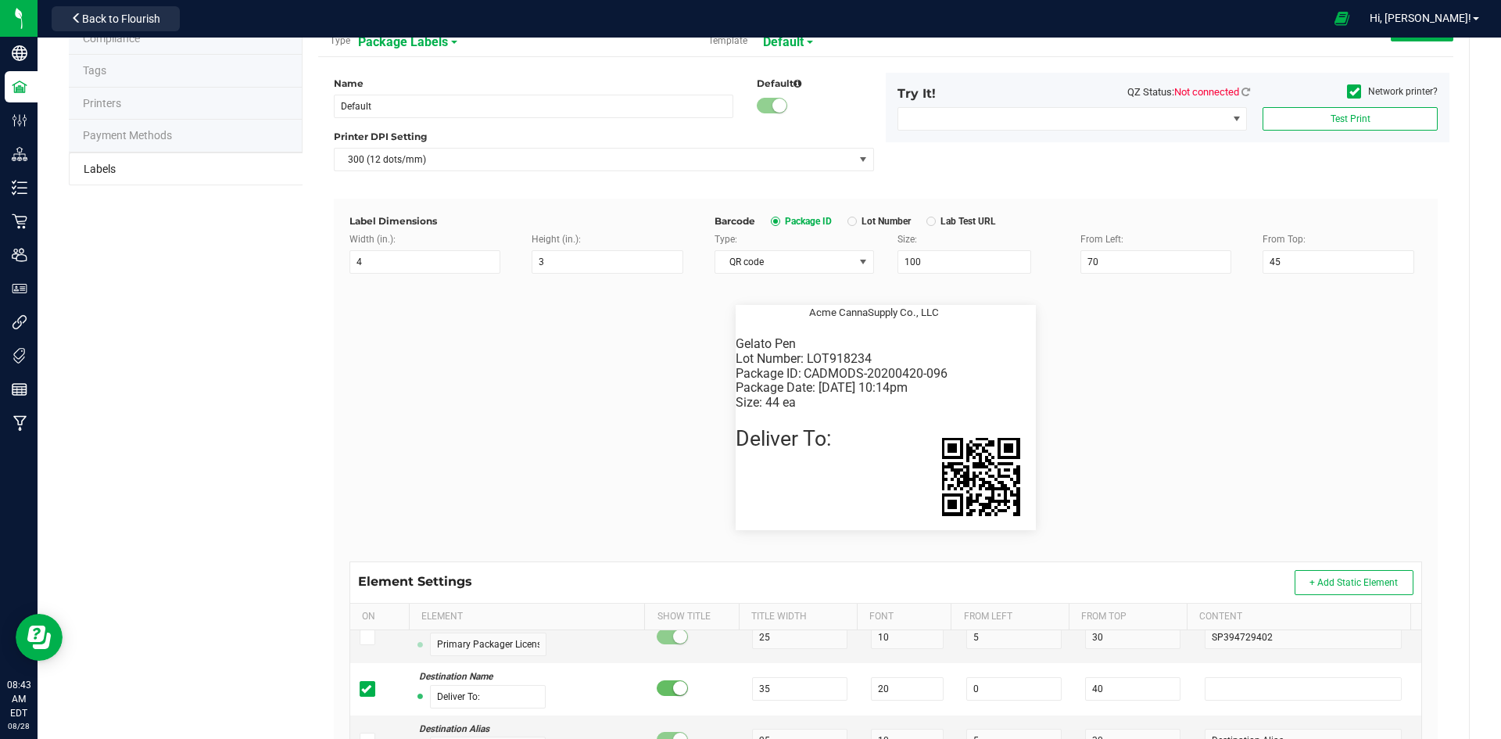
scroll to position [0, 0]
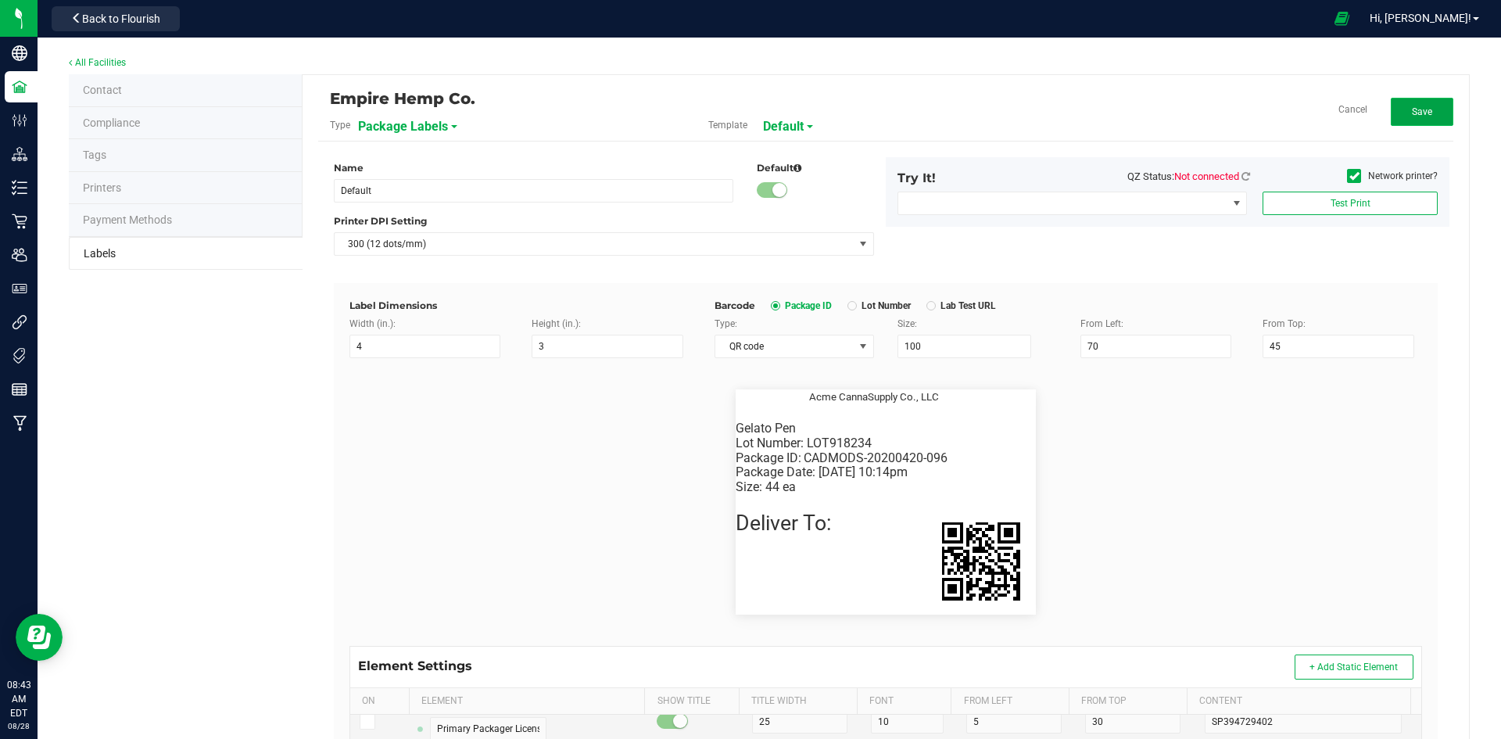
click at [1391, 116] on button "Save" at bounding box center [1422, 112] width 63 height 28
click at [1396, 106] on button "Edit" at bounding box center [1422, 112] width 63 height 28
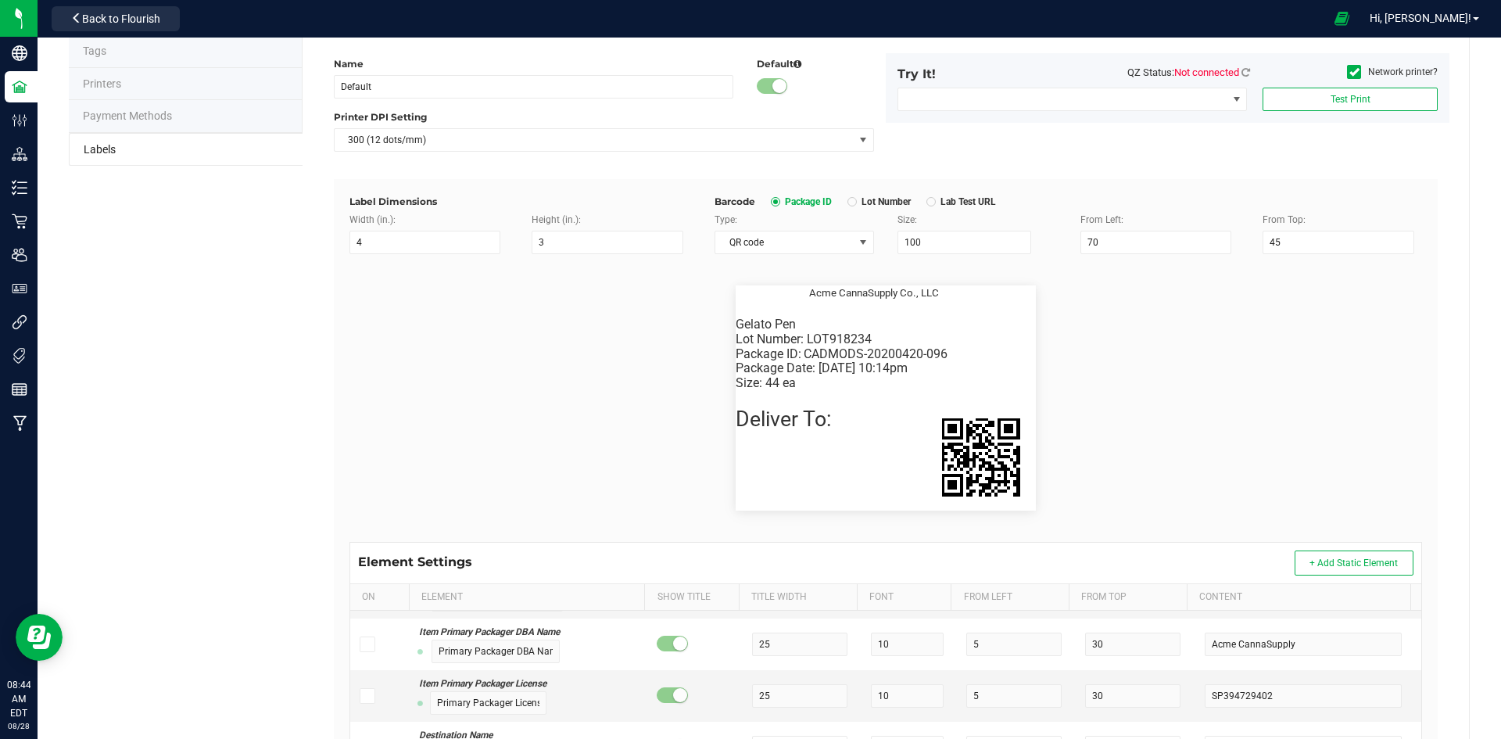
scroll to position [313, 0]
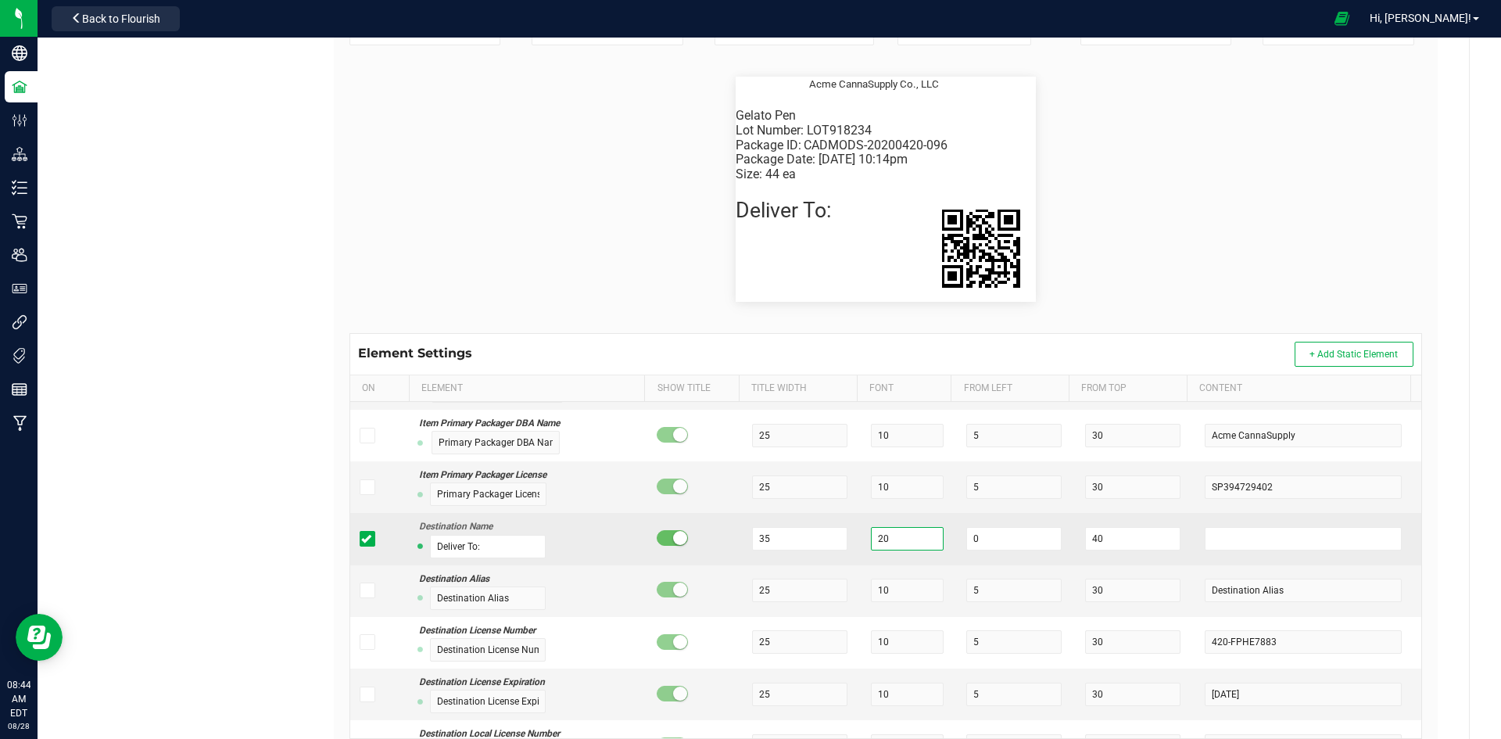
click at [881, 539] on input "20" at bounding box center [907, 538] width 73 height 23
type input "25"
click at [940, 529] on td "25" at bounding box center [908, 539] width 95 height 52
click at [1093, 543] on input "40" at bounding box center [1132, 538] width 95 height 23
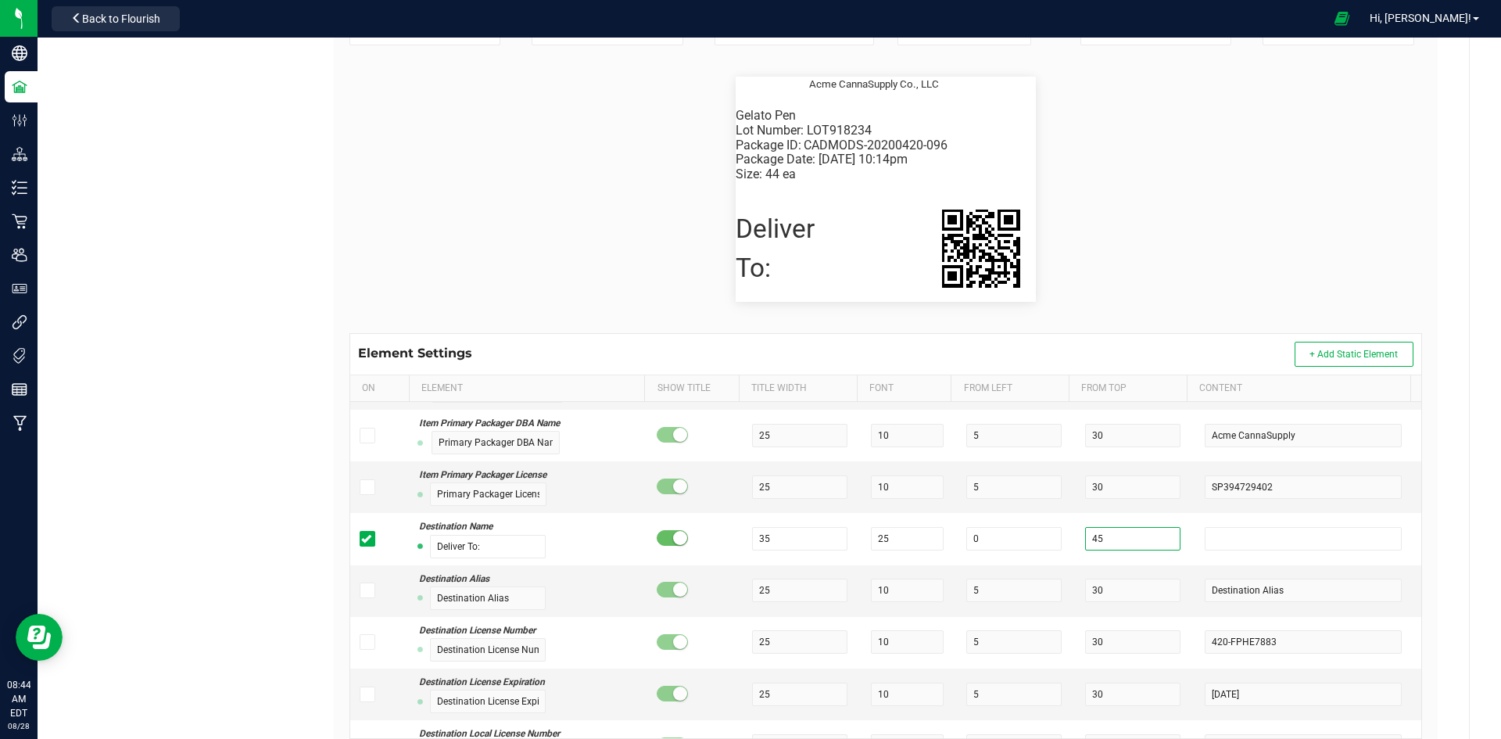
type input "45"
click at [1125, 356] on div "Element Settings + Add Static Element" at bounding box center [885, 354] width 1071 height 41
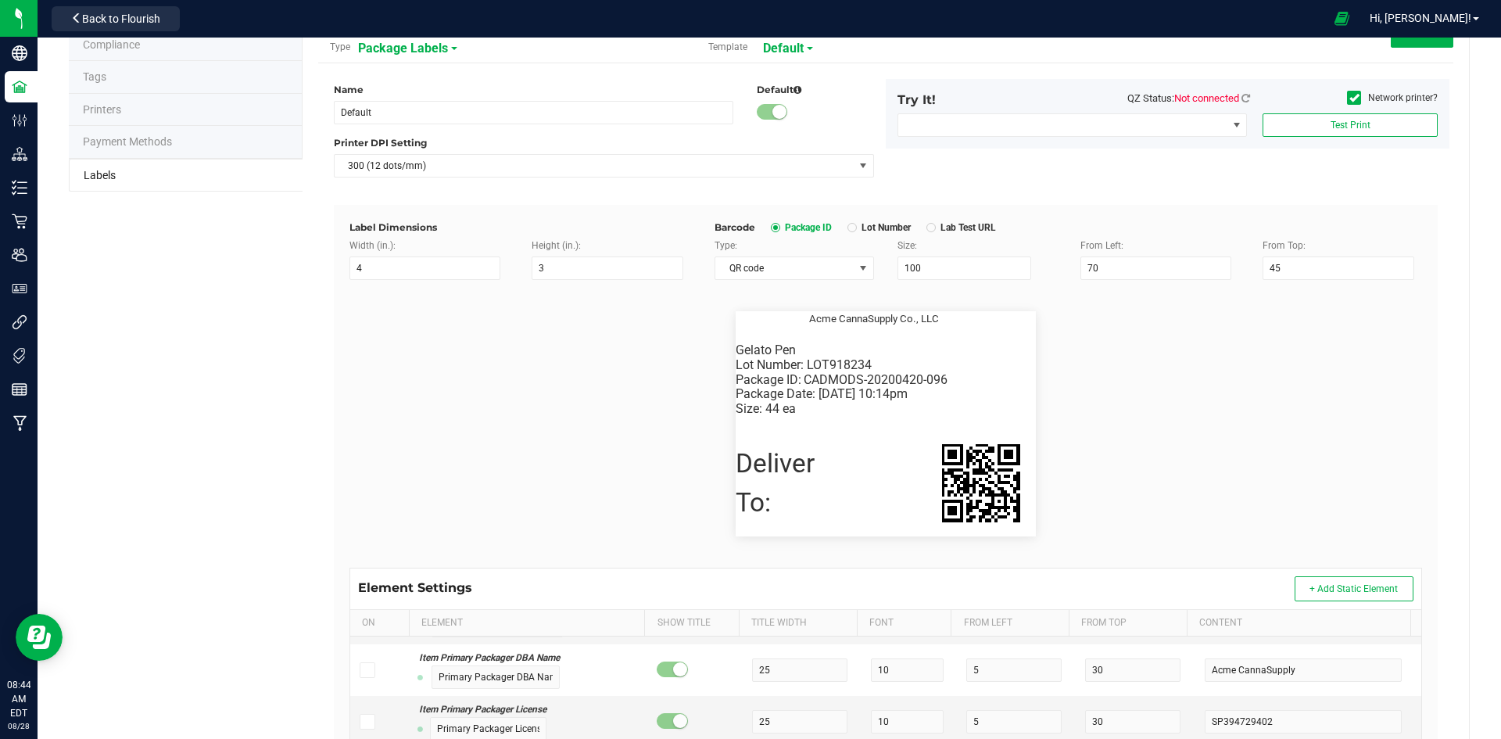
scroll to position [0, 0]
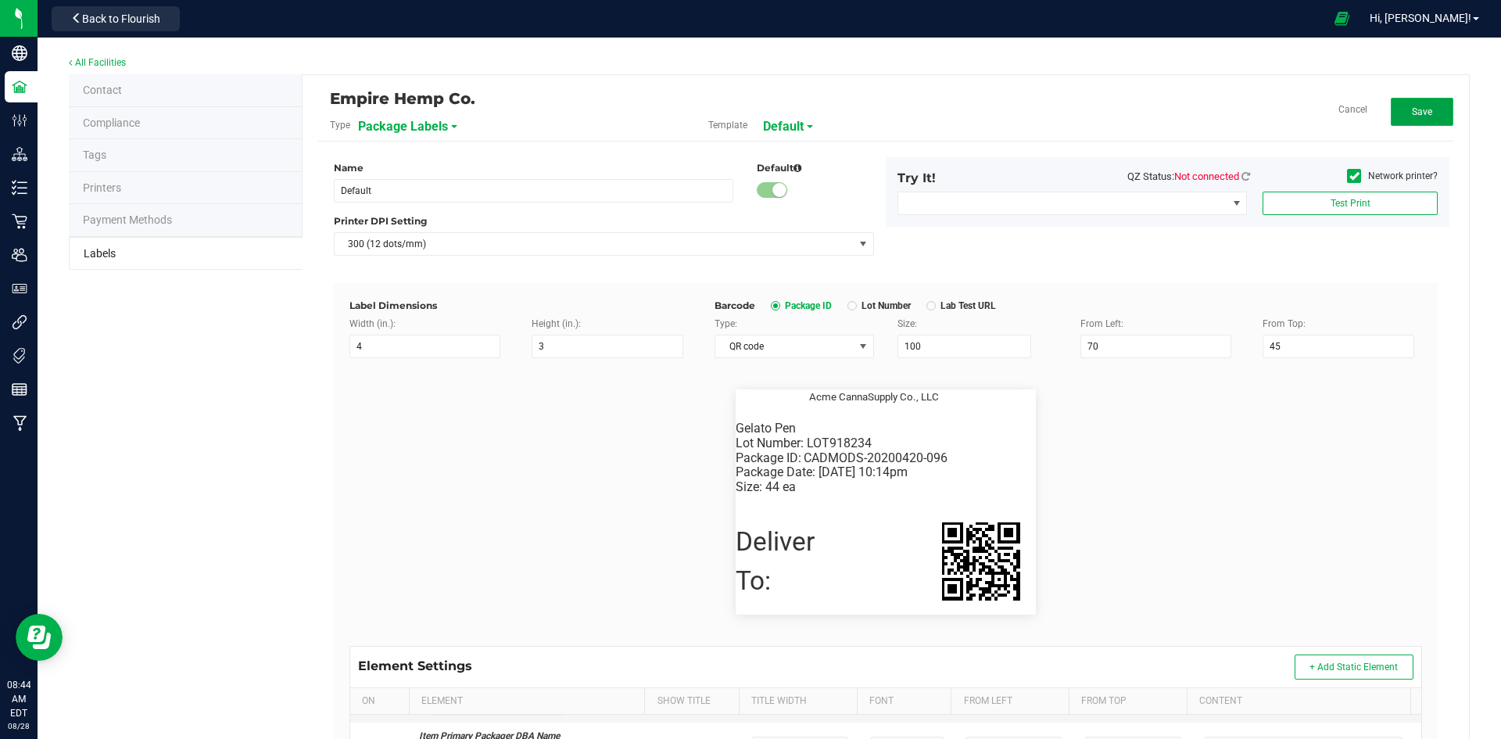
click at [1419, 112] on span "Save" at bounding box center [1422, 111] width 20 height 11
click at [1405, 100] on button "Edit" at bounding box center [1422, 112] width 63 height 28
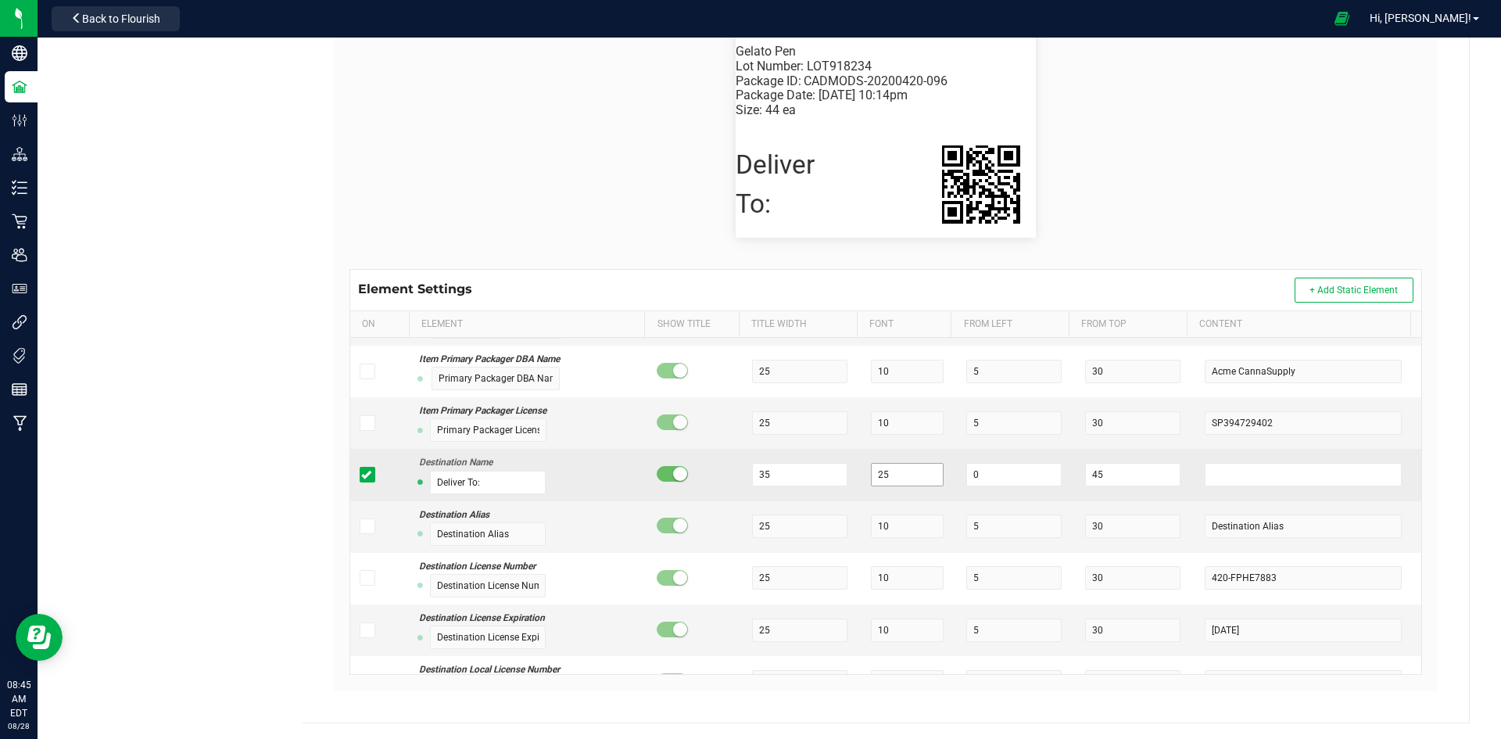
scroll to position [2658, 0]
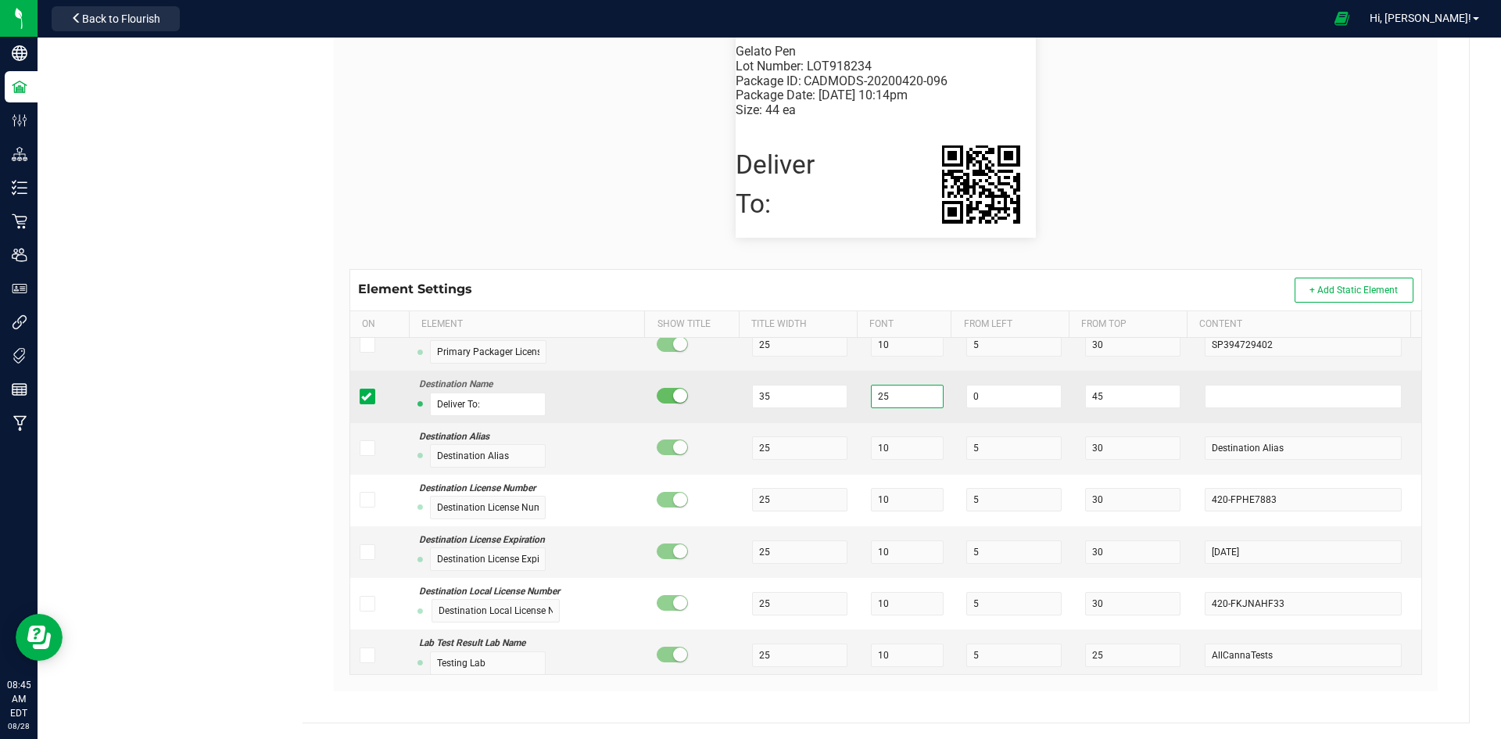
click at [890, 403] on input "25" at bounding box center [907, 396] width 73 height 23
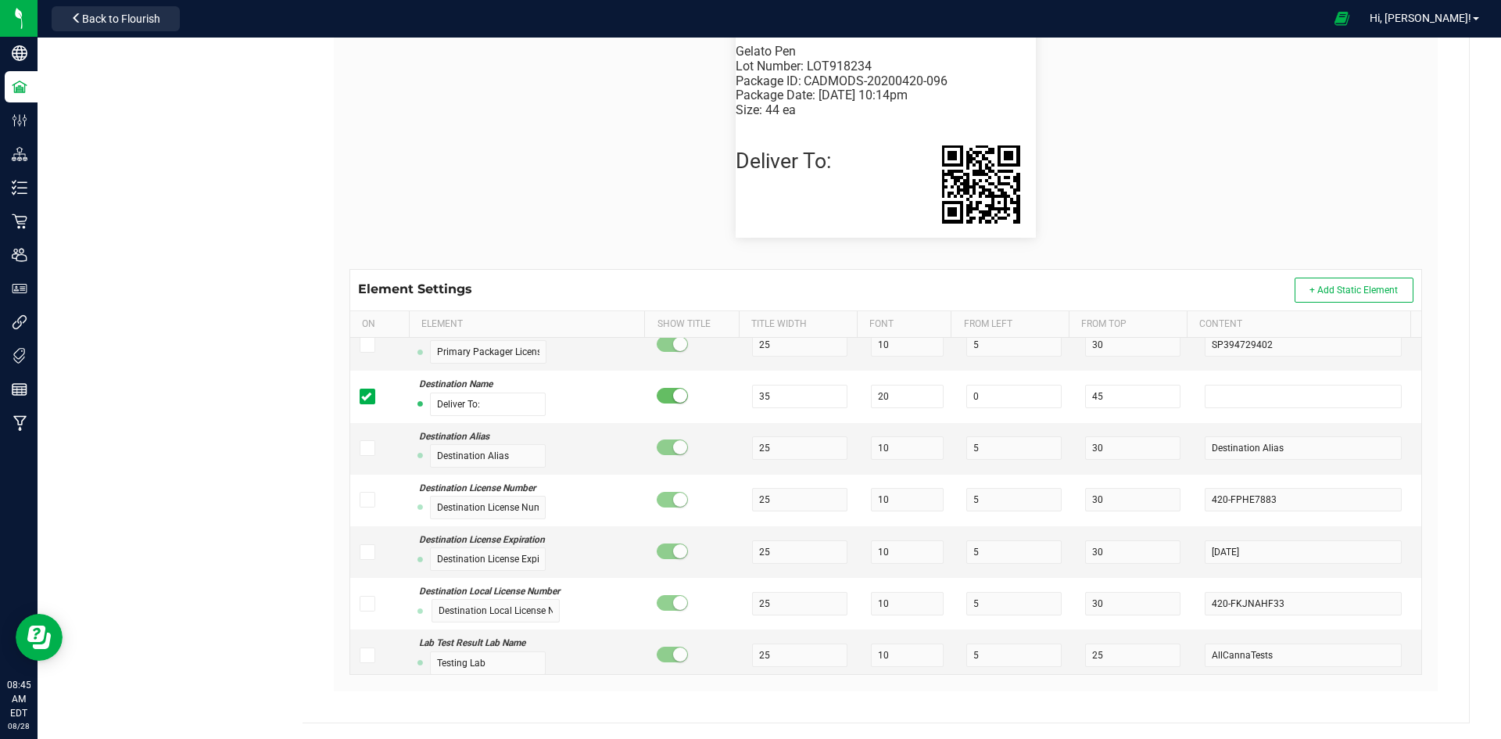
click at [1108, 280] on div "Element Settings + Add Static Element" at bounding box center [885, 290] width 1071 height 41
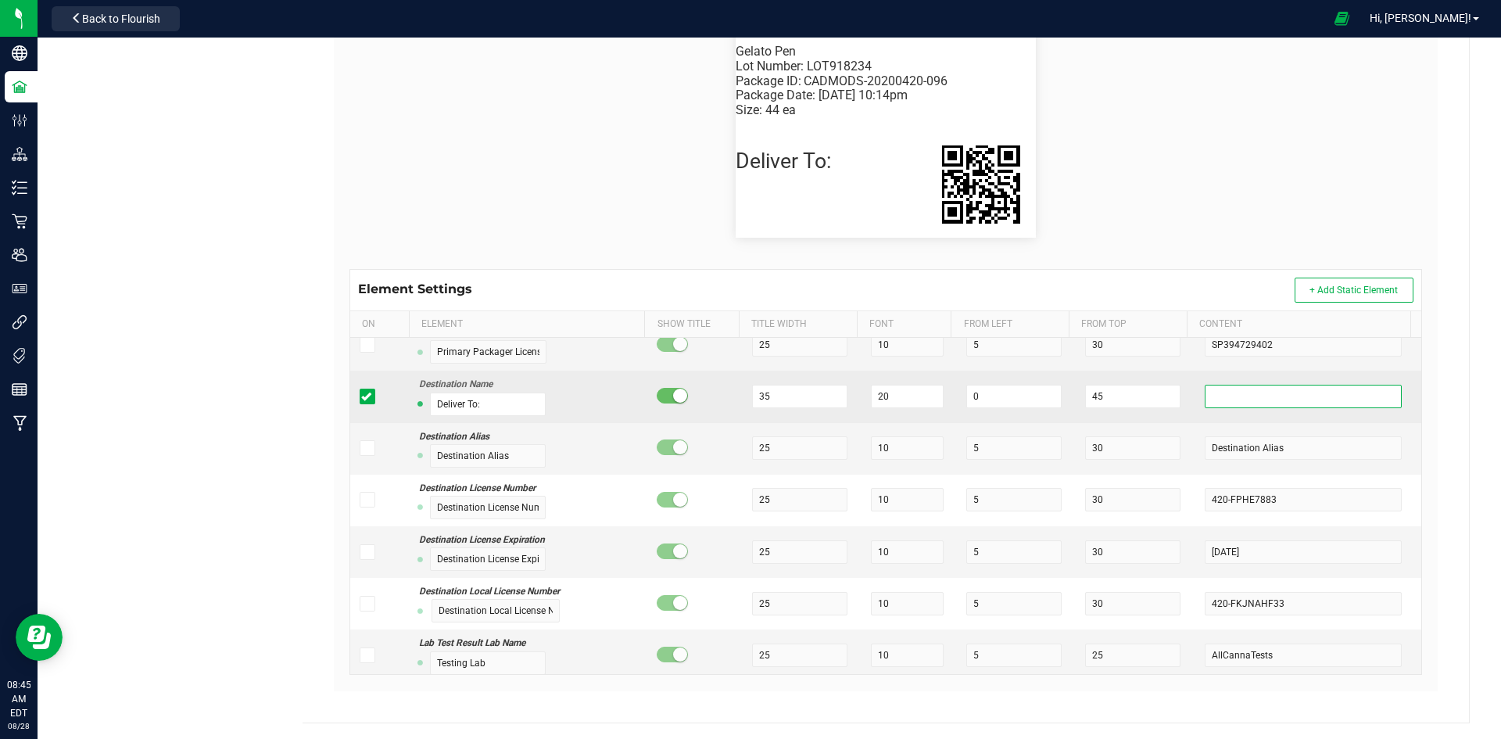
click at [1234, 385] on input "text" at bounding box center [1303, 396] width 197 height 23
click at [803, 392] on input "35" at bounding box center [799, 396] width 95 height 23
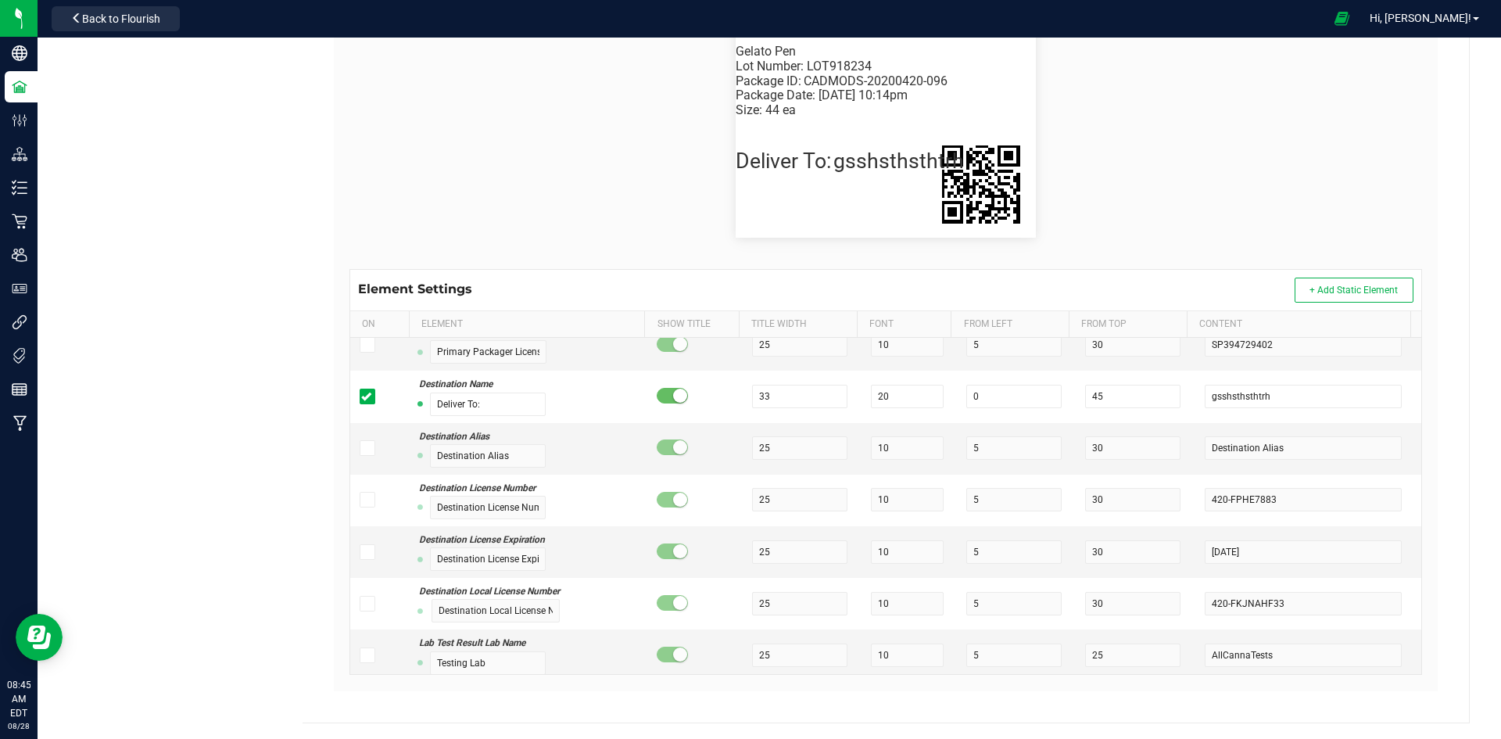
click at [836, 285] on div "Element Settings + Add Static Element" at bounding box center [885, 290] width 1071 height 41
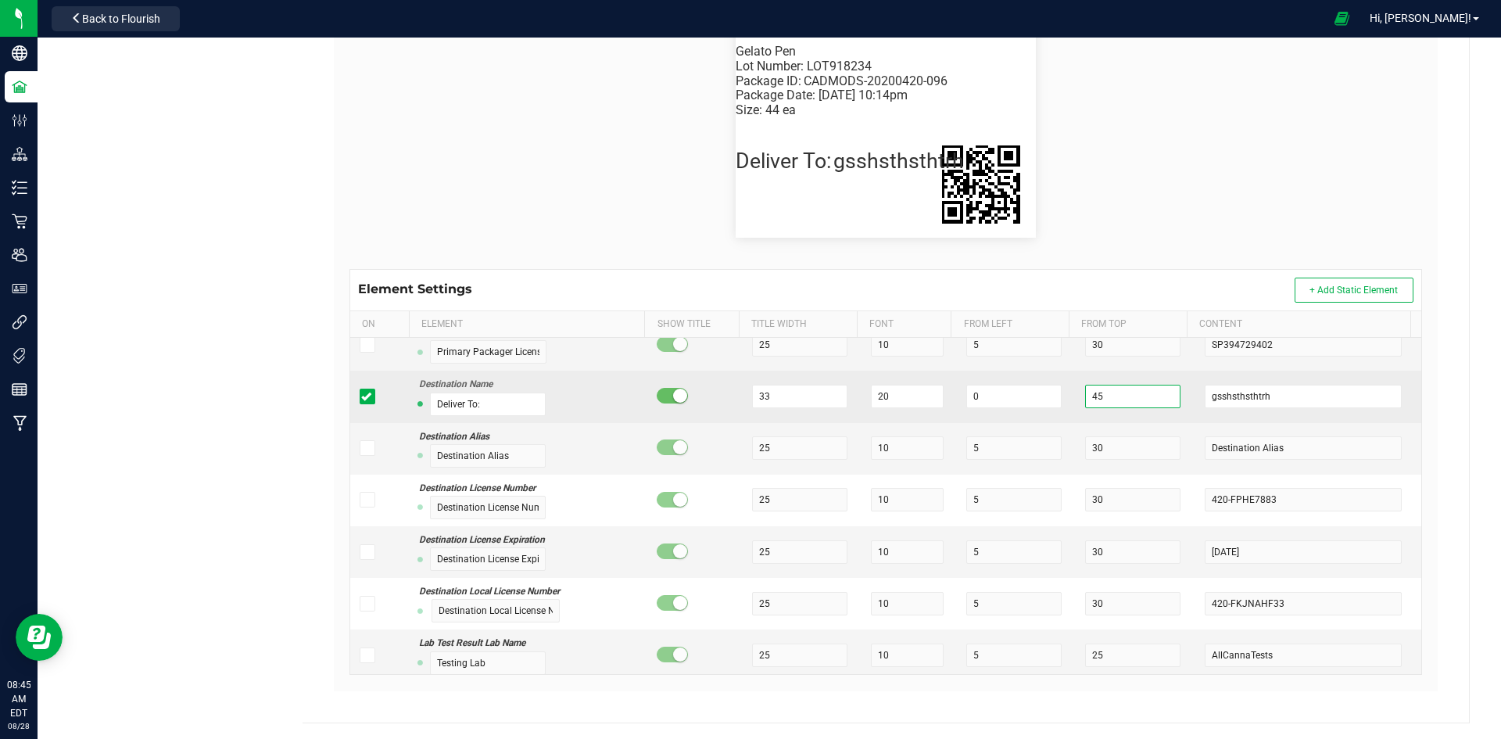
click at [1099, 397] on input "45" at bounding box center [1132, 396] width 95 height 23
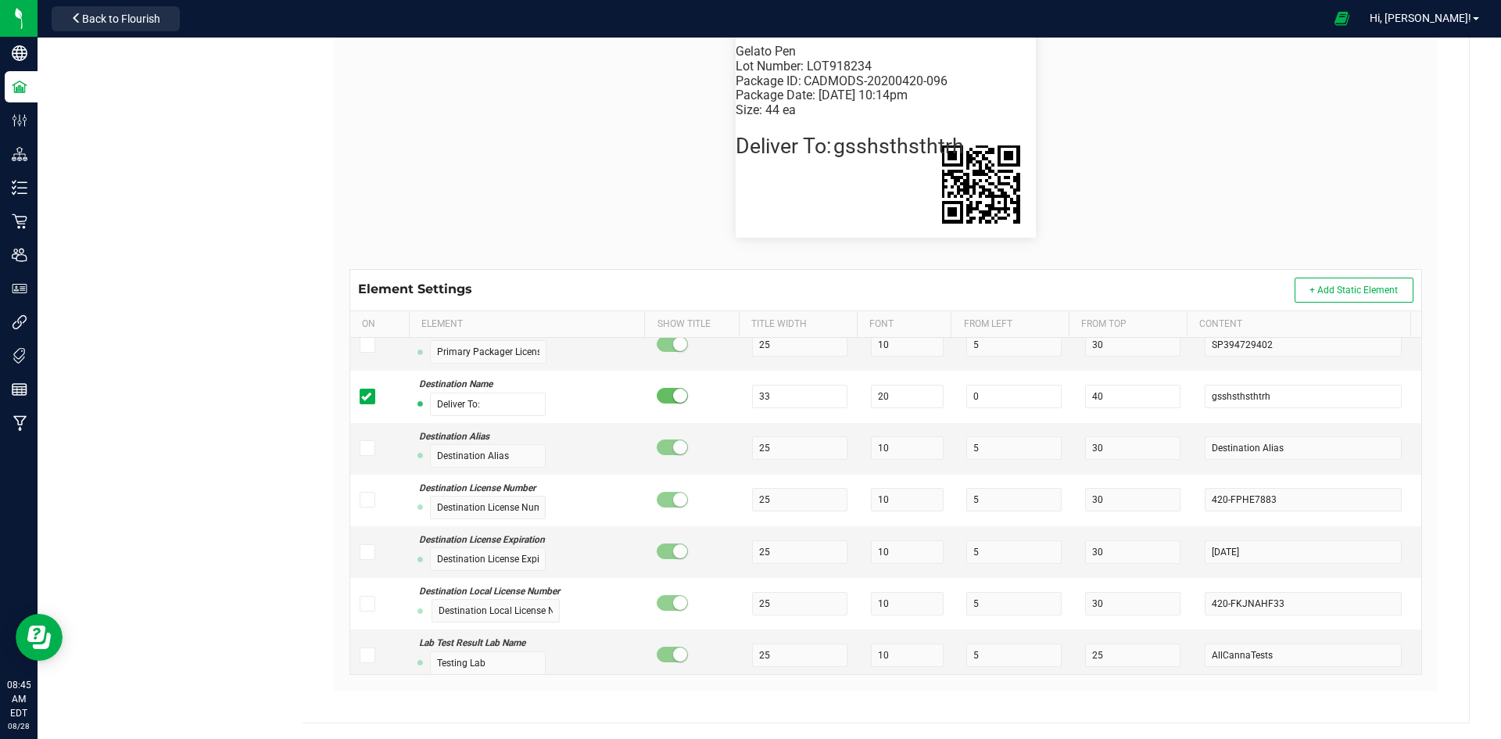
click at [1099, 270] on div "Element Settings + Add Static Element" at bounding box center [885, 290] width 1071 height 41
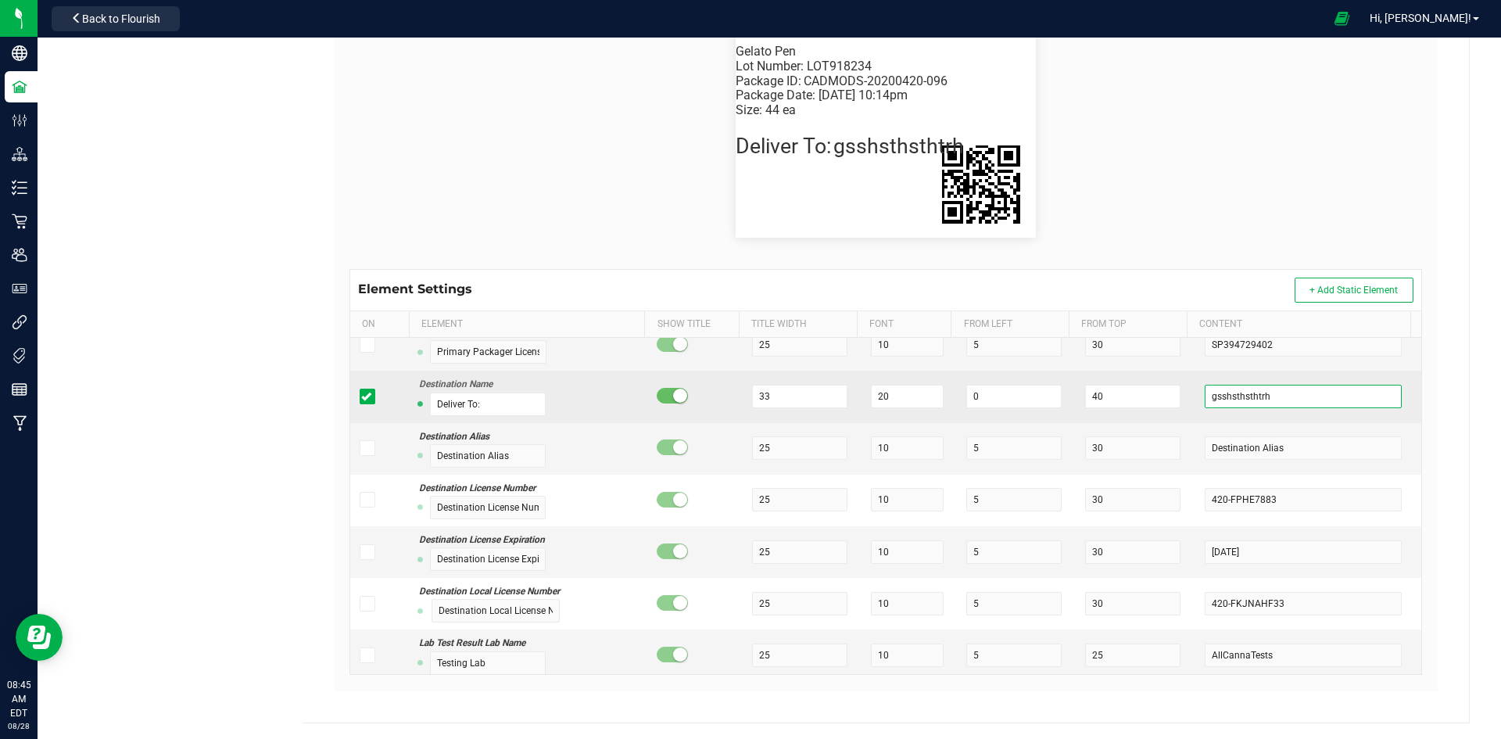
drag, startPoint x: 1273, startPoint y: 393, endPoint x: 1176, endPoint y: 398, distance: 96.3
click at [1195, 398] on td "gsshsthsthtrh" at bounding box center [1308, 397] width 226 height 52
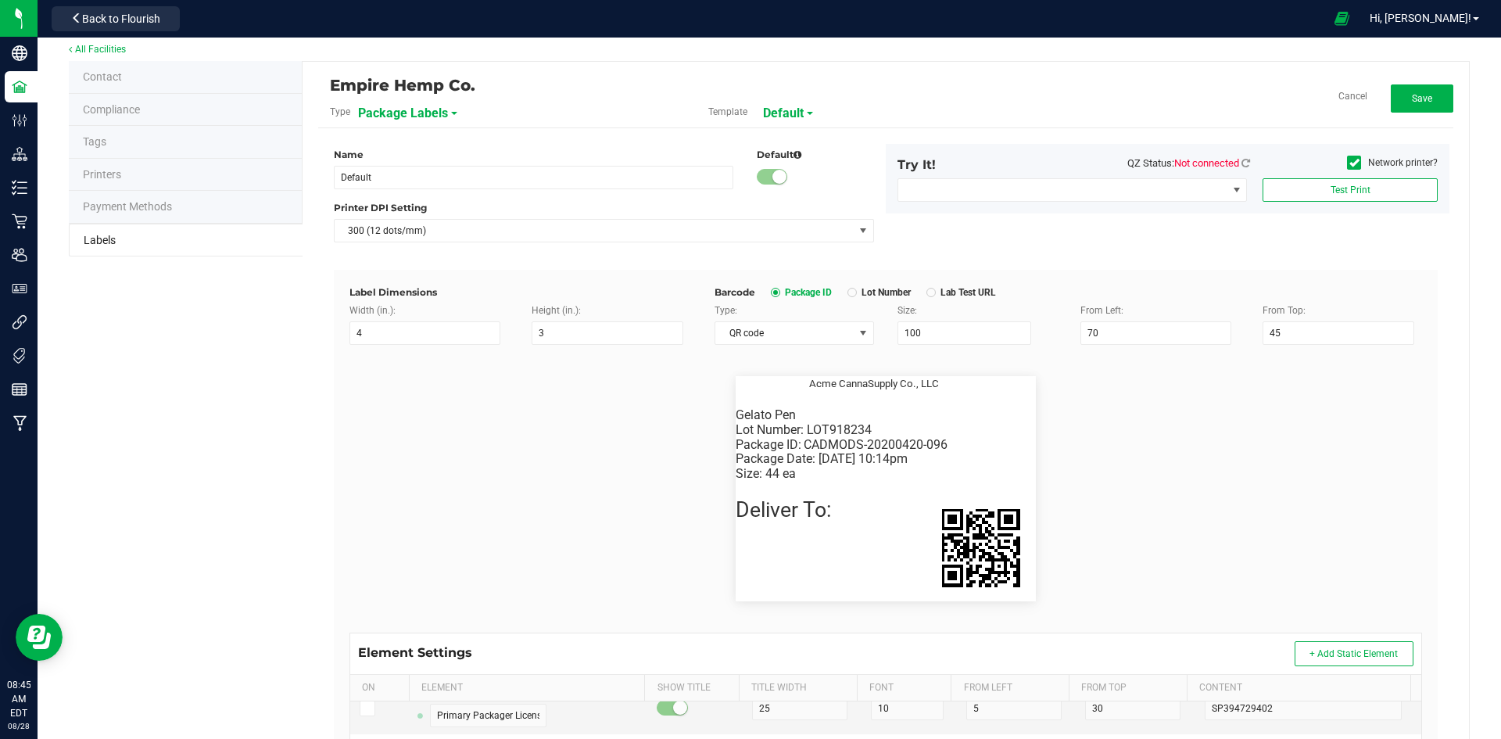
scroll to position [0, 0]
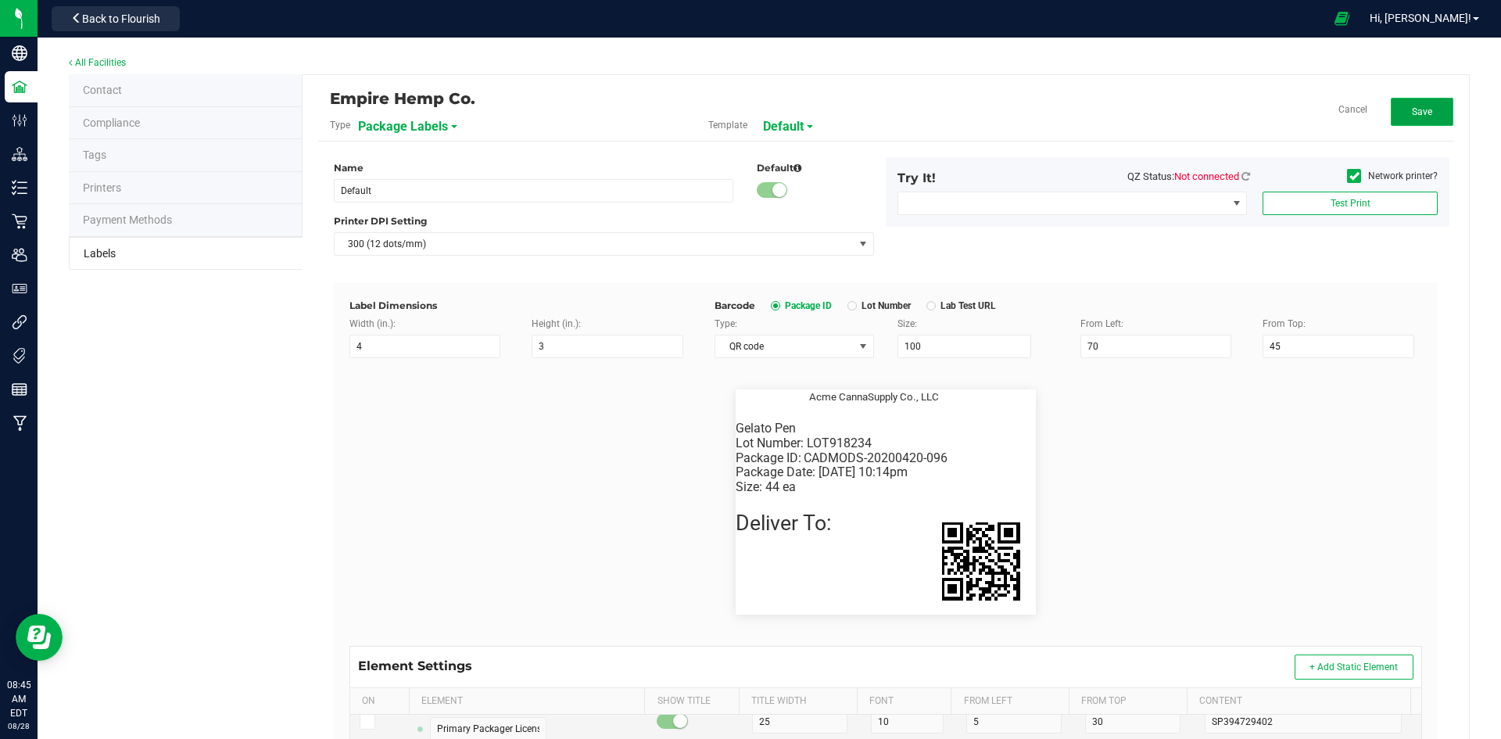
click at [1412, 113] on span "Save" at bounding box center [1422, 111] width 20 height 11
click at [1413, 113] on span "Edit" at bounding box center [1421, 111] width 16 height 11
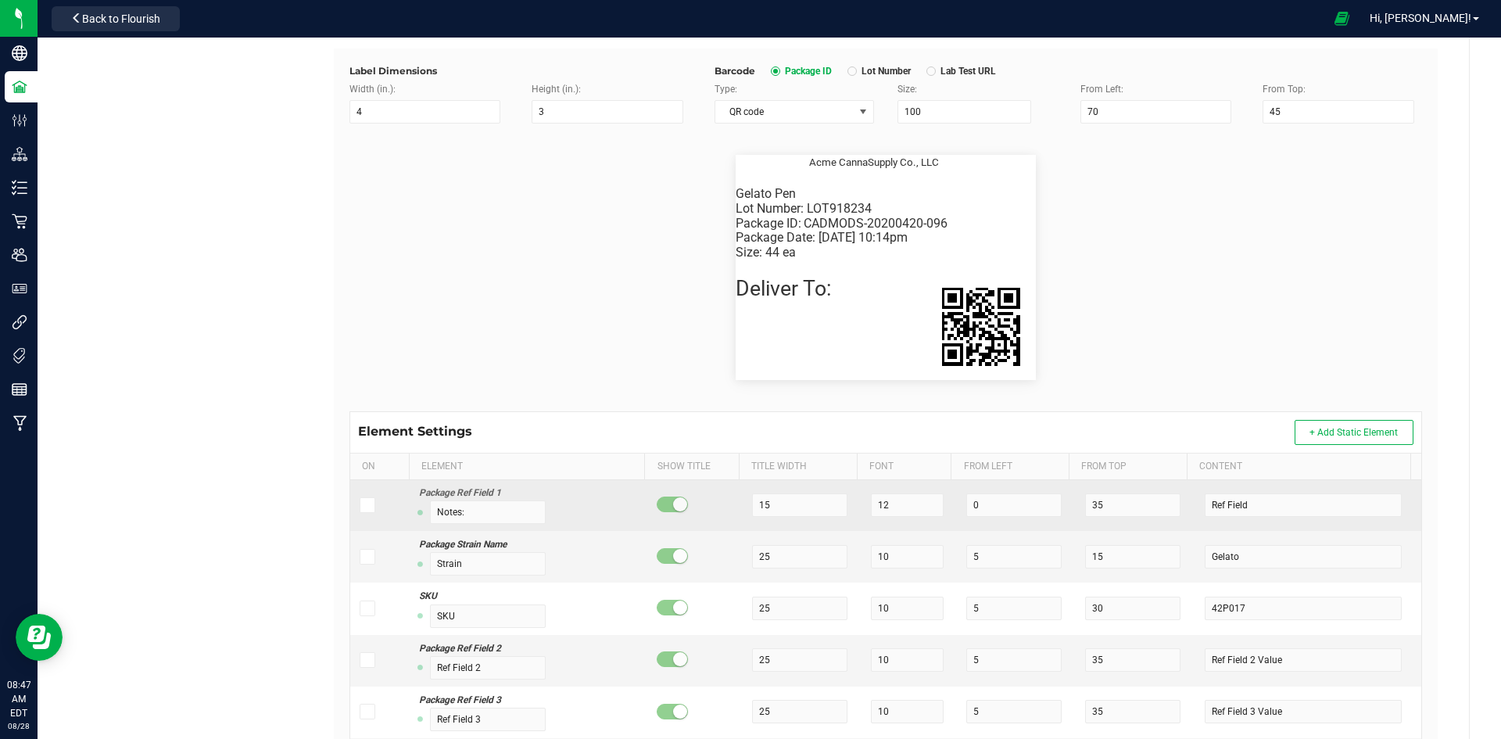
scroll to position [313, 0]
click at [364, 503] on icon at bounding box center [366, 503] width 10 height 0
click at [0, 0] on input "checkbox" at bounding box center [0, 0] width 0 height 0
click at [475, 510] on input "Notes:" at bounding box center [488, 510] width 116 height 23
click at [673, 504] on small at bounding box center [680, 503] width 14 height 14
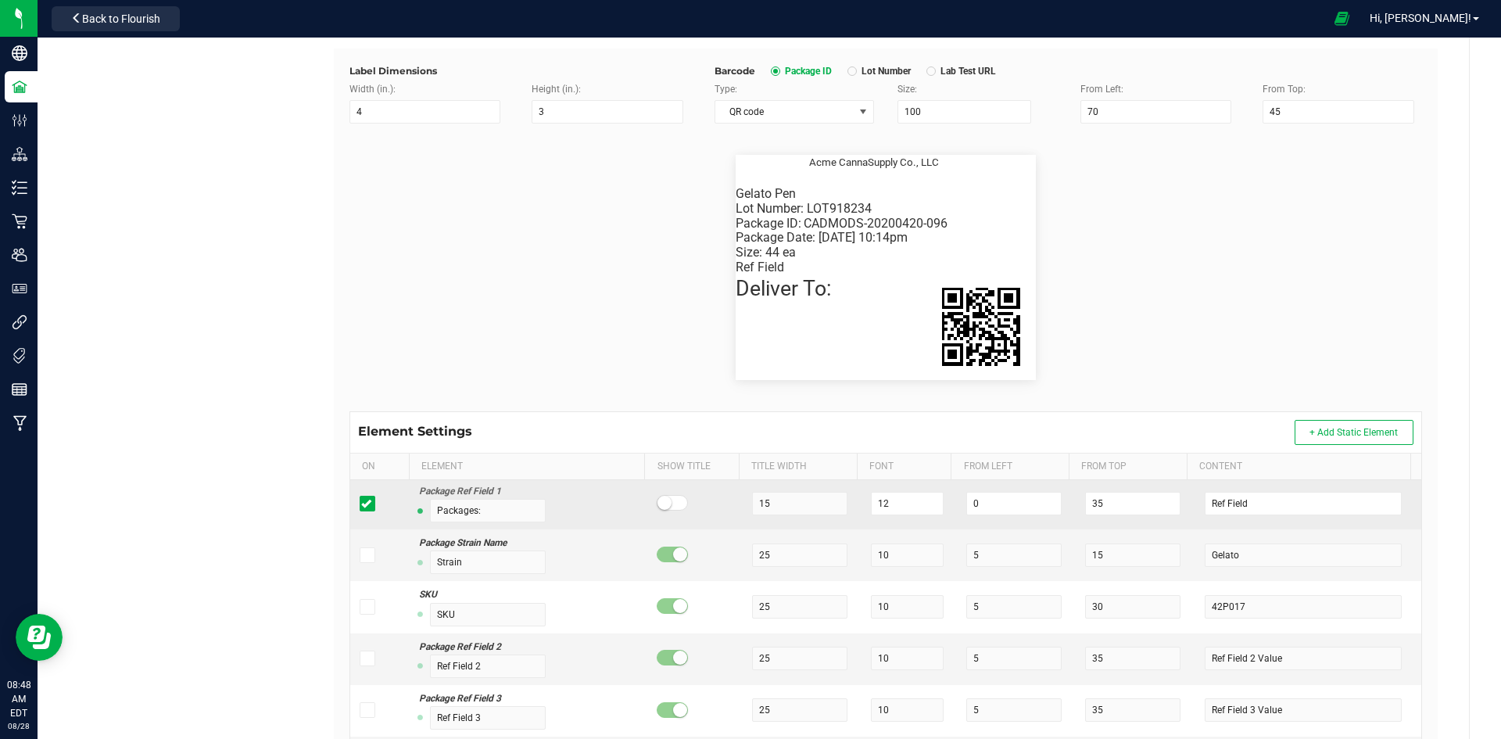
click at [673, 504] on span at bounding box center [672, 503] width 31 height 16
click at [775, 510] on input "15" at bounding box center [799, 503] width 95 height 23
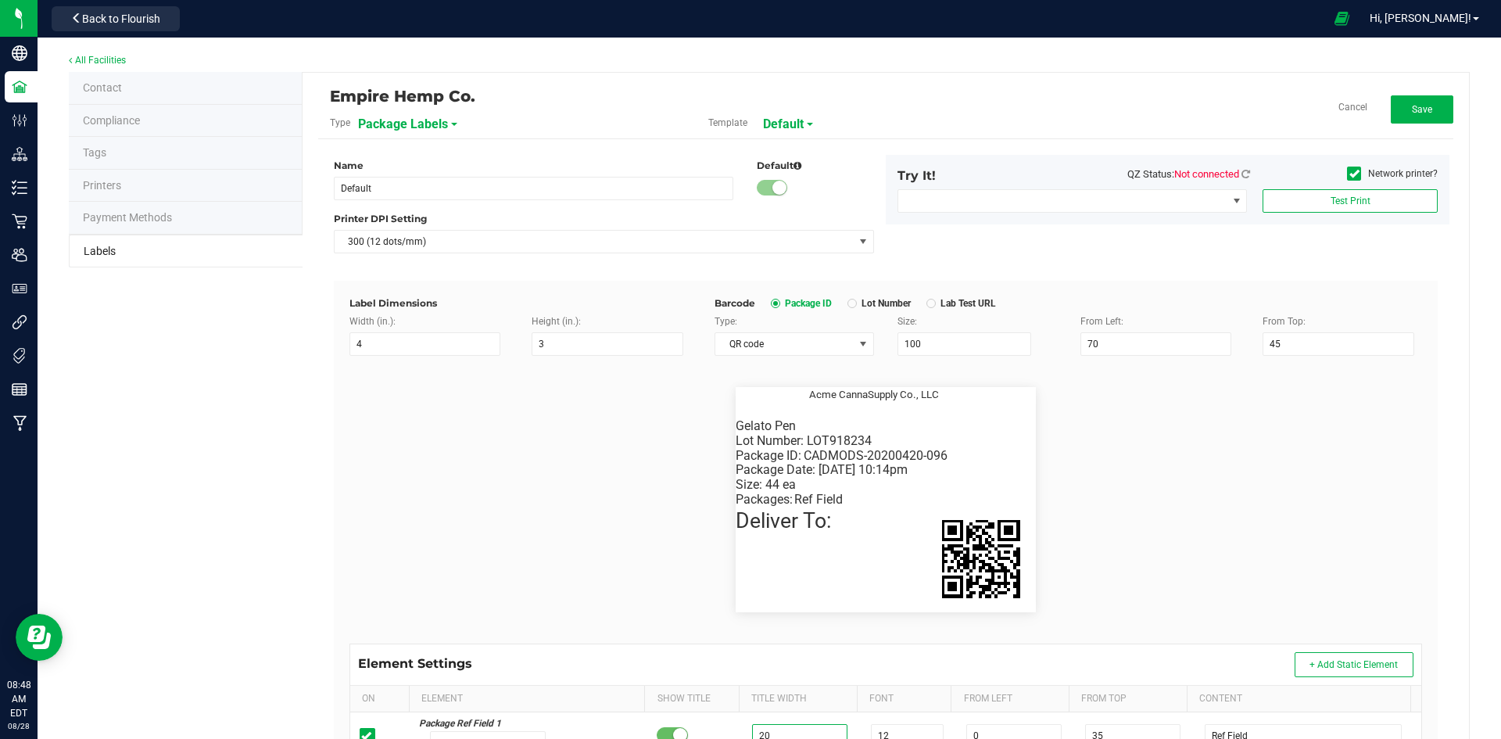
scroll to position [0, 0]
click at [1412, 111] on span "Save" at bounding box center [1422, 111] width 20 height 11
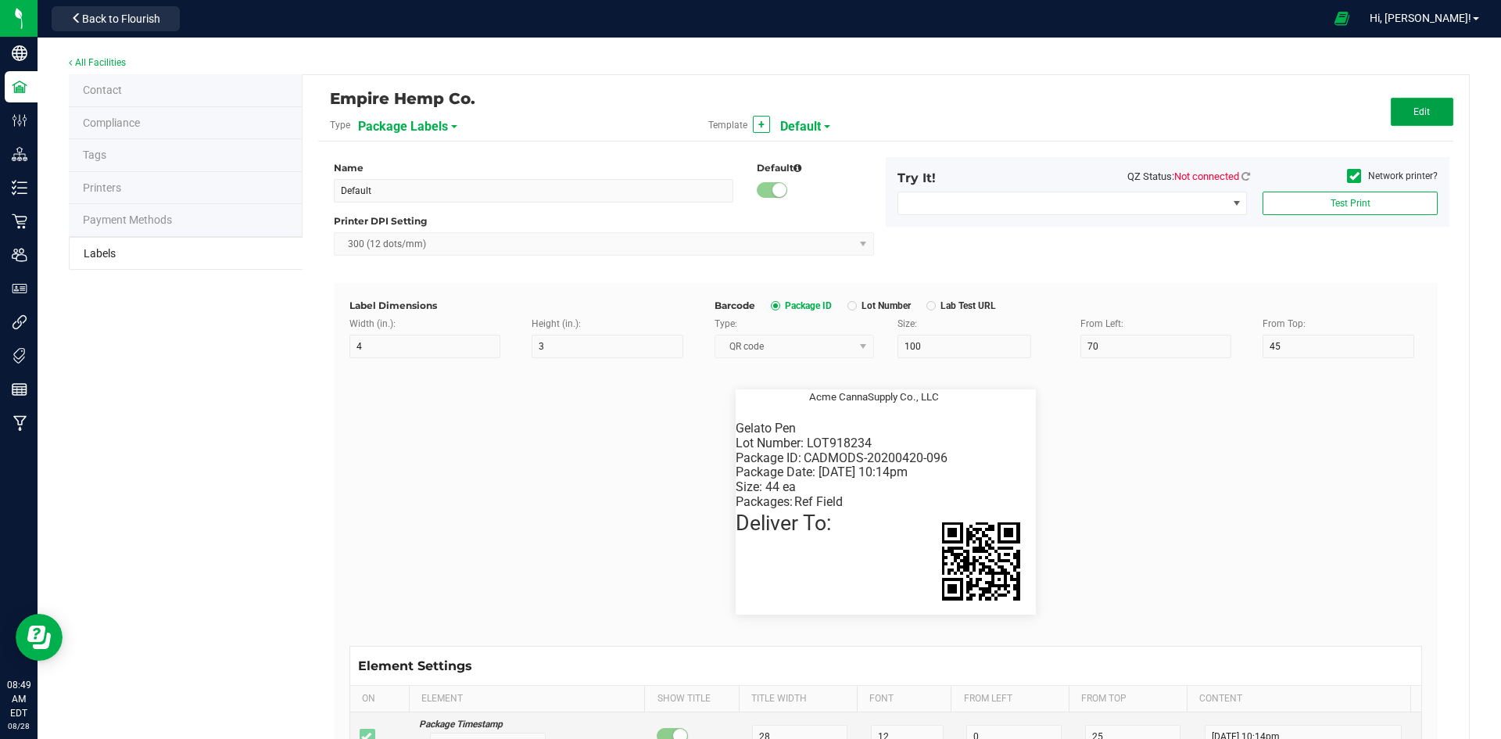
click at [1394, 116] on button "Edit" at bounding box center [1422, 112] width 63 height 28
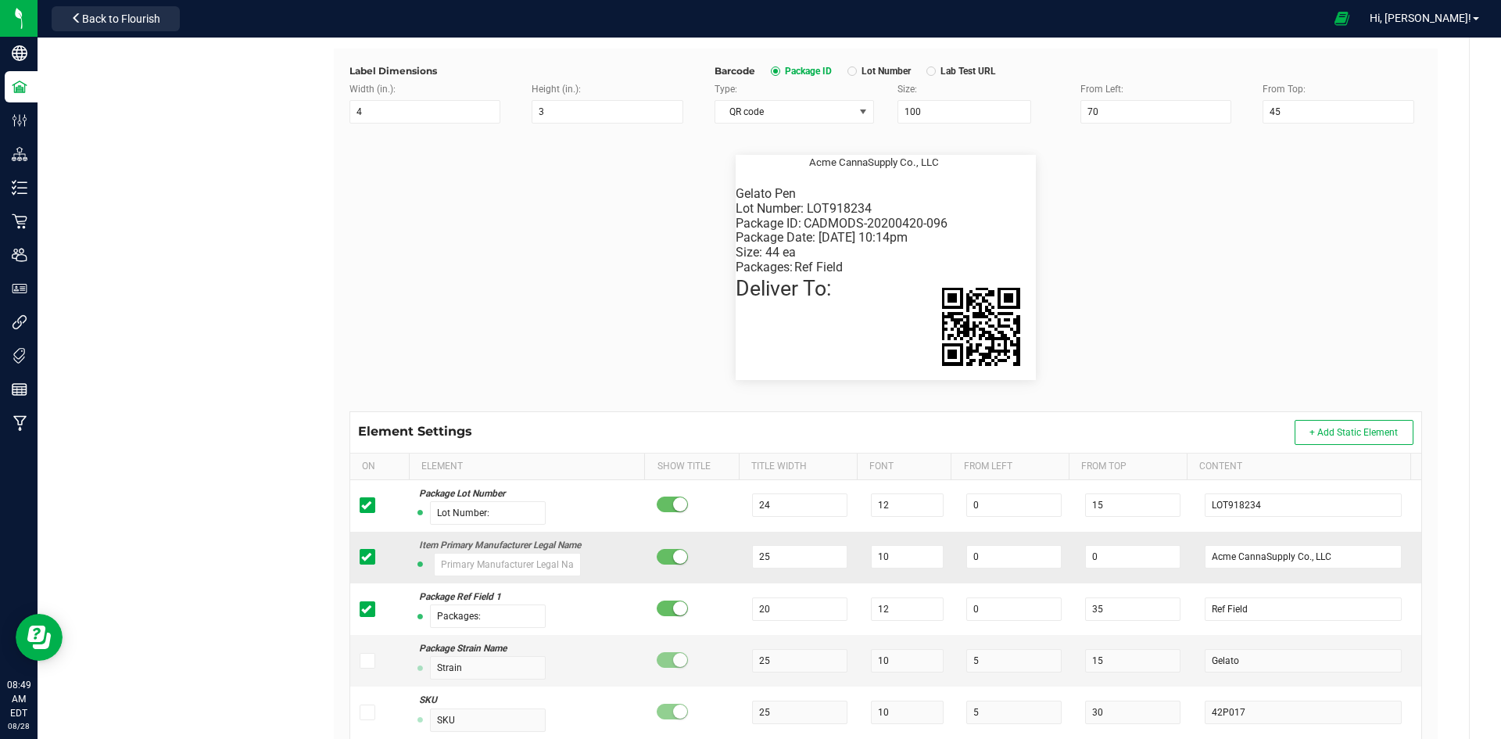
scroll to position [234, 0]
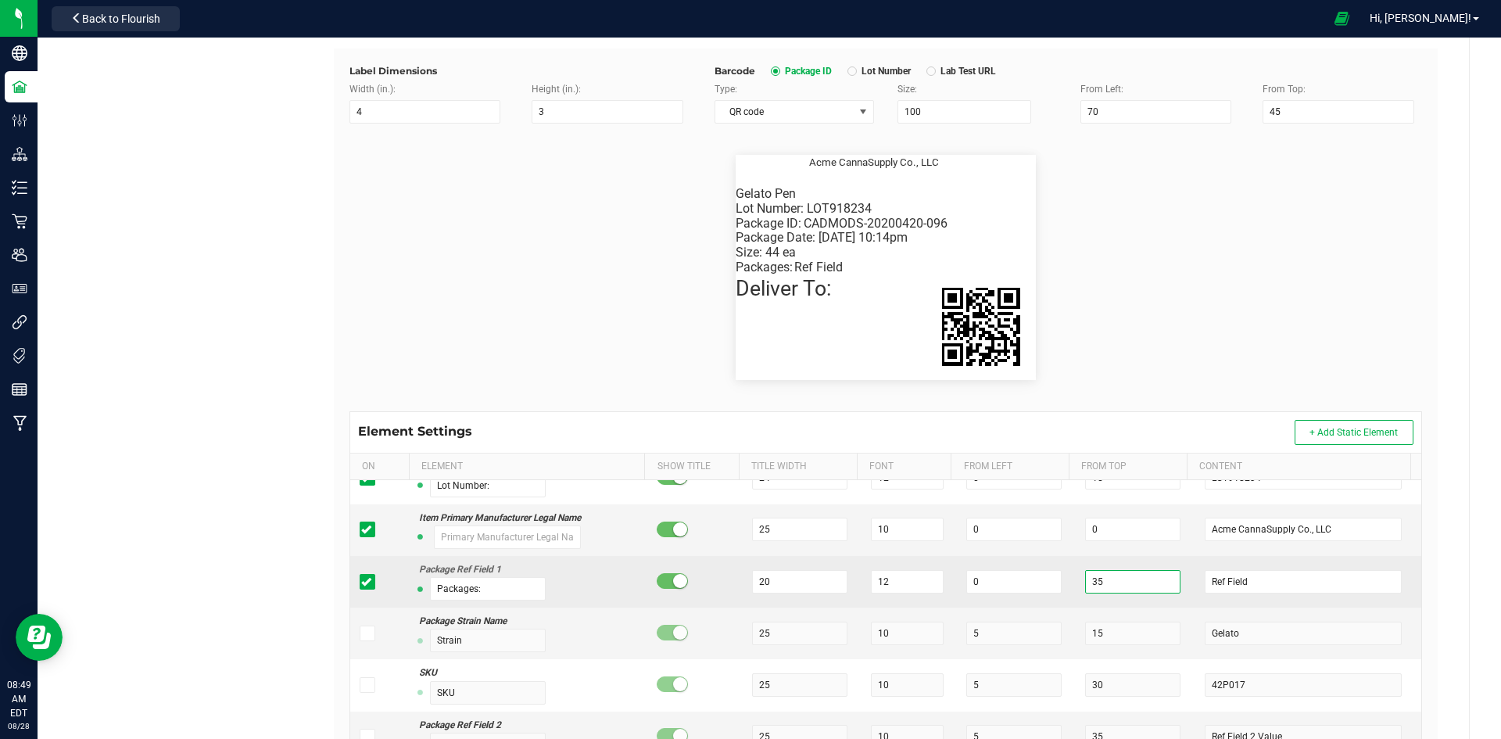
click at [1095, 580] on input "35" at bounding box center [1132, 581] width 95 height 23
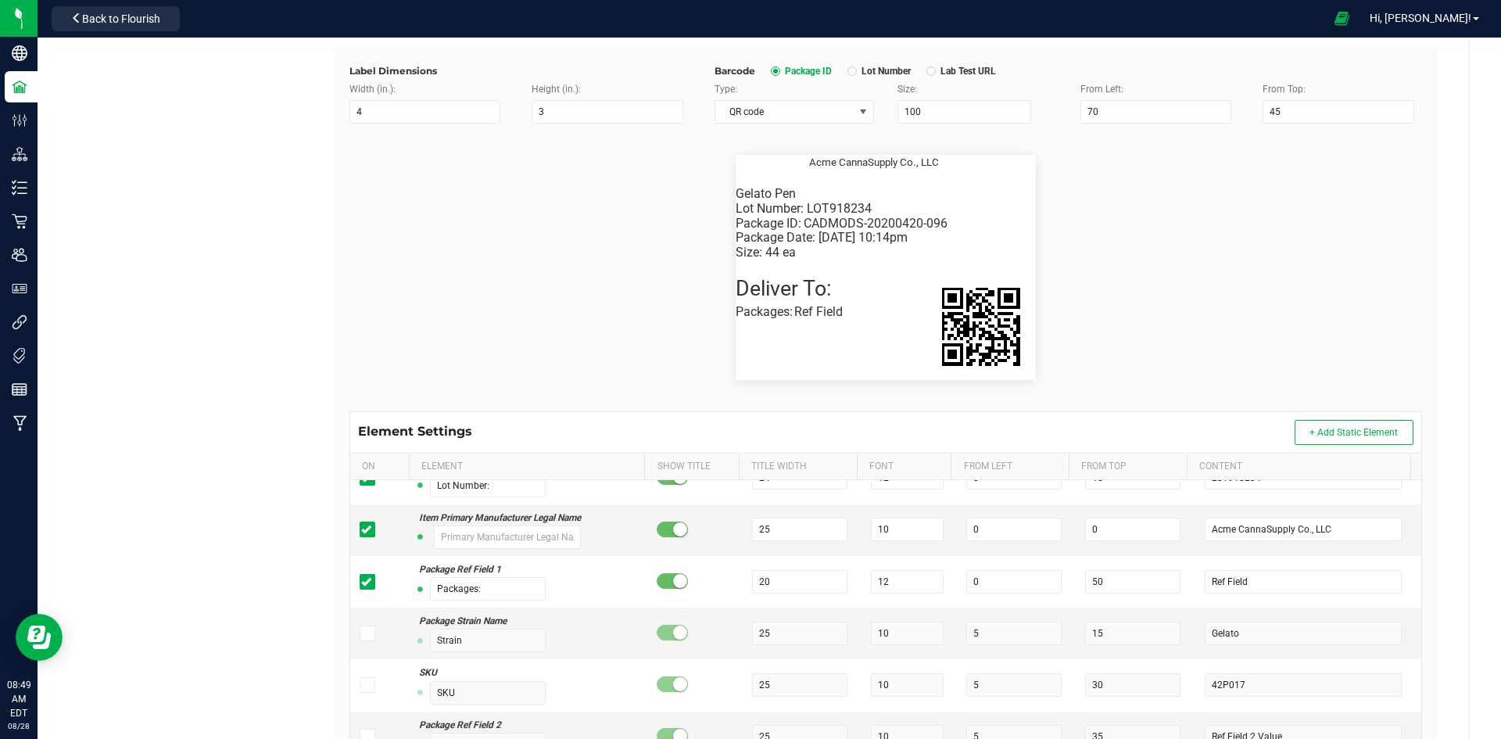
click at [1101, 422] on div "Element Settings + Add Static Element" at bounding box center [885, 432] width 1071 height 41
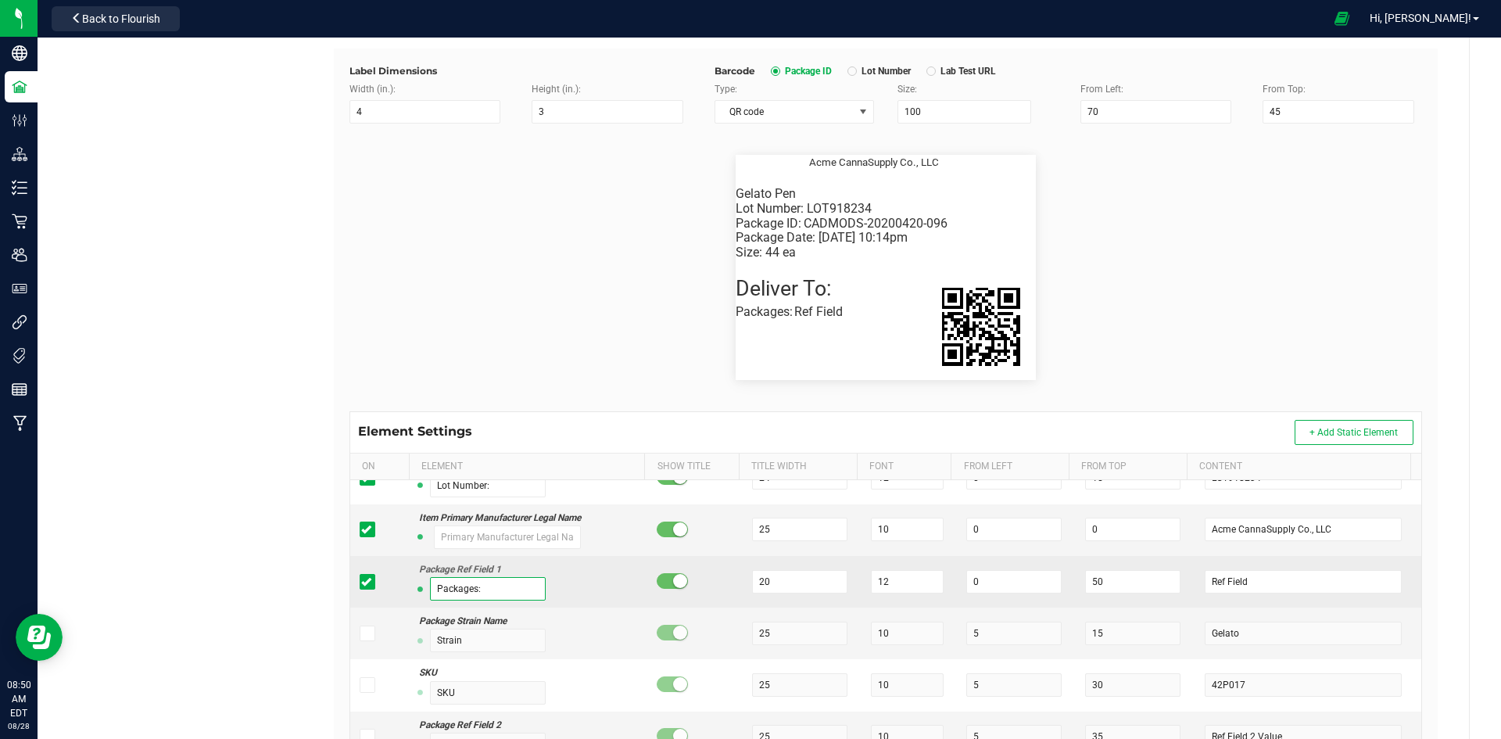
click at [521, 583] on input "Packages:" at bounding box center [488, 588] width 116 height 23
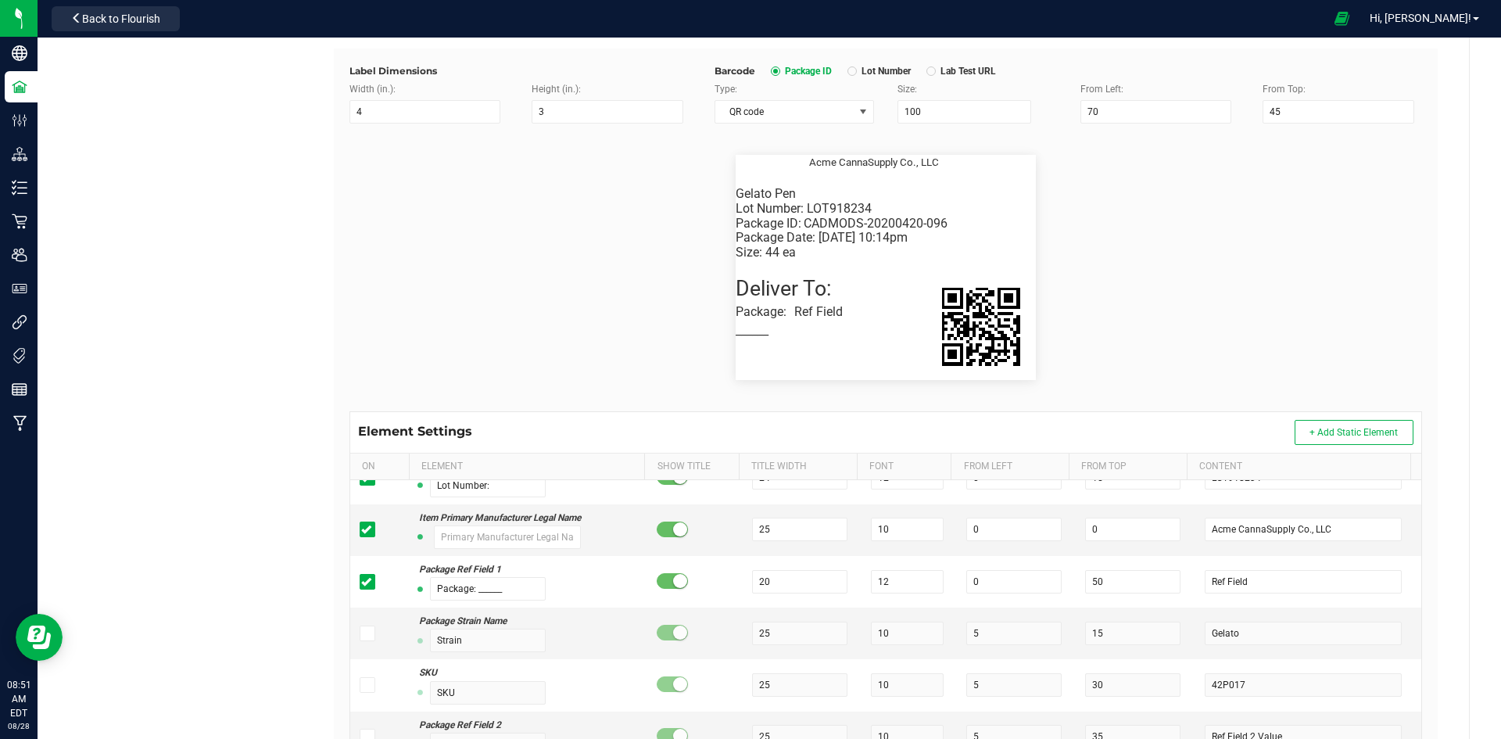
click at [235, 596] on div "Contact Compliance Tags Printers Payment Methods Labels Empire Hemp Co. Type Pa…" at bounding box center [769, 353] width 1401 height 1026
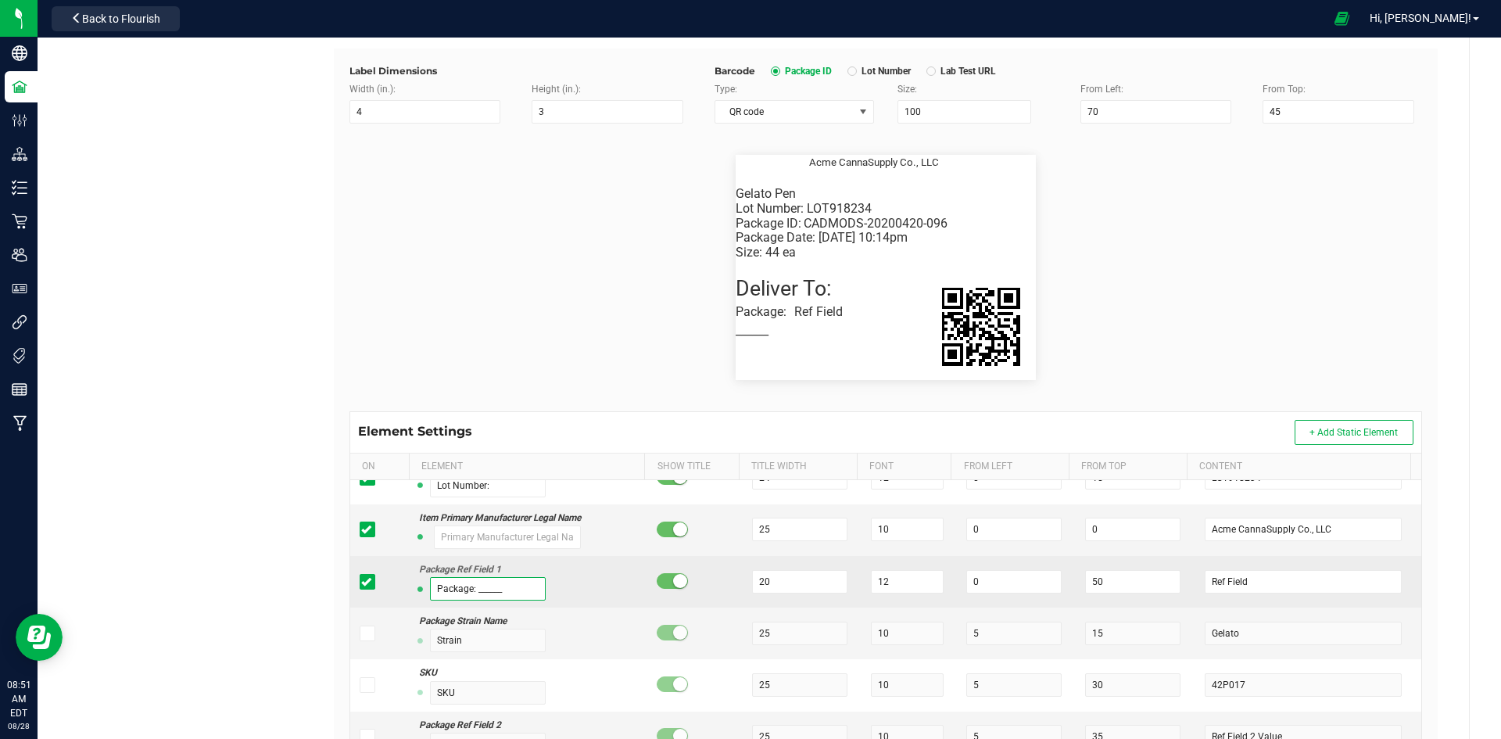
click at [507, 589] on input "Package: ______" at bounding box center [488, 588] width 116 height 23
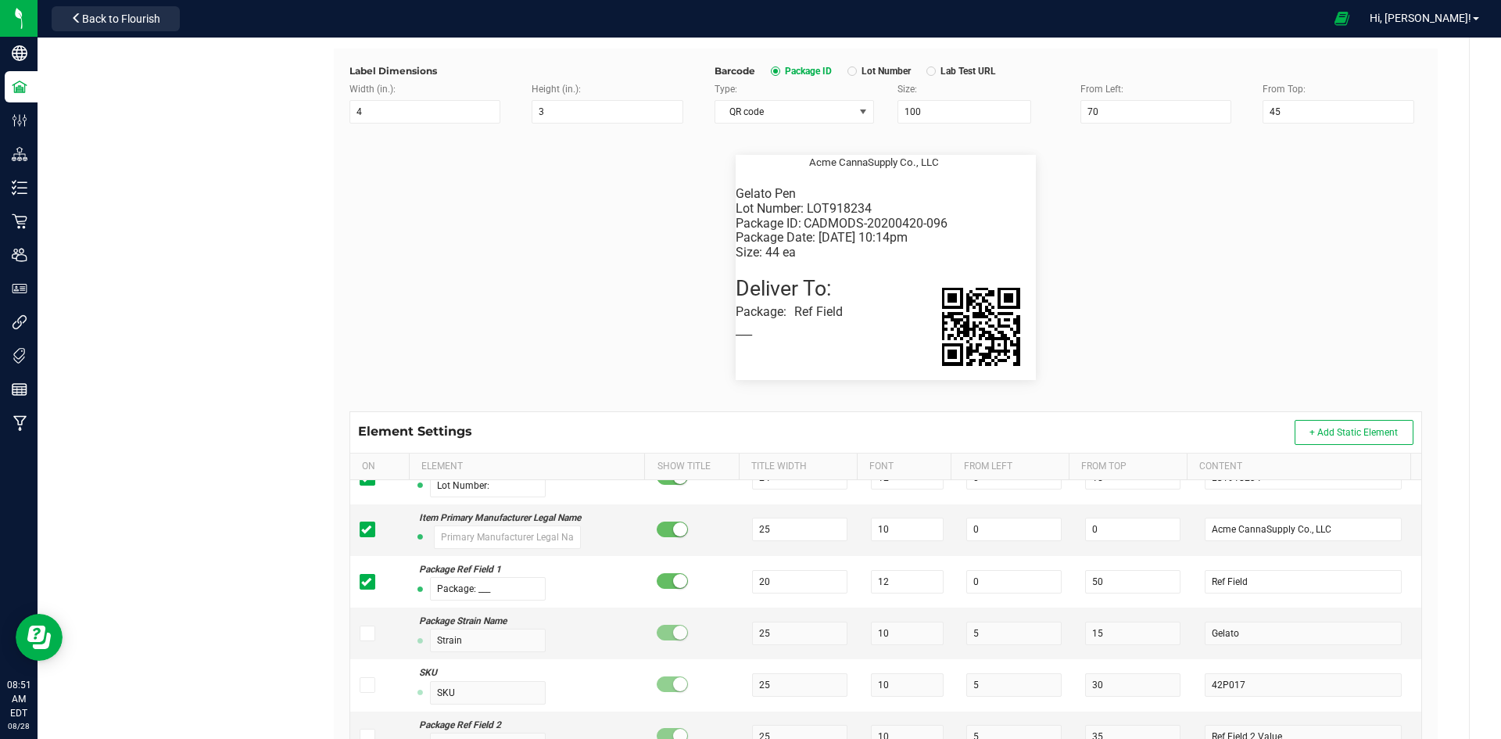
click at [255, 596] on div "Contact Compliance Tags Printers Payment Methods Labels Empire Hemp Co. Type Pa…" at bounding box center [769, 353] width 1401 height 1026
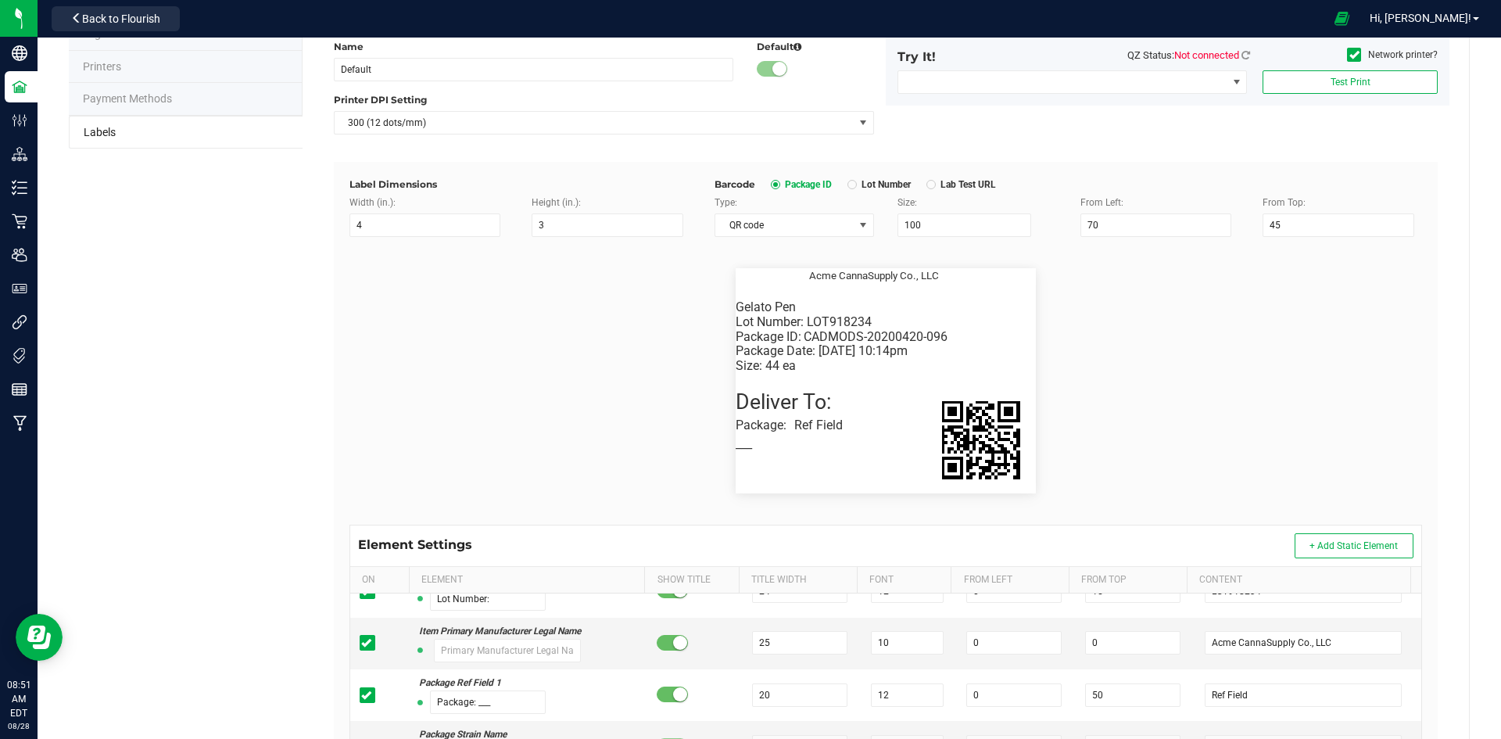
scroll to position [0, 0]
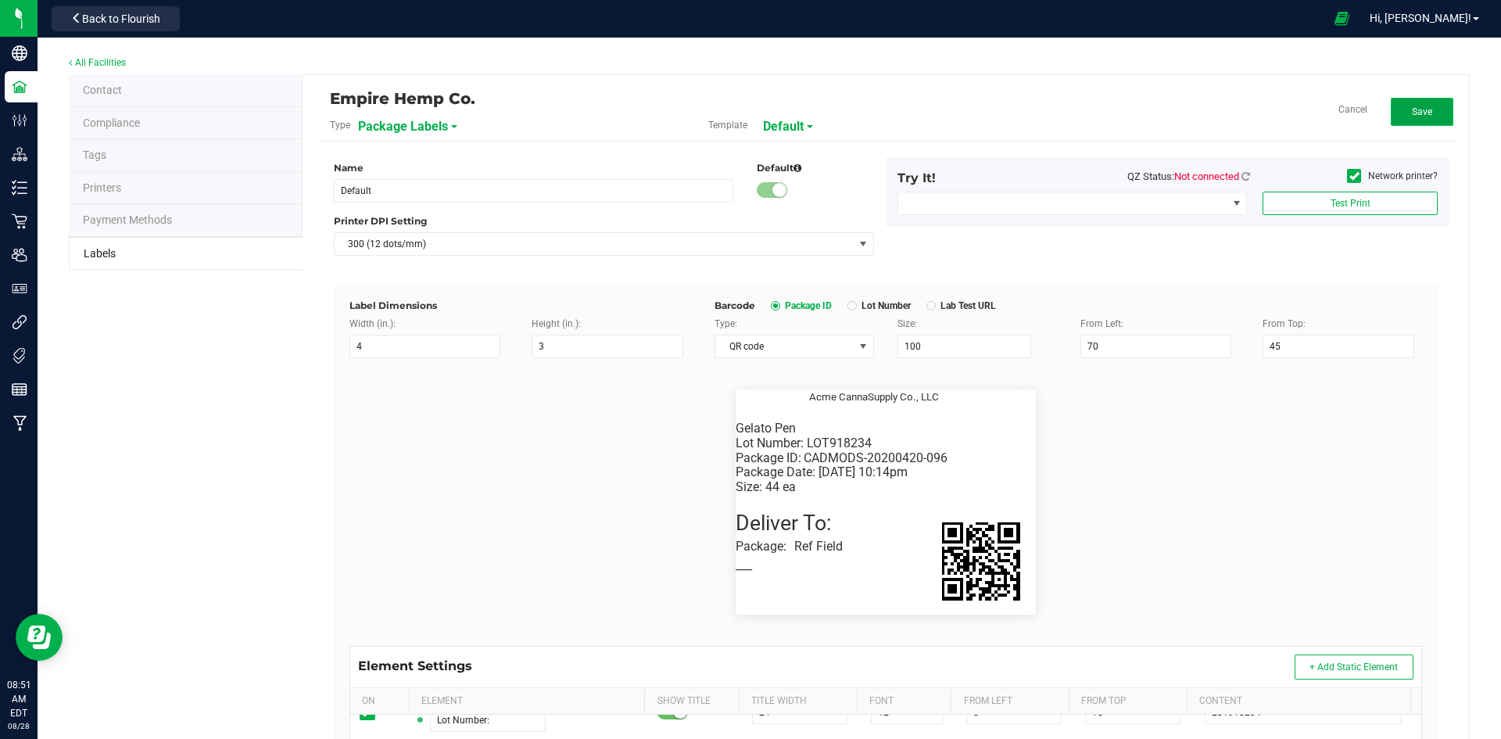
click at [1415, 99] on button "Save" at bounding box center [1422, 112] width 63 height 28
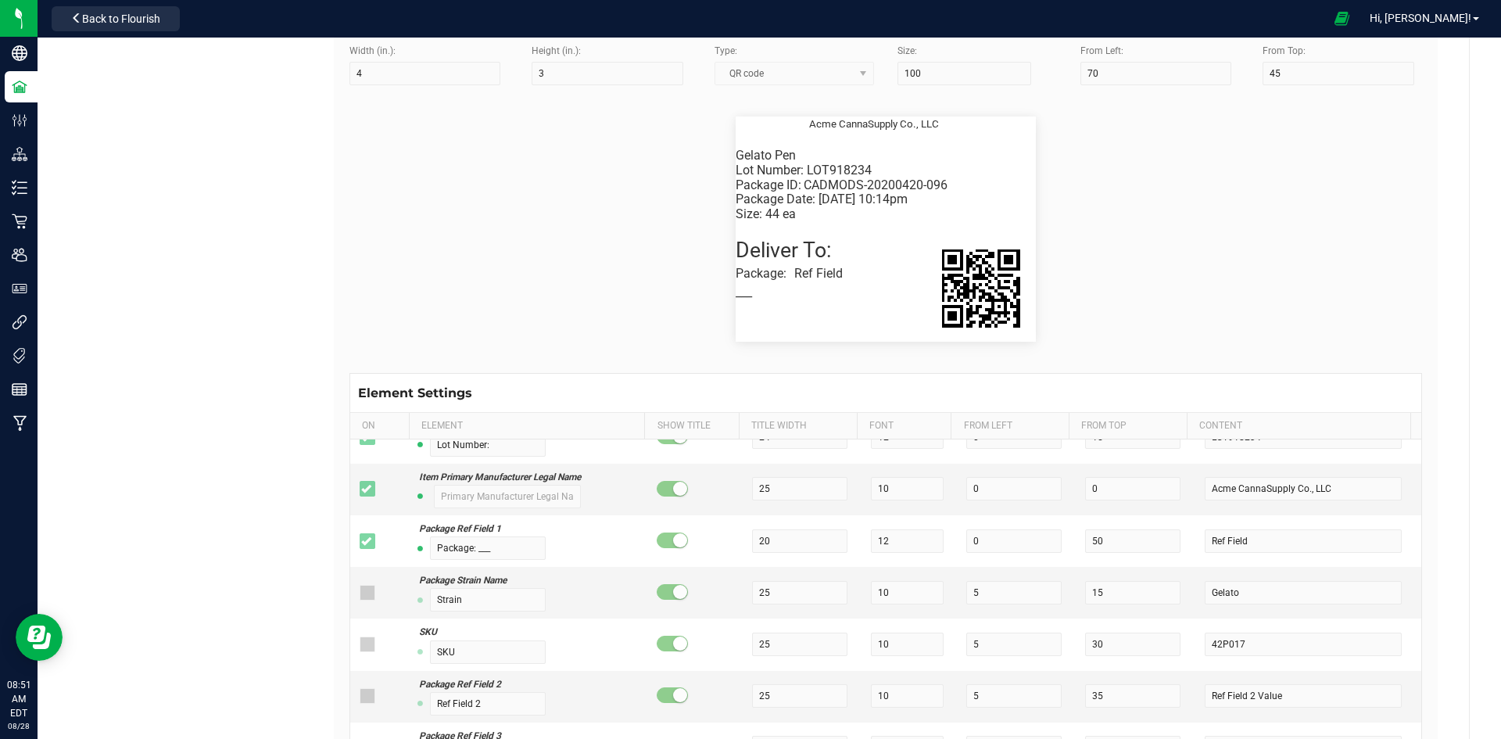
scroll to position [313, 0]
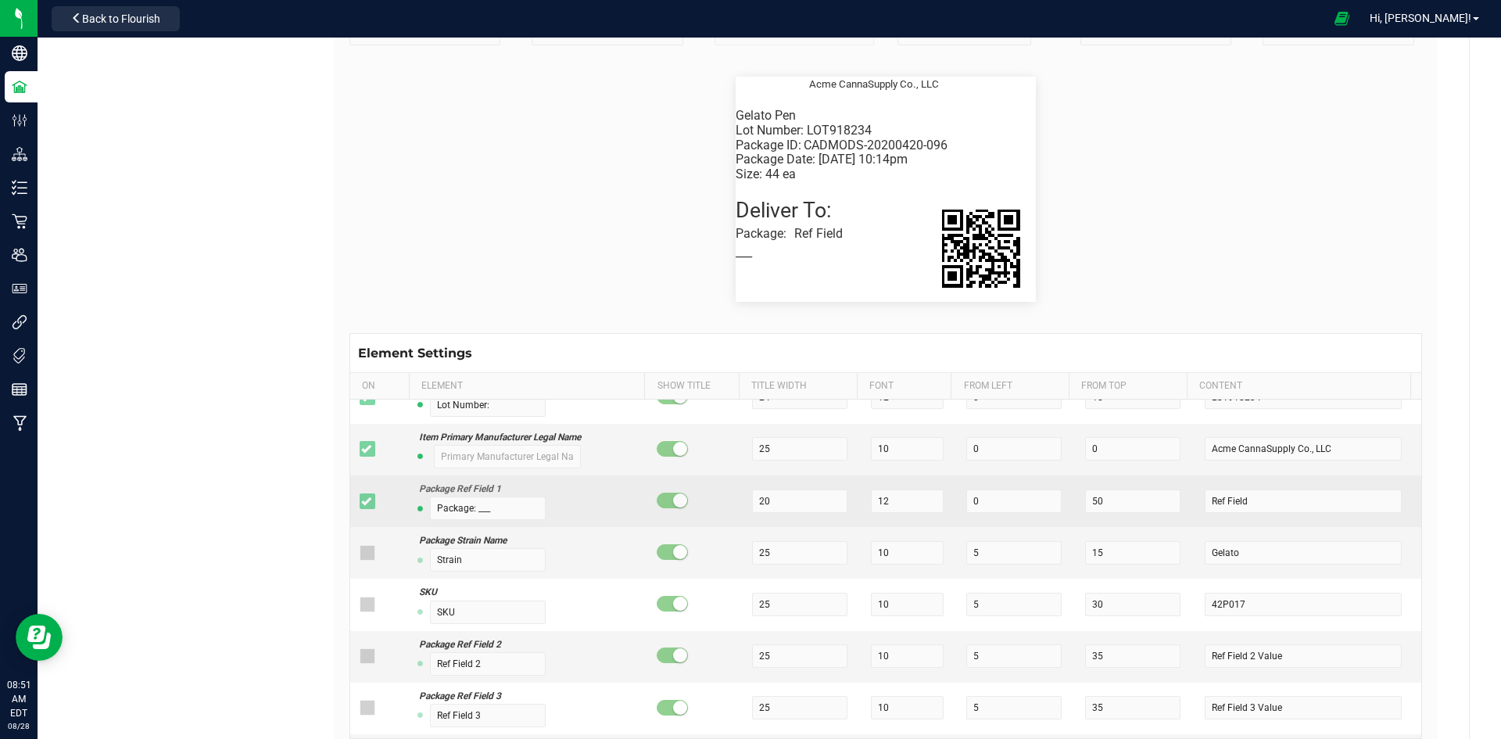
click at [664, 499] on span at bounding box center [672, 500] width 31 height 16
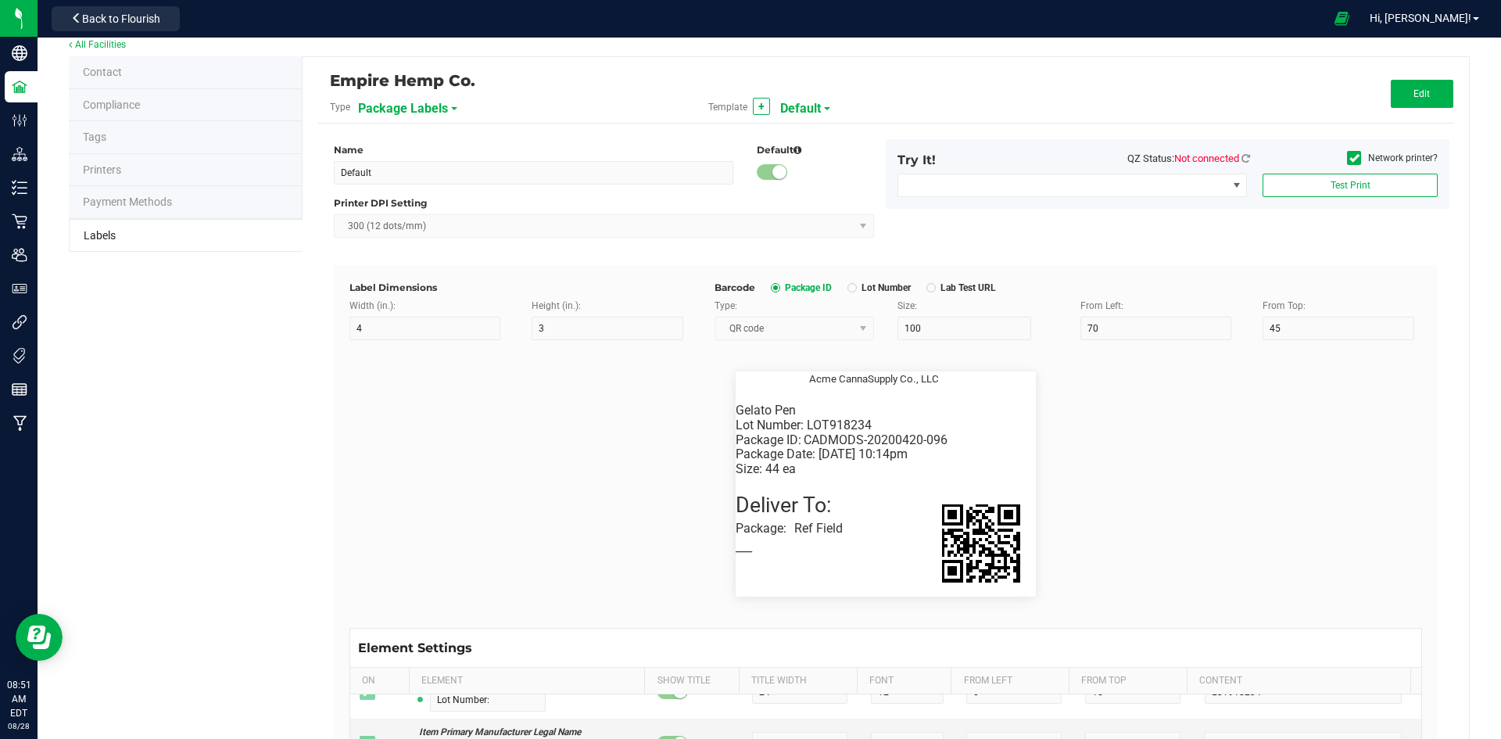
scroll to position [0, 0]
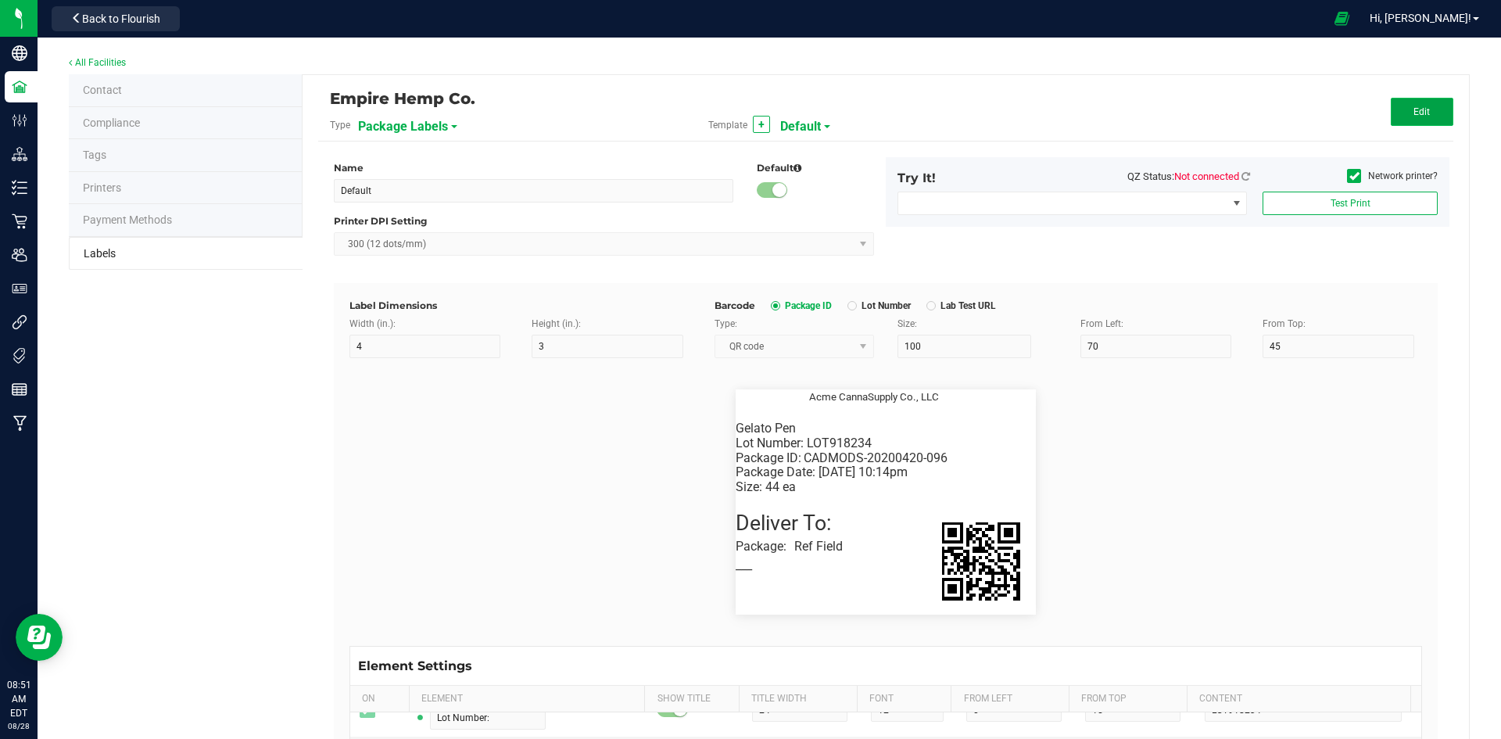
click at [1413, 109] on span "Edit" at bounding box center [1421, 111] width 16 height 11
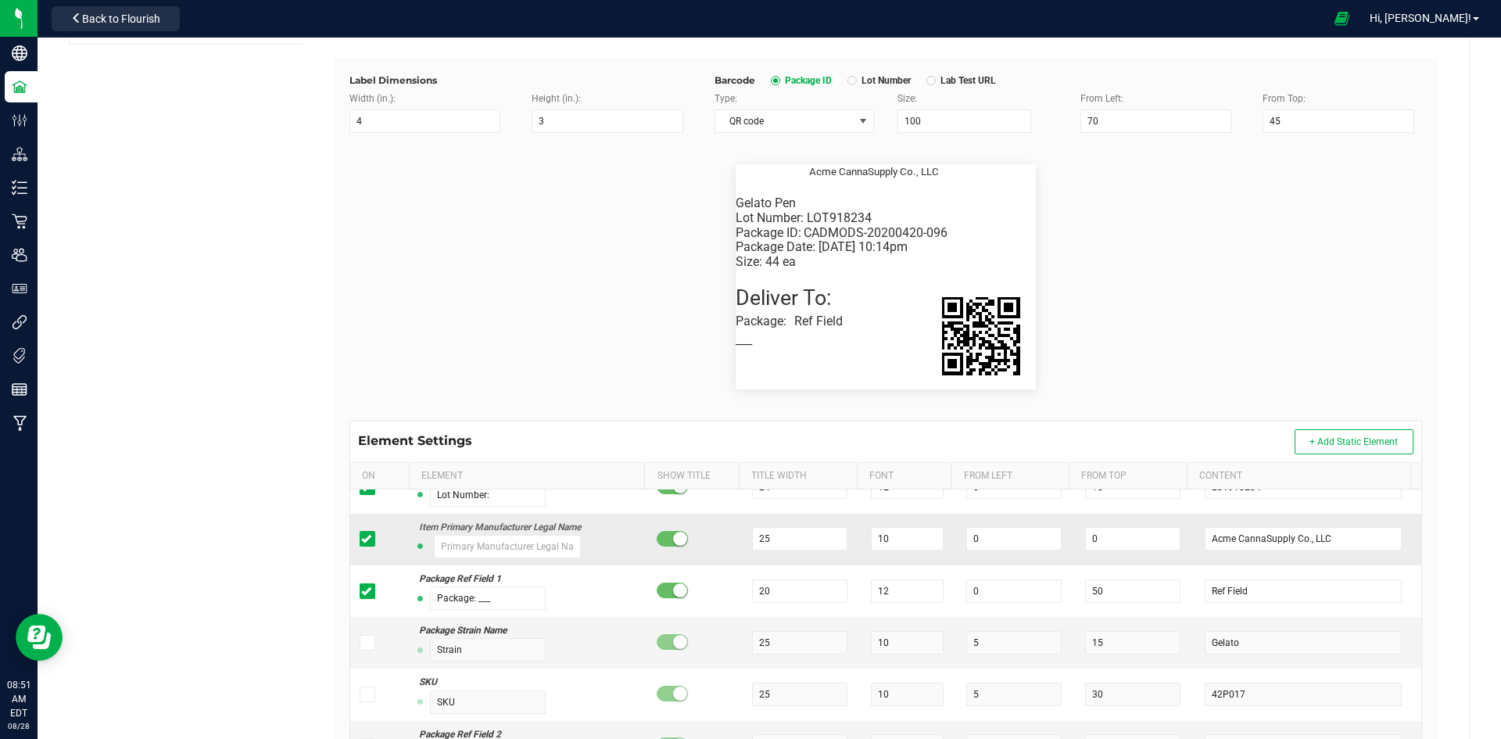
scroll to position [234, 0]
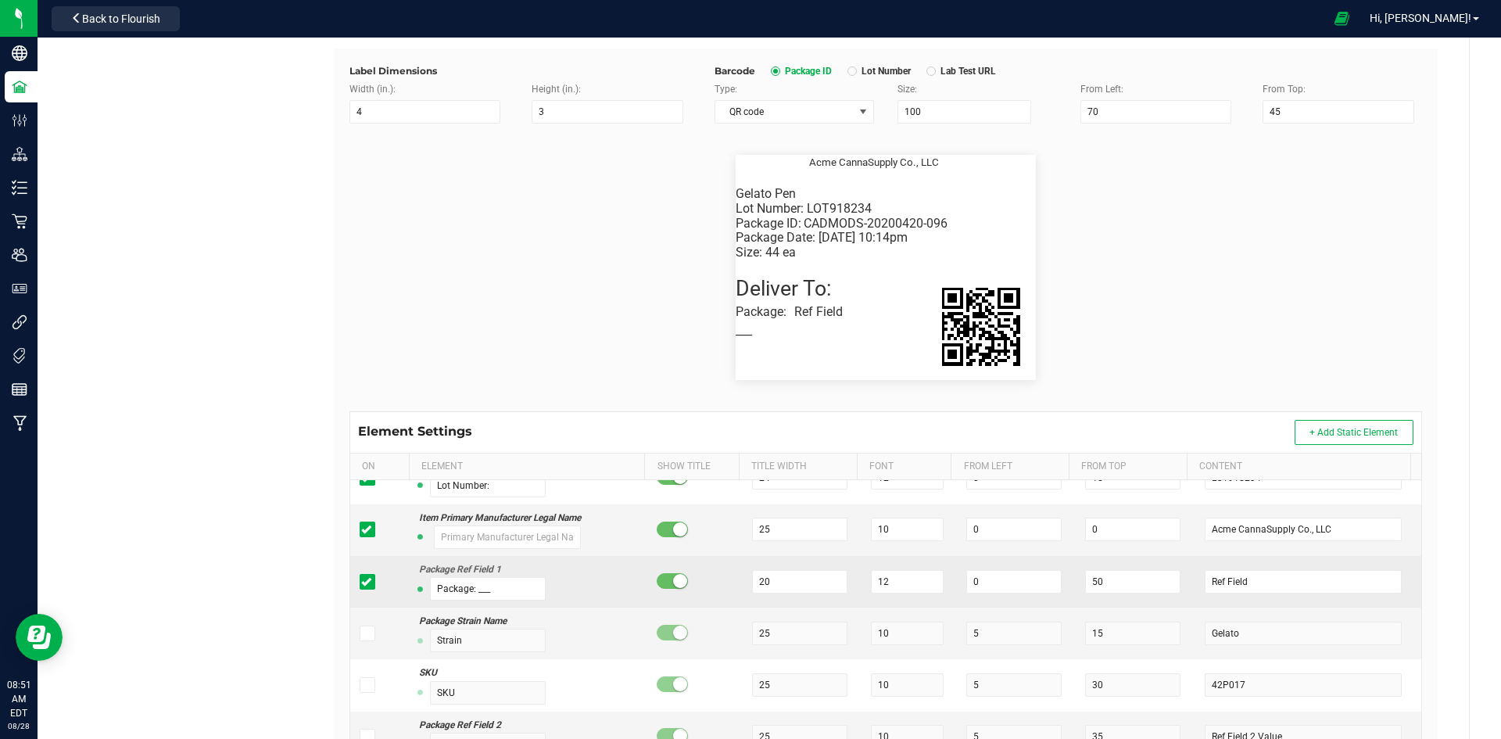
click at [661, 578] on span at bounding box center [672, 581] width 31 height 16
click at [669, 564] on td at bounding box center [694, 582] width 95 height 52
click at [671, 579] on span at bounding box center [672, 581] width 31 height 16
drag, startPoint x: 1281, startPoint y: 579, endPoint x: 1103, endPoint y: 582, distance: 178.2
click at [1103, 582] on tr "Package Ref Field 1 Package: ___ 20 12 0 50 Ref Field" at bounding box center [885, 582] width 1071 height 52
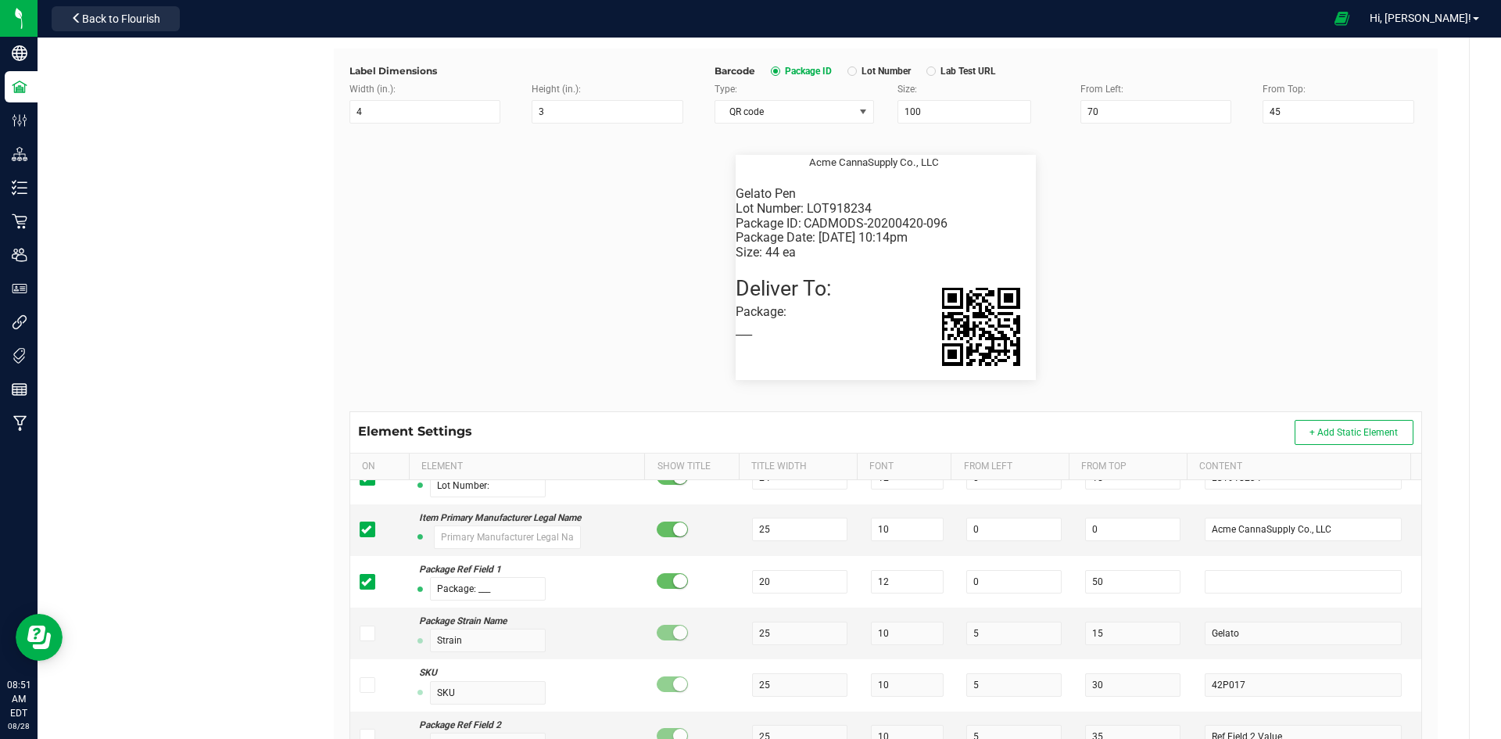
click at [1144, 401] on div "Package ID: CADMODS-20200420-096 Gelato Pen Size: 44 ea Package Date: 4/20/2019…" at bounding box center [886, 268] width 1096 height 288
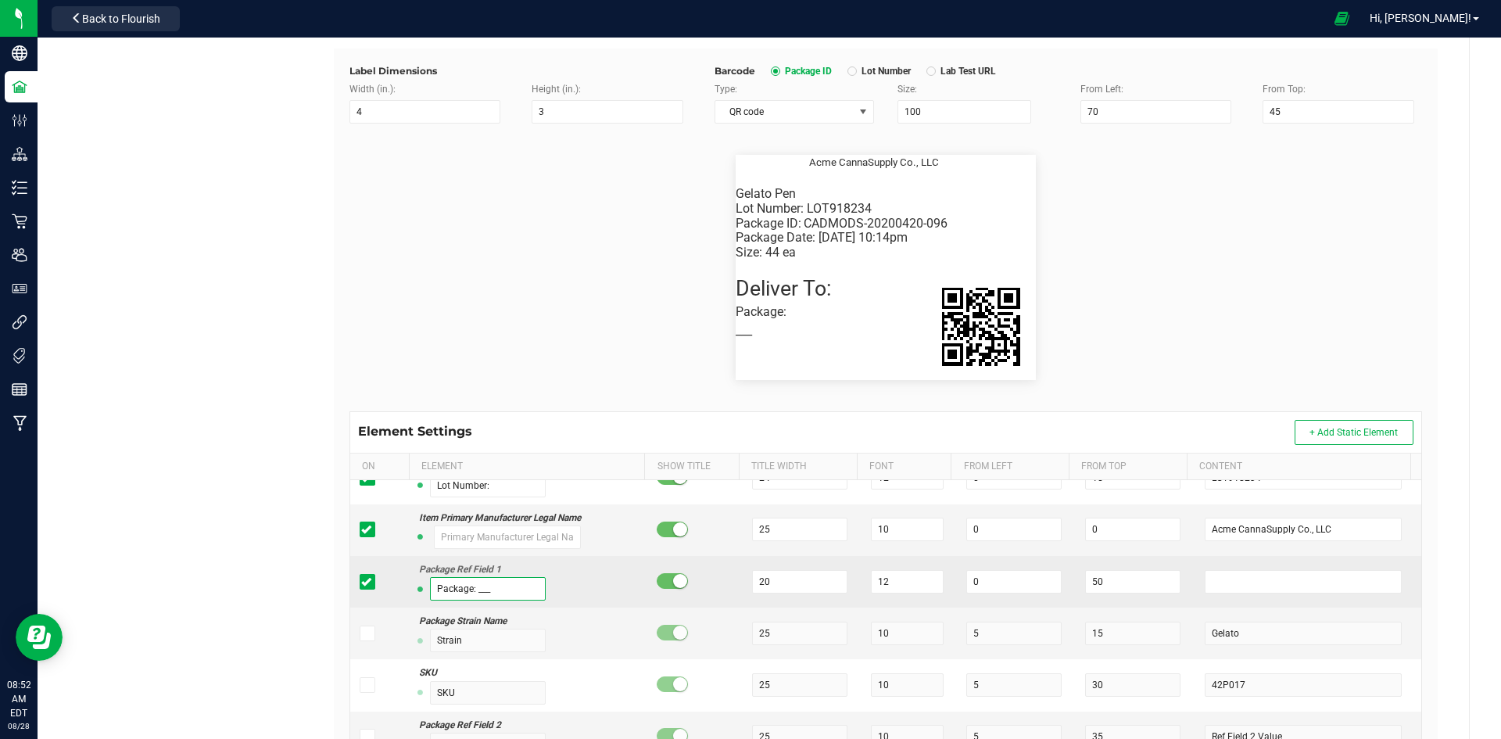
click at [505, 592] on input "Package: ___" at bounding box center [488, 588] width 116 height 23
click at [893, 585] on input "12" at bounding box center [907, 581] width 73 height 23
click at [793, 581] on input "20" at bounding box center [799, 581] width 95 height 23
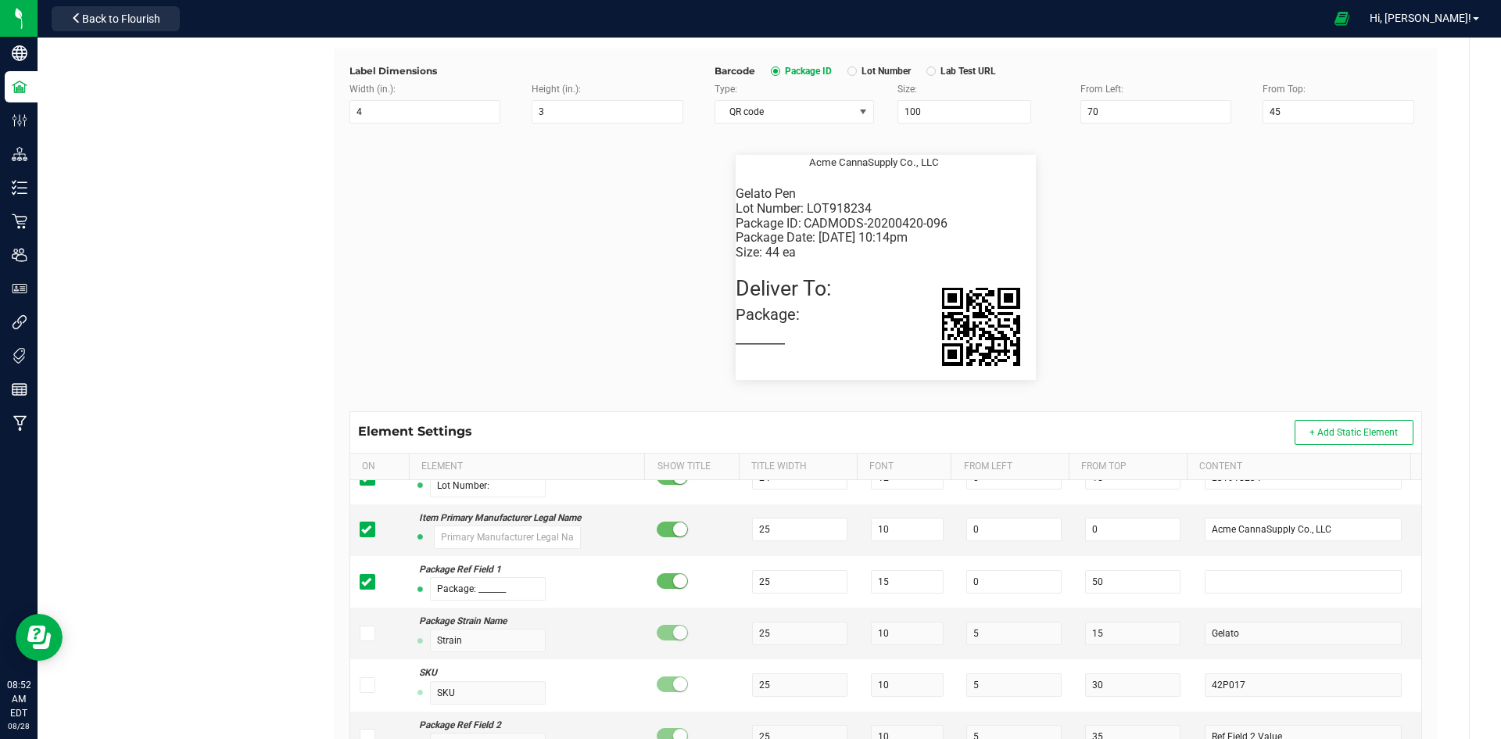
click at [871, 439] on div "Element Settings + Add Static Element" at bounding box center [885, 432] width 1071 height 41
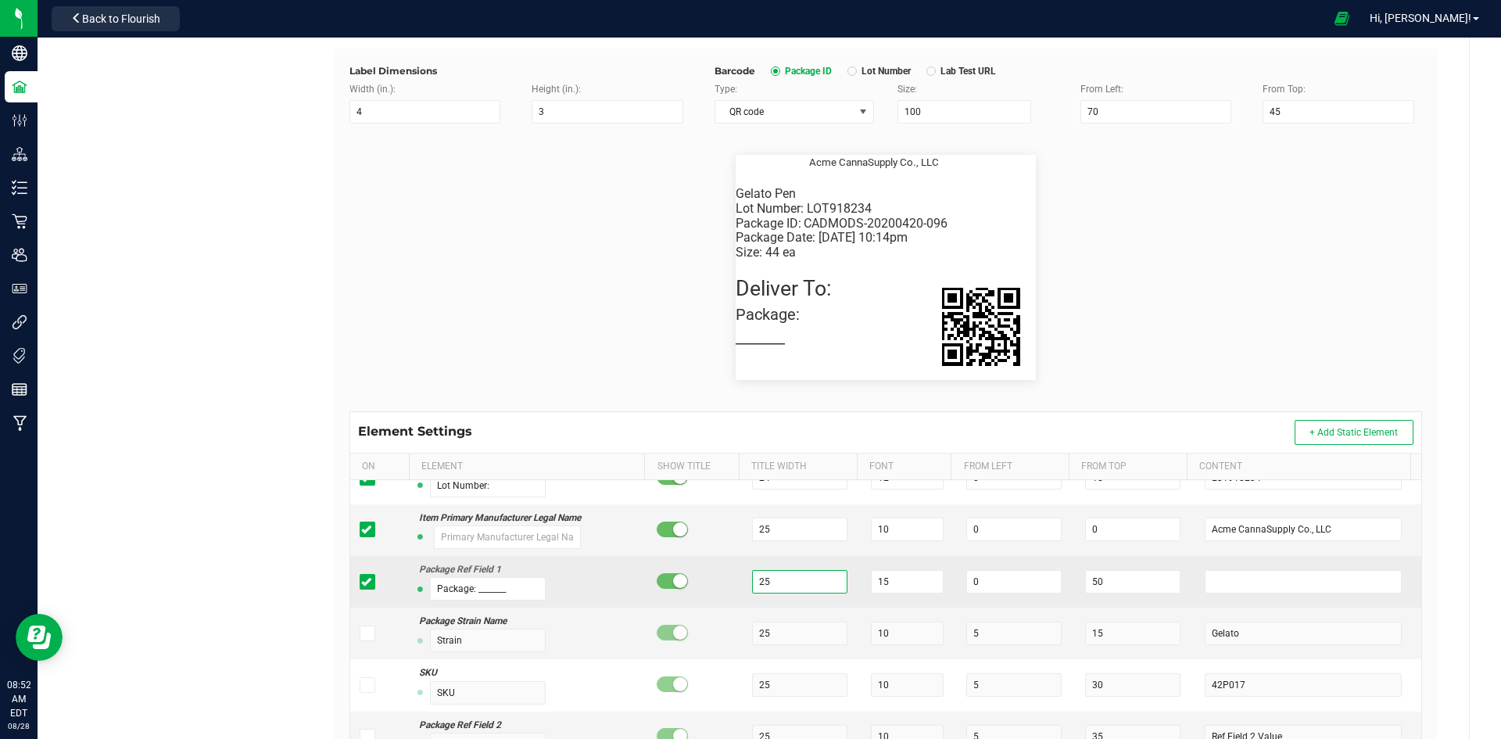
click at [793, 584] on input "25" at bounding box center [799, 581] width 95 height 23
click at [902, 575] on input "15" at bounding box center [907, 581] width 73 height 23
click at [511, 593] on input "Package: _______" at bounding box center [488, 588] width 116 height 23
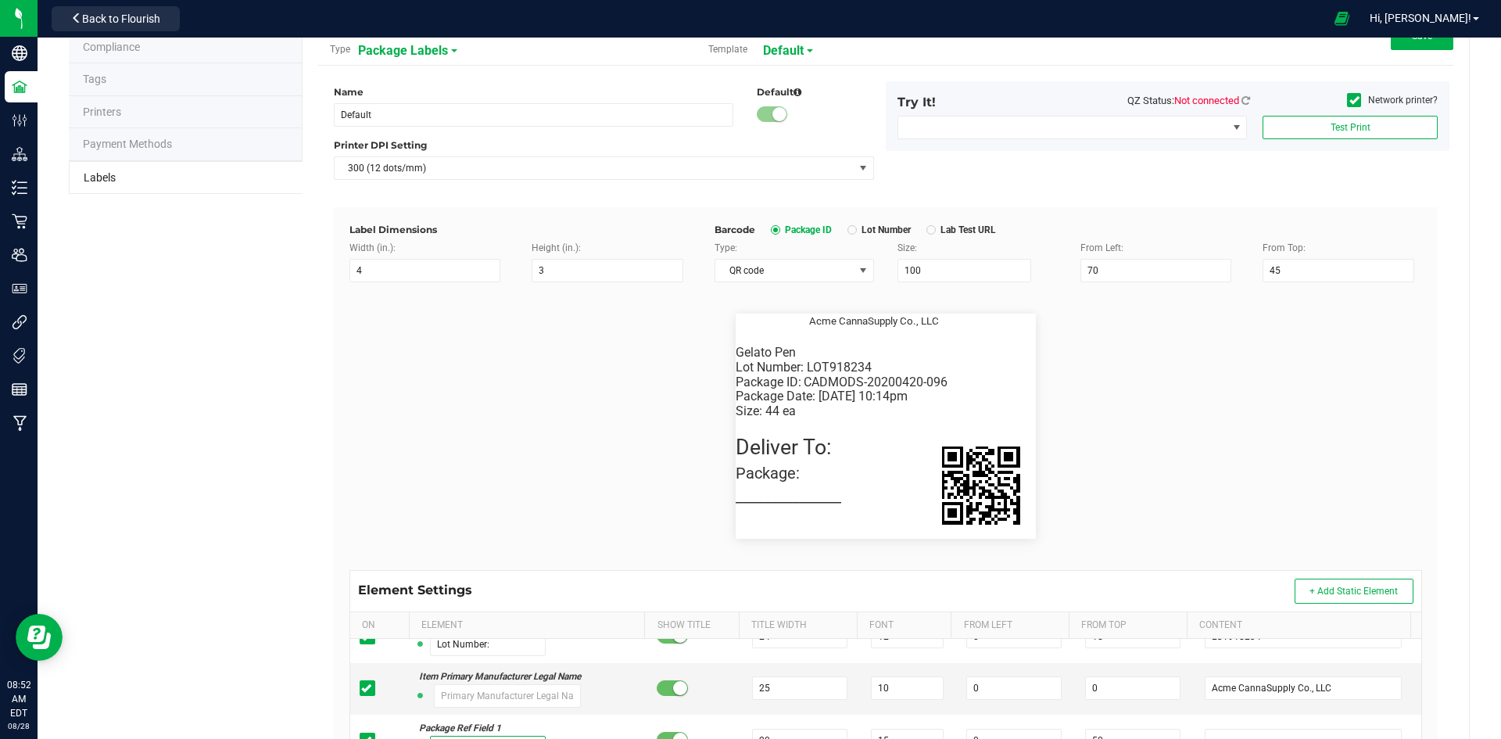
scroll to position [0, 0]
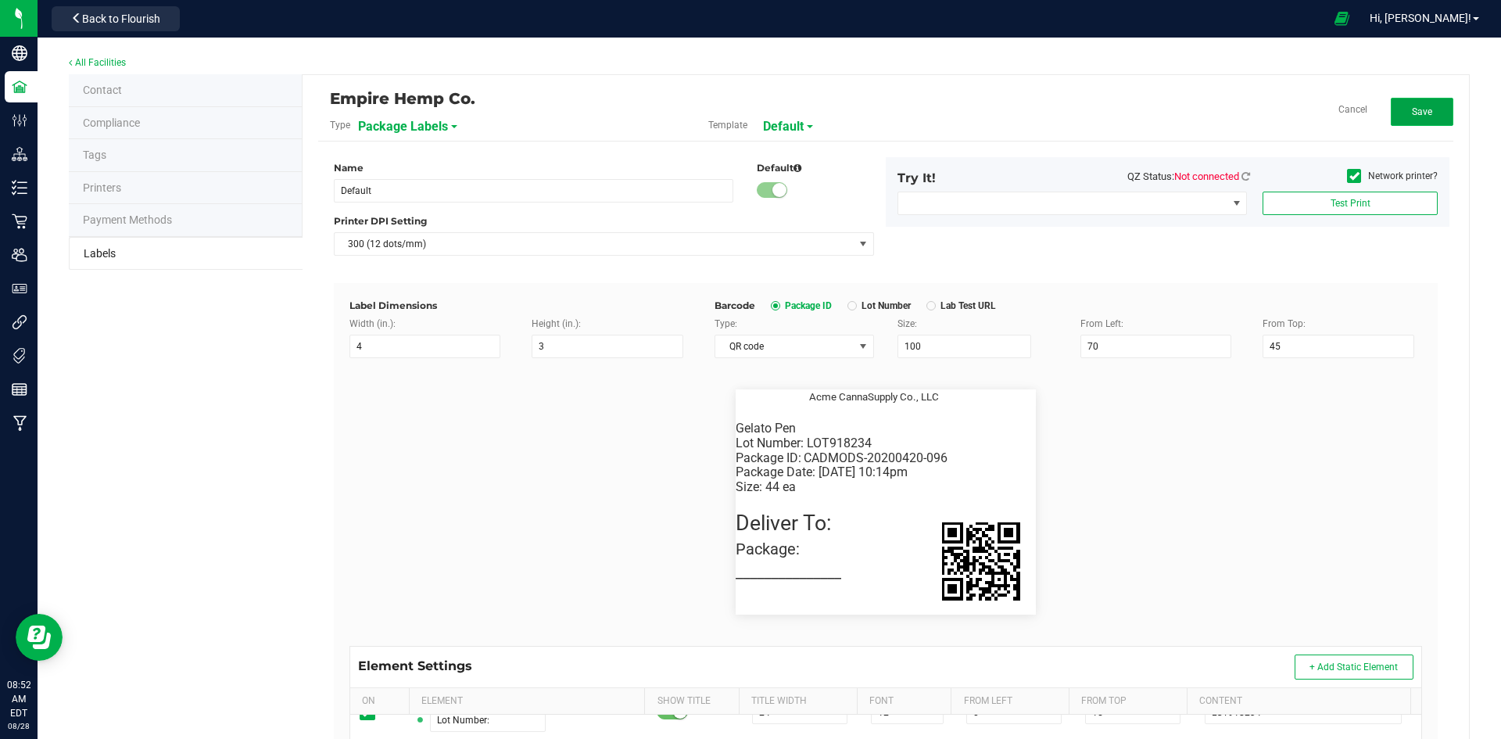
click at [1412, 109] on span "Save" at bounding box center [1422, 111] width 20 height 11
click at [1393, 108] on button "Edit" at bounding box center [1422, 112] width 63 height 28
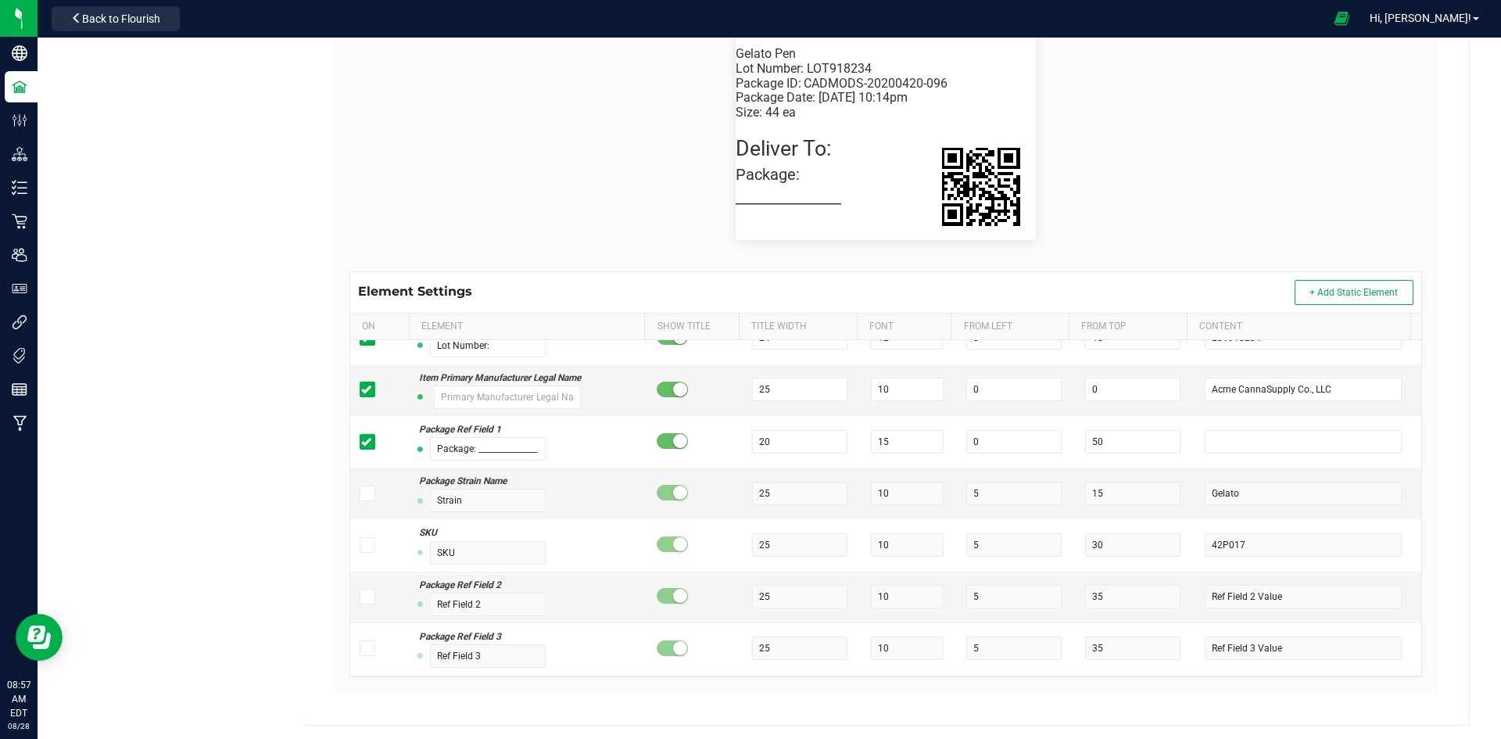
scroll to position [377, 0]
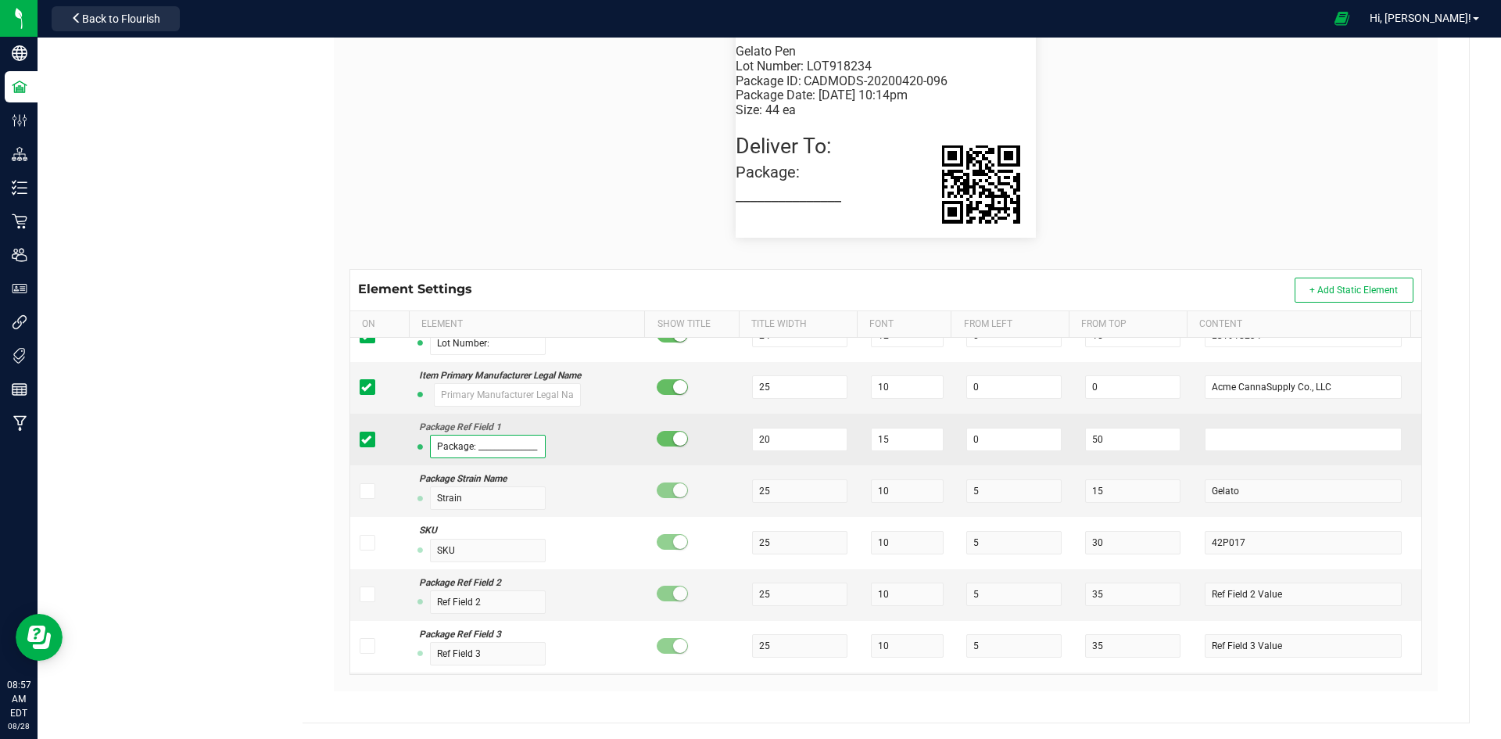
click at [499, 446] on input "Package: _______________" at bounding box center [488, 446] width 116 height 23
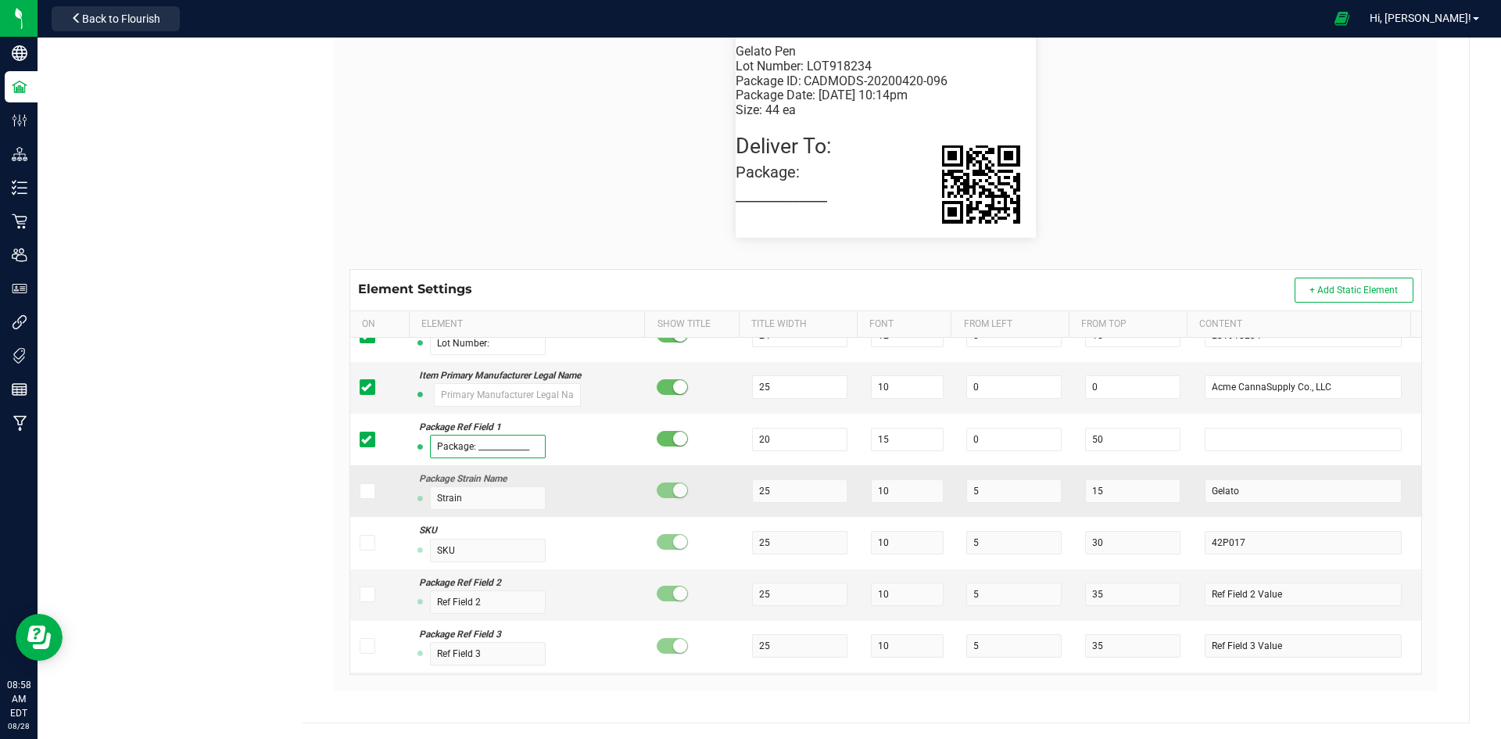
scroll to position [0, 0]
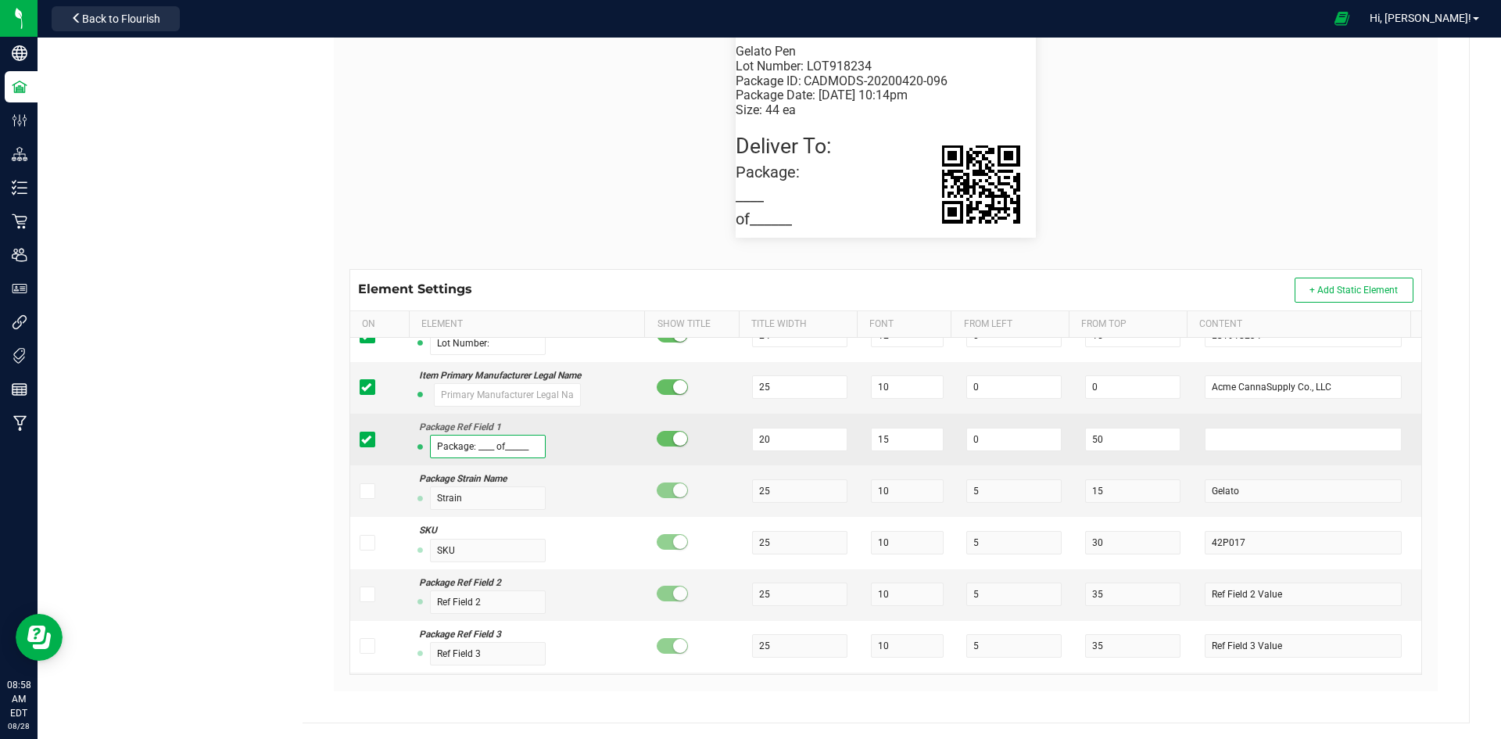
click at [491, 449] on input "Package: ____ of______" at bounding box center [488, 446] width 116 height 23
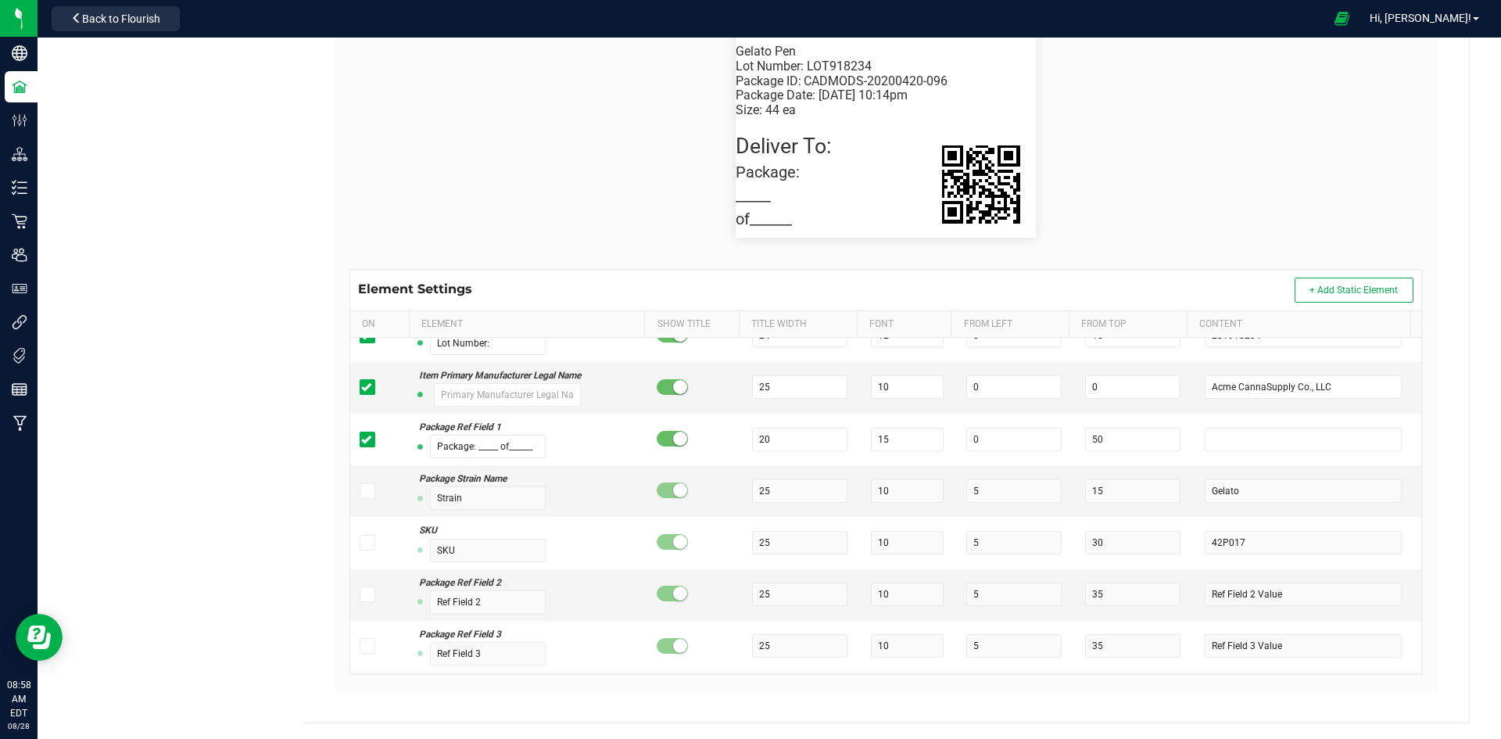
click at [525, 214] on flourish-label-viewer "Package ID: CADMODS-20200420-096 Gelato Pen Size: 44 ea Package Date: 4/20/2019…" at bounding box center [885, 125] width 1072 height 225
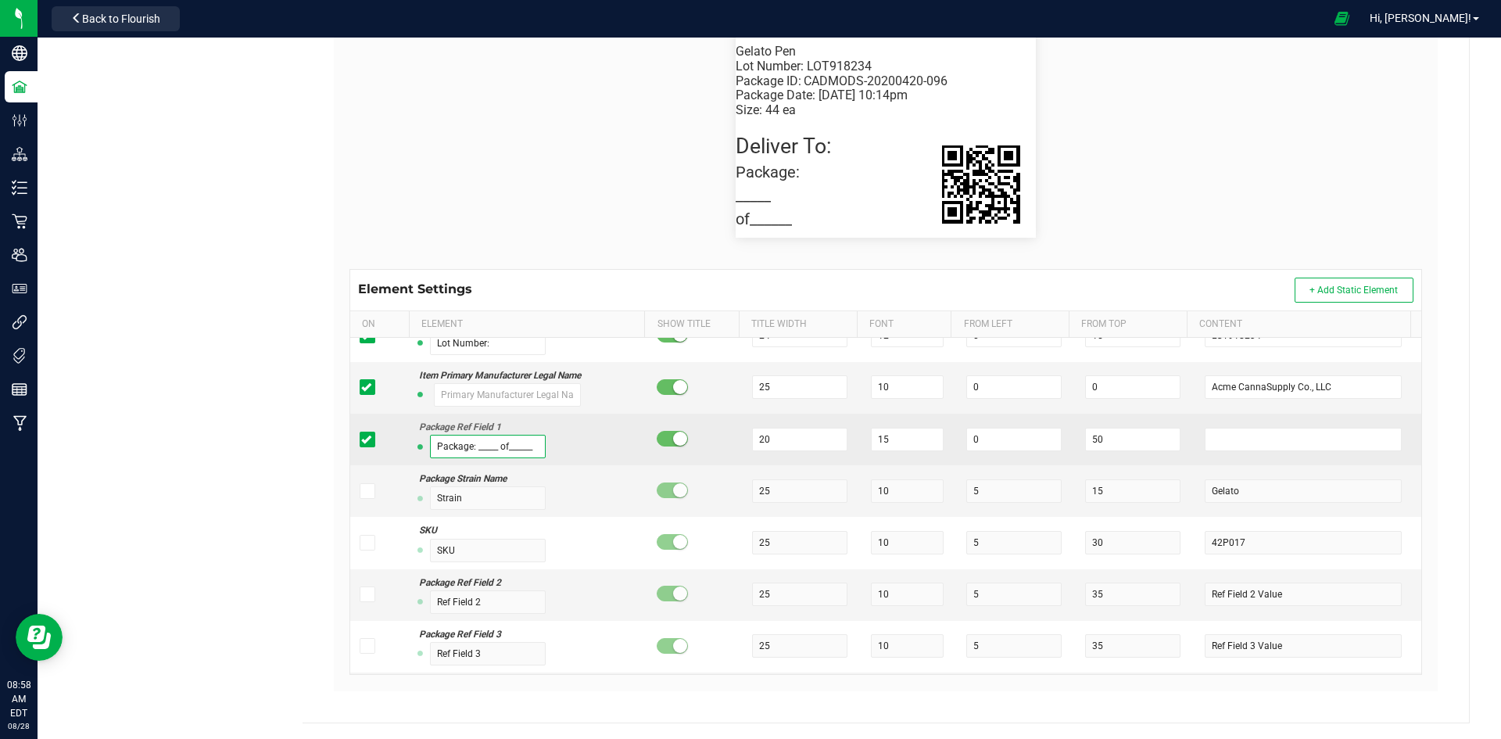
drag, startPoint x: 503, startPoint y: 448, endPoint x: 525, endPoint y: 446, distance: 22.0
click at [503, 448] on input "Package: _____ of______" at bounding box center [488, 446] width 116 height 23
click at [497, 447] on input "Package: _____ of ______" at bounding box center [488, 446] width 116 height 23
drag, startPoint x: 886, startPoint y: 440, endPoint x: 867, endPoint y: 440, distance: 19.5
click at [871, 440] on input "15" at bounding box center [907, 439] width 73 height 23
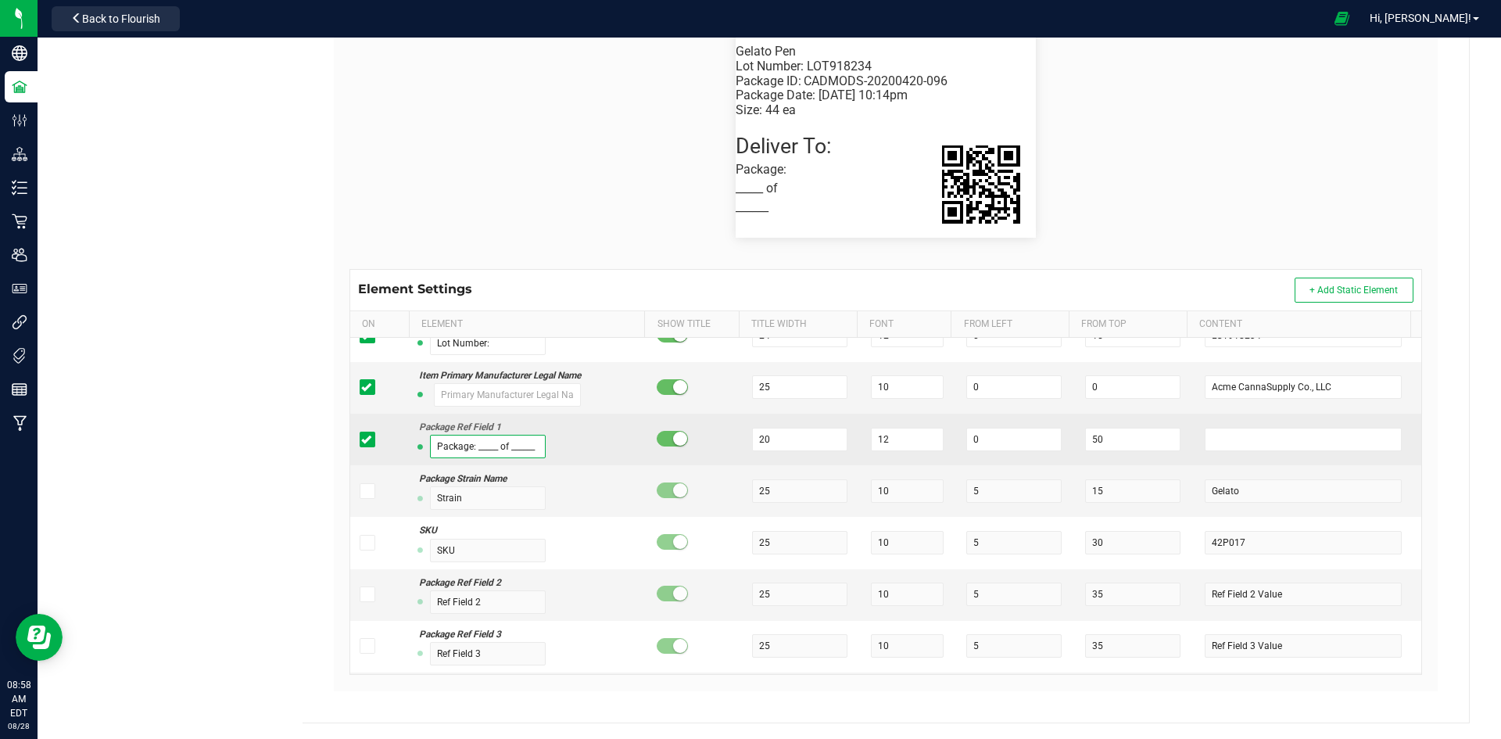
drag, startPoint x: 528, startPoint y: 449, endPoint x: 548, endPoint y: 449, distance: 19.6
click at [529, 449] on input "Package: _____ of ______" at bounding box center [488, 446] width 116 height 23
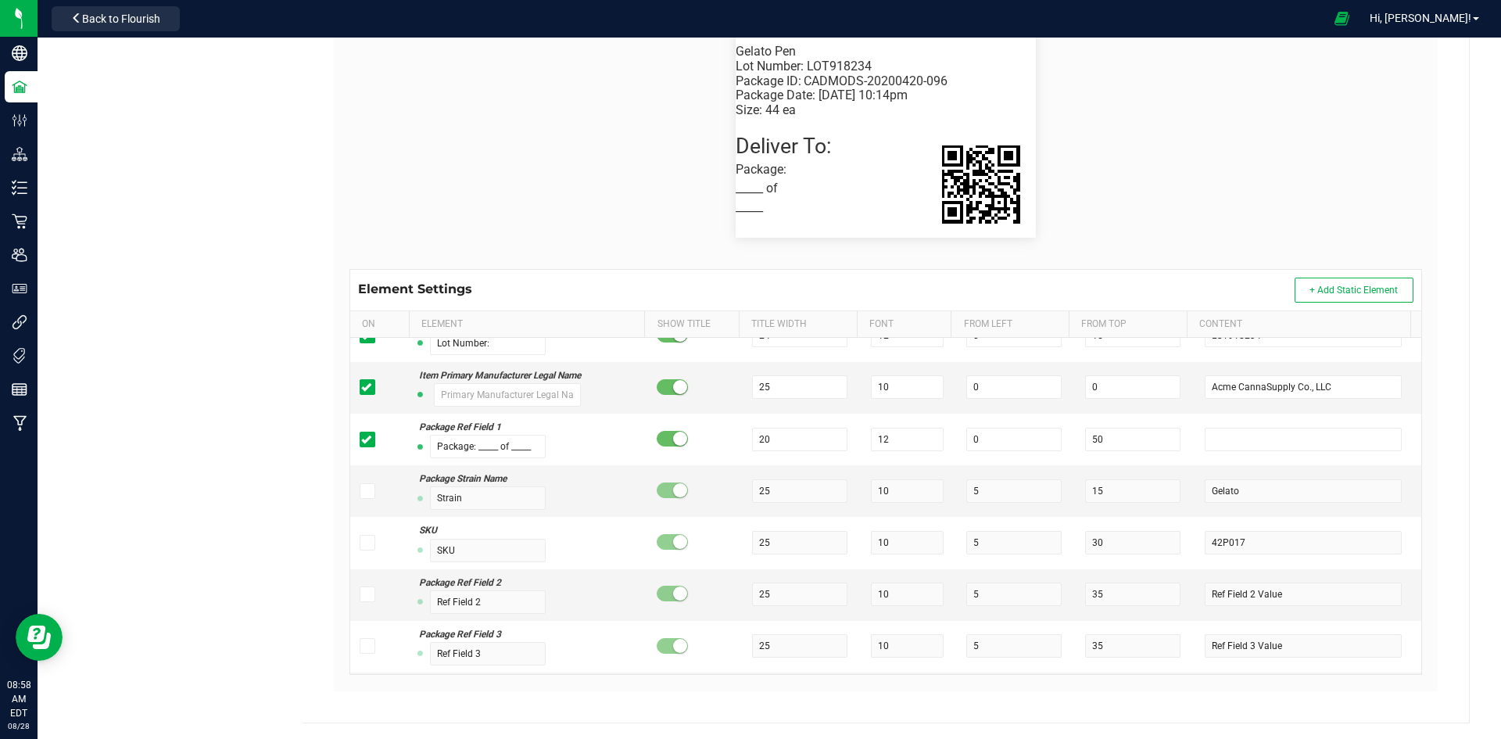
click at [1195, 118] on flourish-label-viewer "Package ID: CADMODS-20200420-096 Gelato Pen Size: 44 ea Package Date: 4/20/2019…" at bounding box center [885, 125] width 1072 height 225
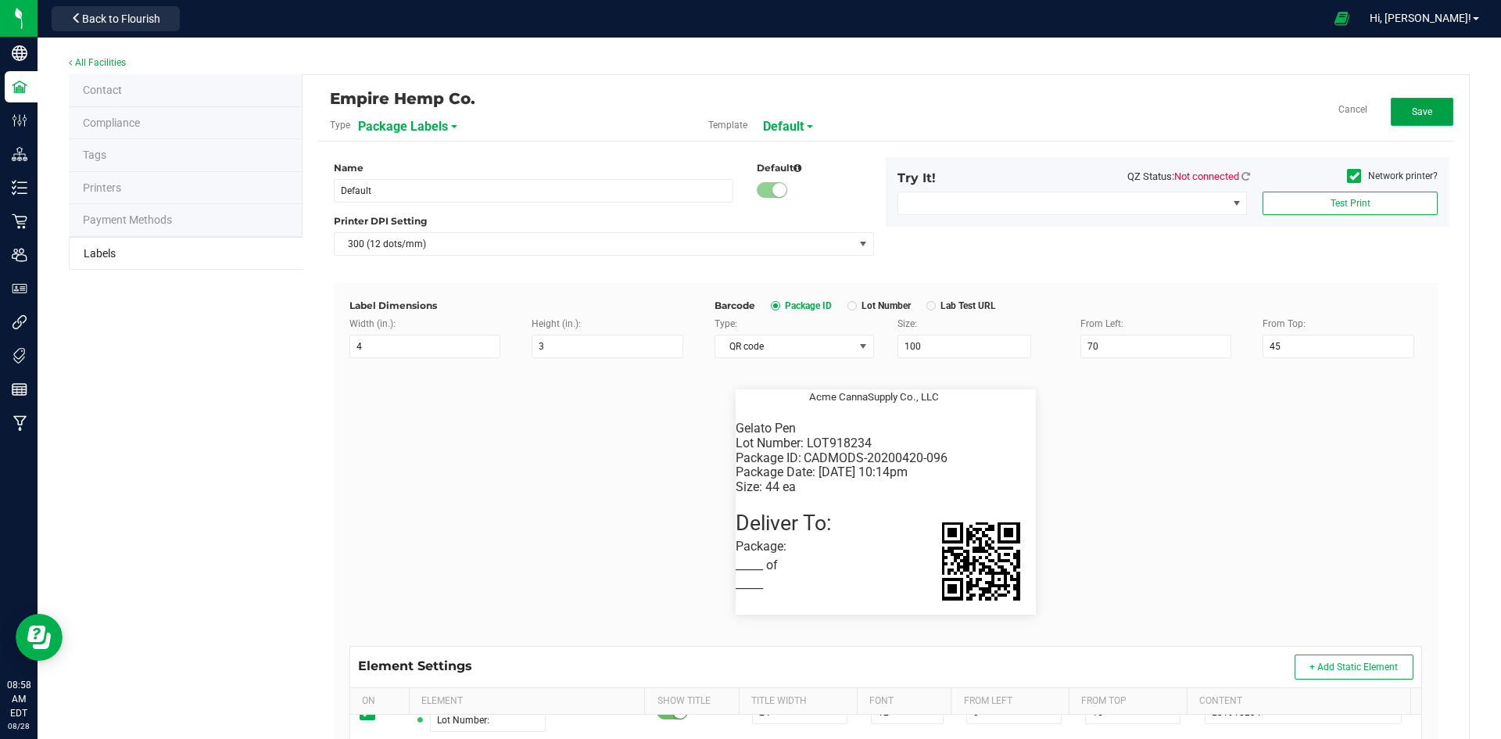
click at [1416, 112] on span "Save" at bounding box center [1422, 111] width 20 height 11
click at [1405, 102] on button "Edit" at bounding box center [1422, 112] width 63 height 28
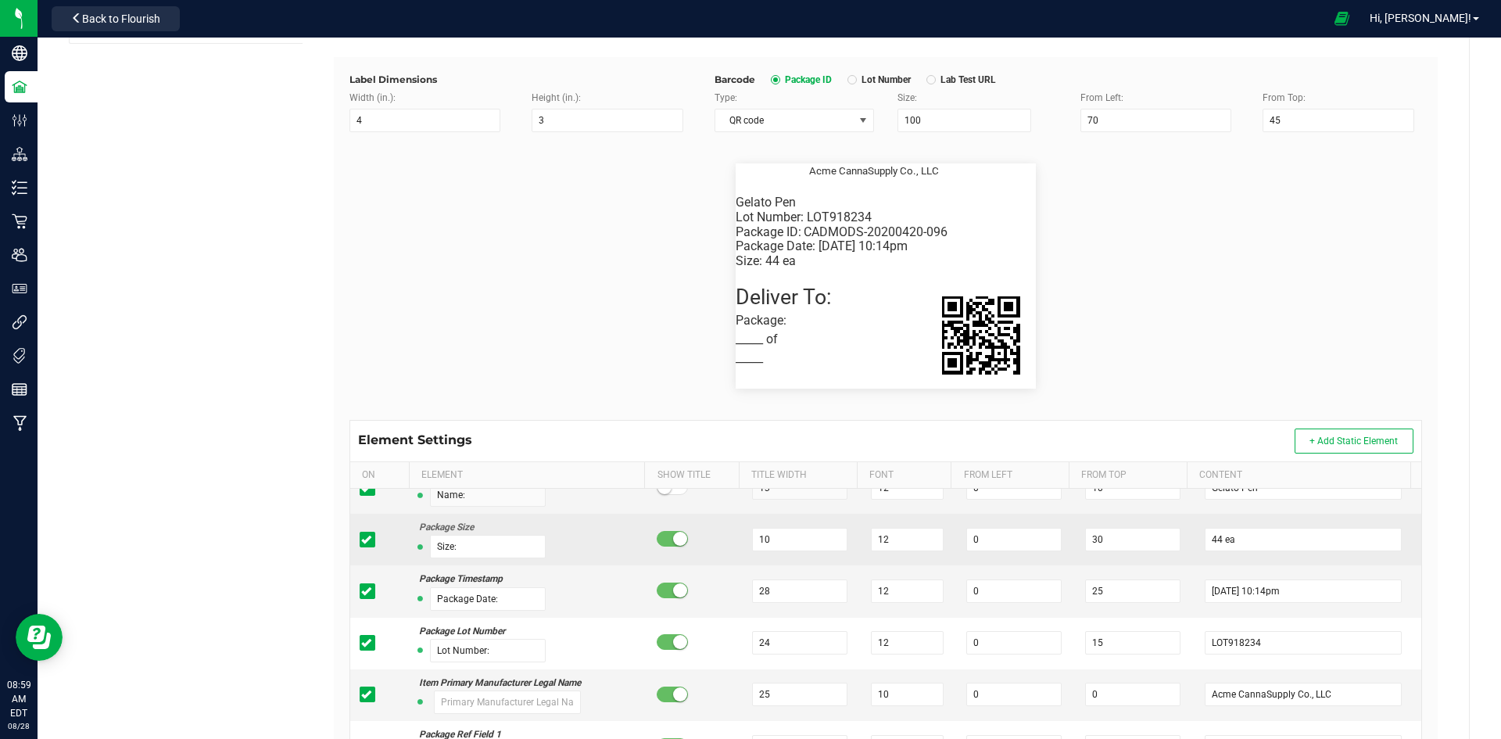
scroll to position [234, 0]
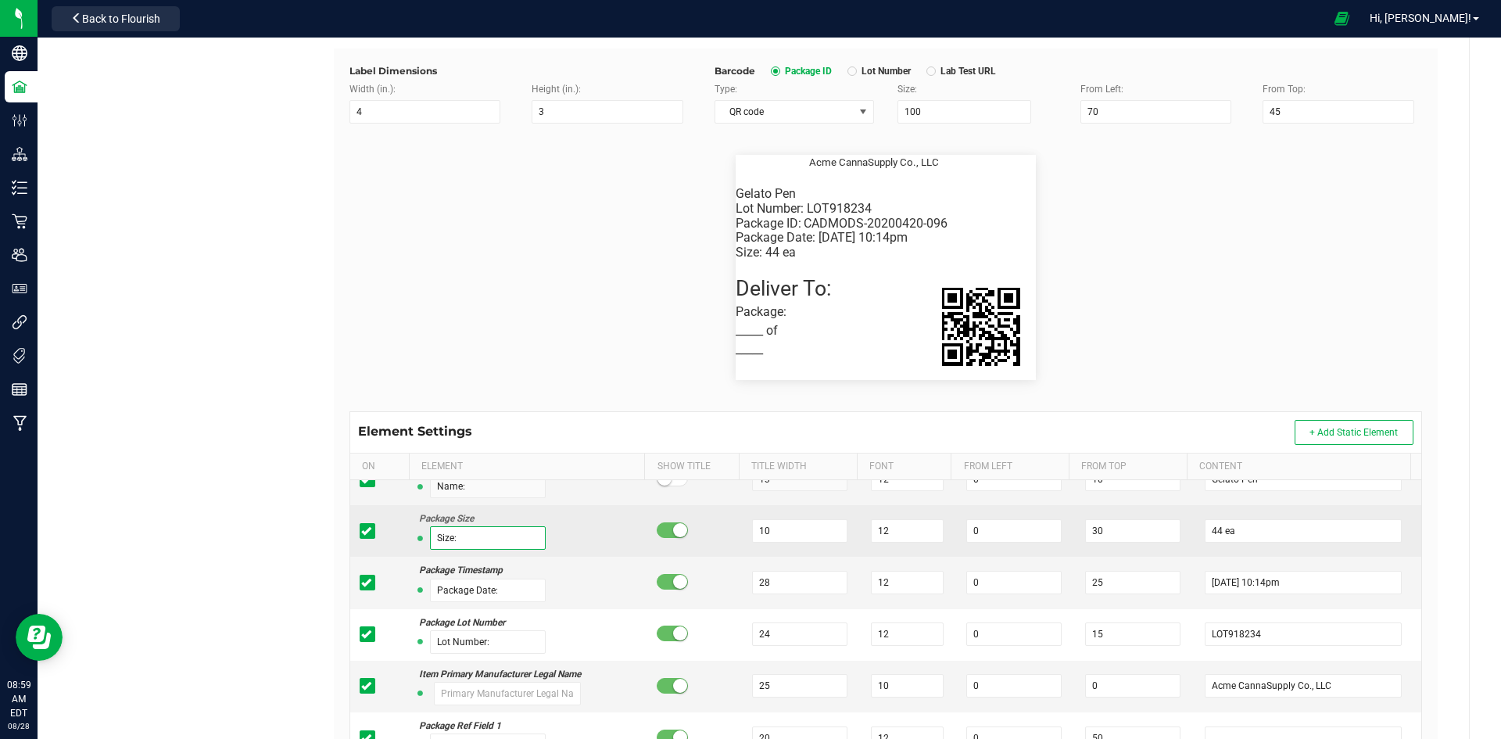
click at [447, 537] on input "Size:" at bounding box center [488, 537] width 116 height 23
click at [448, 538] on input "Size:" at bounding box center [488, 537] width 116 height 23
click at [453, 541] on input "QTYe:" at bounding box center [488, 537] width 116 height 23
click at [460, 538] on input "QTY:" at bounding box center [488, 537] width 116 height 23
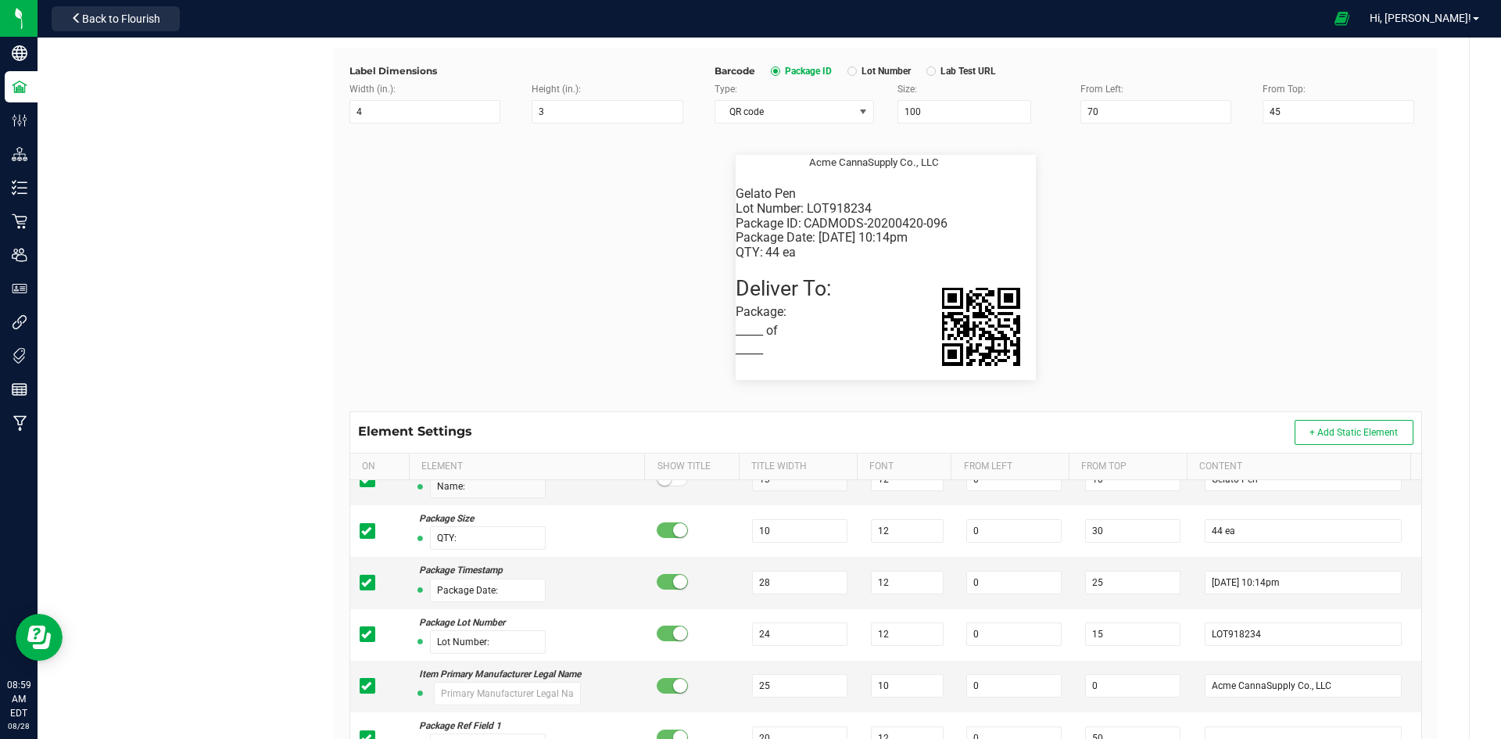
click at [562, 280] on flourish-label-viewer "Package ID: CADMODS-20200420-096 Gelato Pen QTY: 44 ea Package Date: 4/20/2019 …" at bounding box center [885, 267] width 1072 height 225
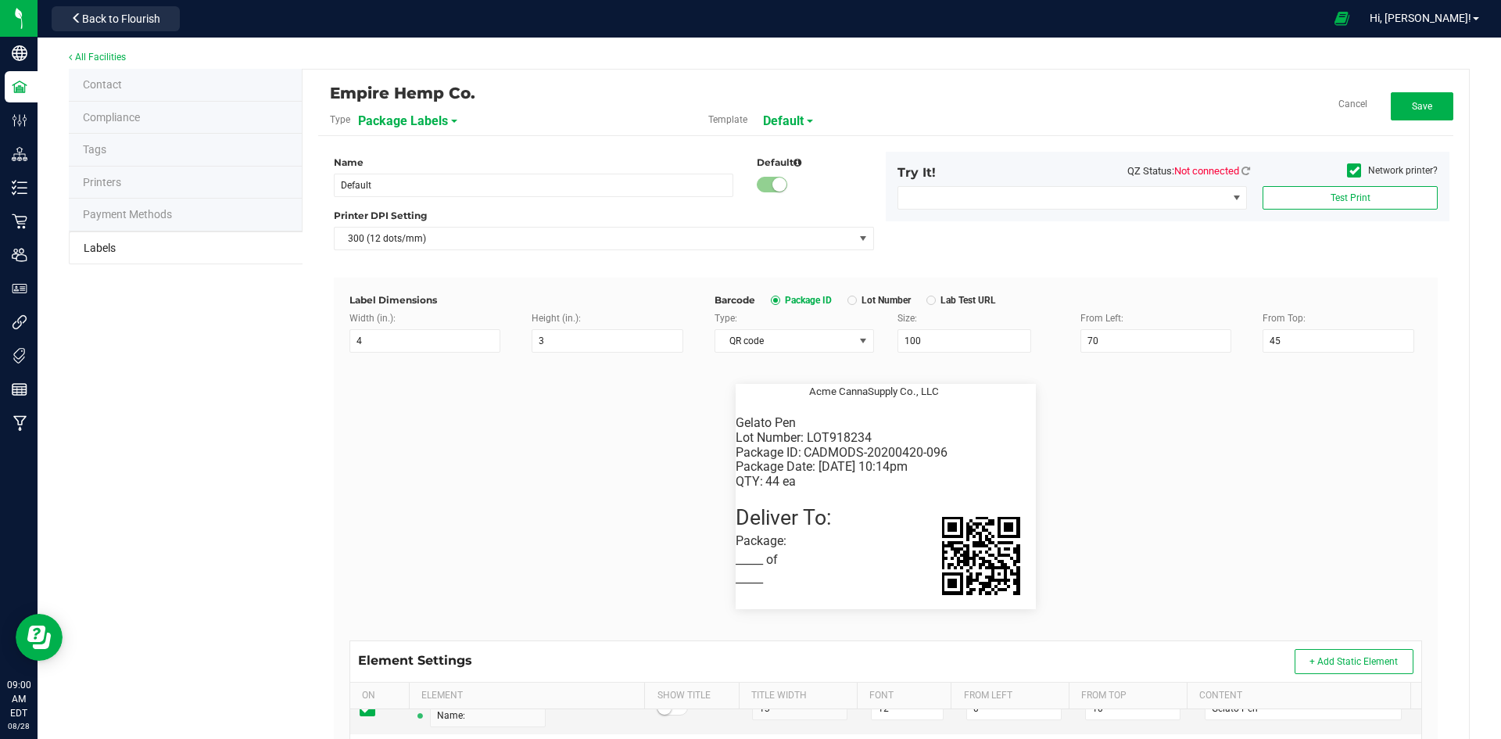
scroll to position [0, 0]
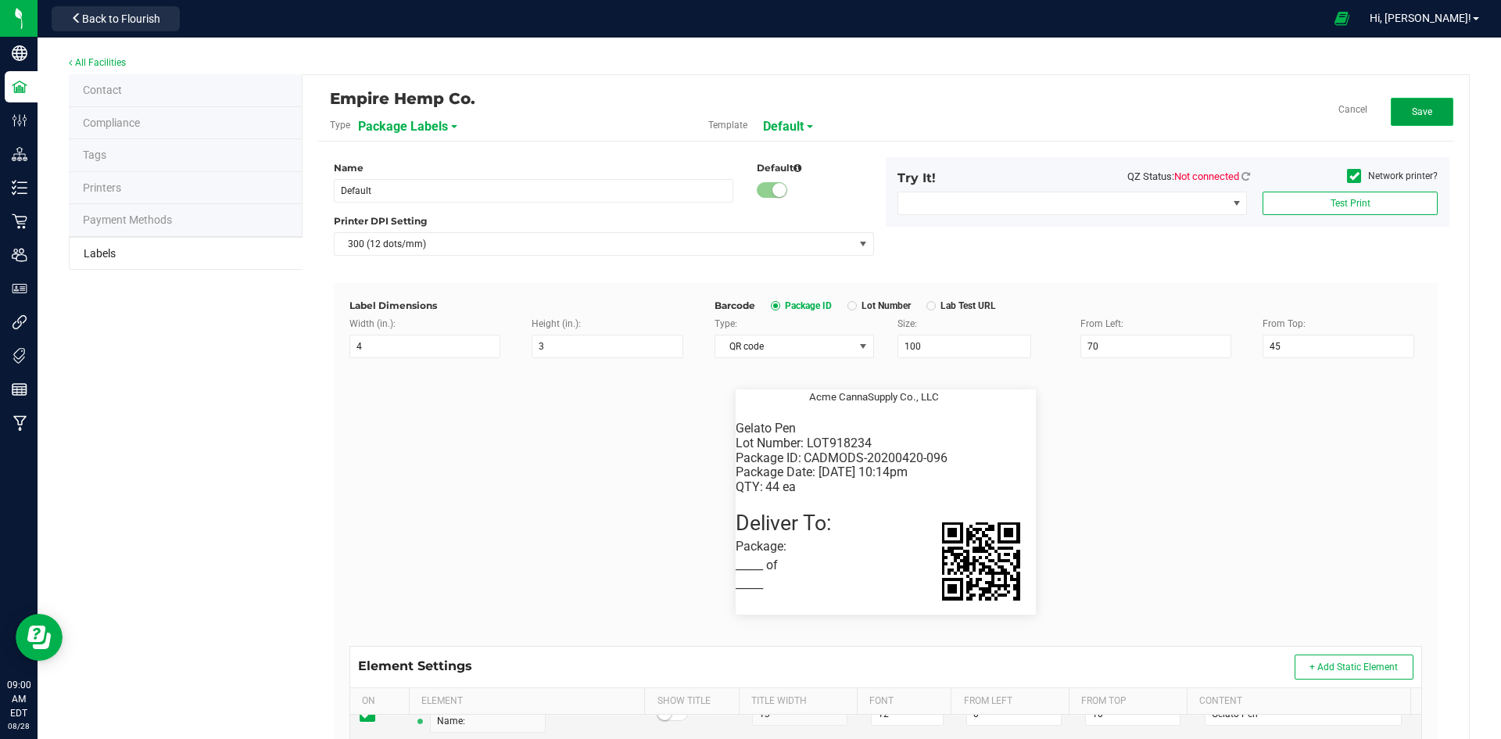
click at [1395, 111] on button "Save" at bounding box center [1422, 112] width 63 height 28
click at [1393, 120] on button "Edit" at bounding box center [1422, 112] width 63 height 28
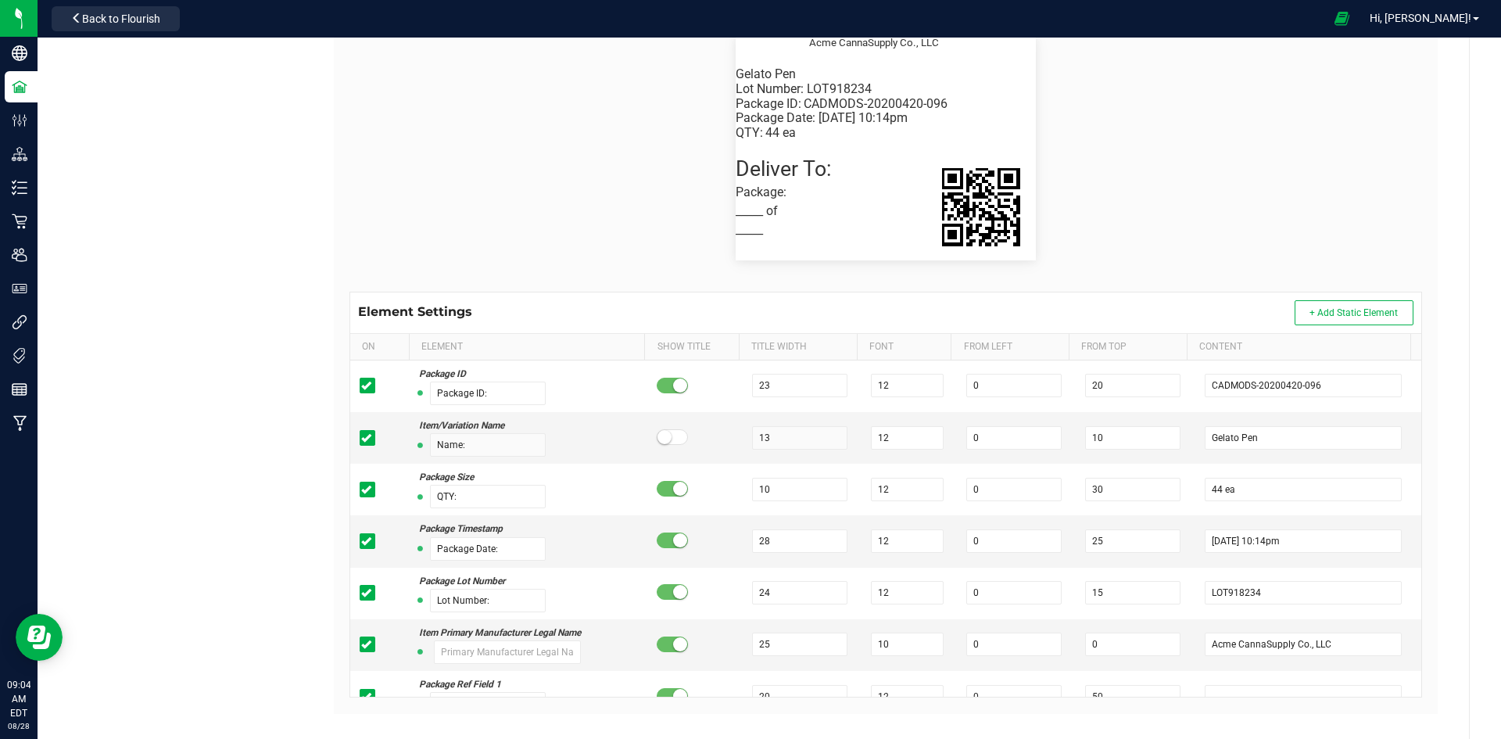
scroll to position [377, 0]
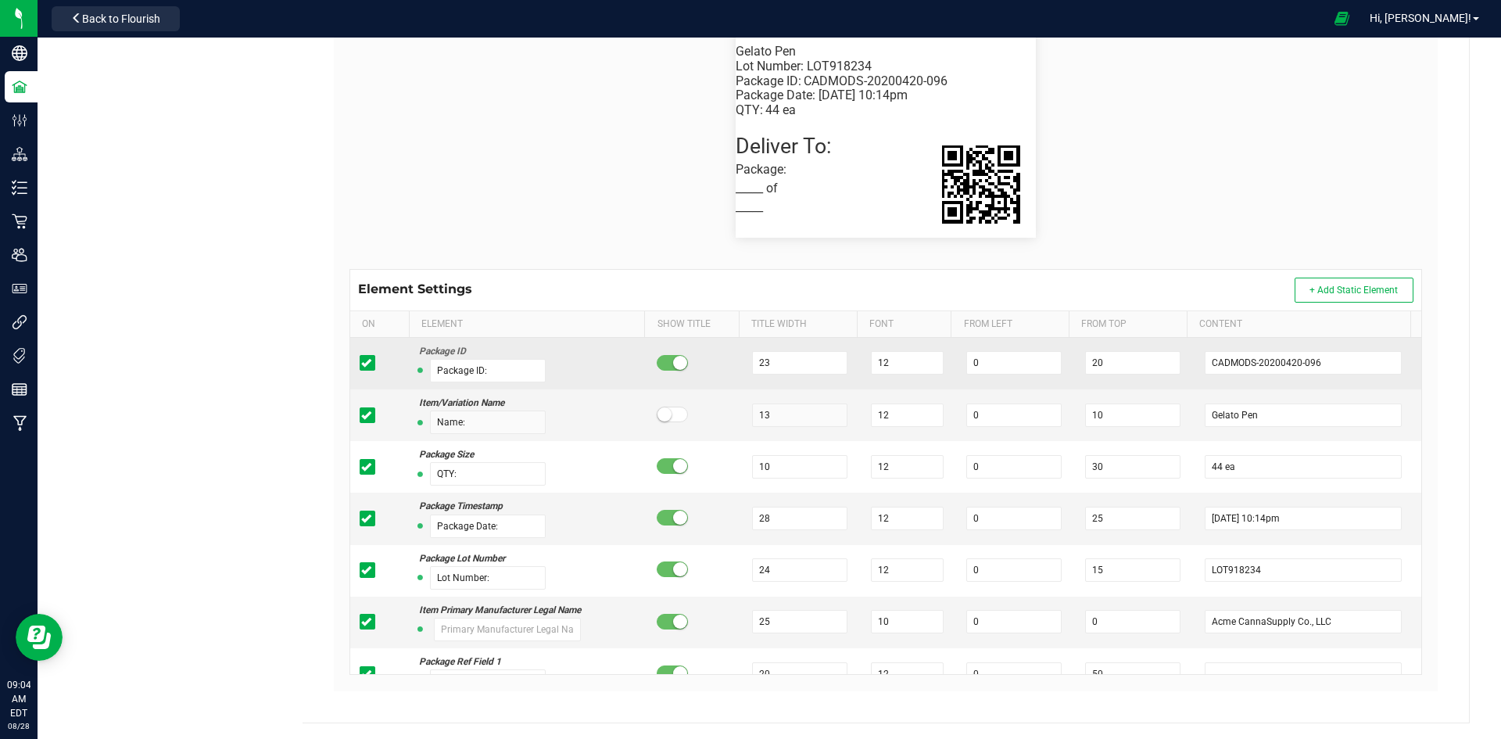
click at [362, 363] on icon at bounding box center [366, 363] width 10 height 0
click at [0, 0] on input "checkbox" at bounding box center [0, 0] width 0 height 0
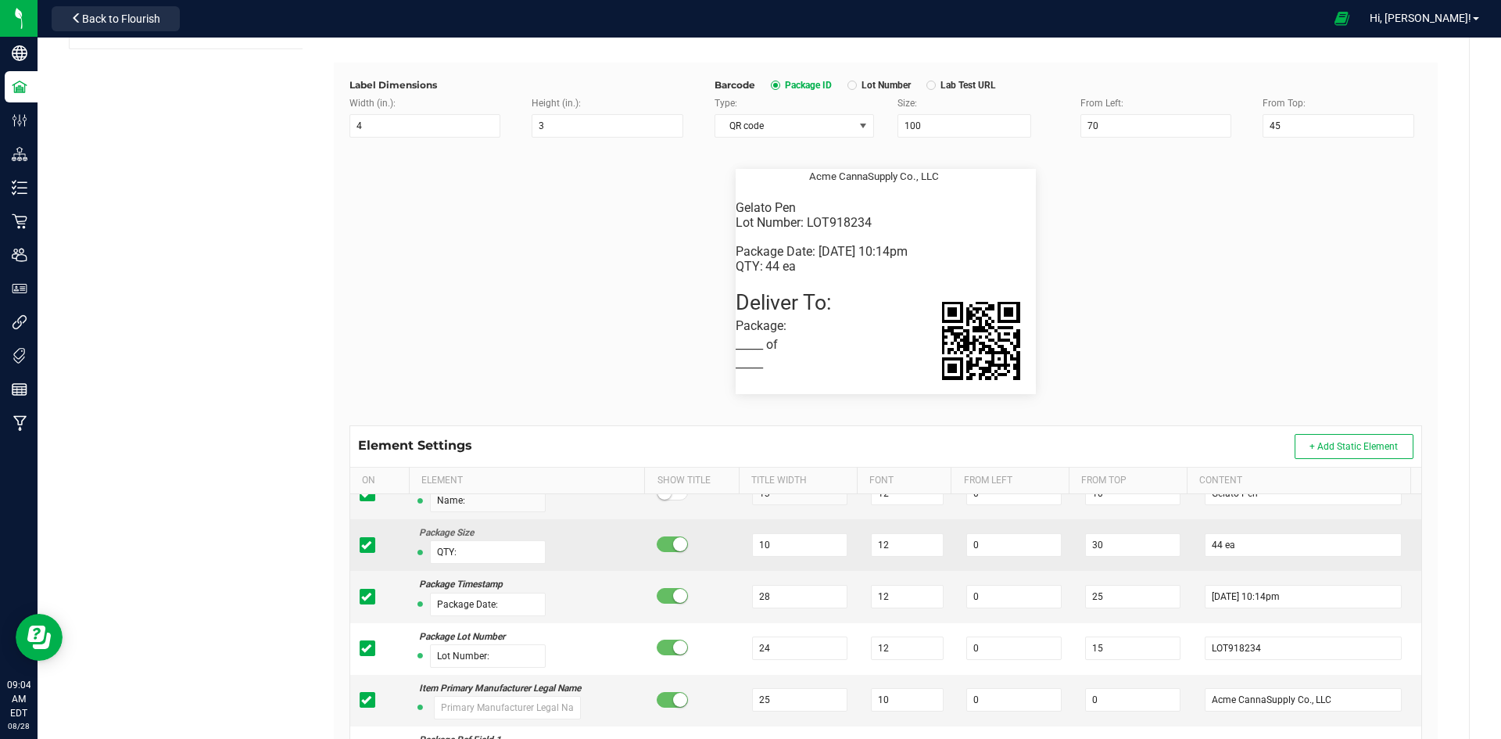
scroll to position [156, 0]
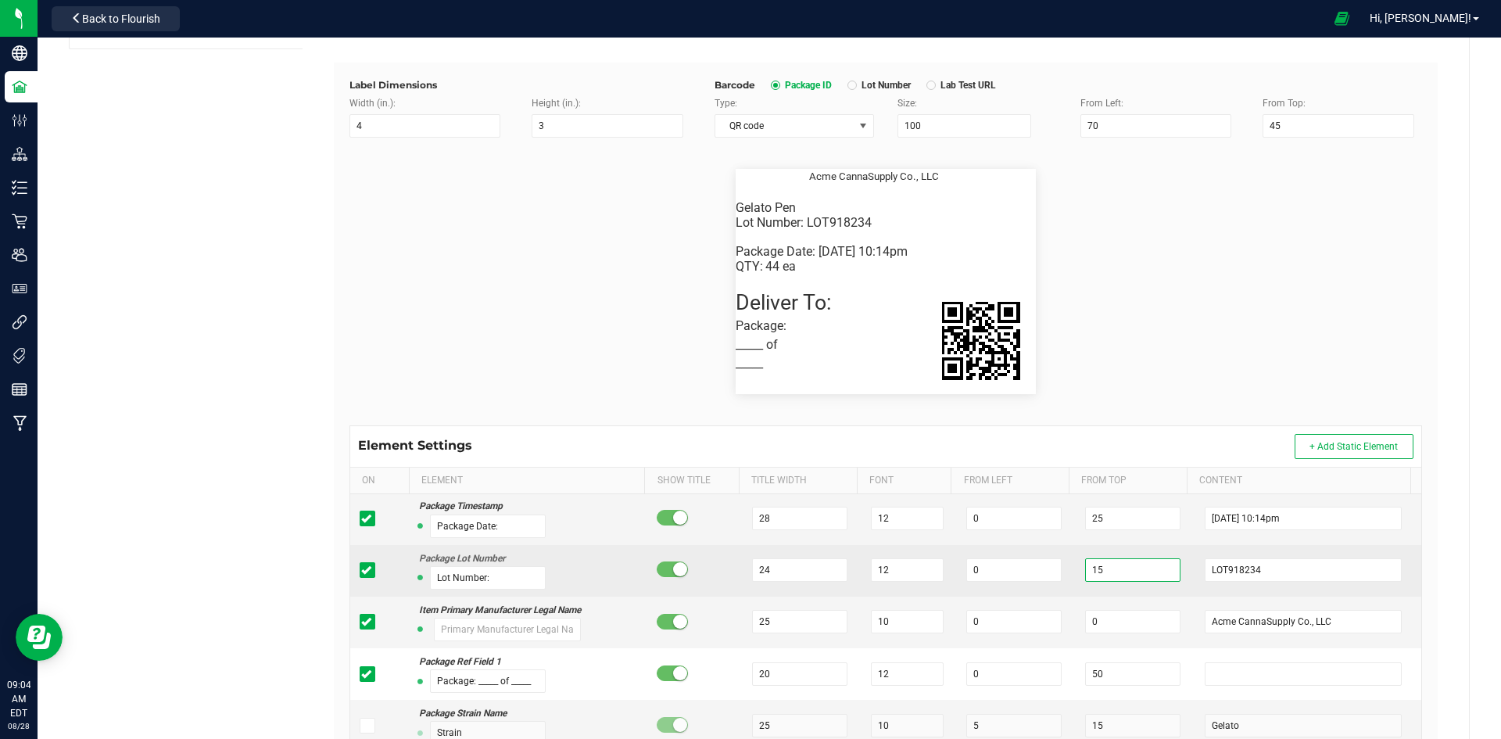
click at [1091, 574] on input "15" at bounding box center [1132, 569] width 95 height 23
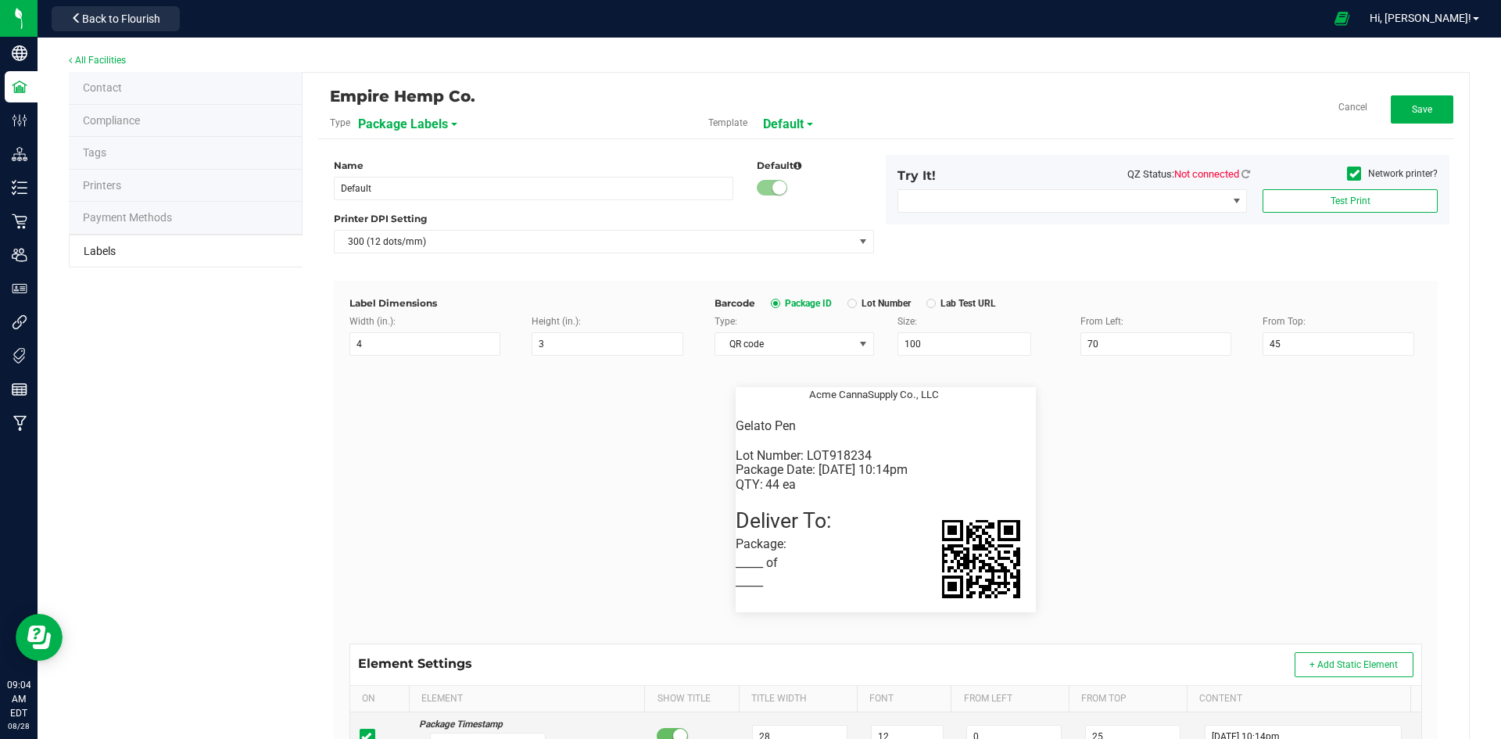
scroll to position [0, 0]
click at [1425, 113] on button "Save" at bounding box center [1422, 112] width 63 height 28
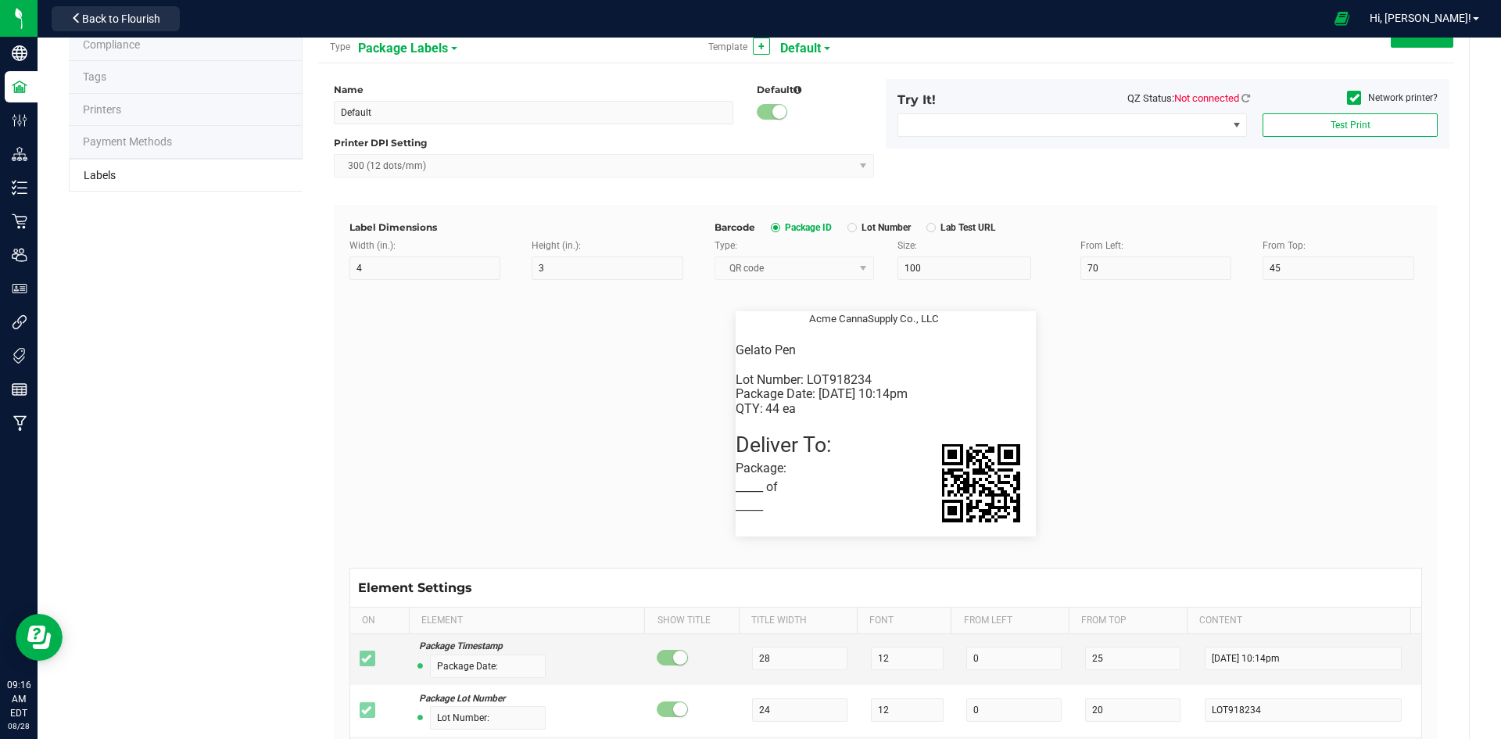
click at [480, 434] on flourish-label-viewer "Gelato Pen QTY: 44 ea Package Date: 4/20/2019 10:14pm Lot Number: LOT918234 Acm…" at bounding box center [885, 423] width 1072 height 225
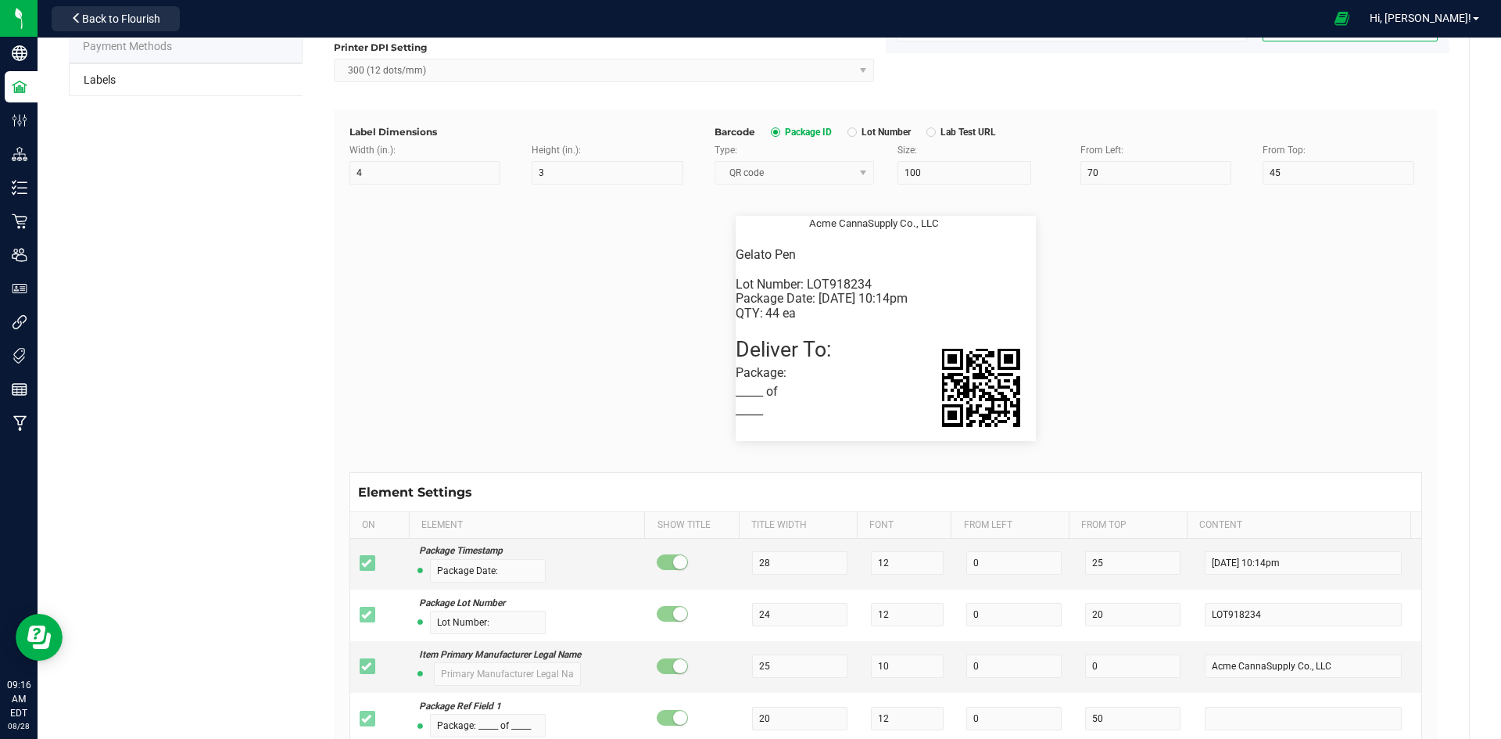
scroll to position [0, 0]
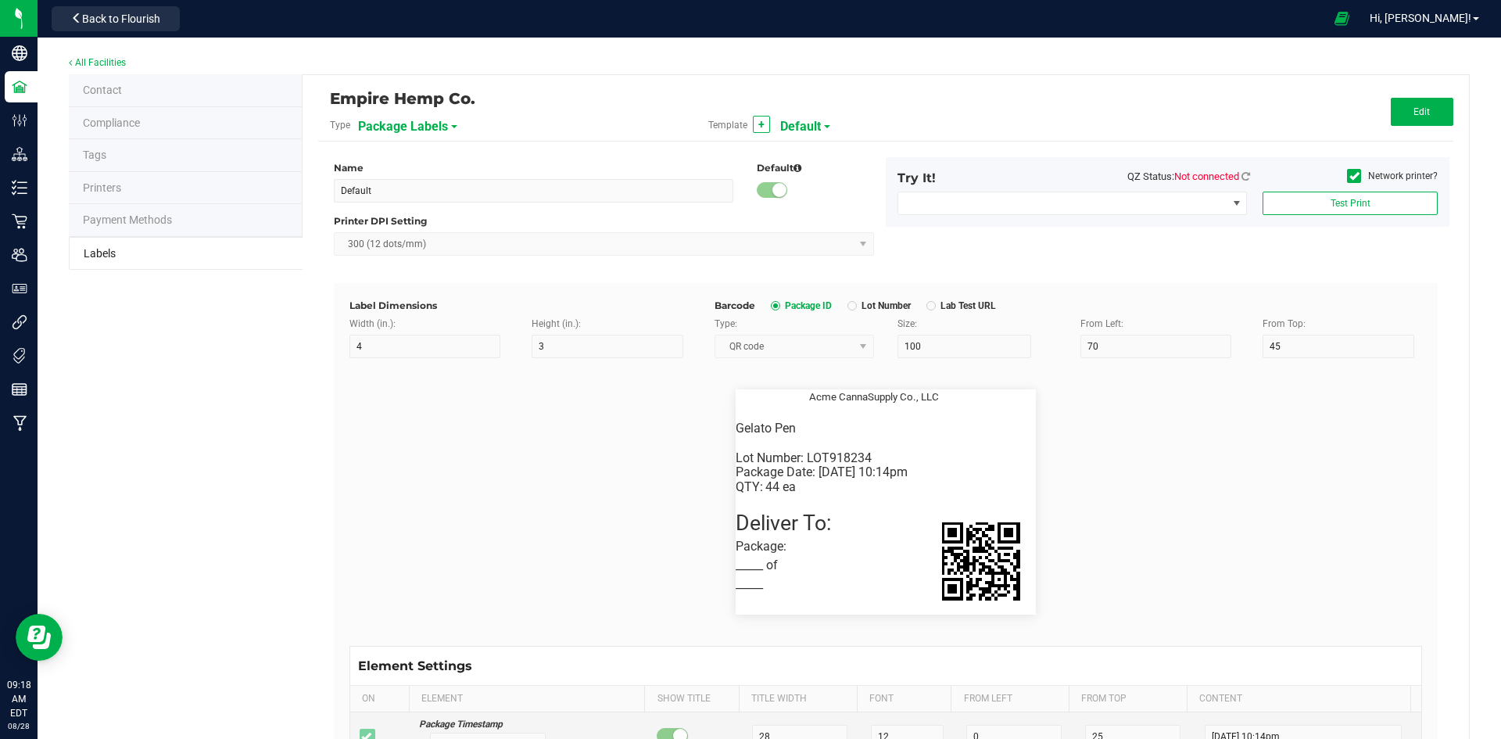
drag, startPoint x: 181, startPoint y: 406, endPoint x: 143, endPoint y: 423, distance: 41.0
click at [143, 423] on div "Contact Compliance Tags Printers Payment Methods Labels Empire Hemp Co. Type Pa…" at bounding box center [769, 587] width 1401 height 1026
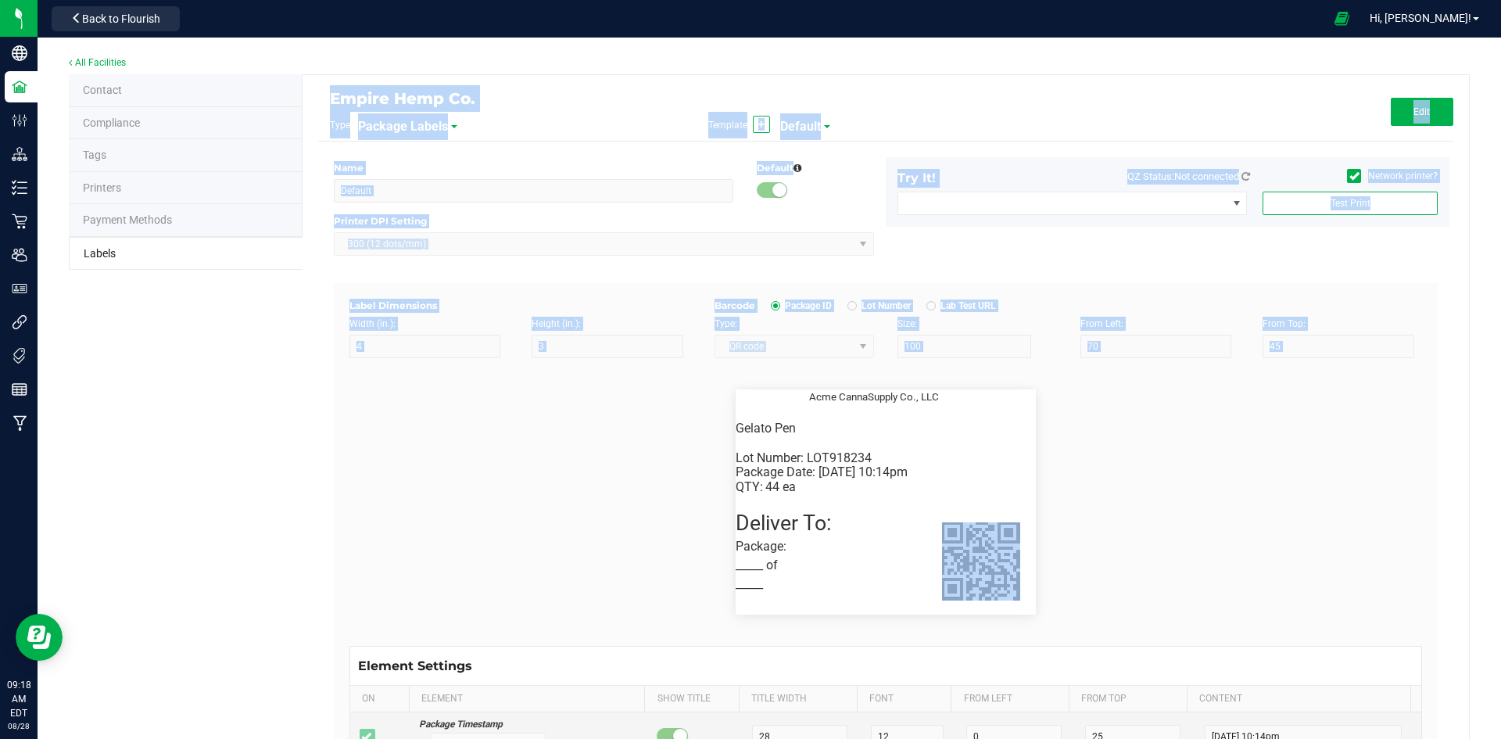
click at [588, 518] on flourish-label-viewer "Gelato Pen QTY: 44 ea Package Date: 4/20/2019 10:14pm Lot Number: LOT918234 Acm…" at bounding box center [885, 501] width 1072 height 225
